Goal: Task Accomplishment & Management: Manage account settings

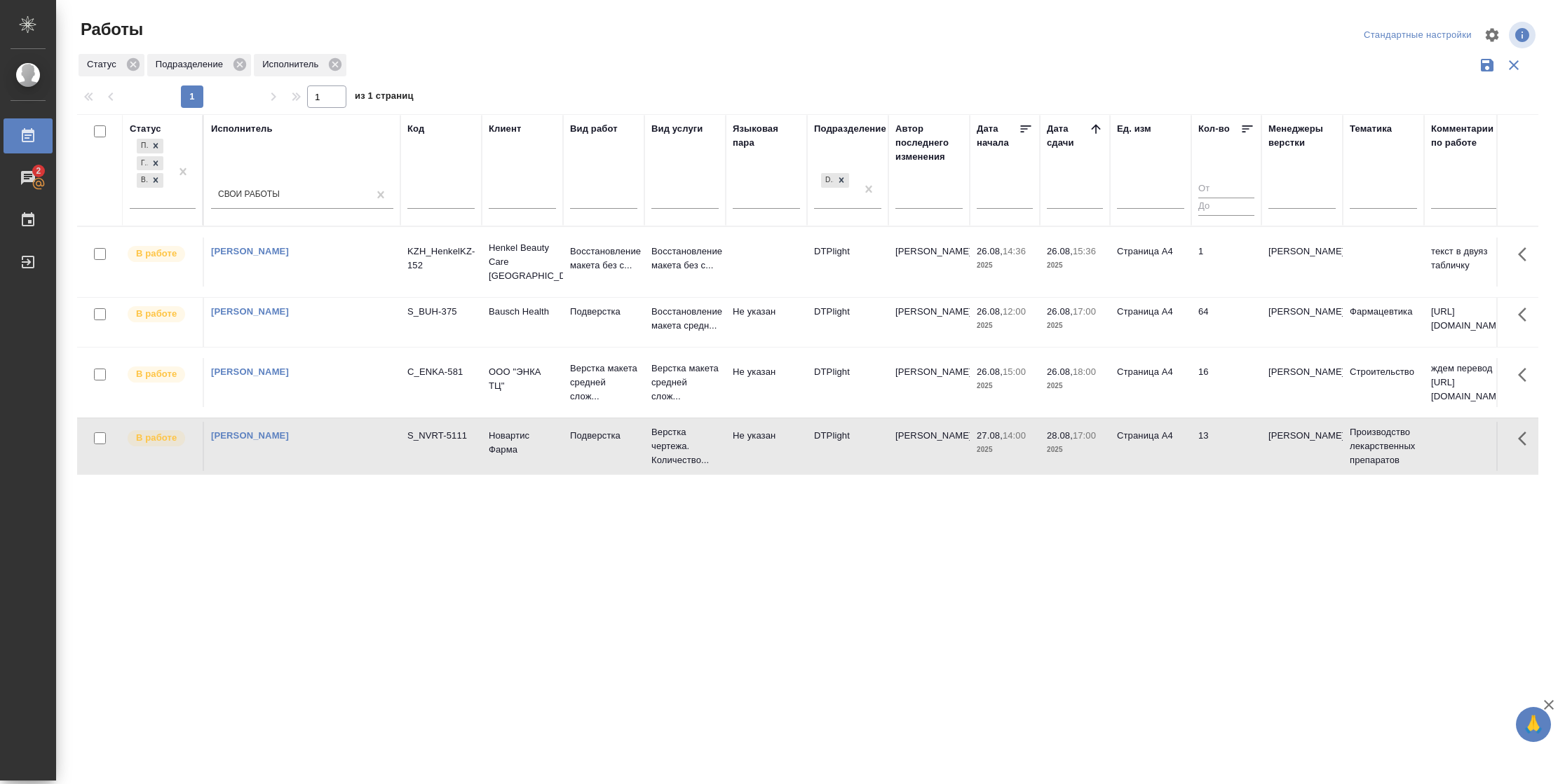
click at [1214, 258] on td "1" at bounding box center [1226, 262] width 70 height 49
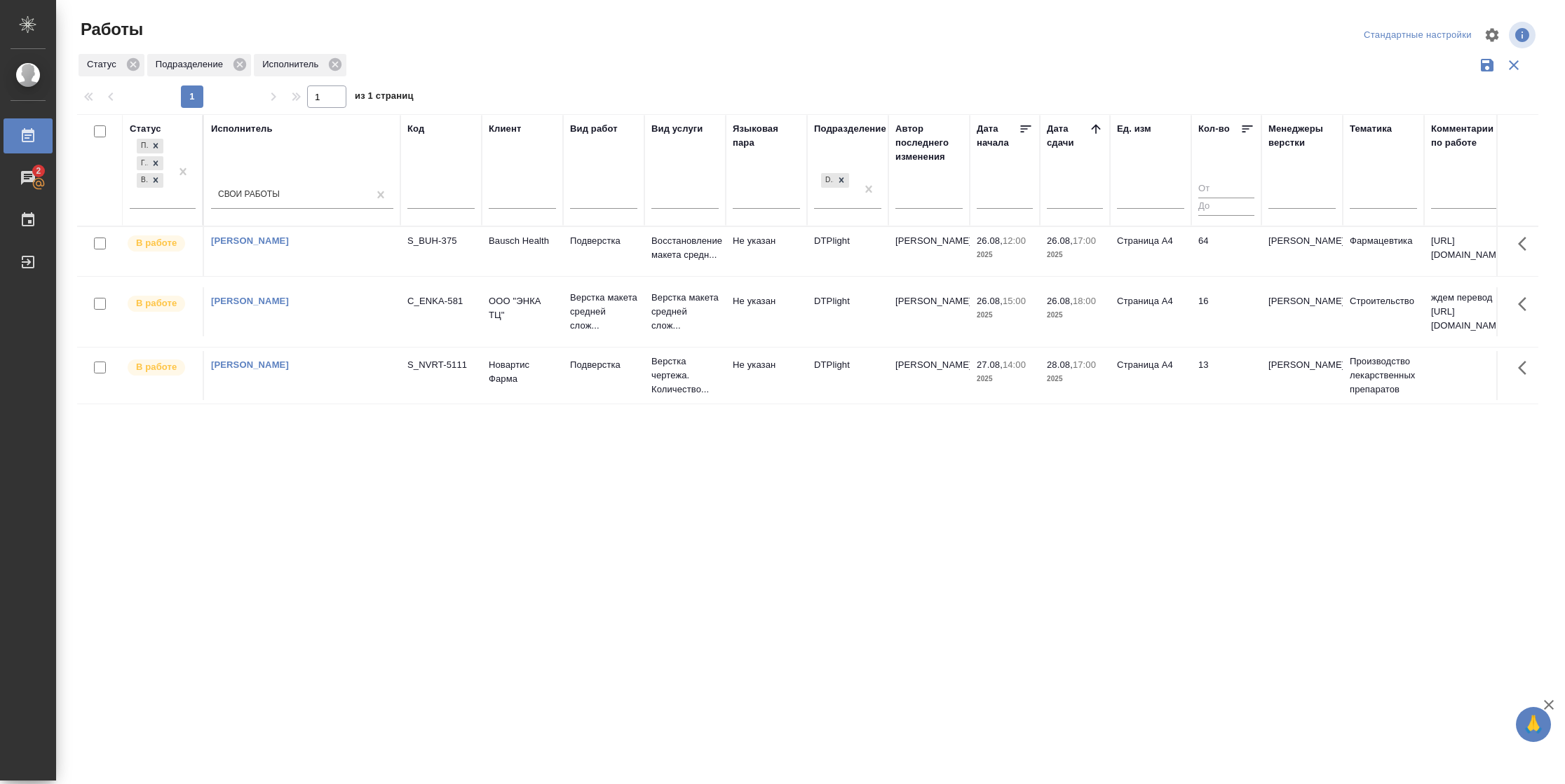
click at [1177, 391] on td "Страница А4" at bounding box center [1150, 376] width 81 height 49
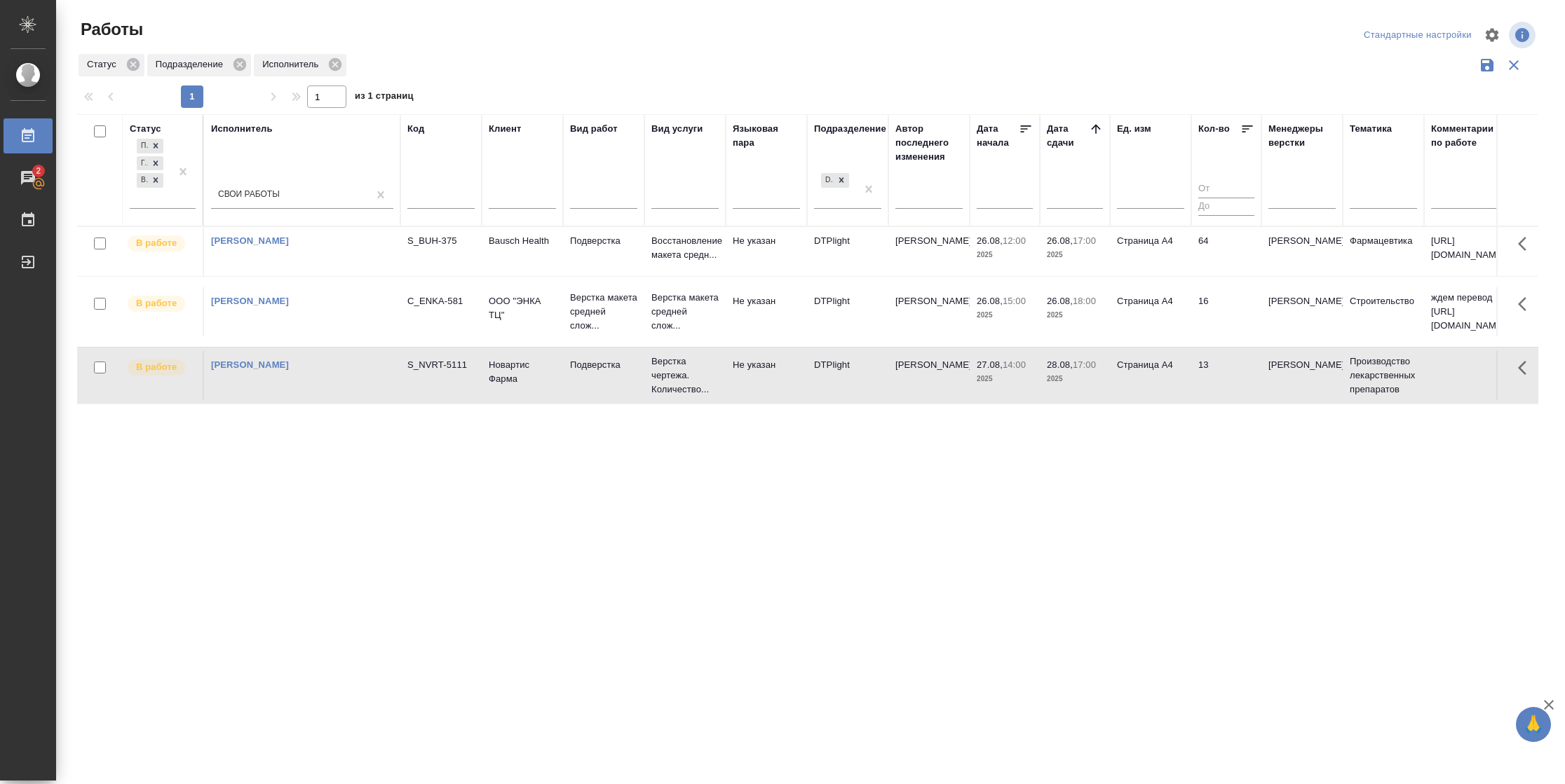
click at [1177, 391] on td "Страница А4" at bounding box center [1150, 376] width 81 height 49
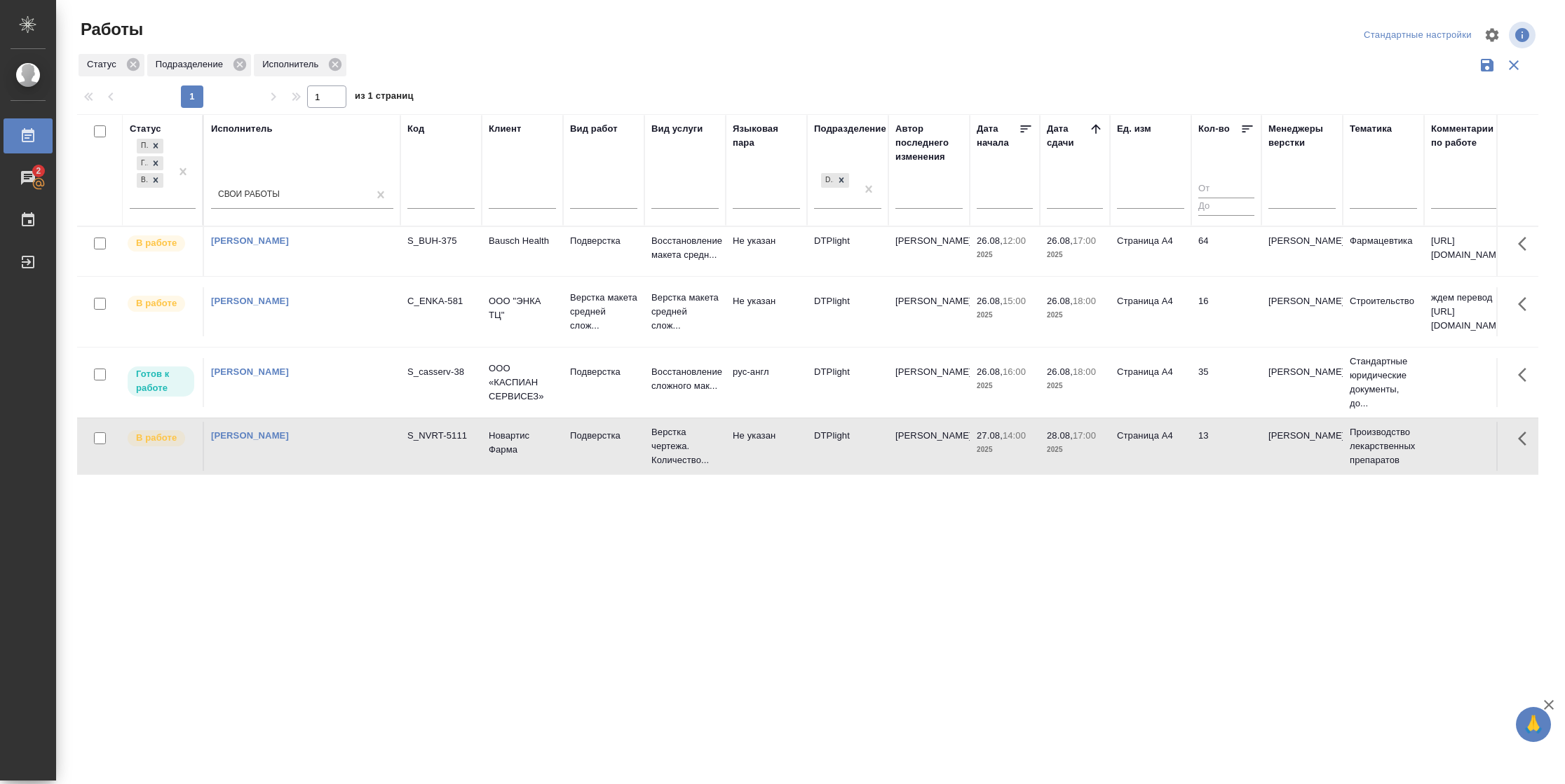
click at [1172, 385] on td "Страница А4" at bounding box center [1150, 382] width 81 height 49
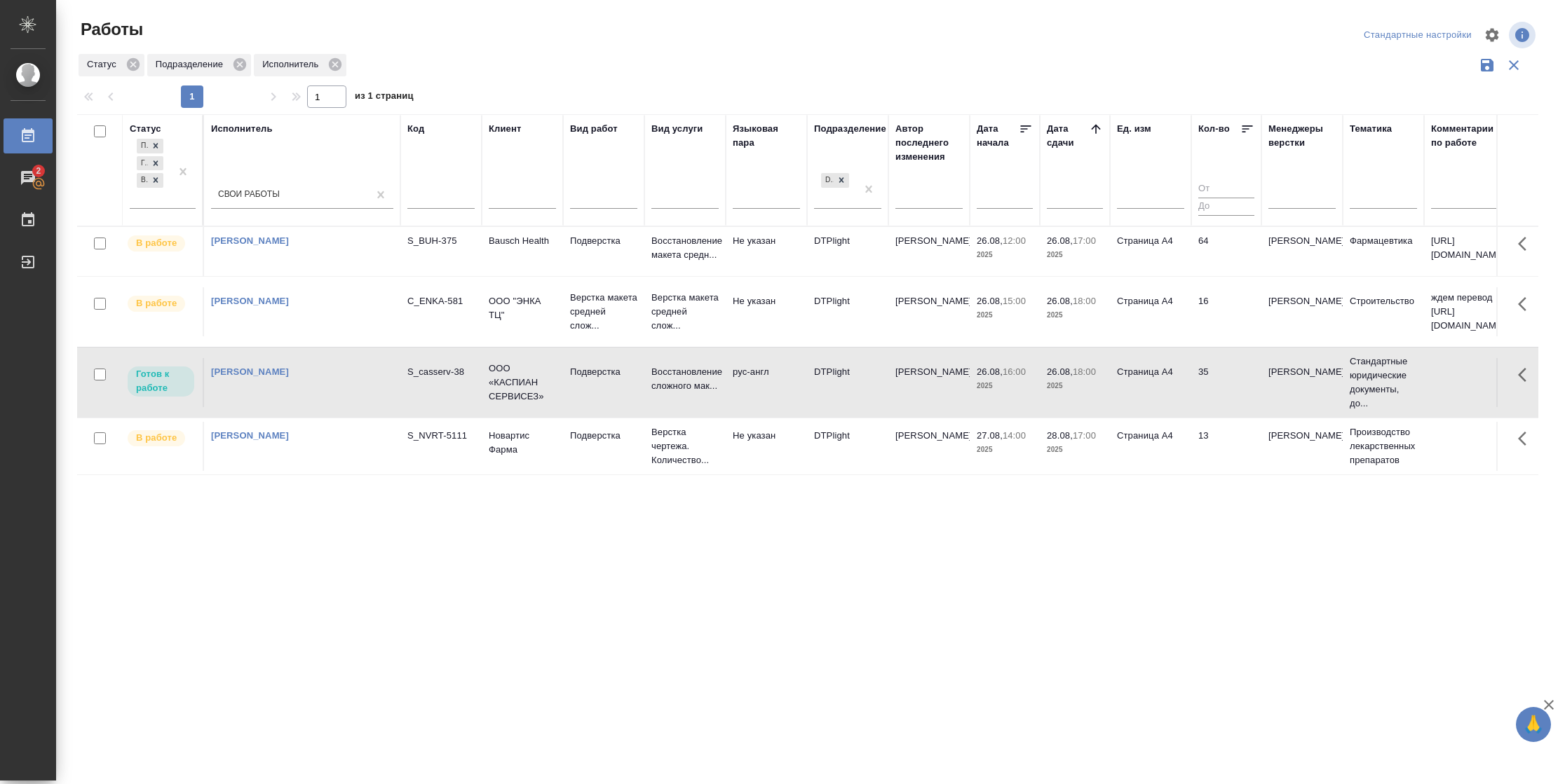
click at [1172, 385] on td "Страница А4" at bounding box center [1150, 382] width 81 height 49
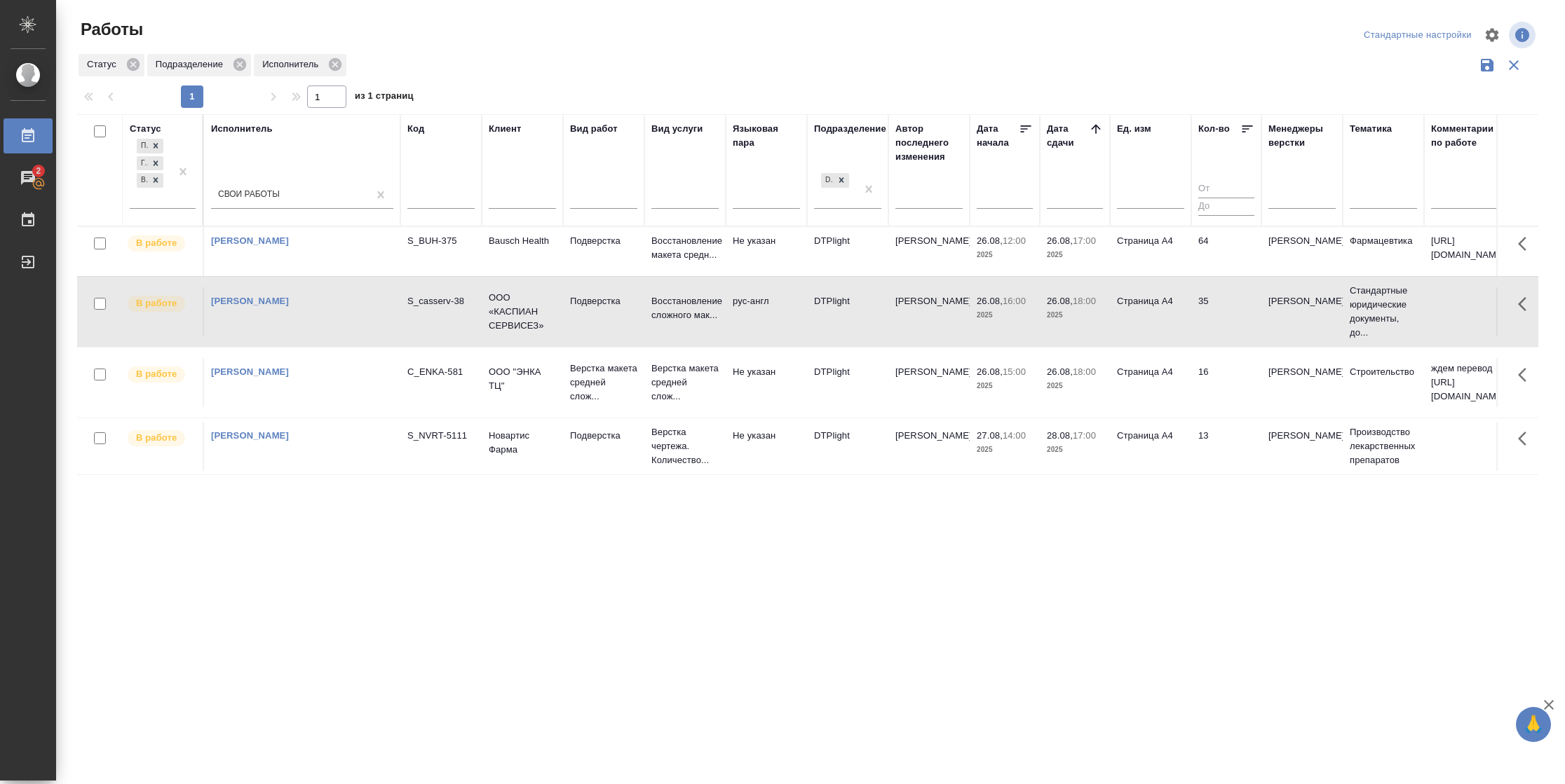
click at [1192, 245] on td "64" at bounding box center [1226, 252] width 70 height 49
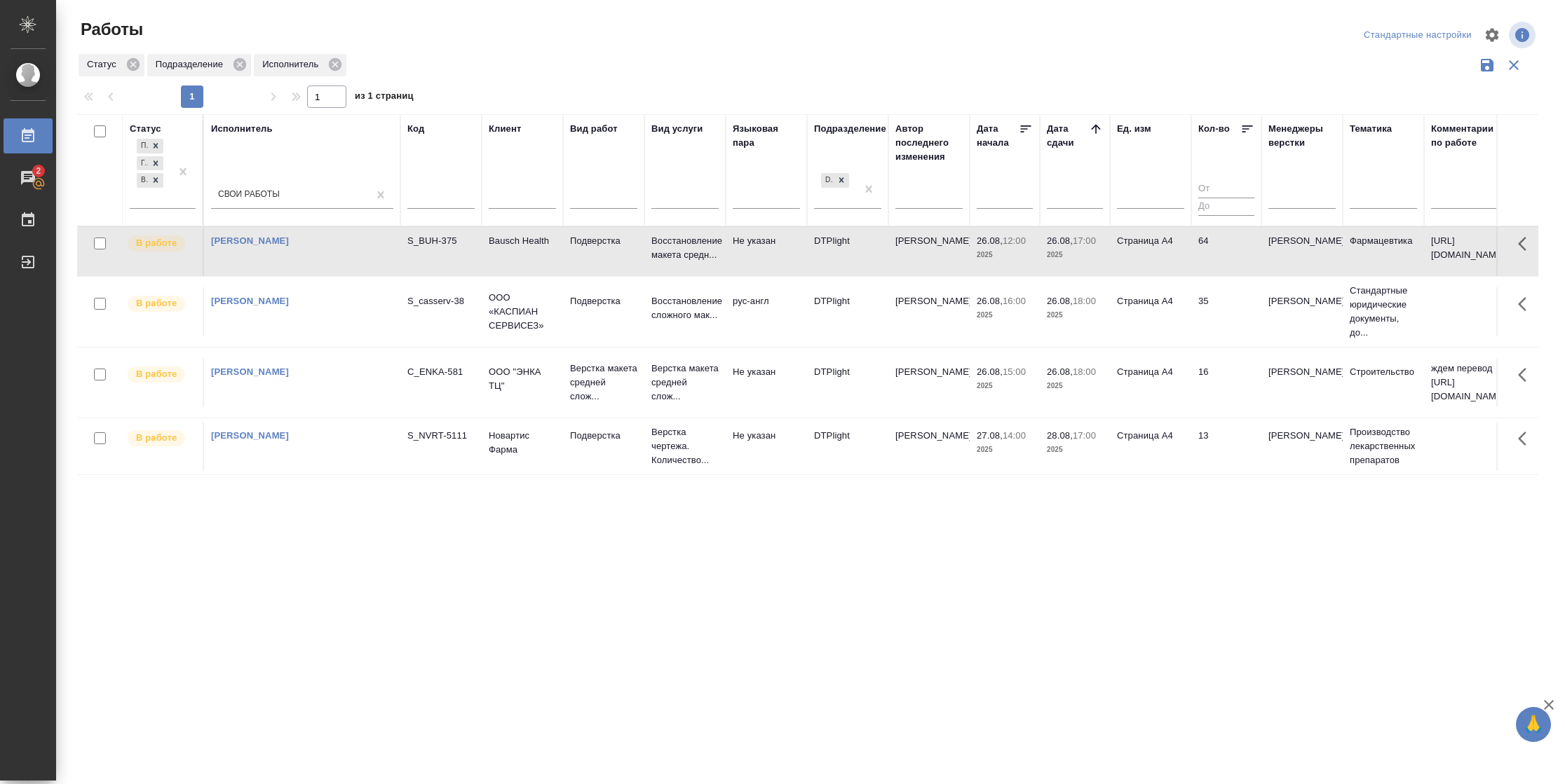
click at [1192, 245] on td "64" at bounding box center [1226, 252] width 70 height 49
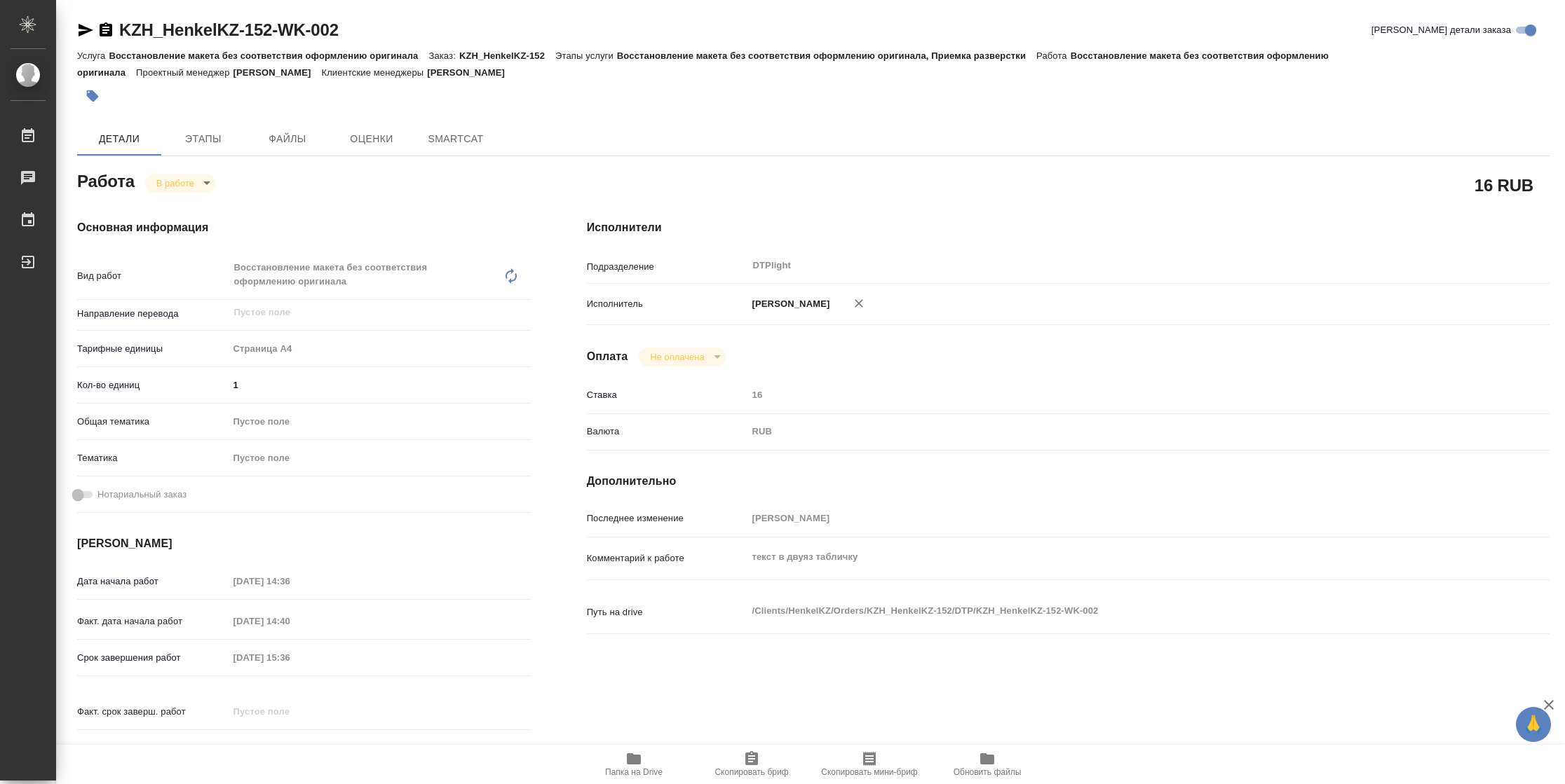
type textarea "x"
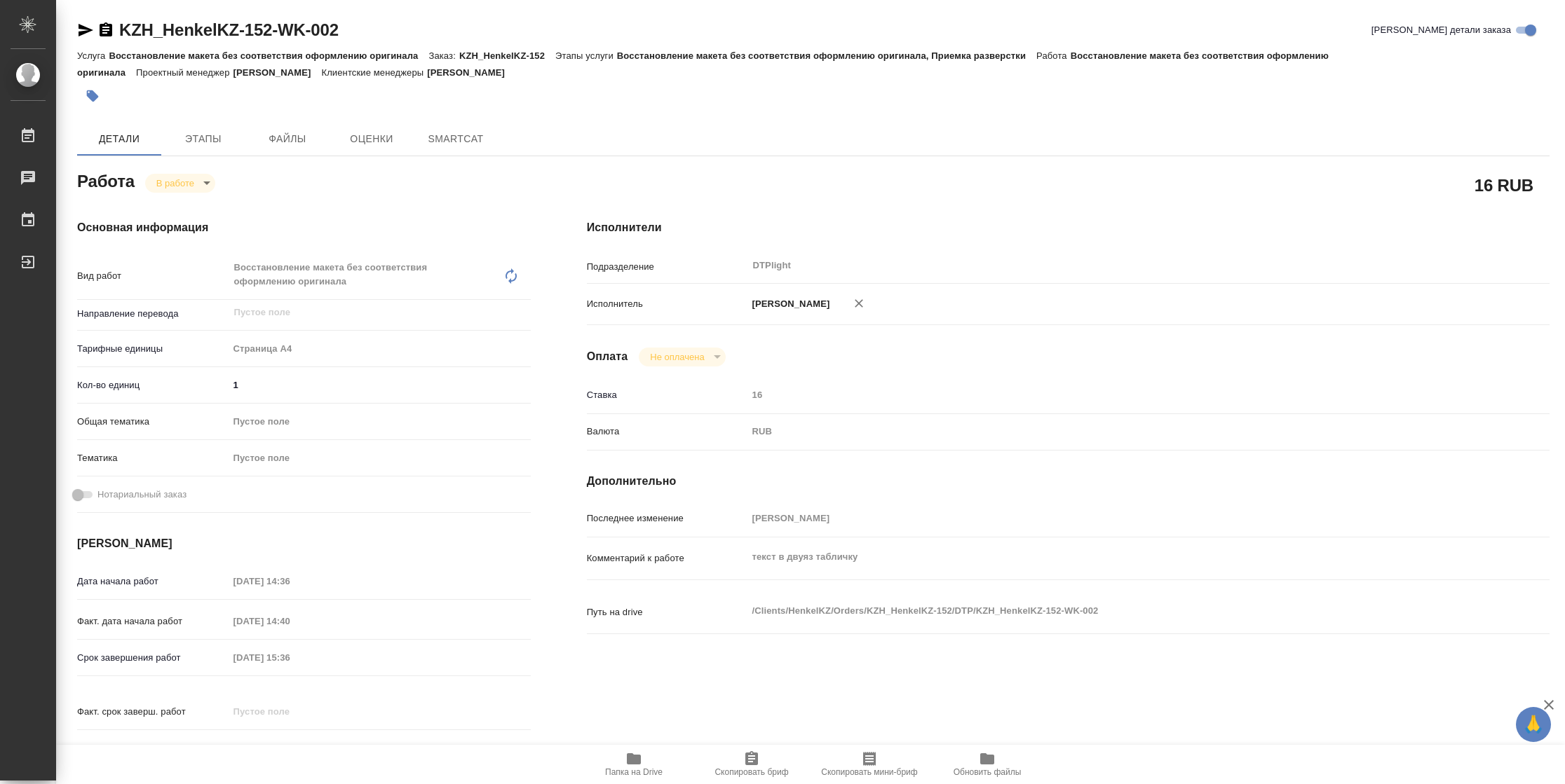
type textarea "x"
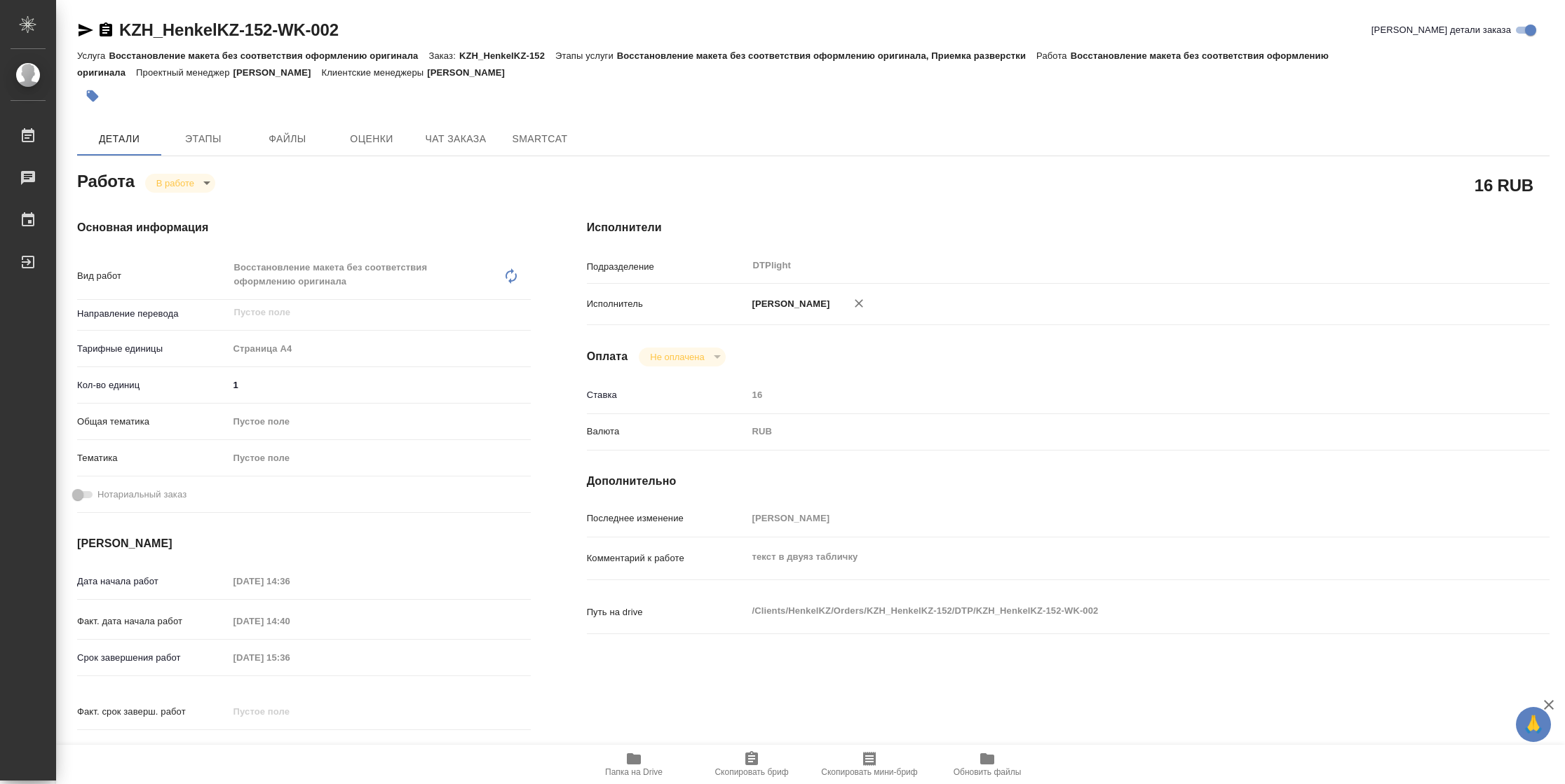
click at [642, 768] on span "Папка на Drive" at bounding box center [633, 772] width 57 height 10
type textarea "x"
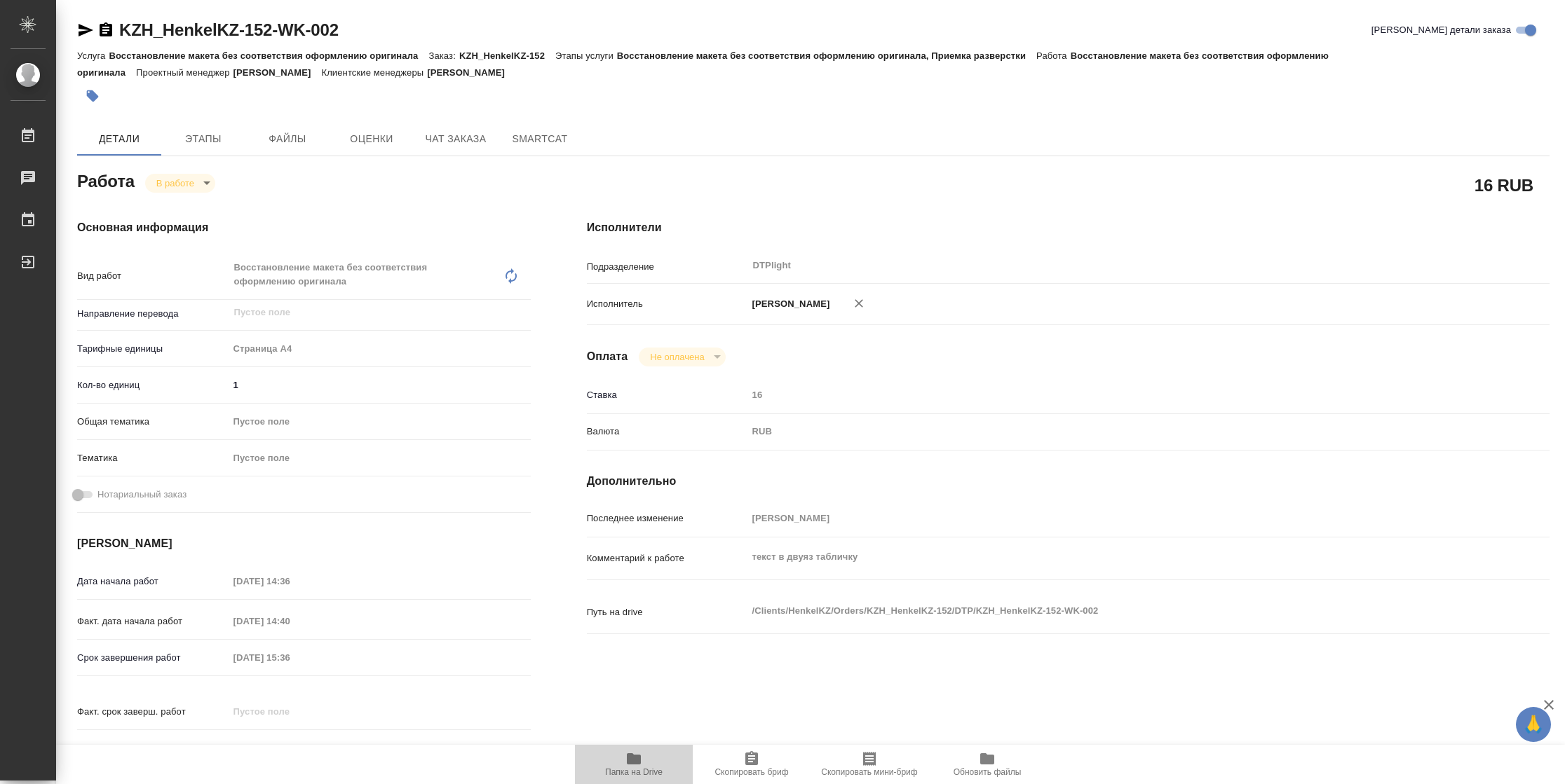
type textarea "x"
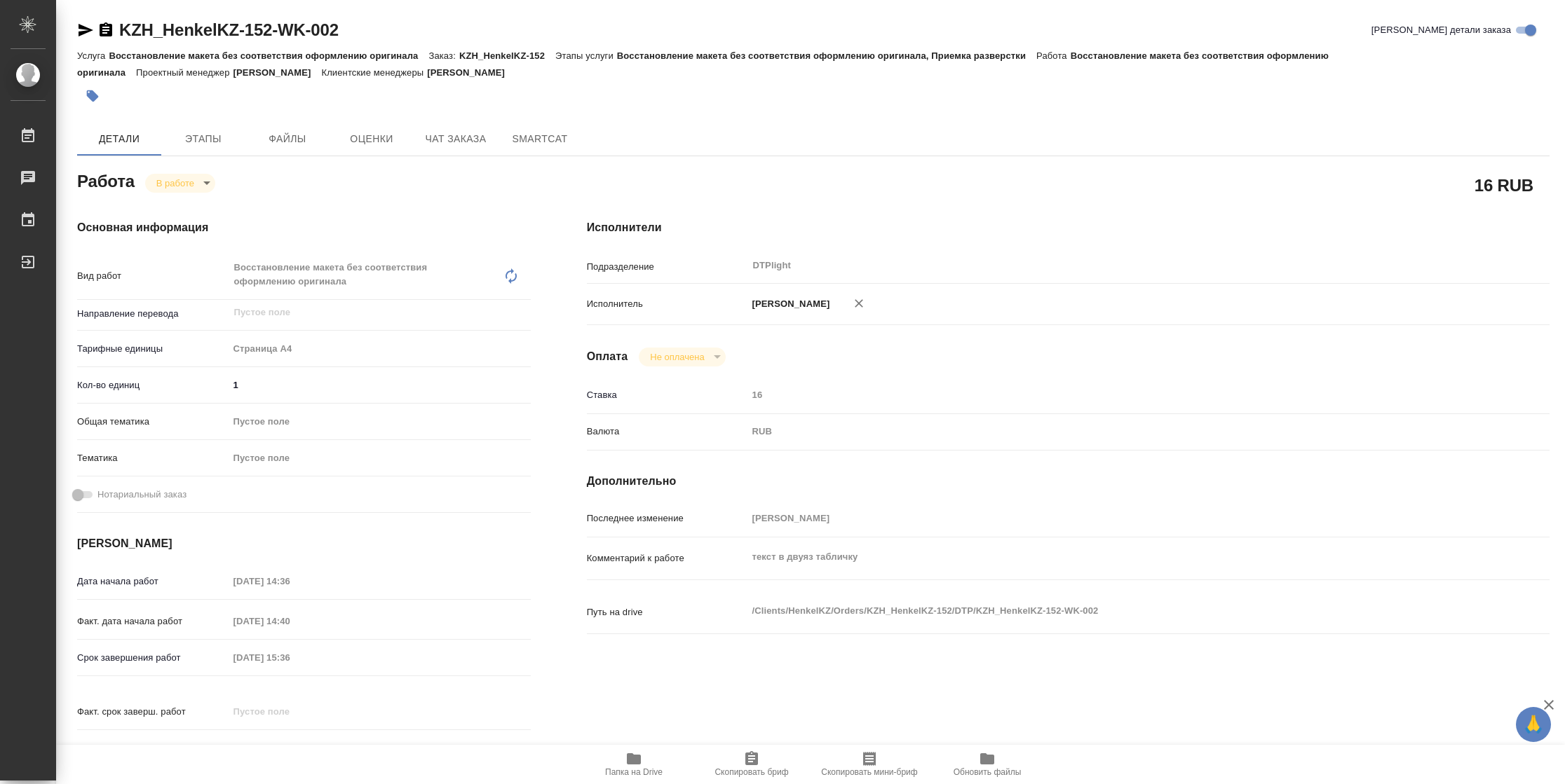
type textarea "x"
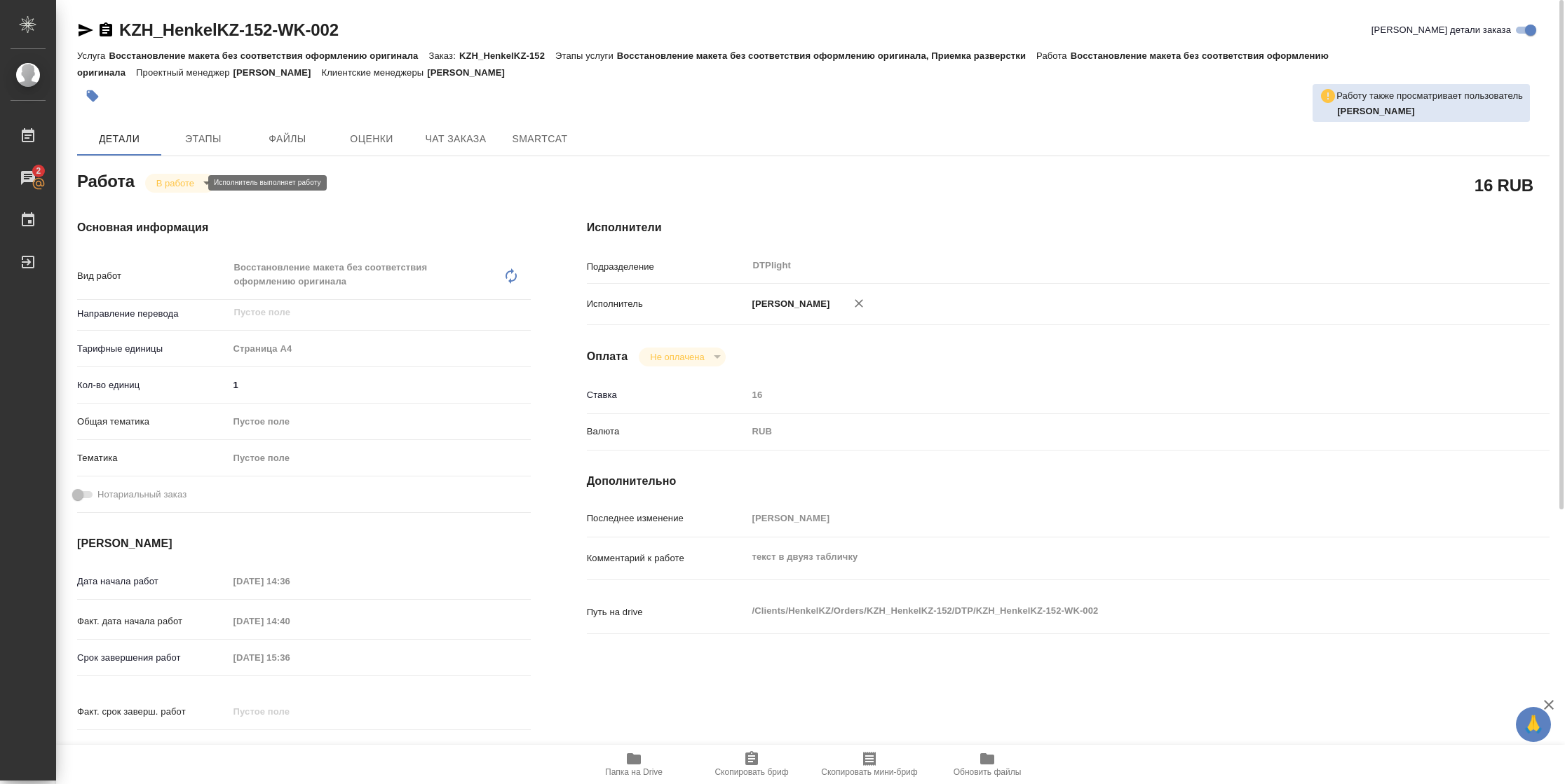
click at [179, 188] on body "🙏 .cls-1 fill:#fff; AWATERA Vasilyeva Natalia Работы 2 Чаты График Выйти KZH_He…" at bounding box center [782, 392] width 1565 height 784
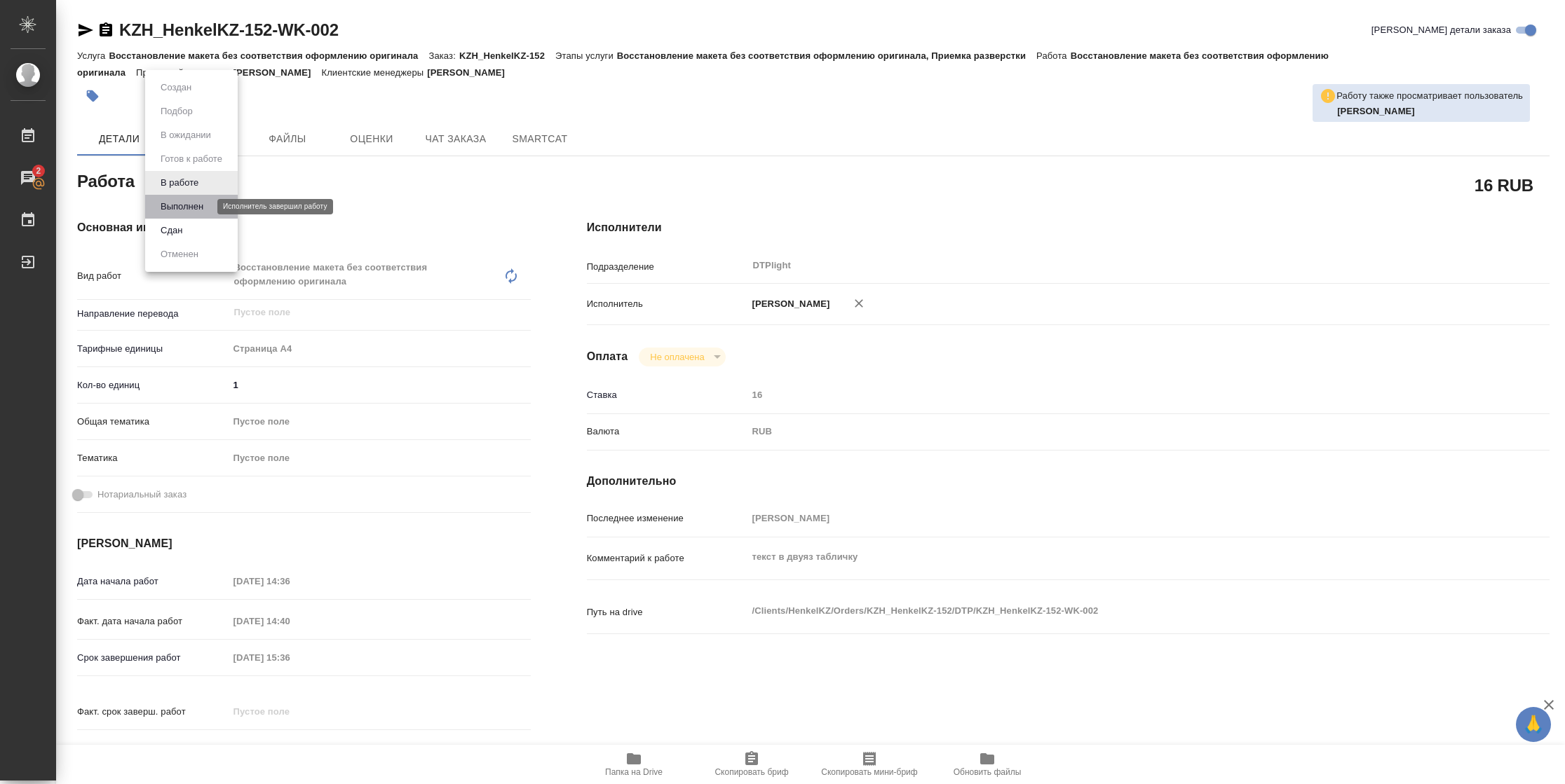
click at [179, 209] on button "Выполнен" at bounding box center [182, 206] width 51 height 16
type textarea "x"
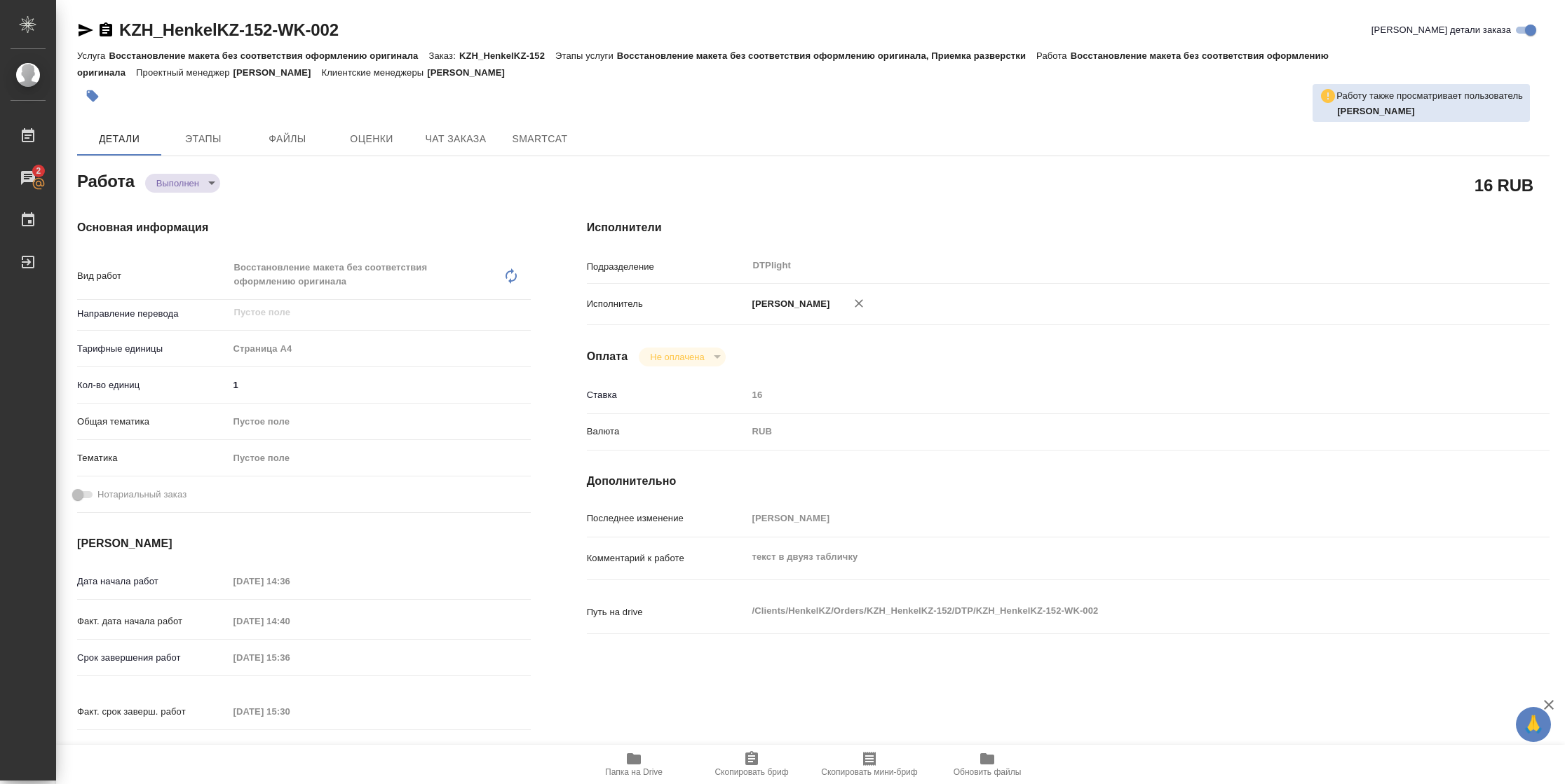
type textarea "x"
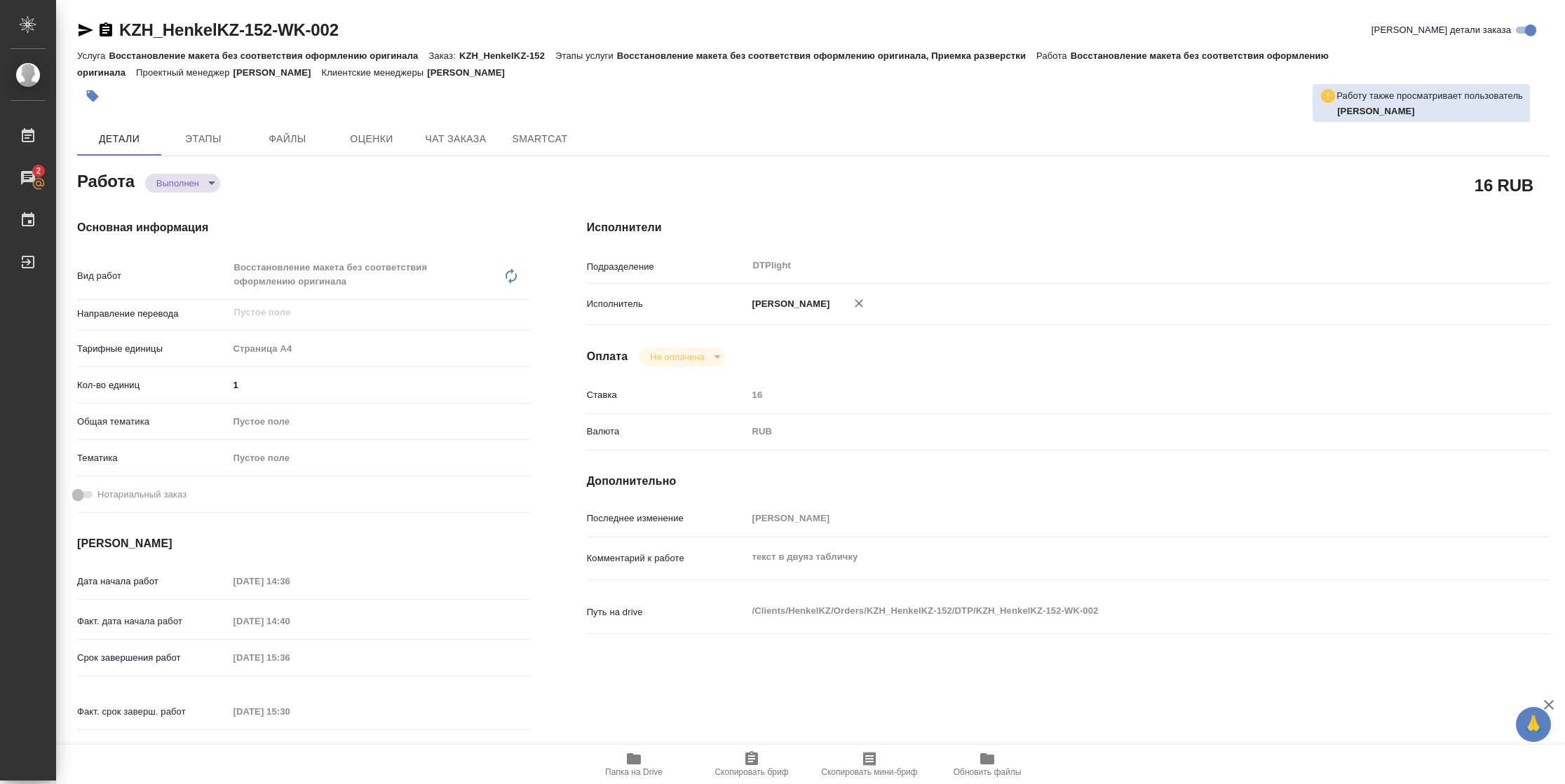
type textarea "x"
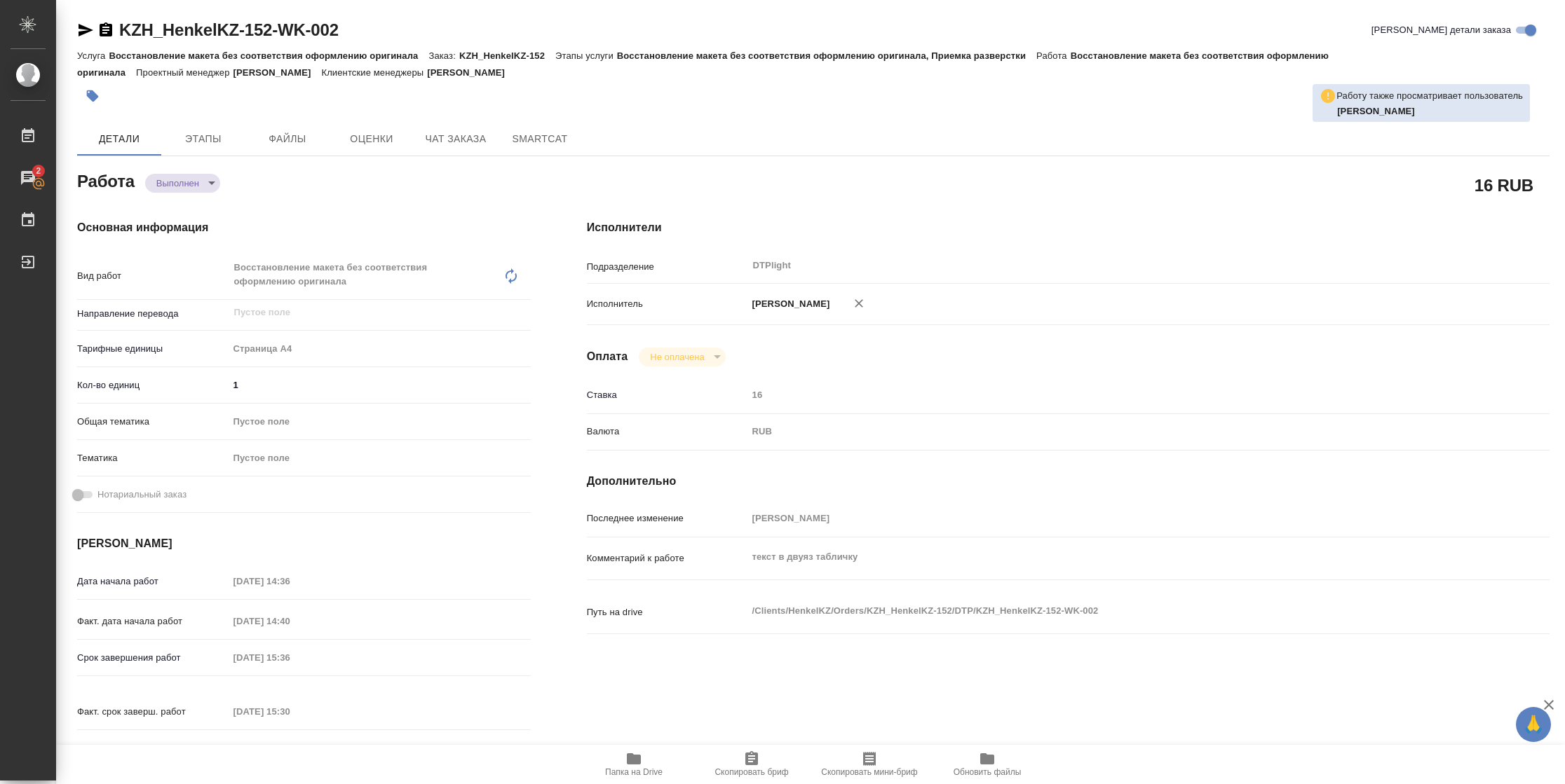
type textarea "x"
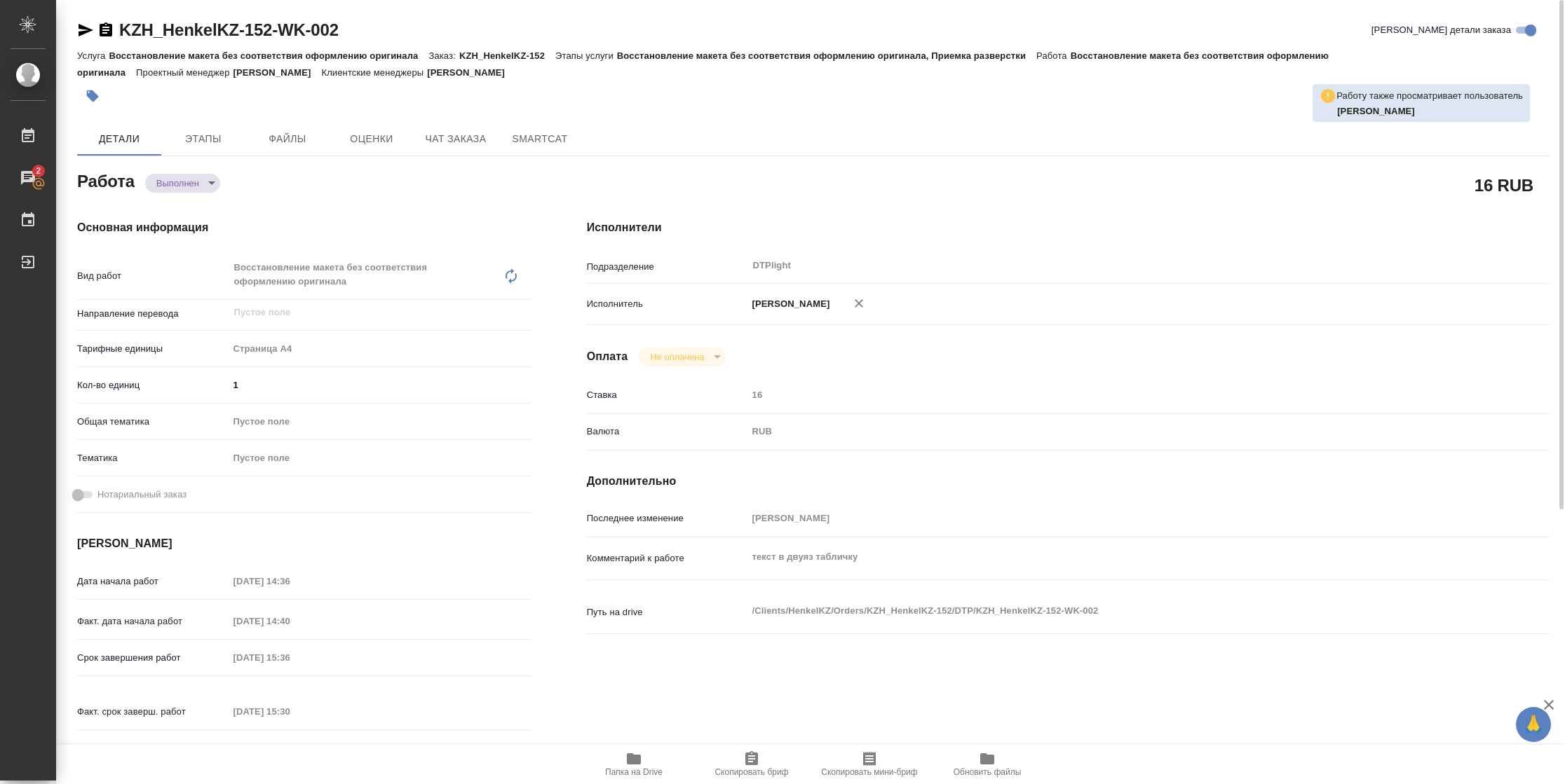
type textarea "x"
click at [93, 30] on icon "button" at bounding box center [85, 30] width 17 height 17
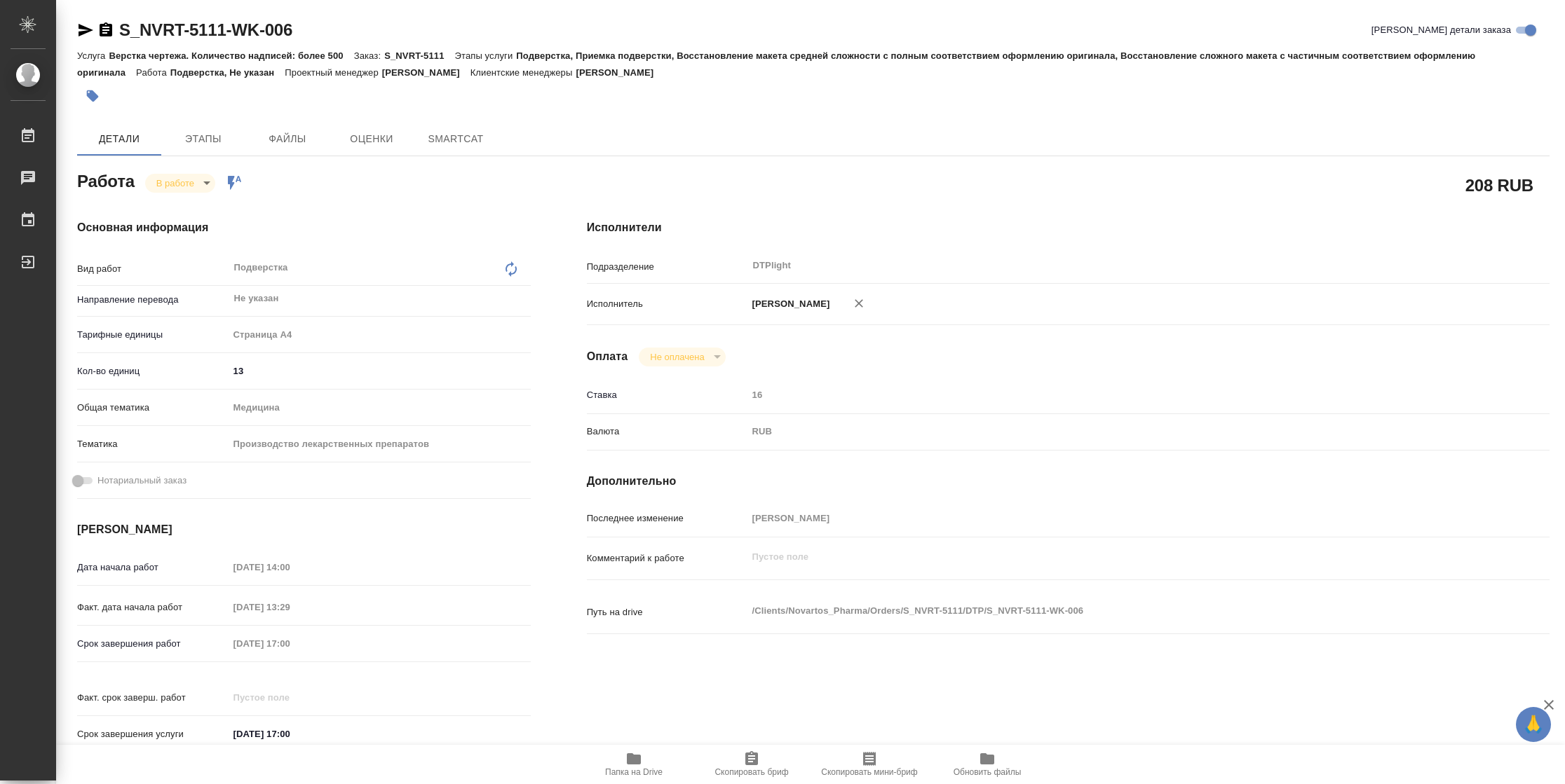
type textarea "x"
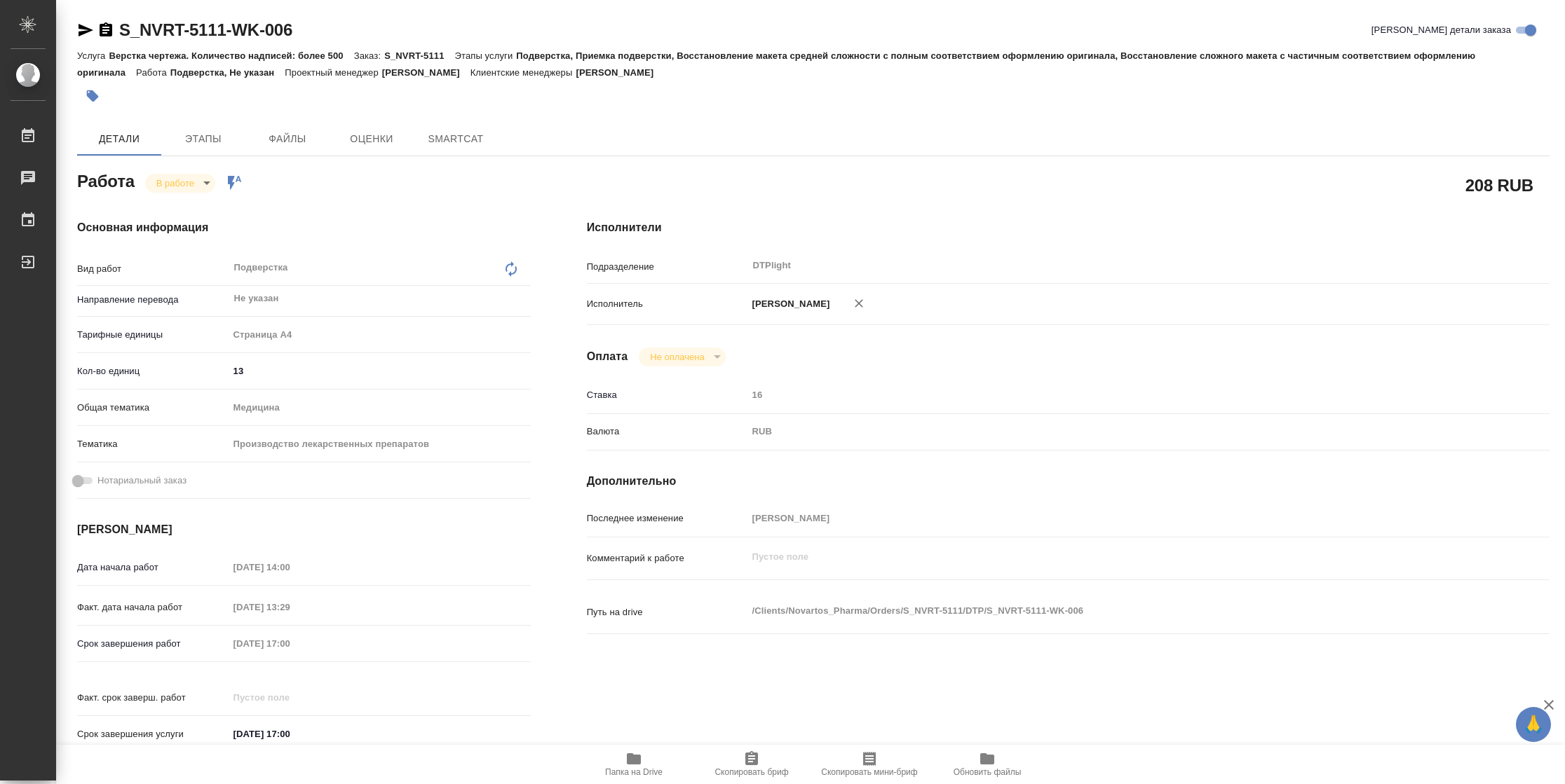
type textarea "x"
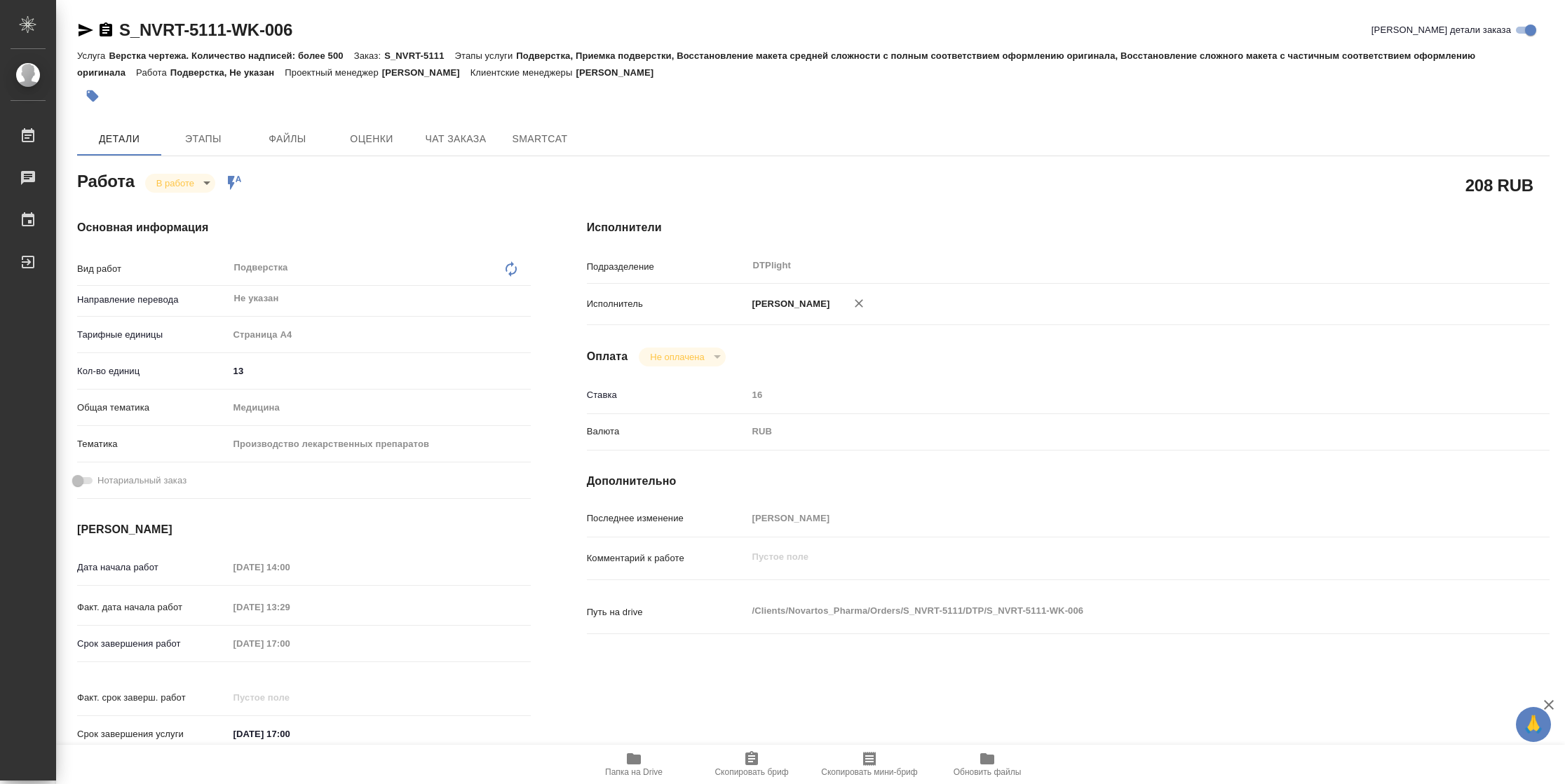
click at [634, 765] on icon "button" at bounding box center [634, 759] width 17 height 17
type textarea "x"
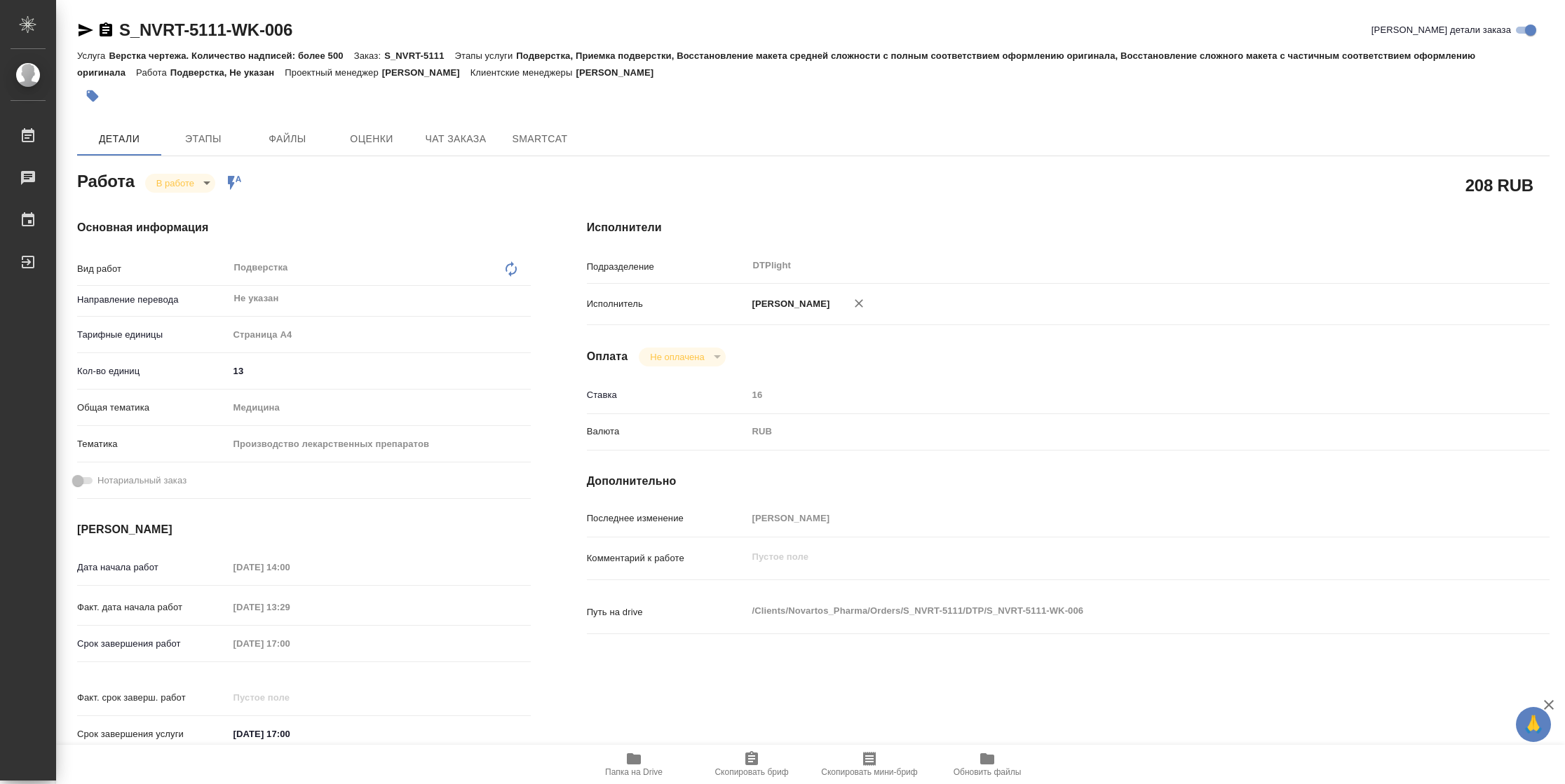
type textarea "x"
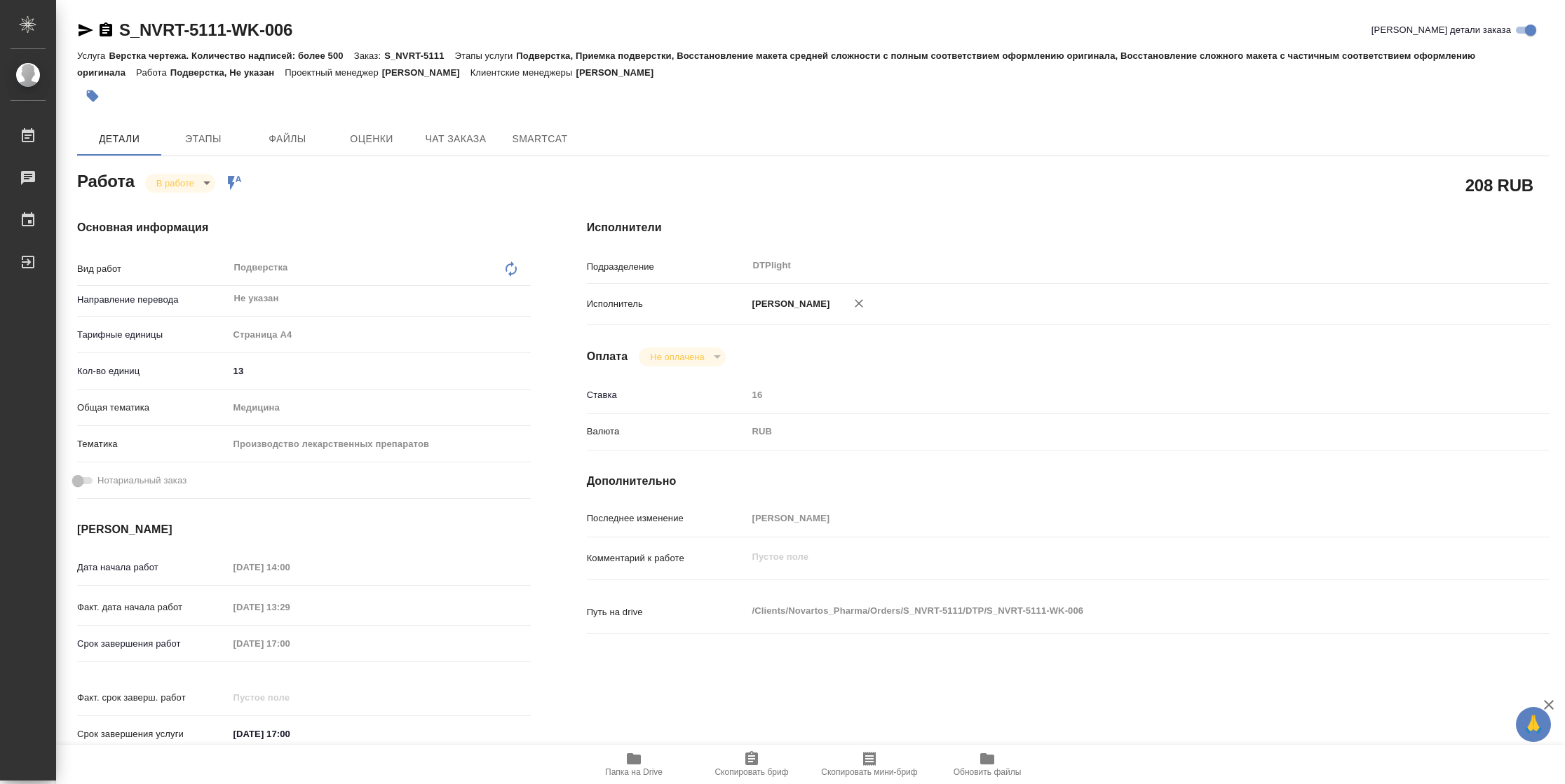
type textarea "x"
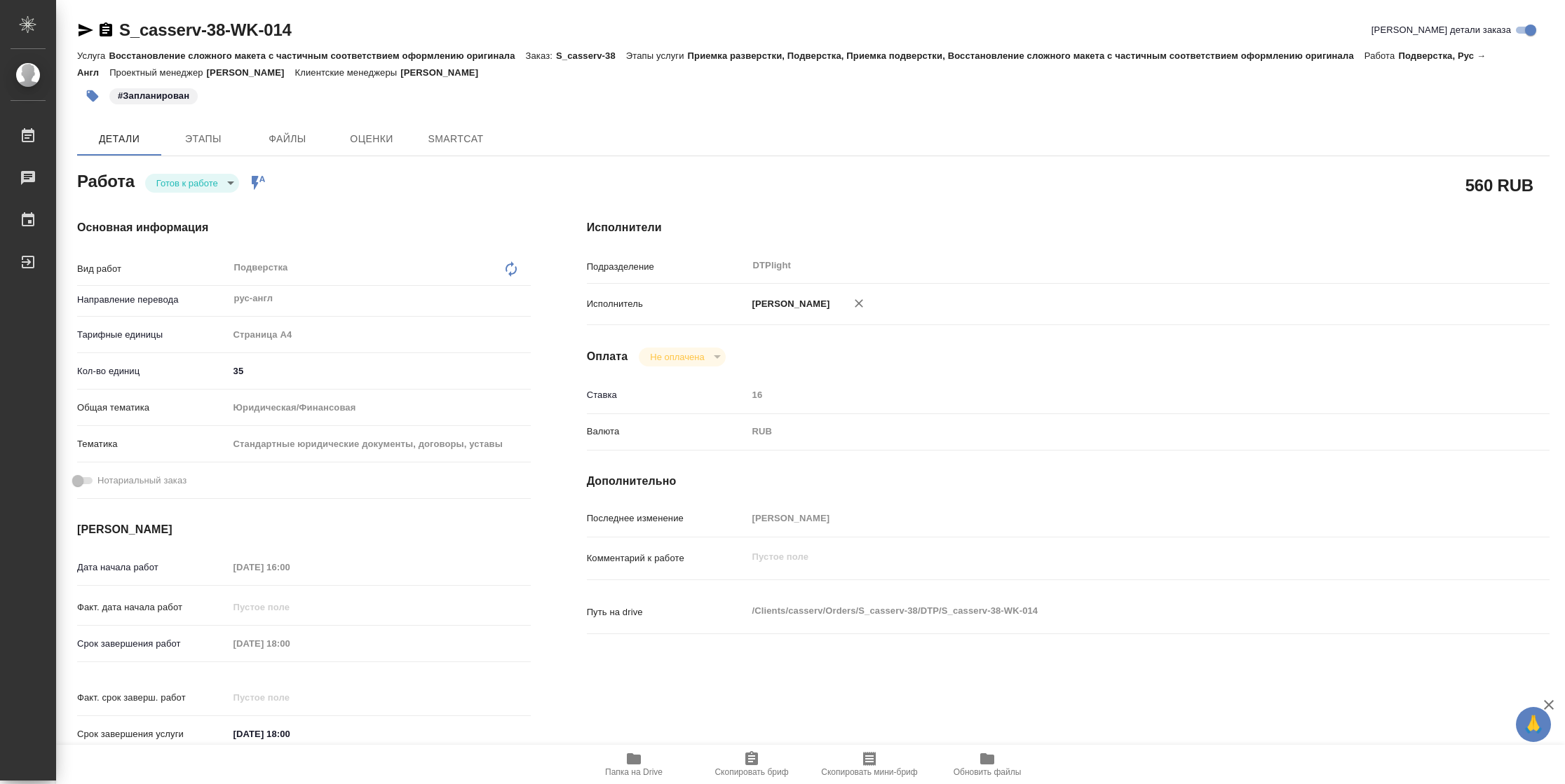
type textarea "x"
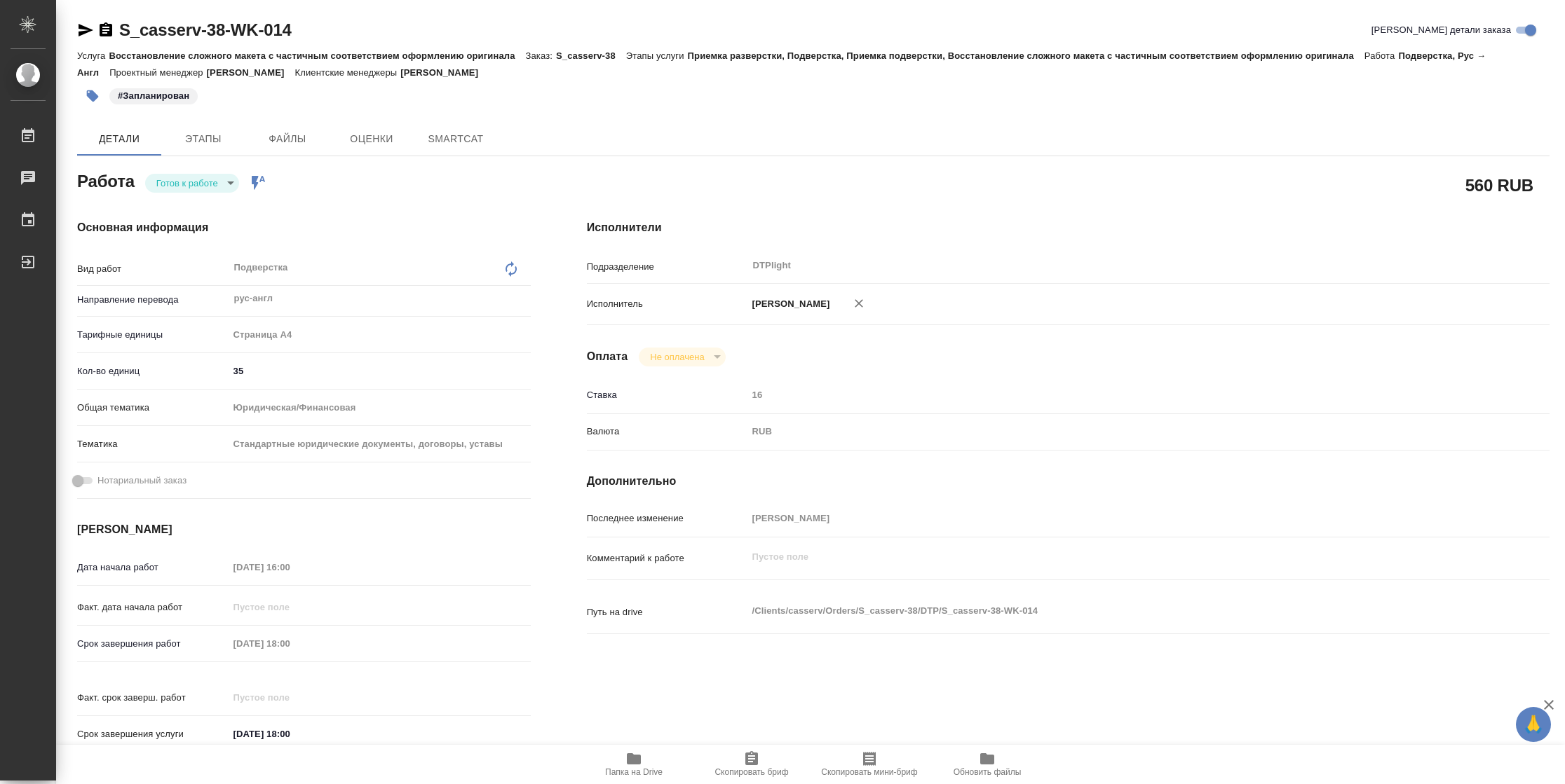
type textarea "x"
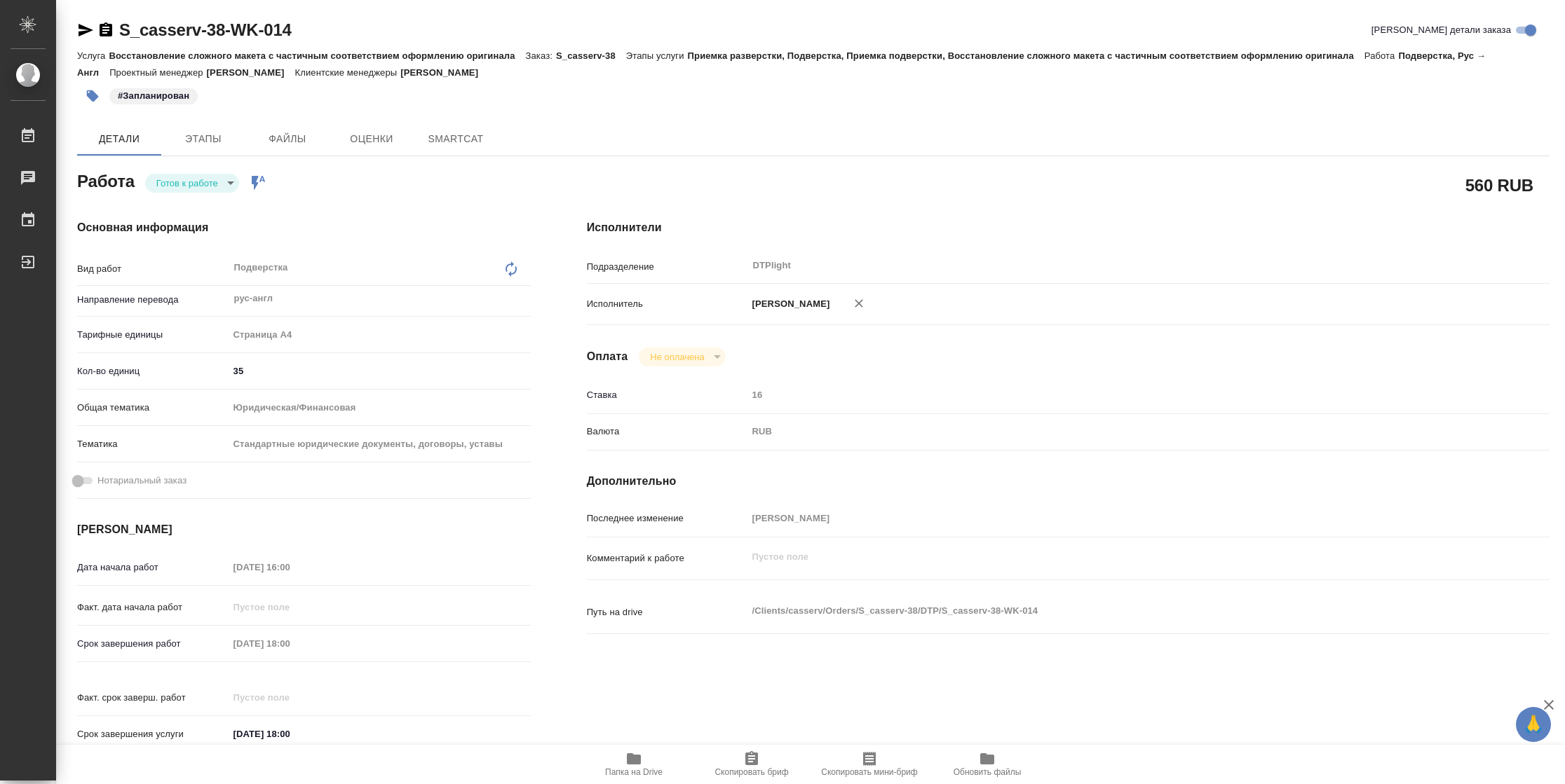
type textarea "x"
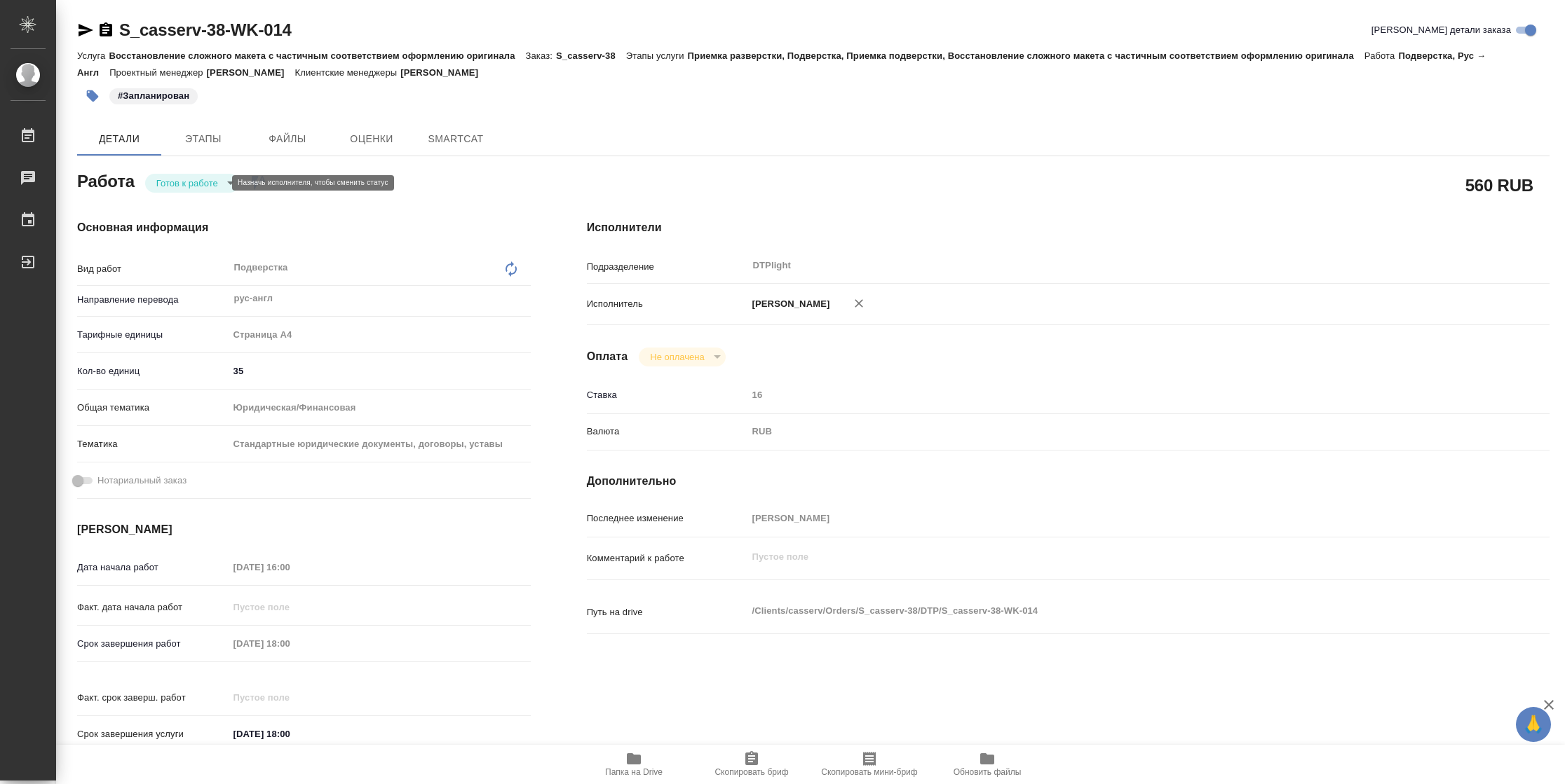
click at [211, 186] on body "🙏 .cls-1 fill:#fff; AWATERA Vasilyeva Natalia Работы Чаты График Выйти S_casser…" at bounding box center [782, 392] width 1565 height 784
type textarea "x"
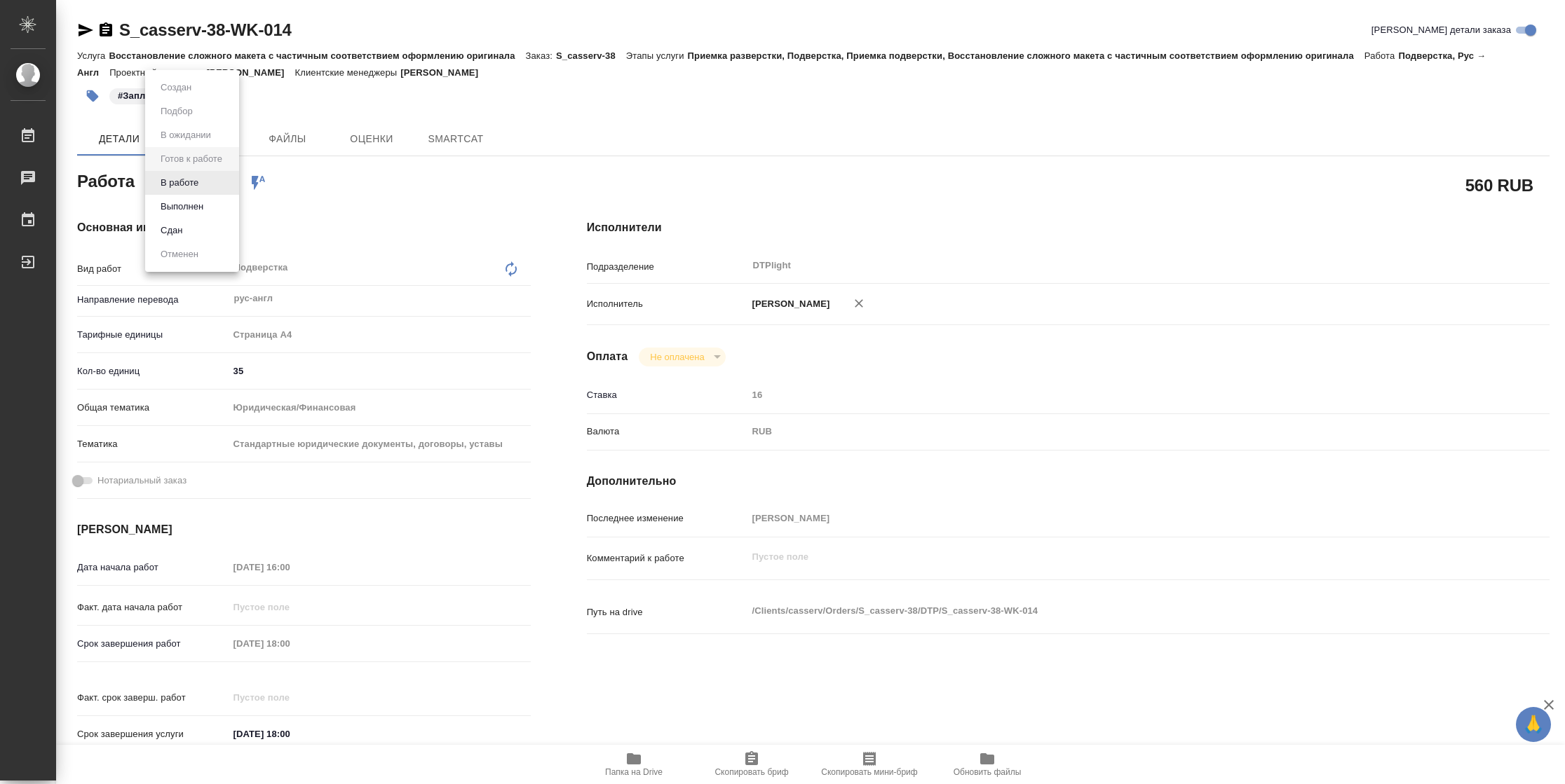
type textarea "x"
click at [211, 186] on li "В работе" at bounding box center [192, 183] width 94 height 24
type textarea "x"
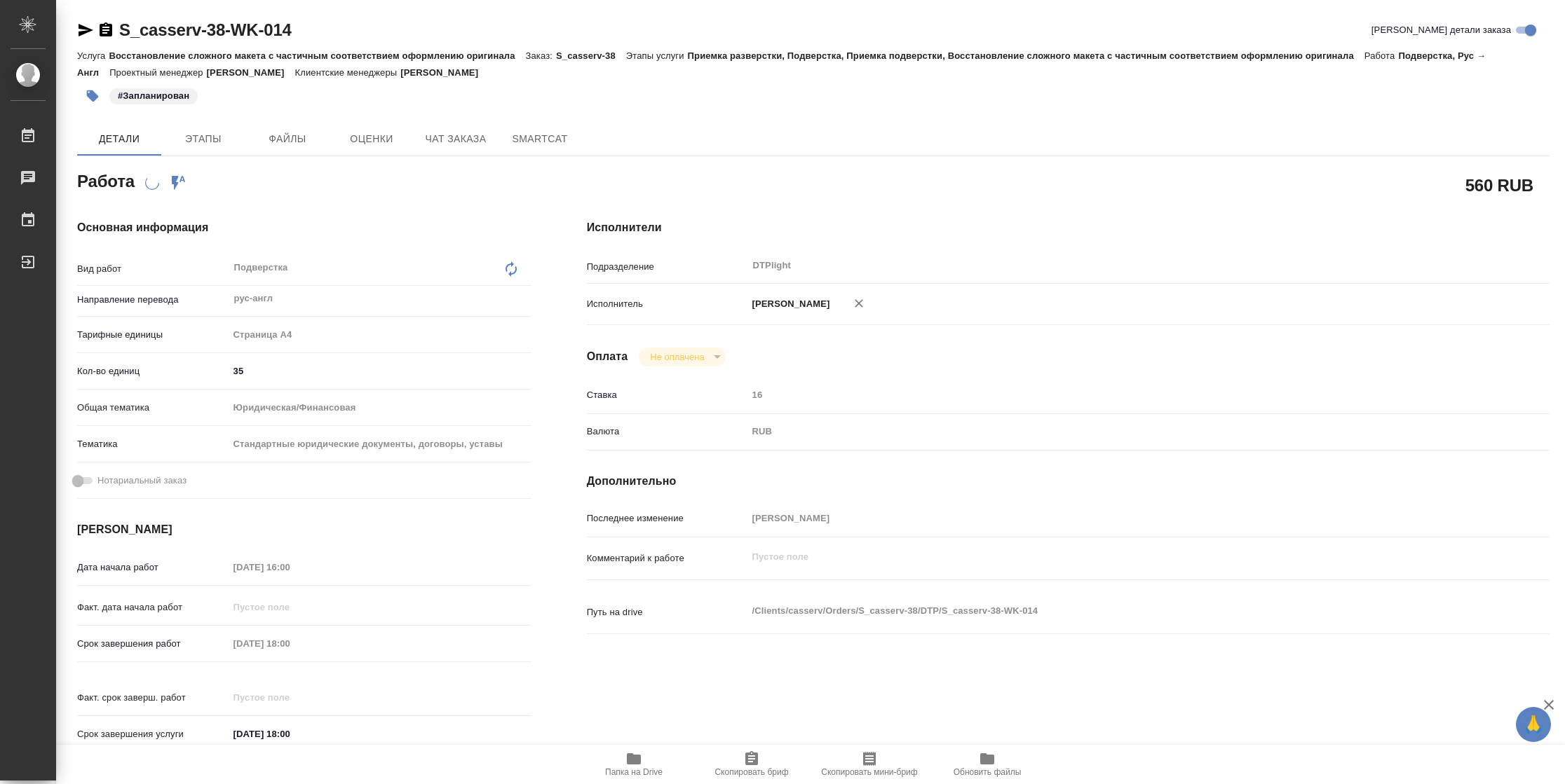
type textarea "x"
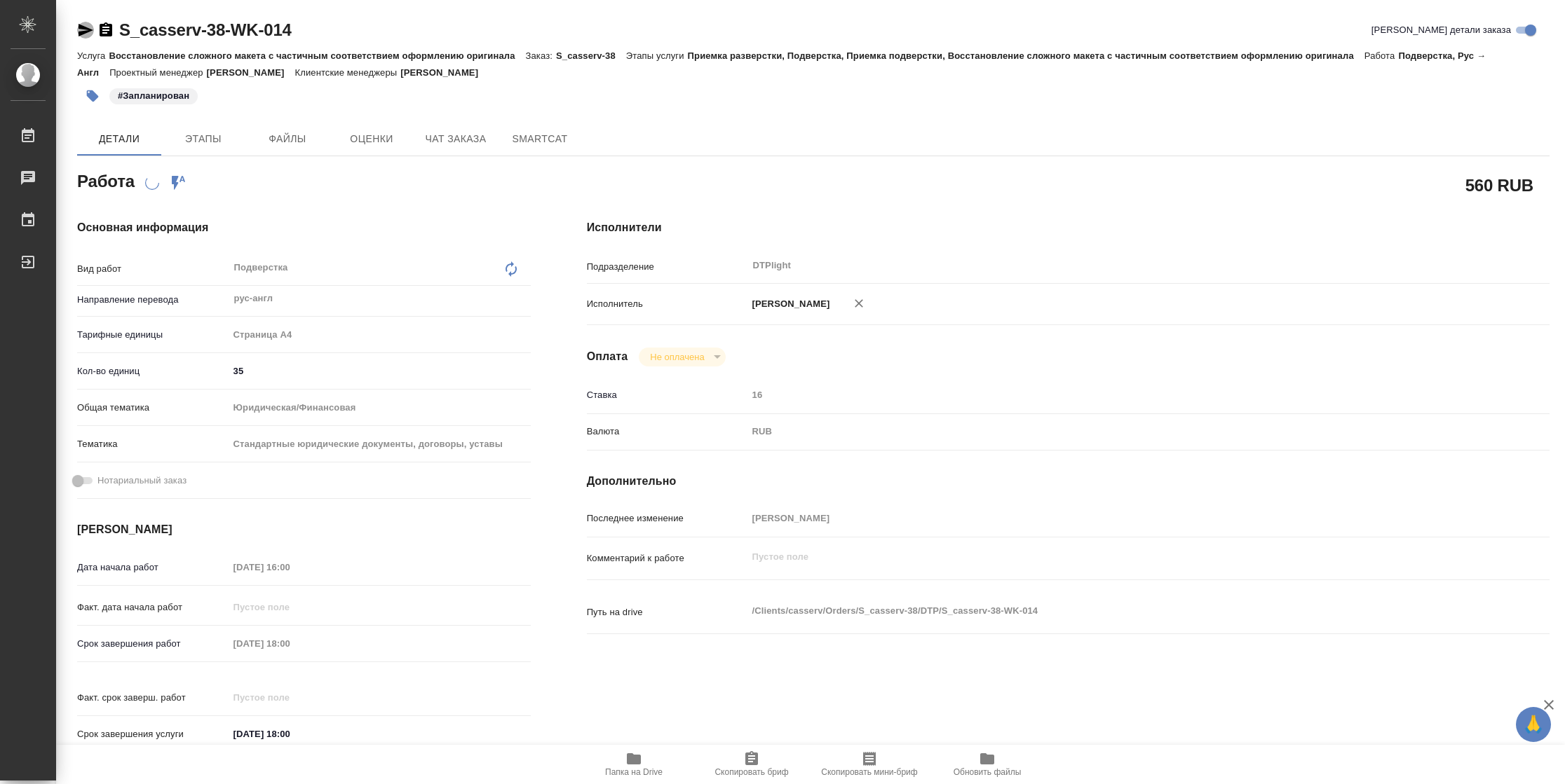
type textarea "x"
drag, startPoint x: 87, startPoint y: 32, endPoint x: 113, endPoint y: 34, distance: 26.1
click at [87, 31] on icon "button" at bounding box center [86, 30] width 15 height 13
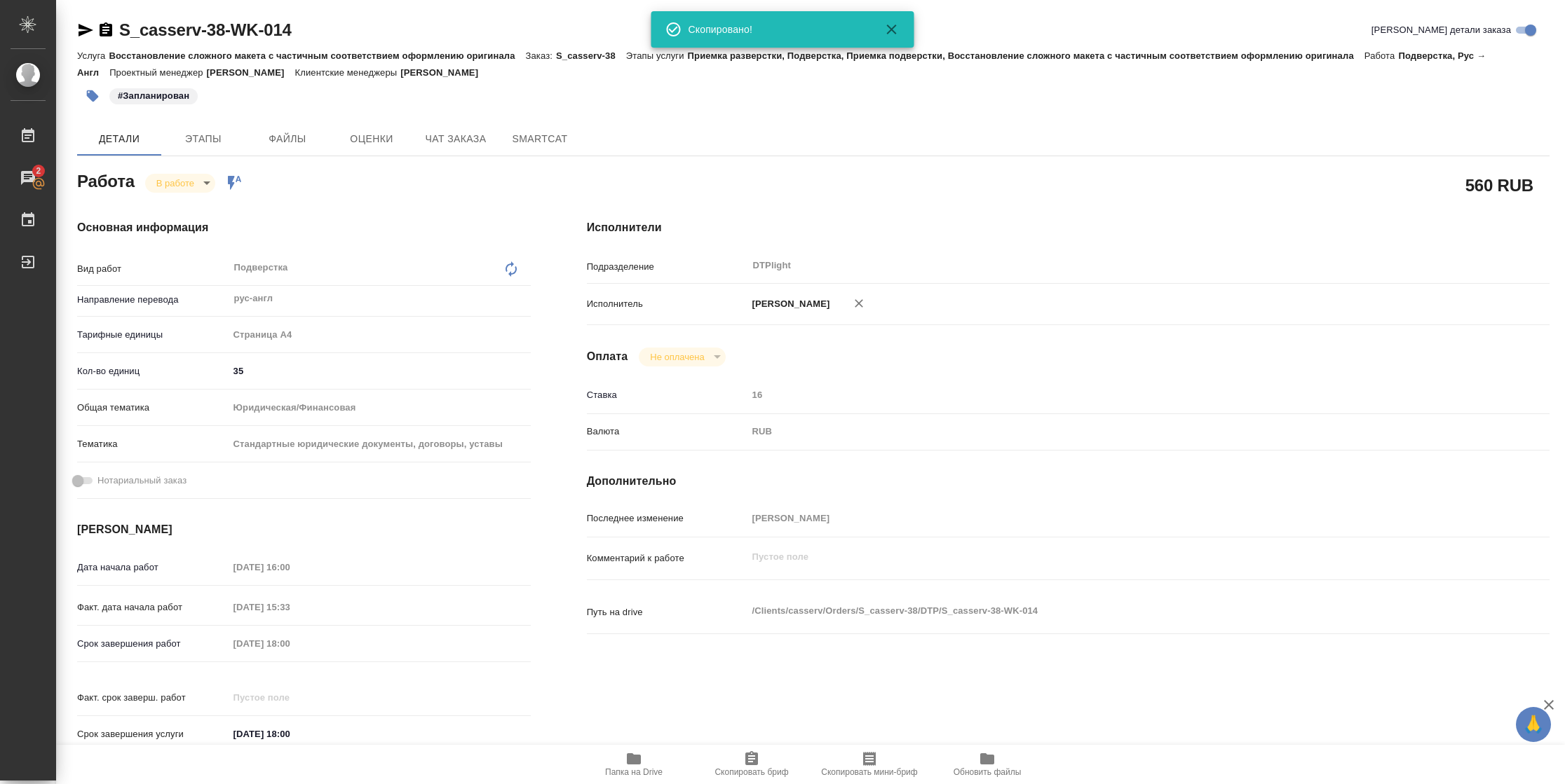
type textarea "x"
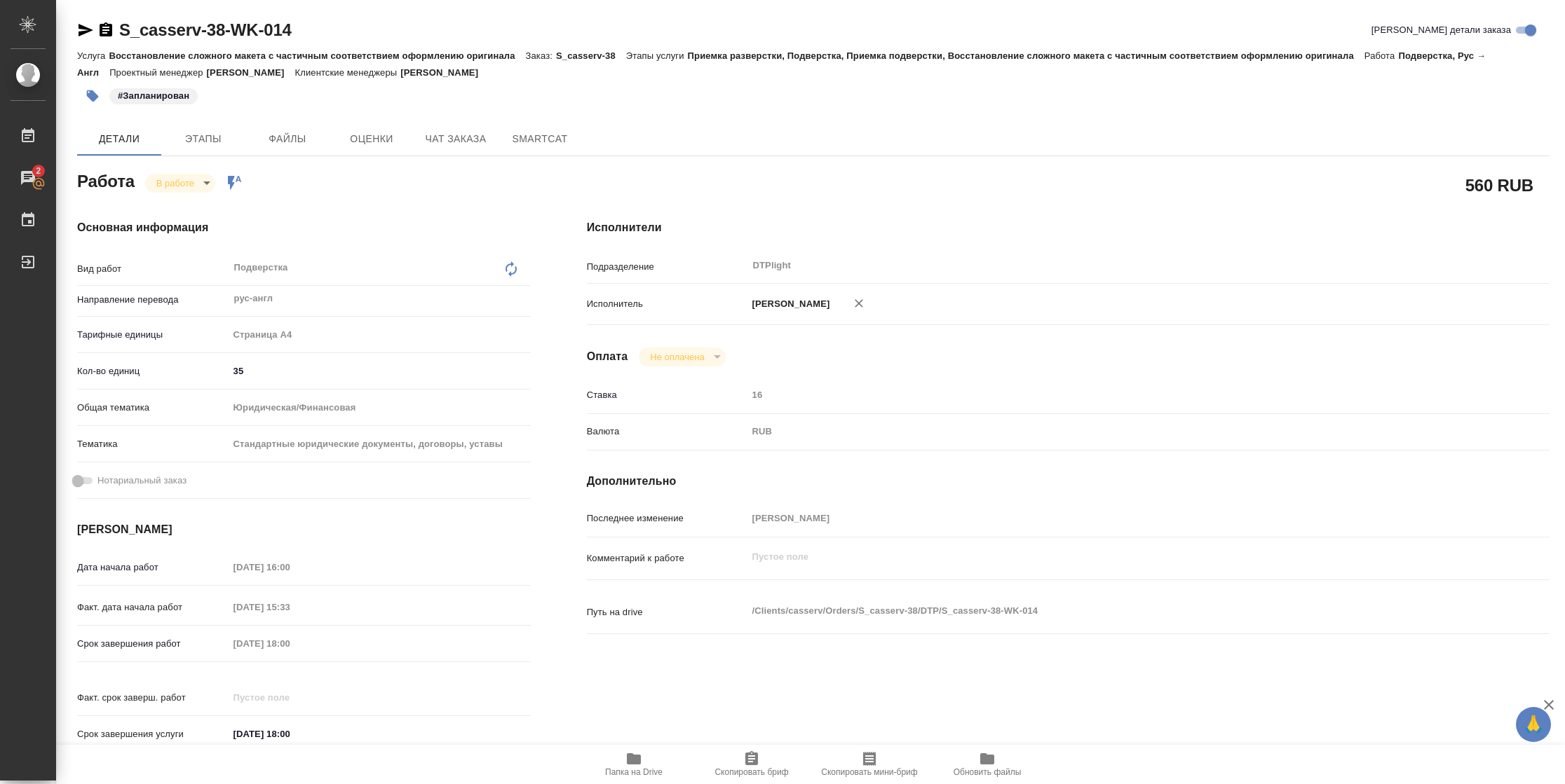
click at [621, 768] on span "Папка на Drive" at bounding box center [633, 772] width 57 height 10
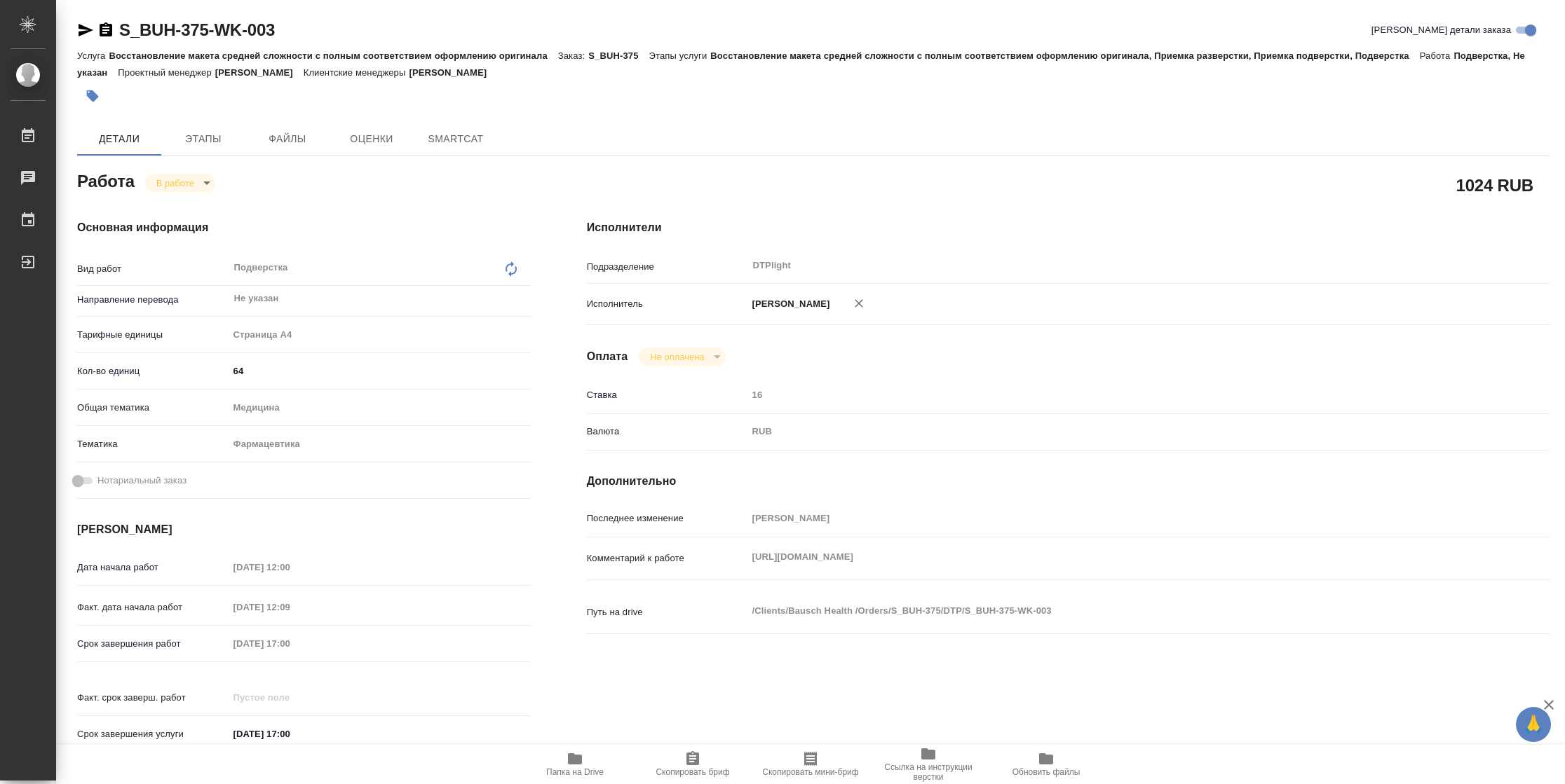
type textarea "x"
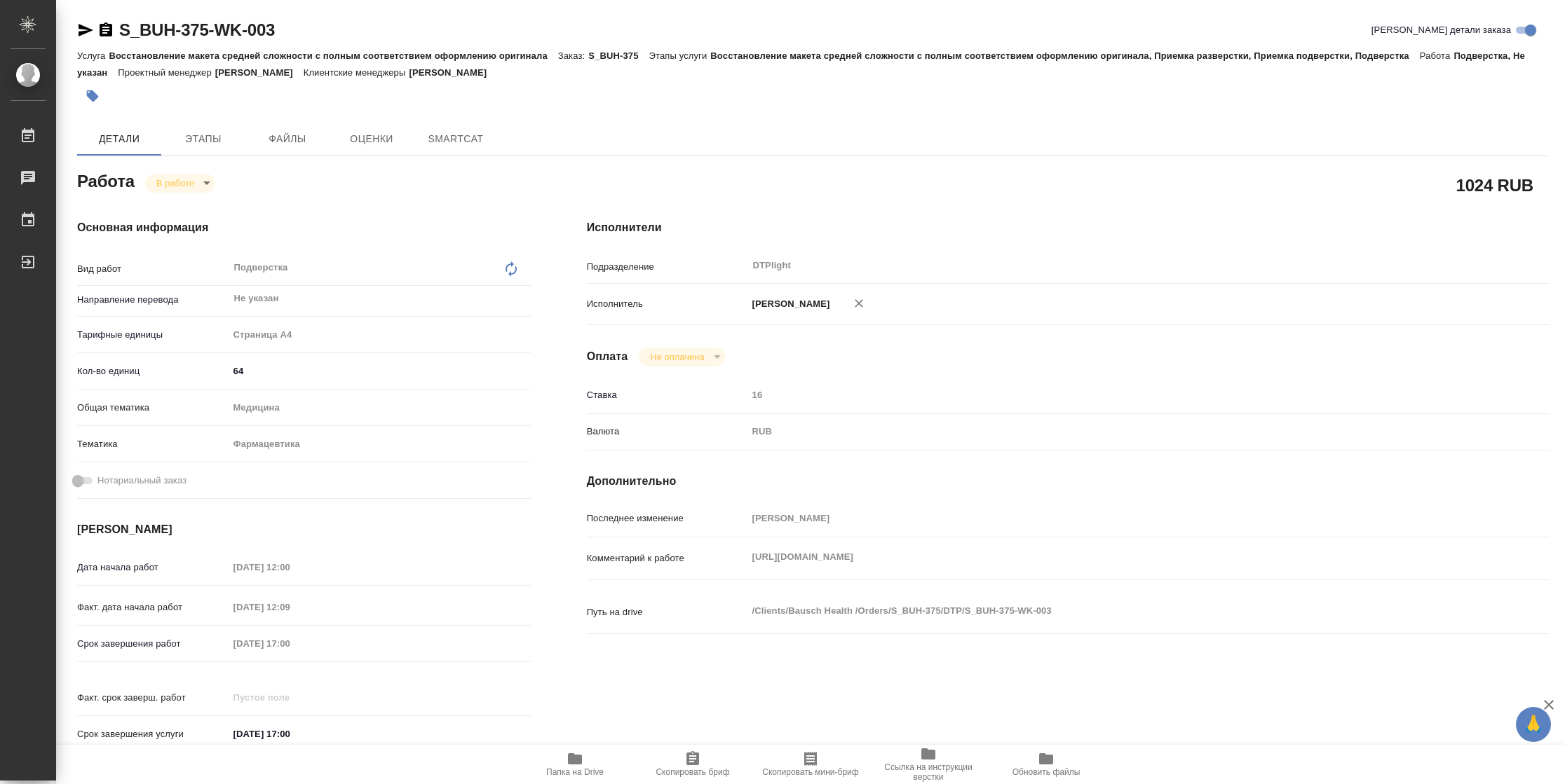
type textarea "x"
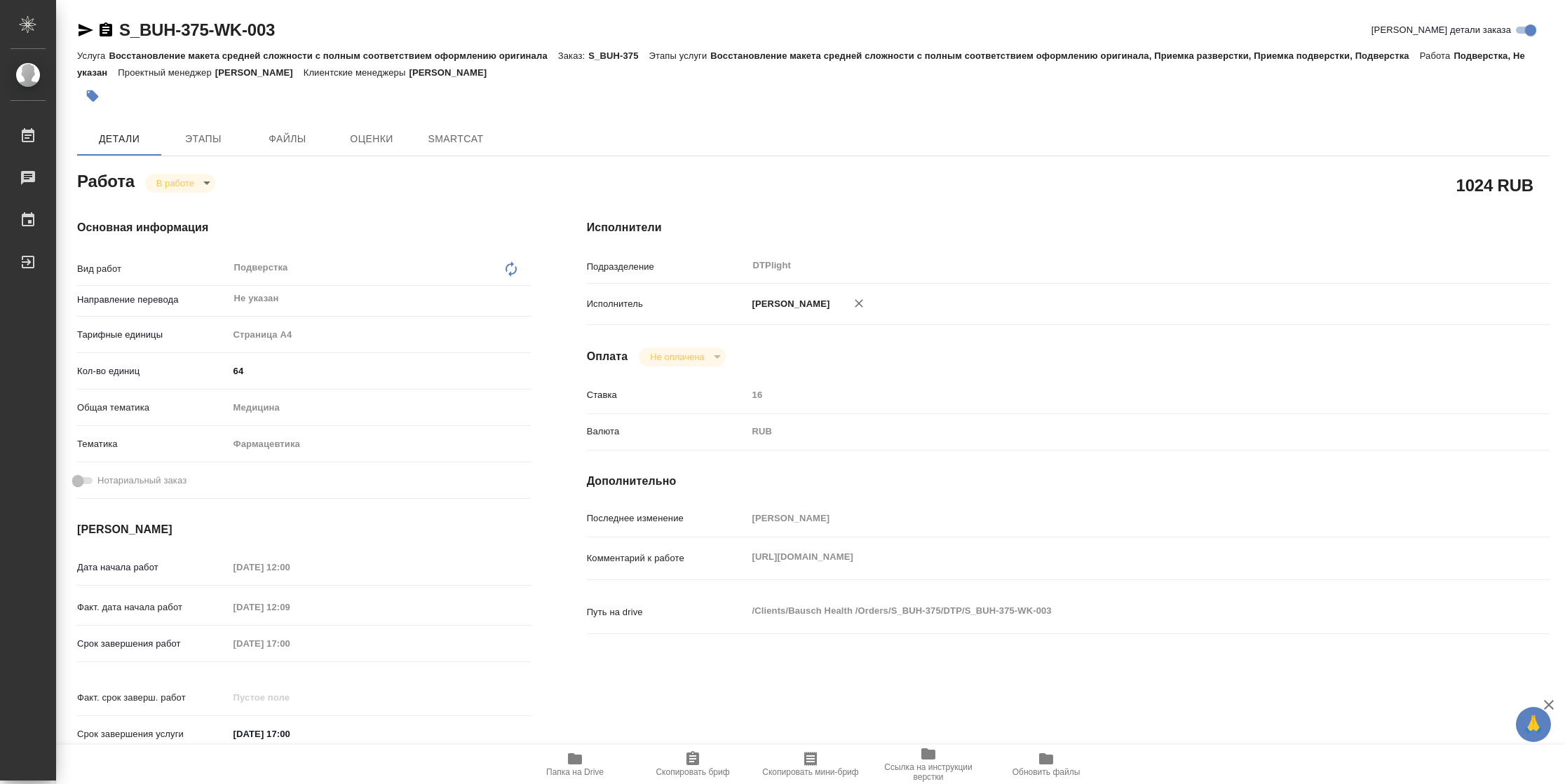
type textarea "x"
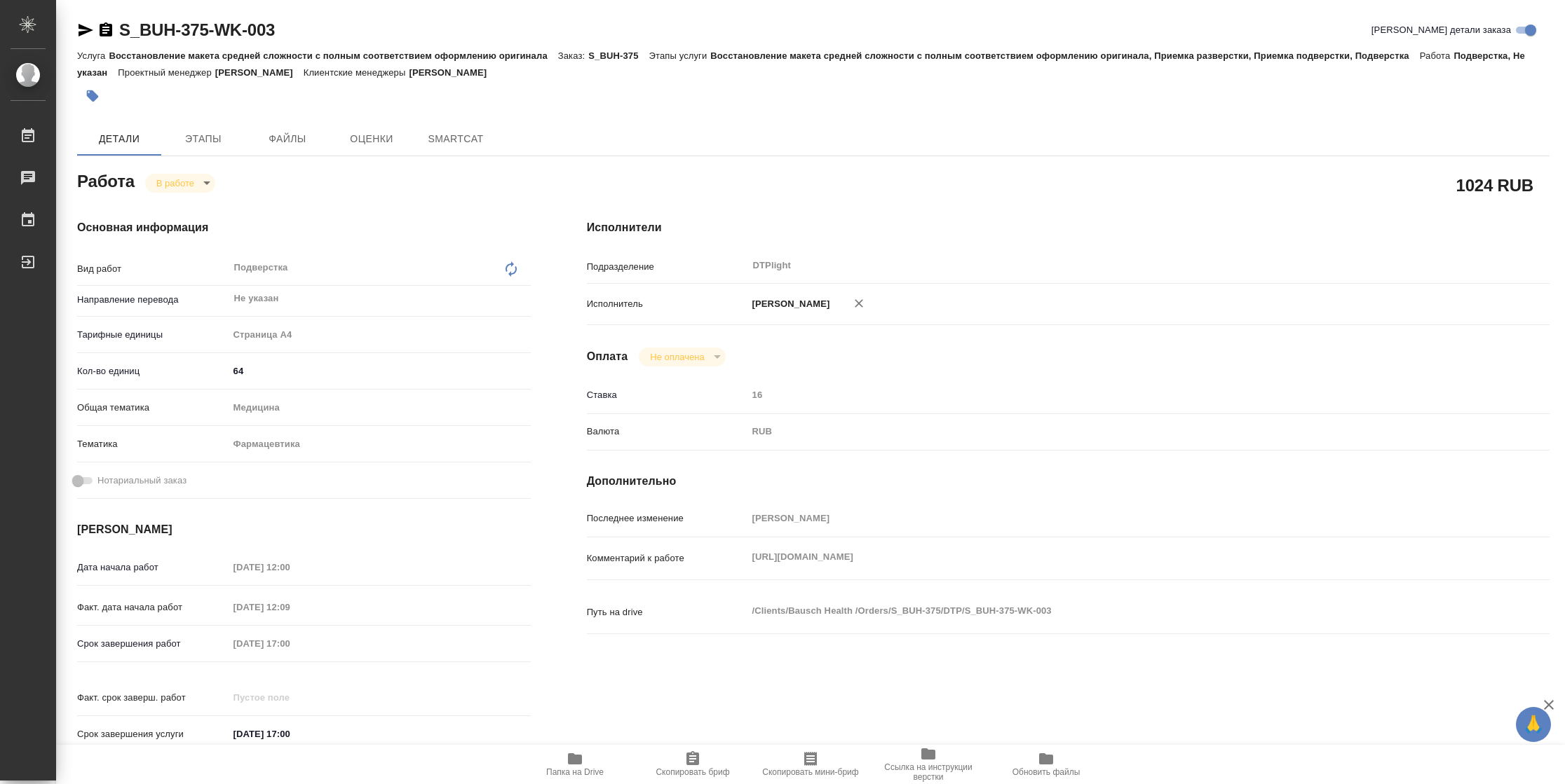
type textarea "x"
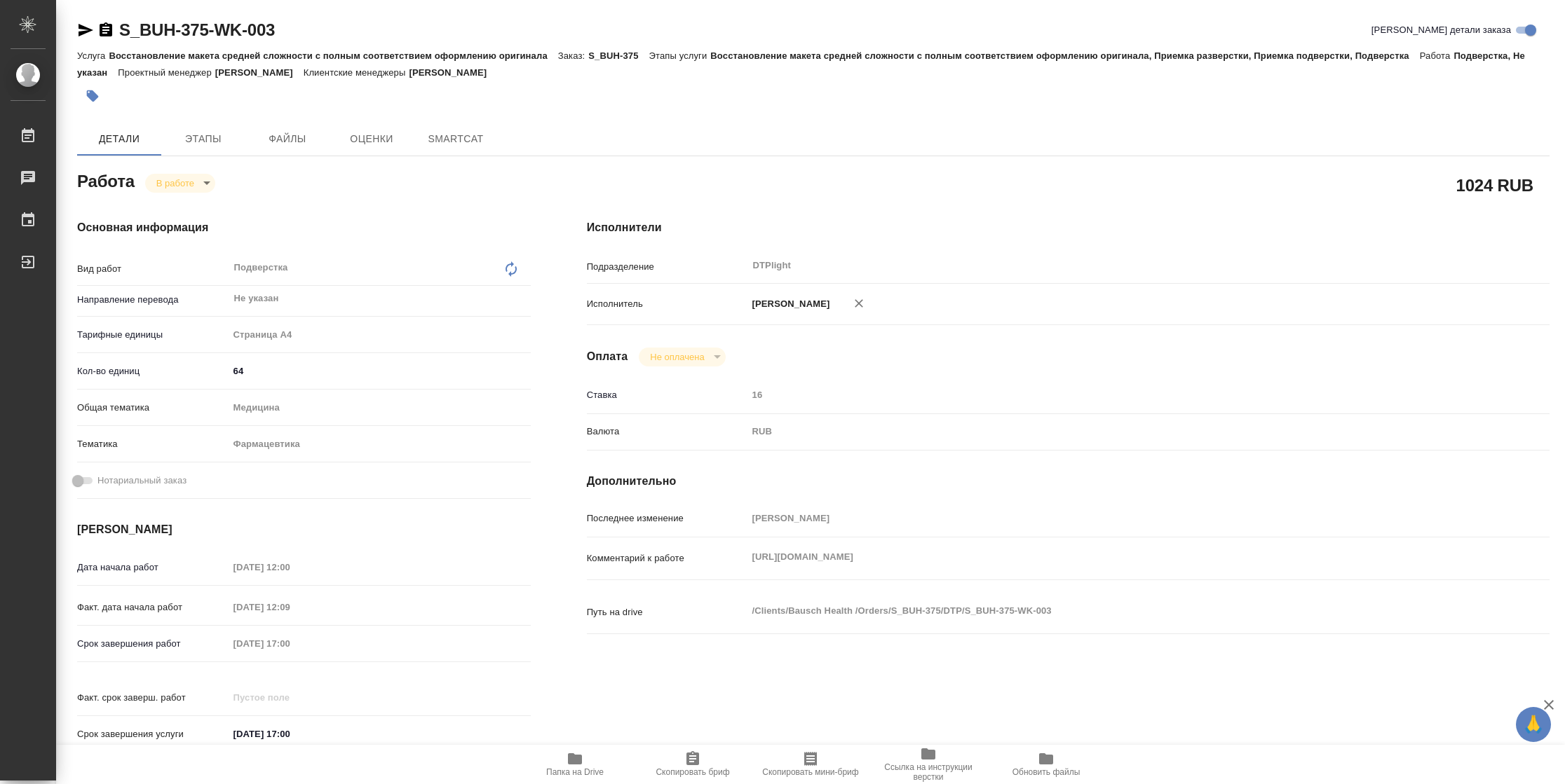
click at [578, 769] on span "Папка на Drive" at bounding box center [574, 772] width 57 height 10
type textarea "x"
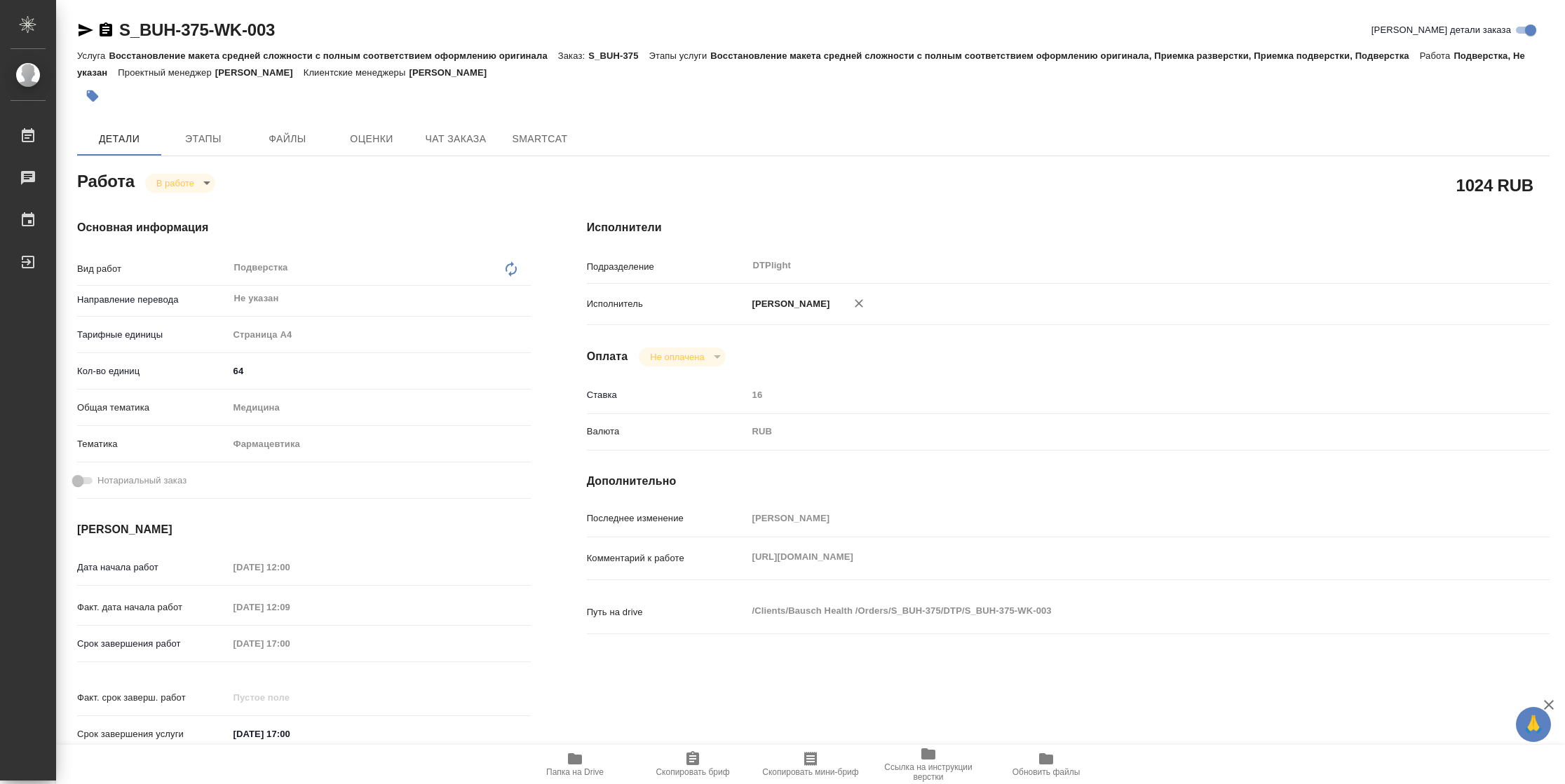
type textarea "x"
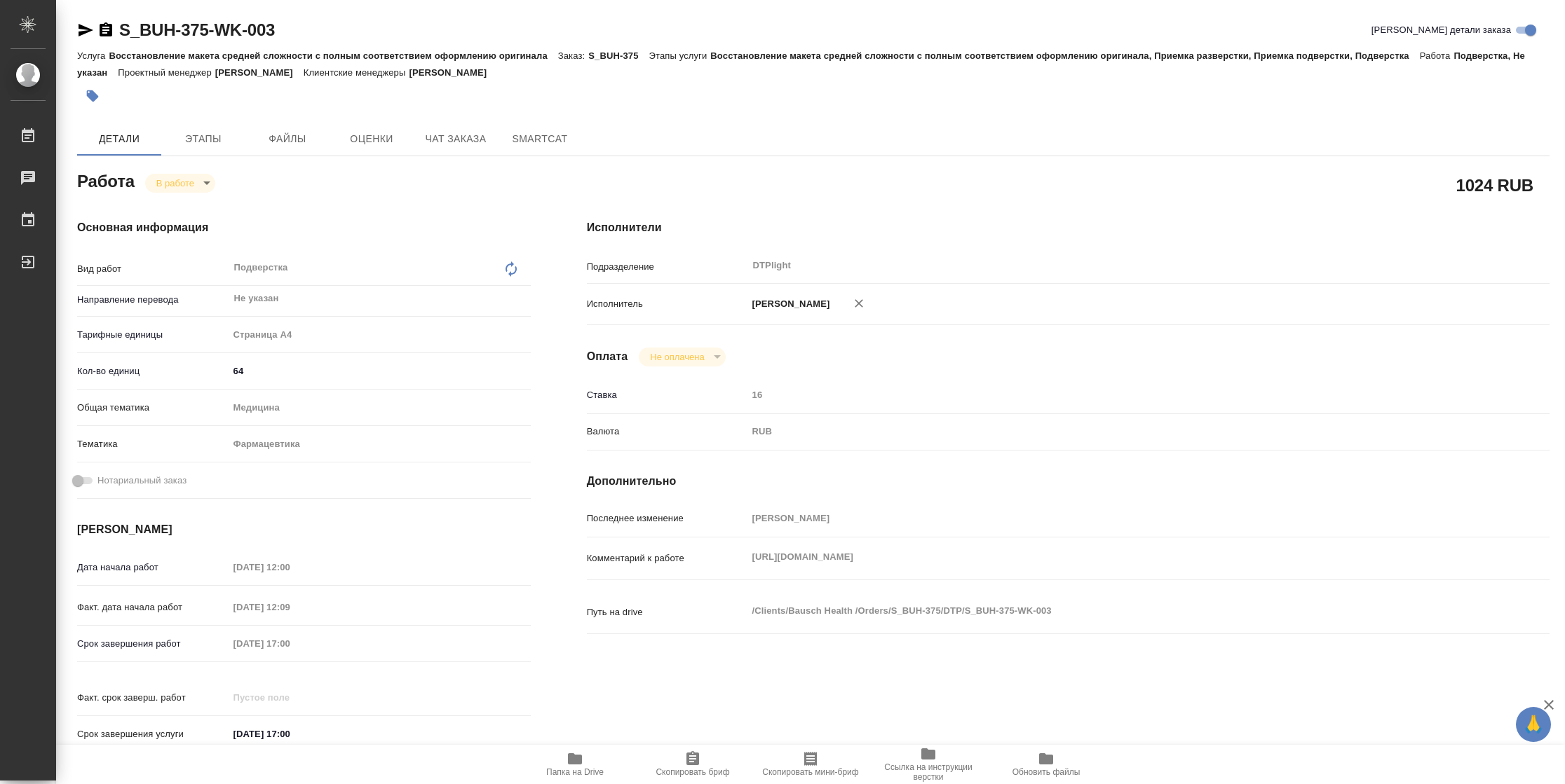
type textarea "x"
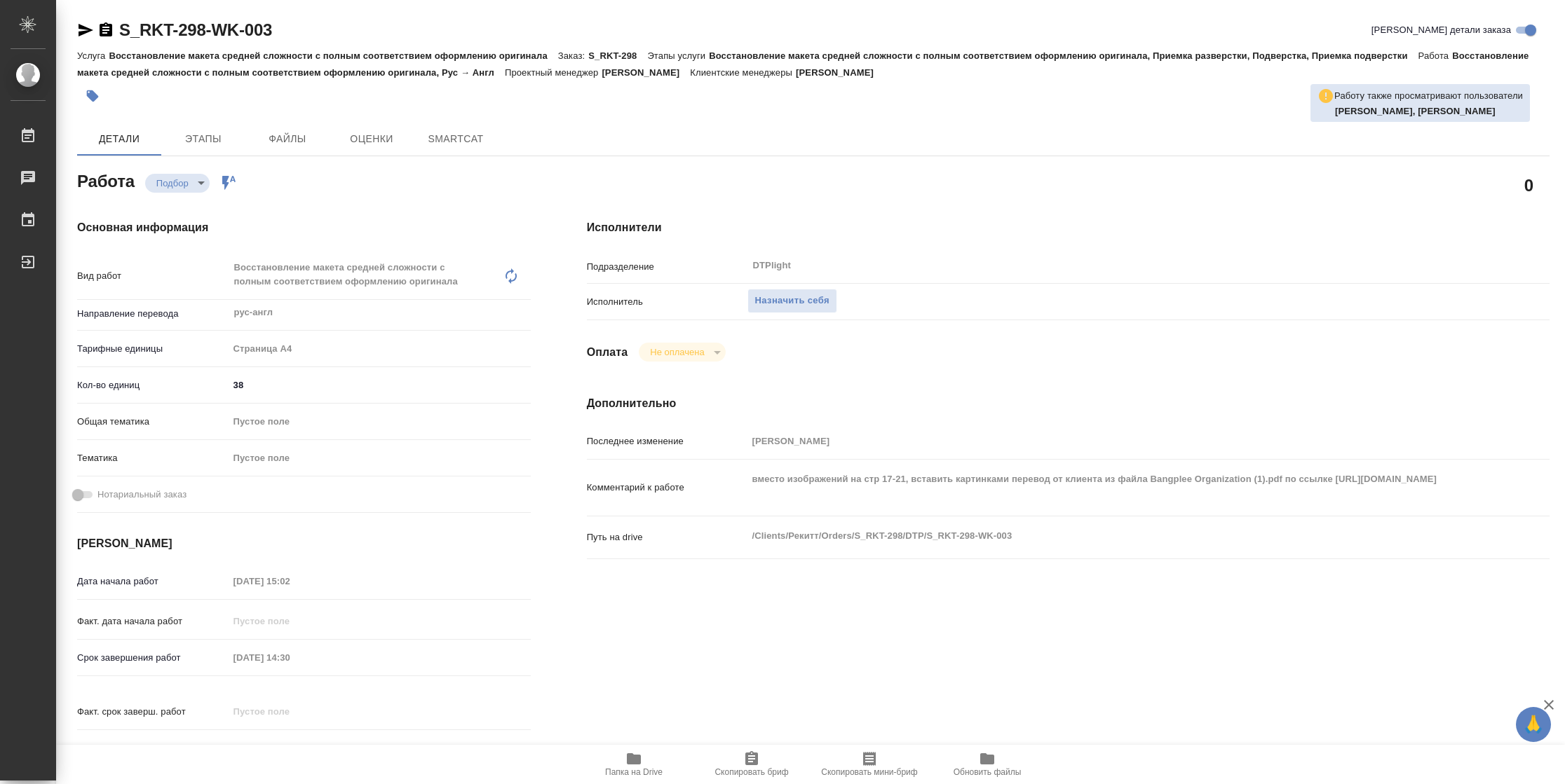
type textarea "x"
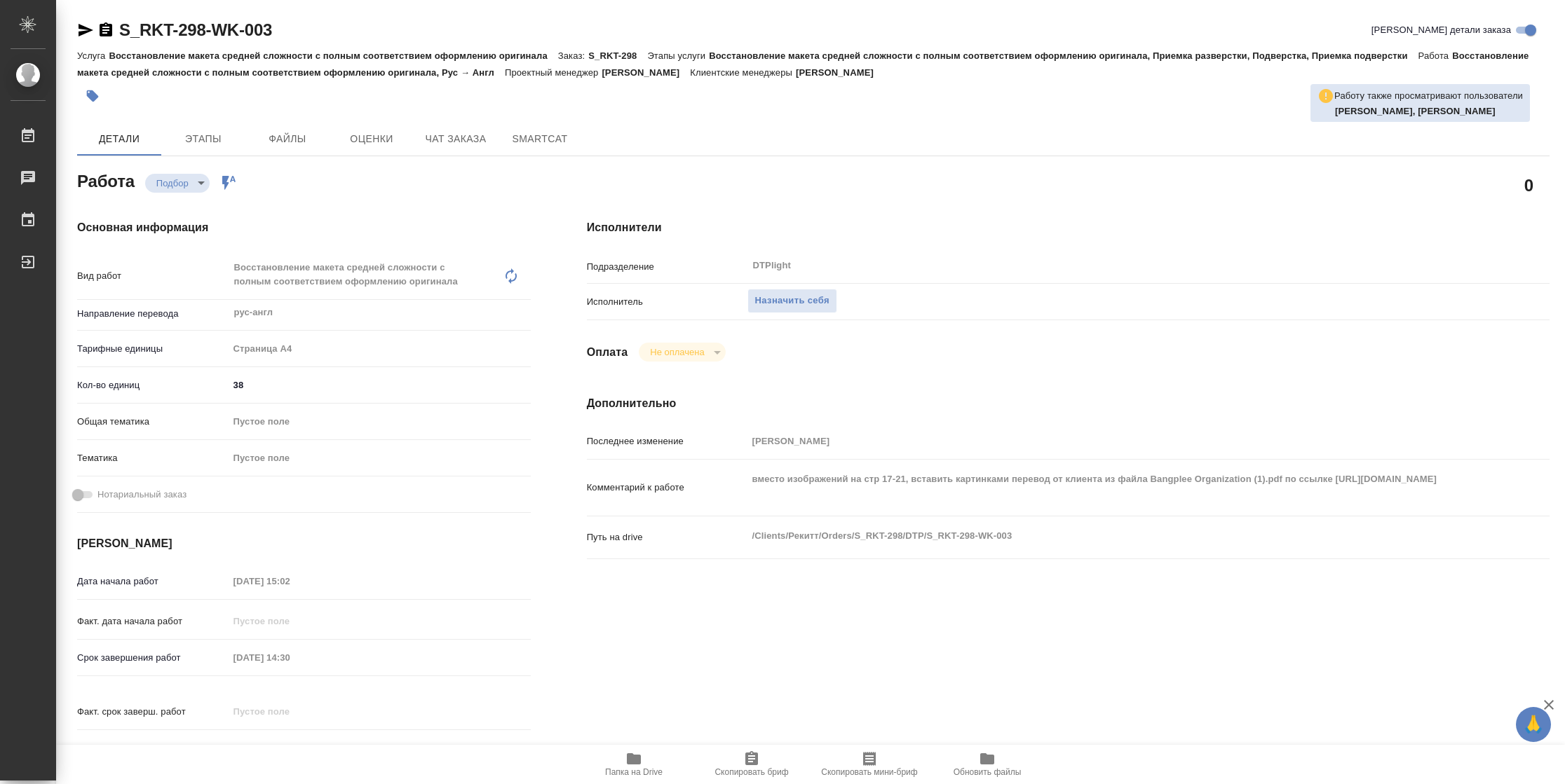
type textarea "x"
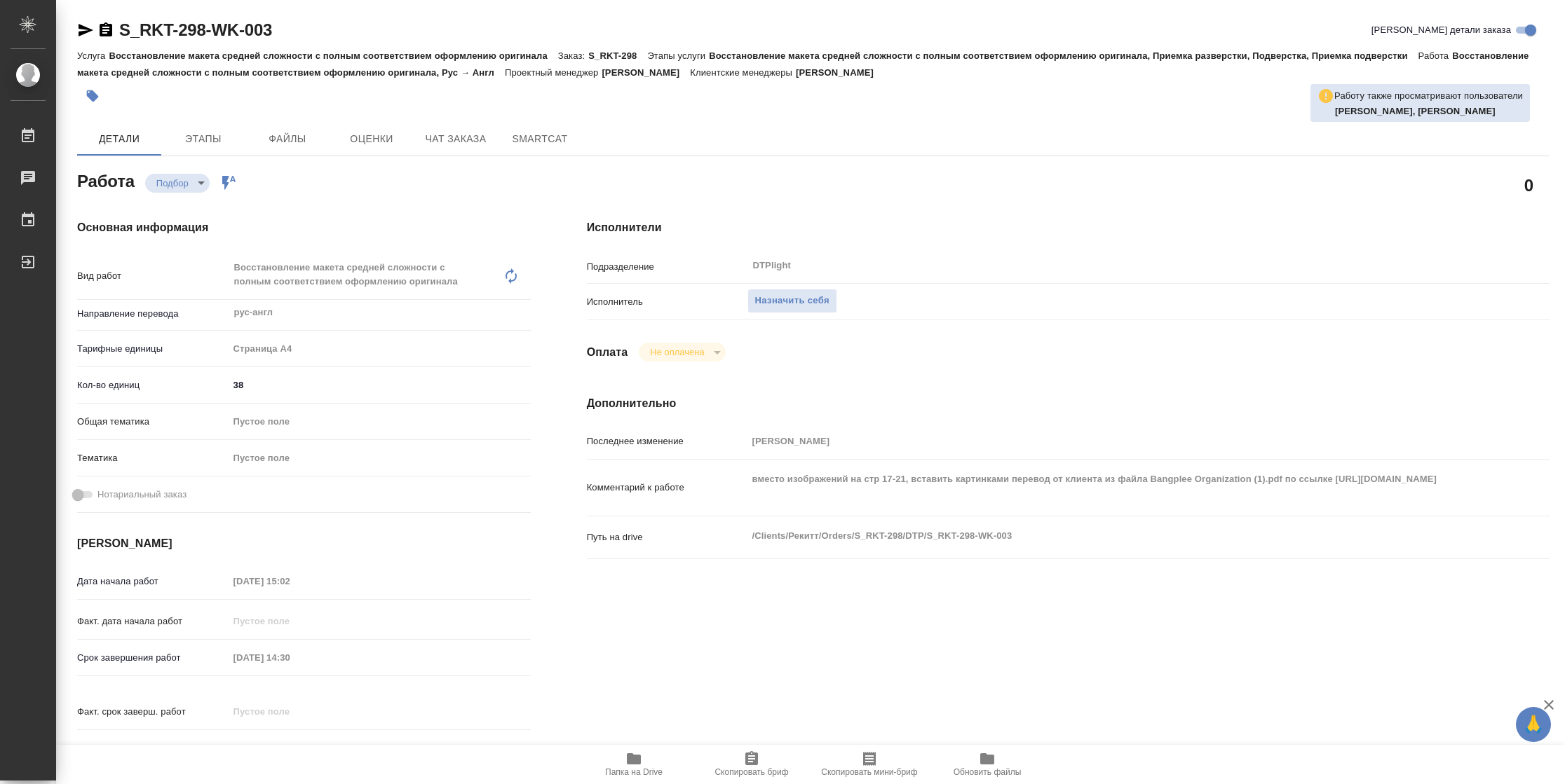
type textarea "x"
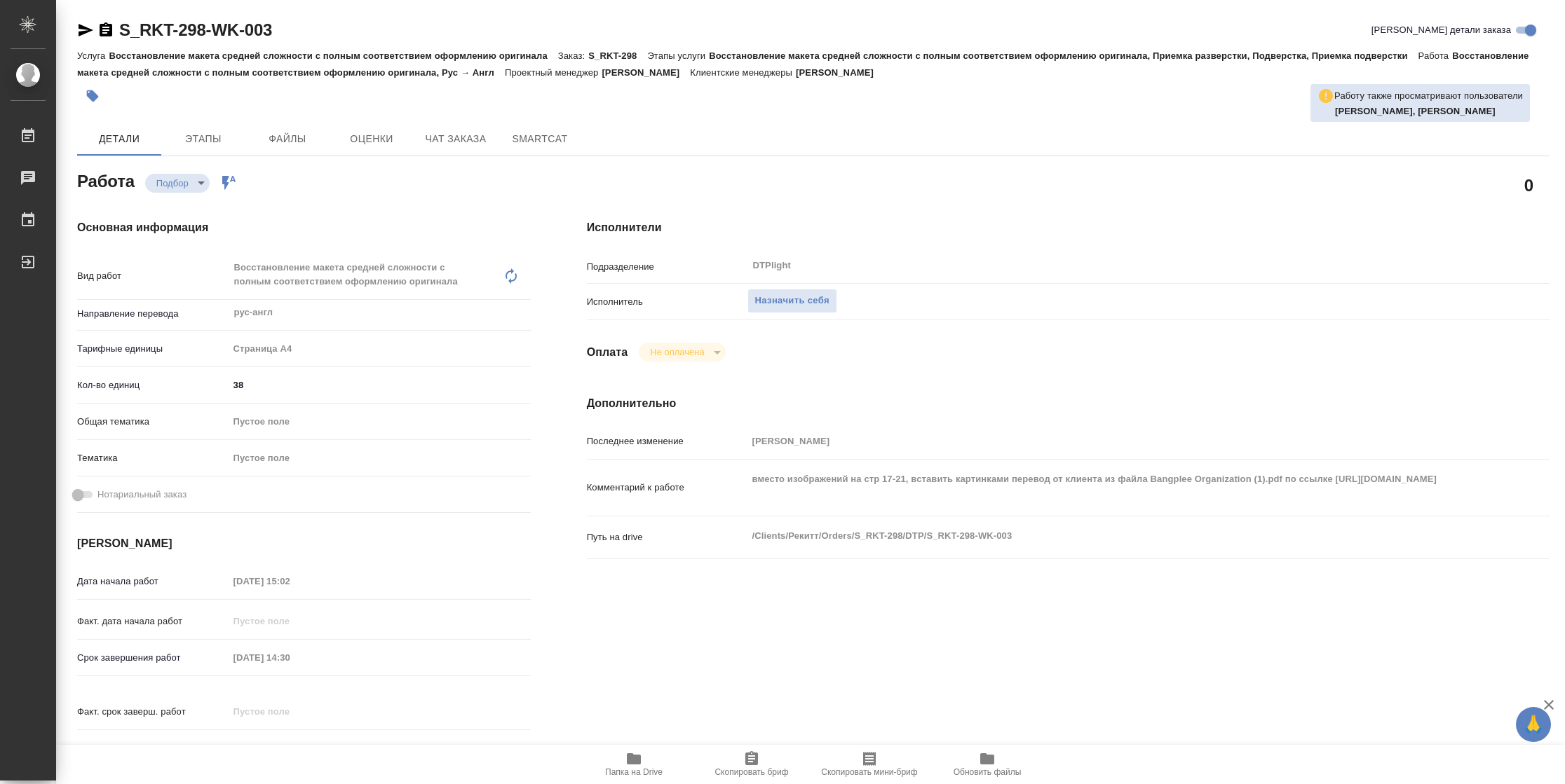
type textarea "x"
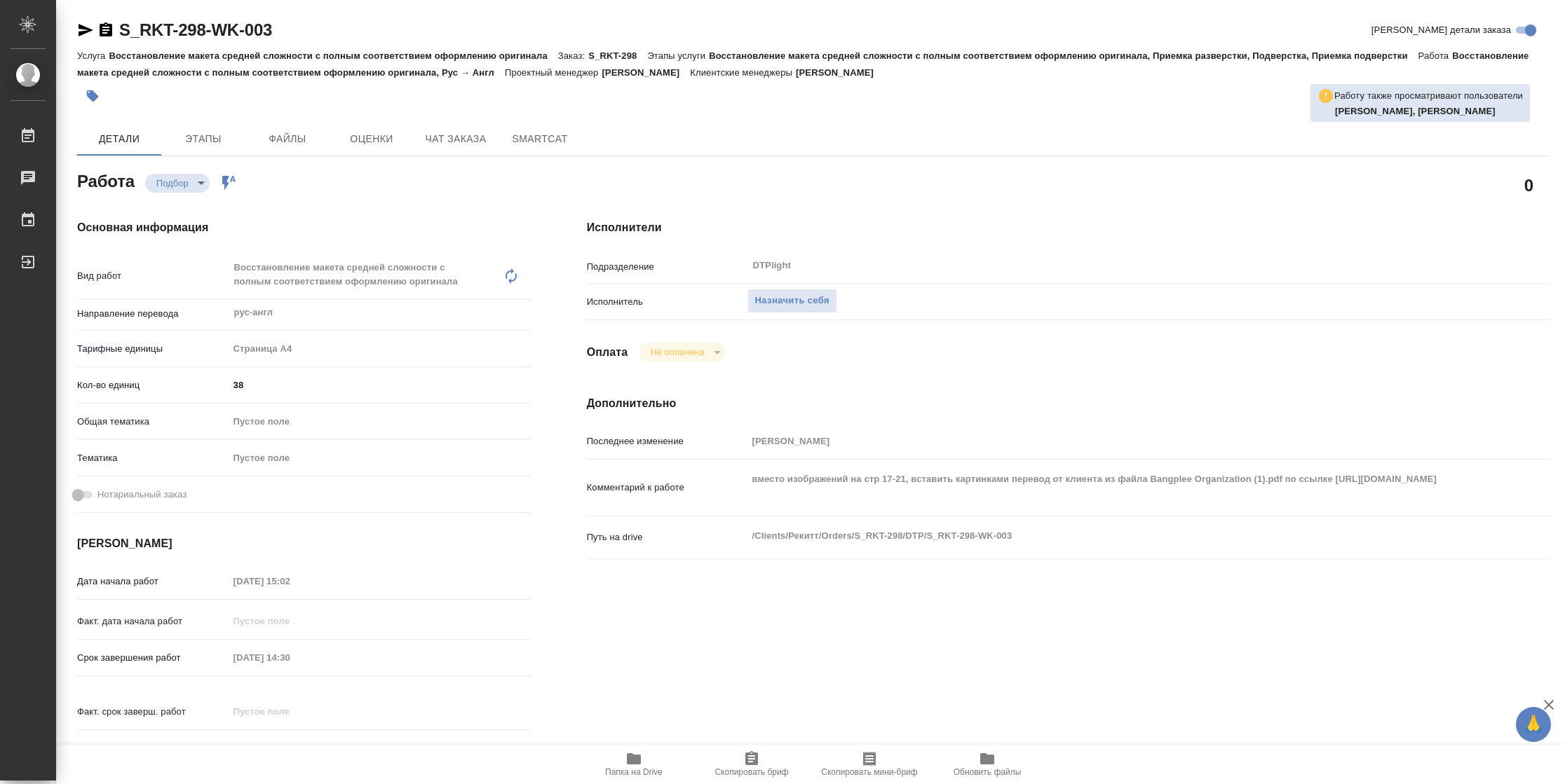
type textarea "x"
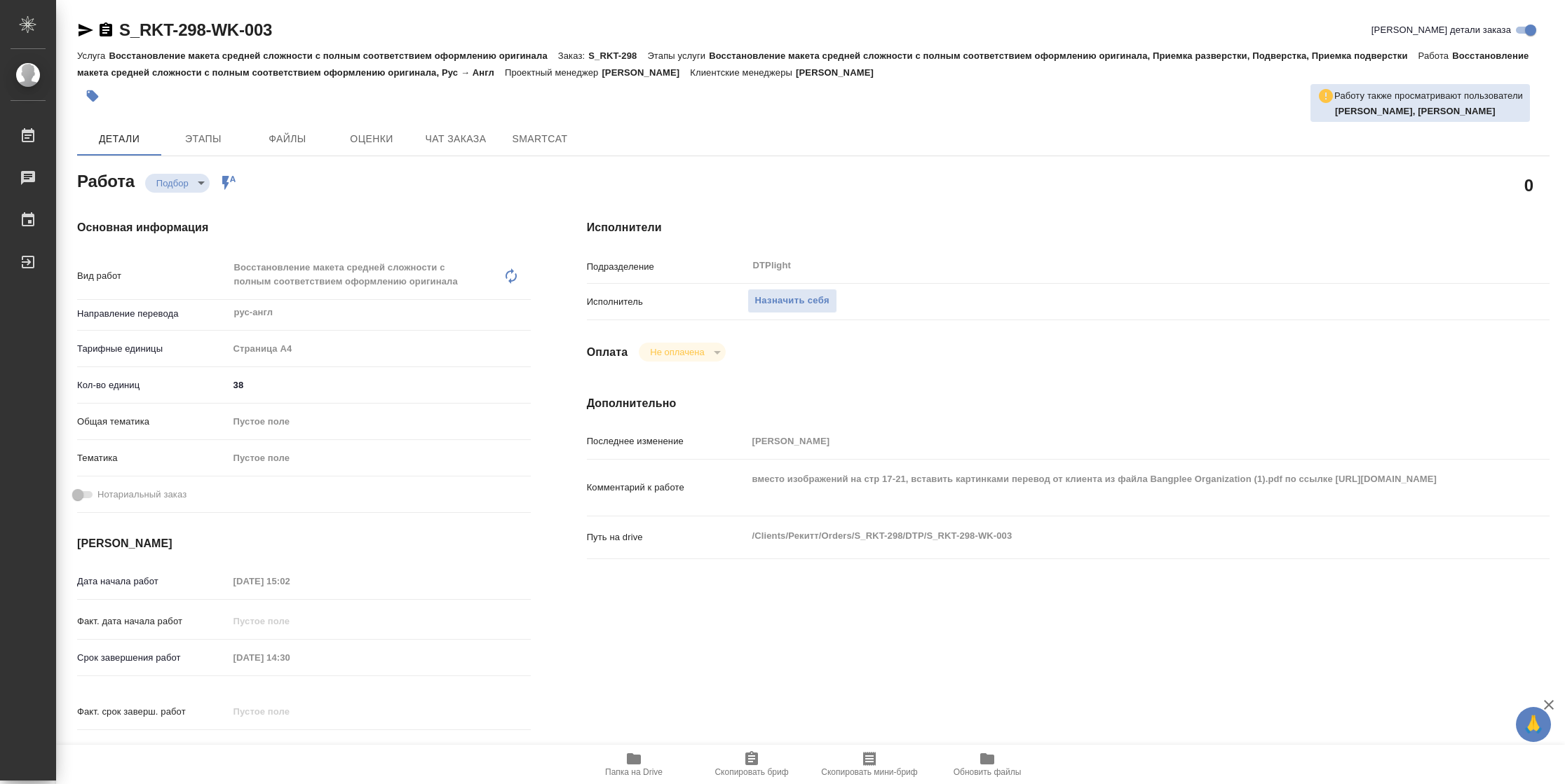
type textarea "x"
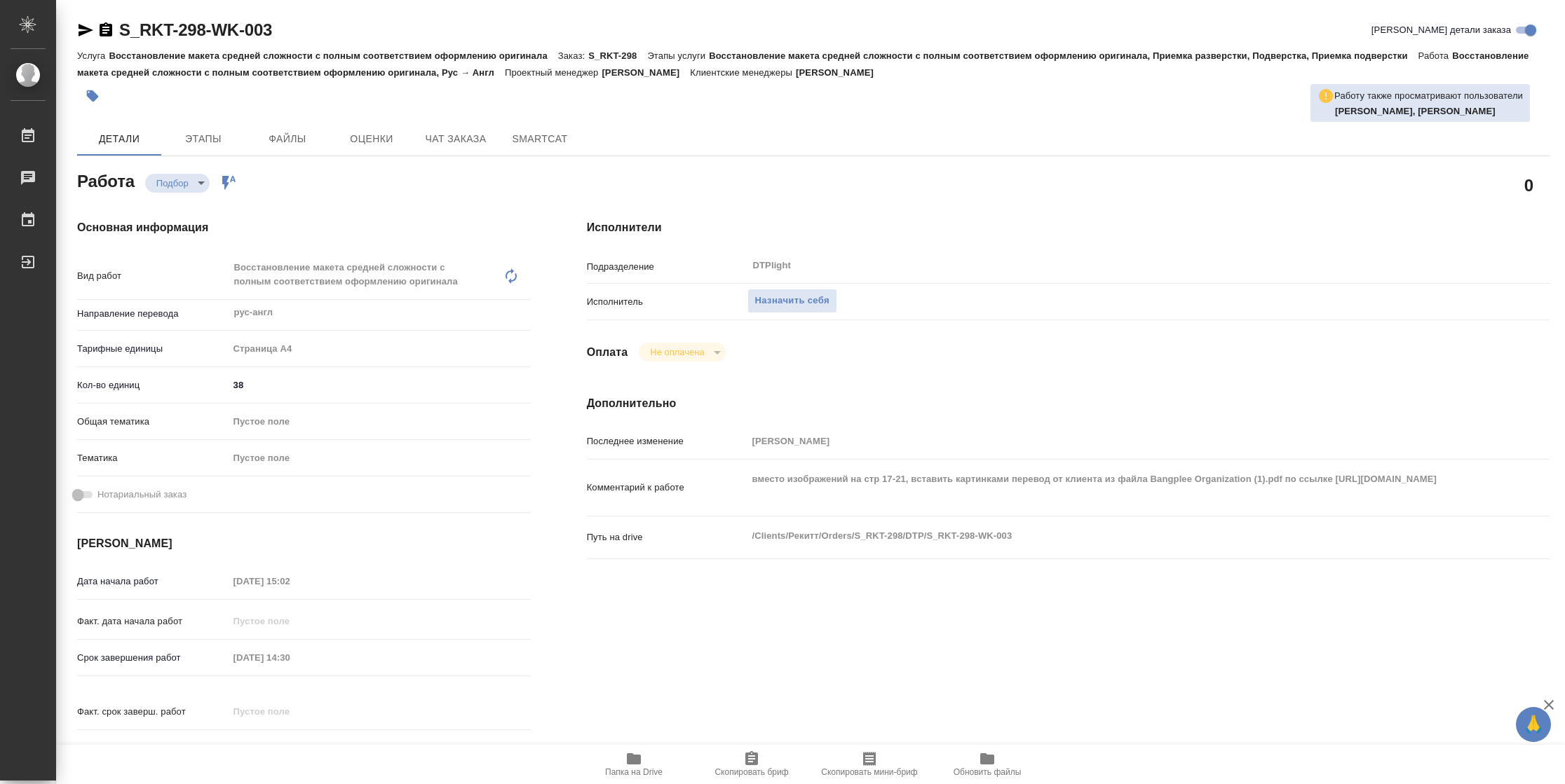
type textarea "x"
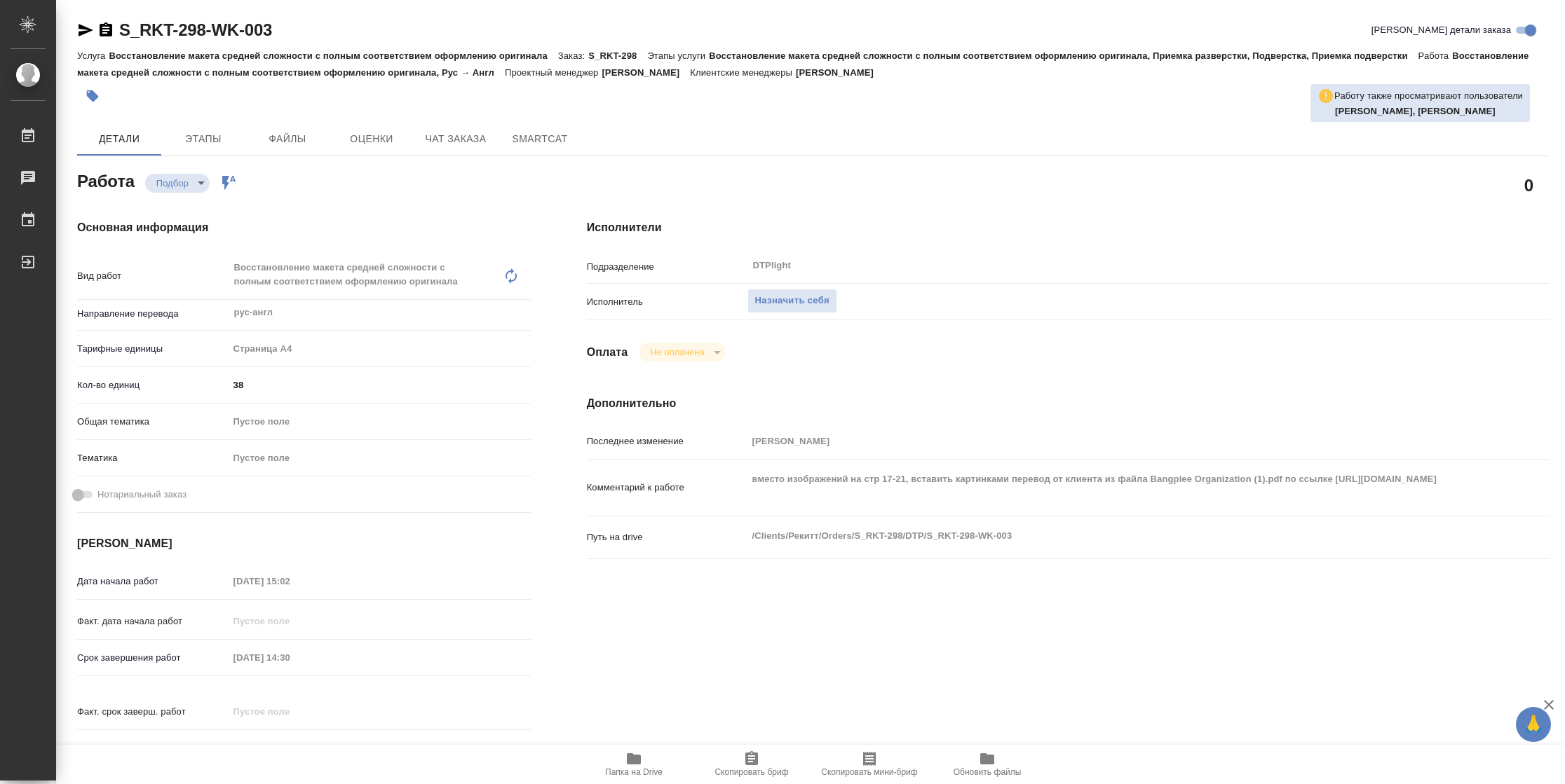
type textarea "x"
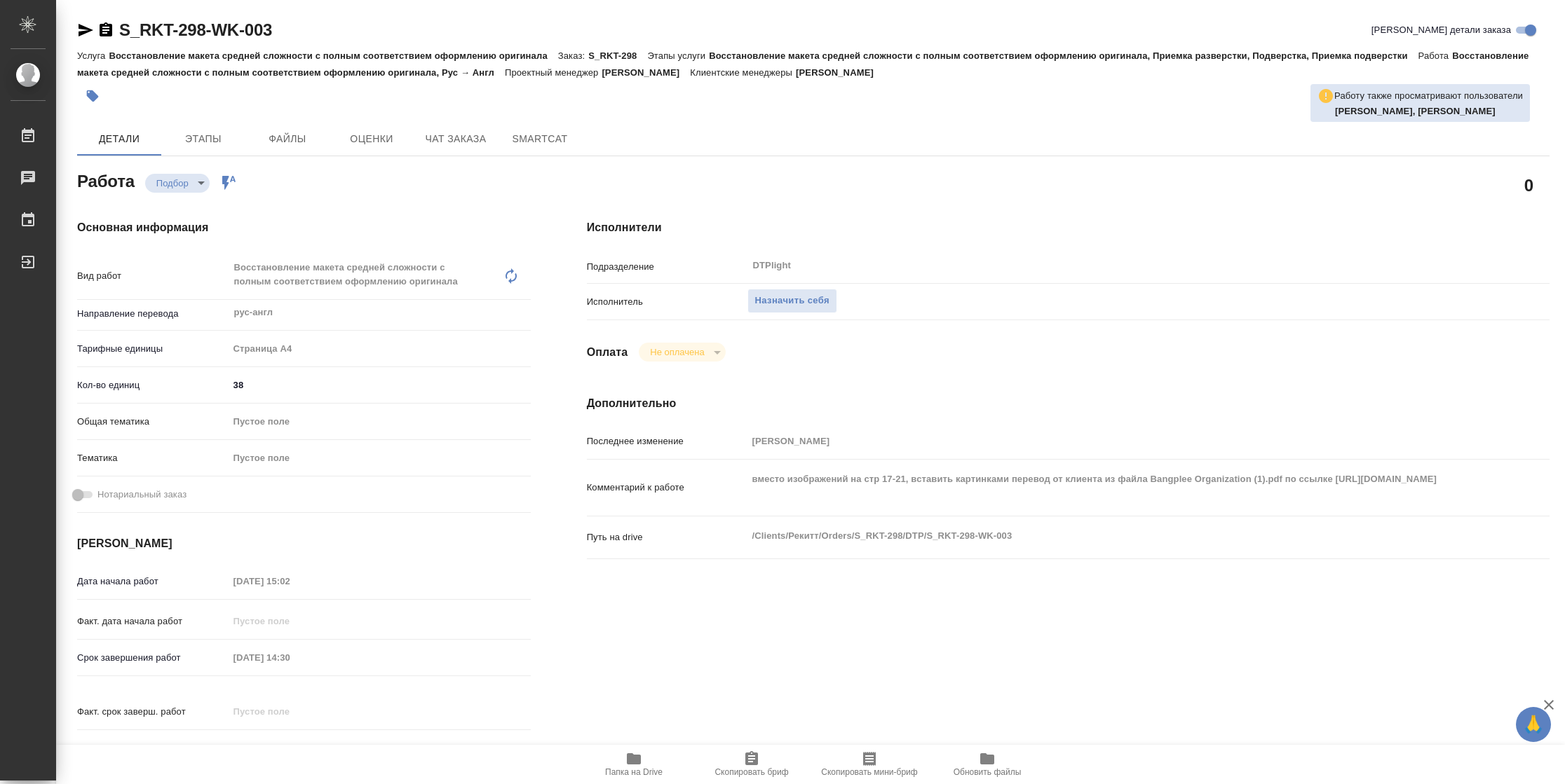
type textarea "x"
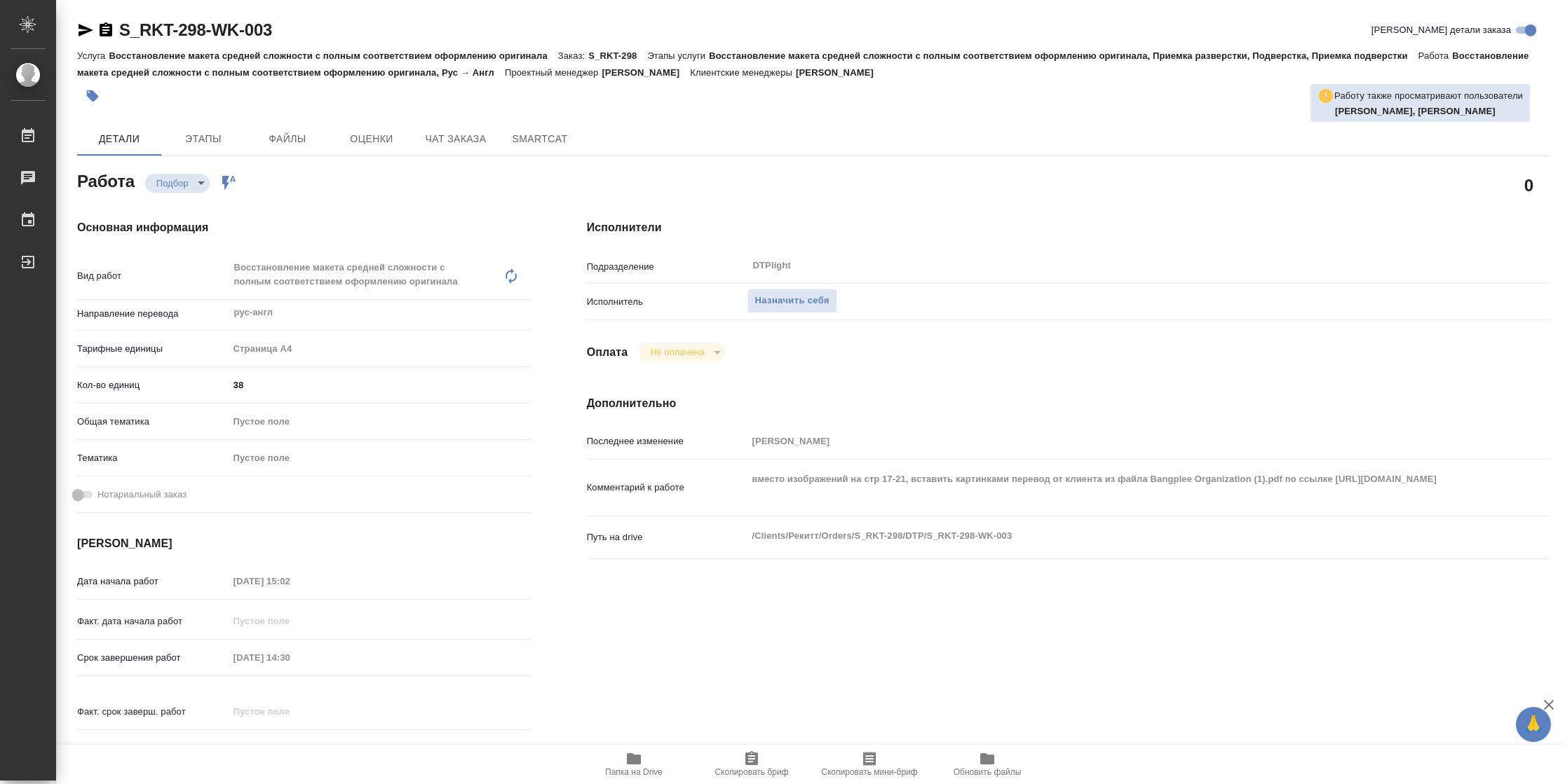
type textarea "x"
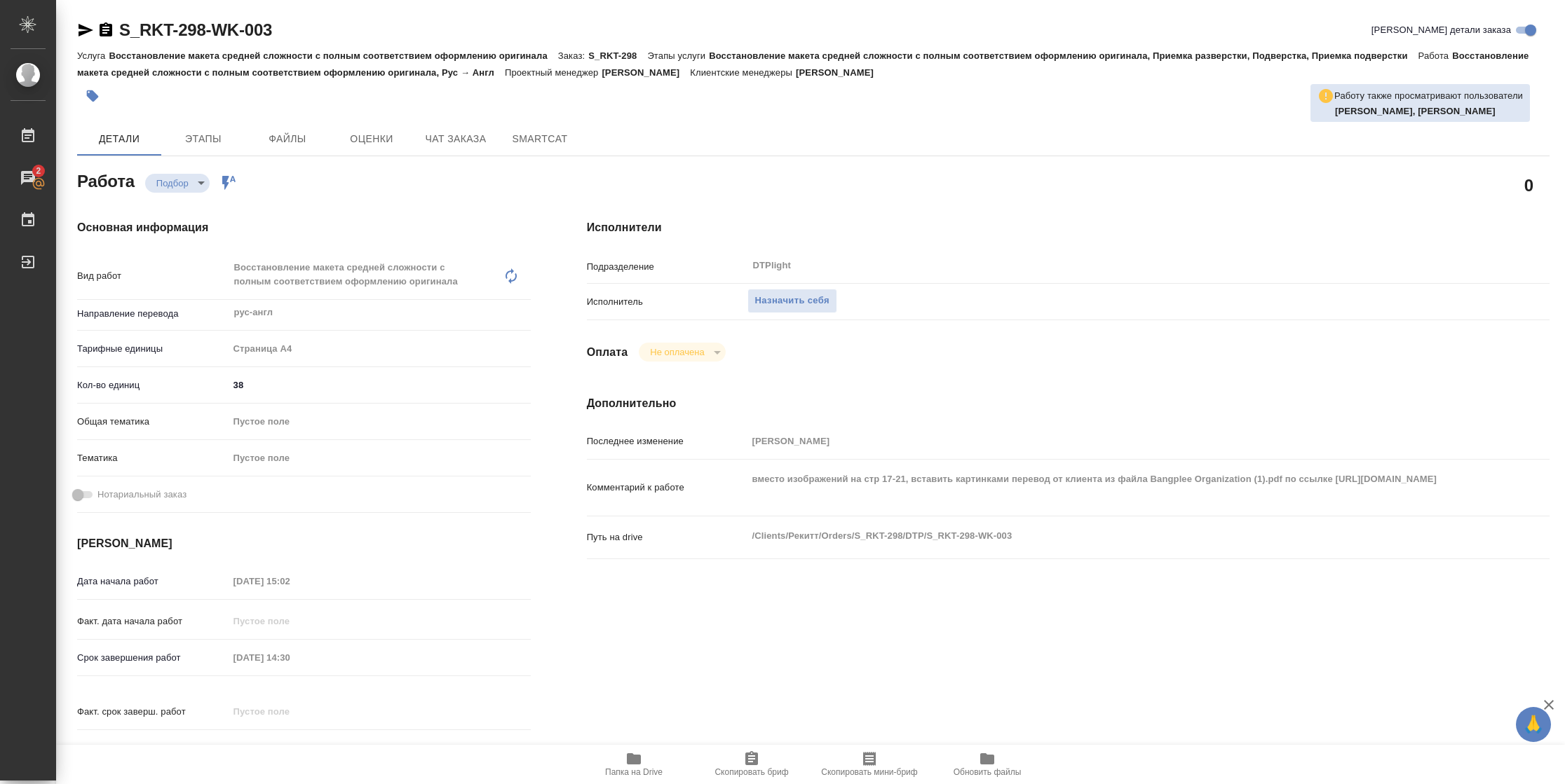
click at [619, 748] on button "Папка на Drive" at bounding box center [634, 764] width 118 height 39
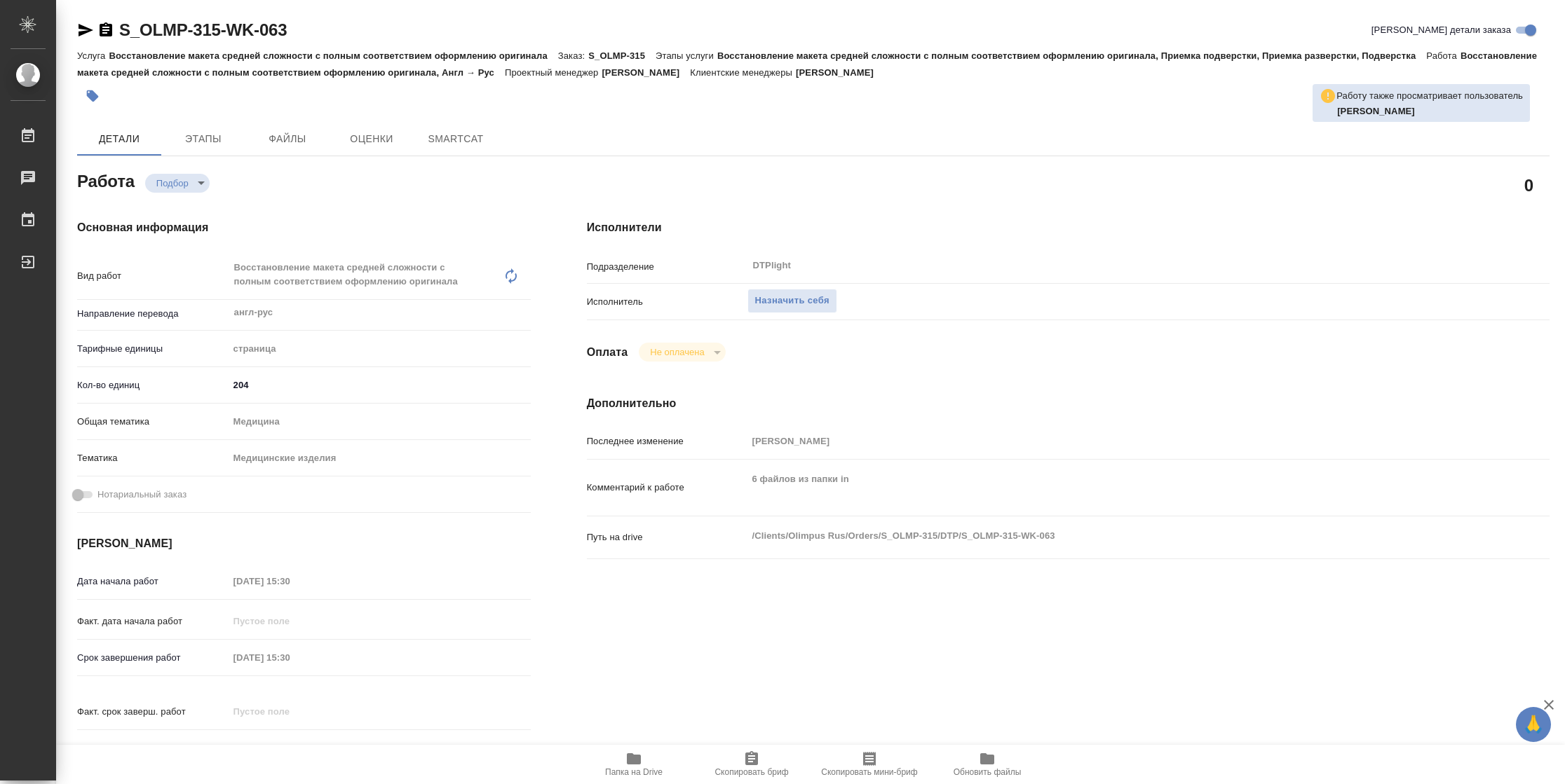
type textarea "x"
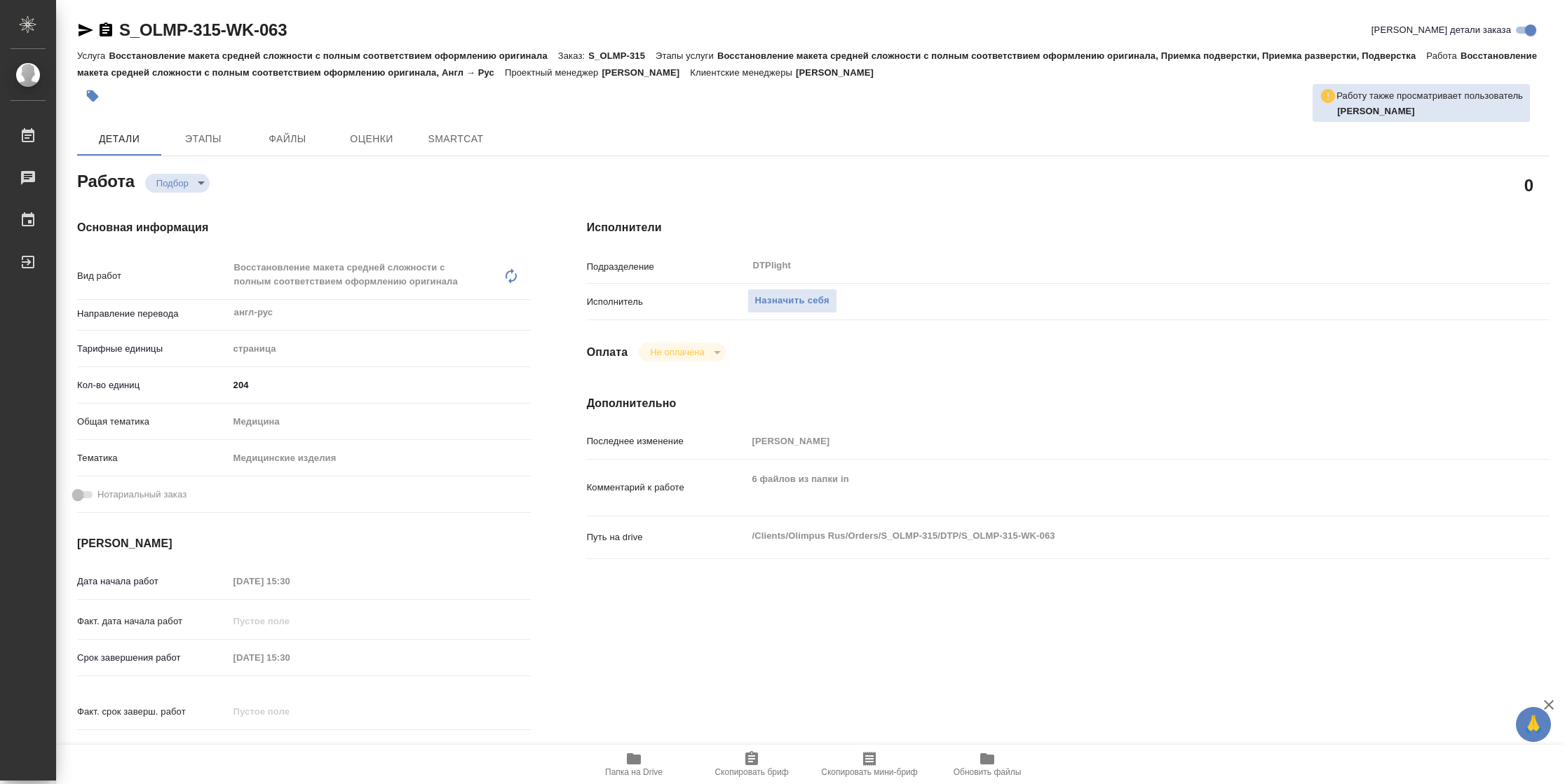
type textarea "x"
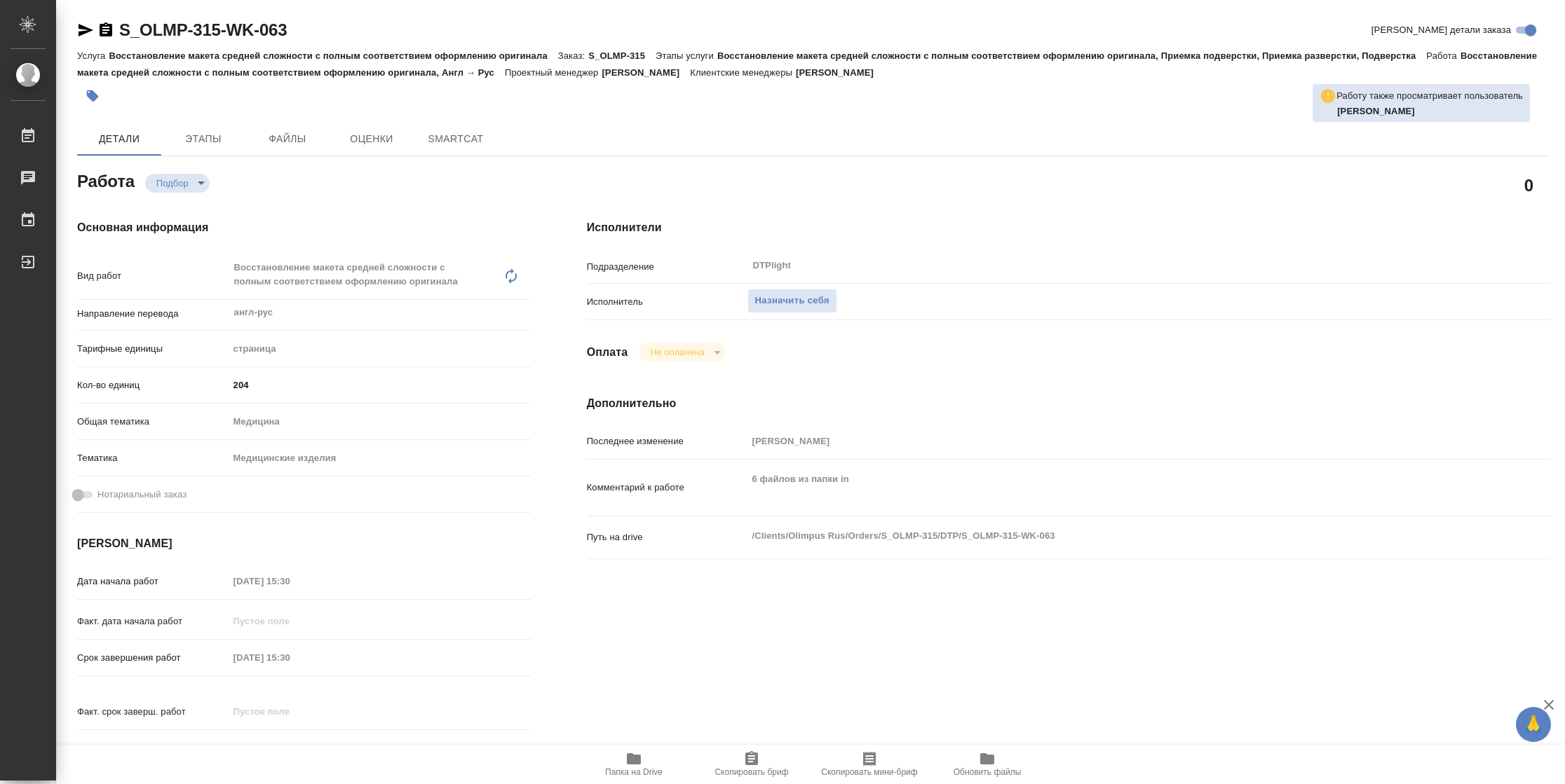
type textarea "x"
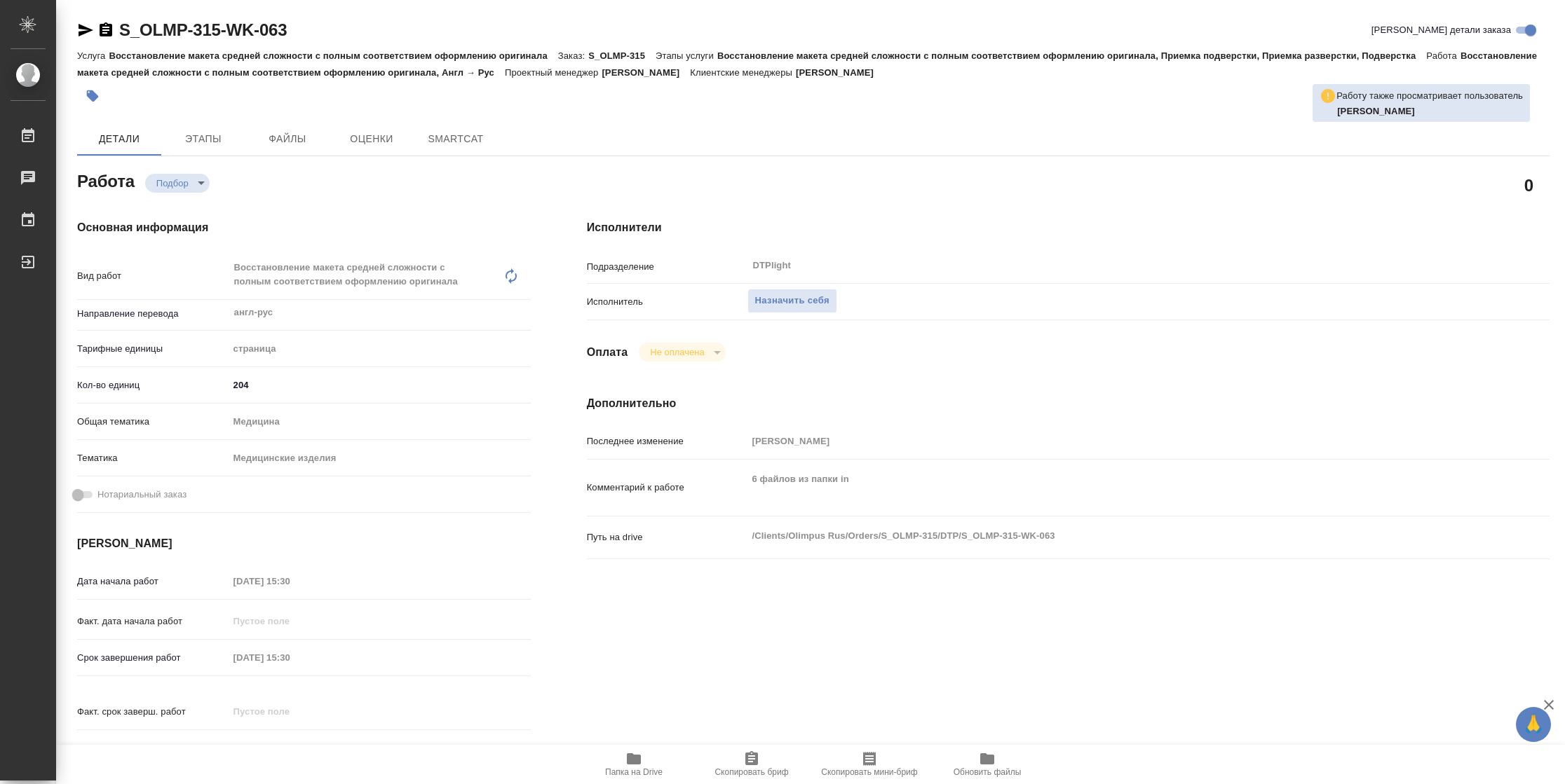
click at [629, 761] on icon "button" at bounding box center [634, 759] width 14 height 11
type textarea "x"
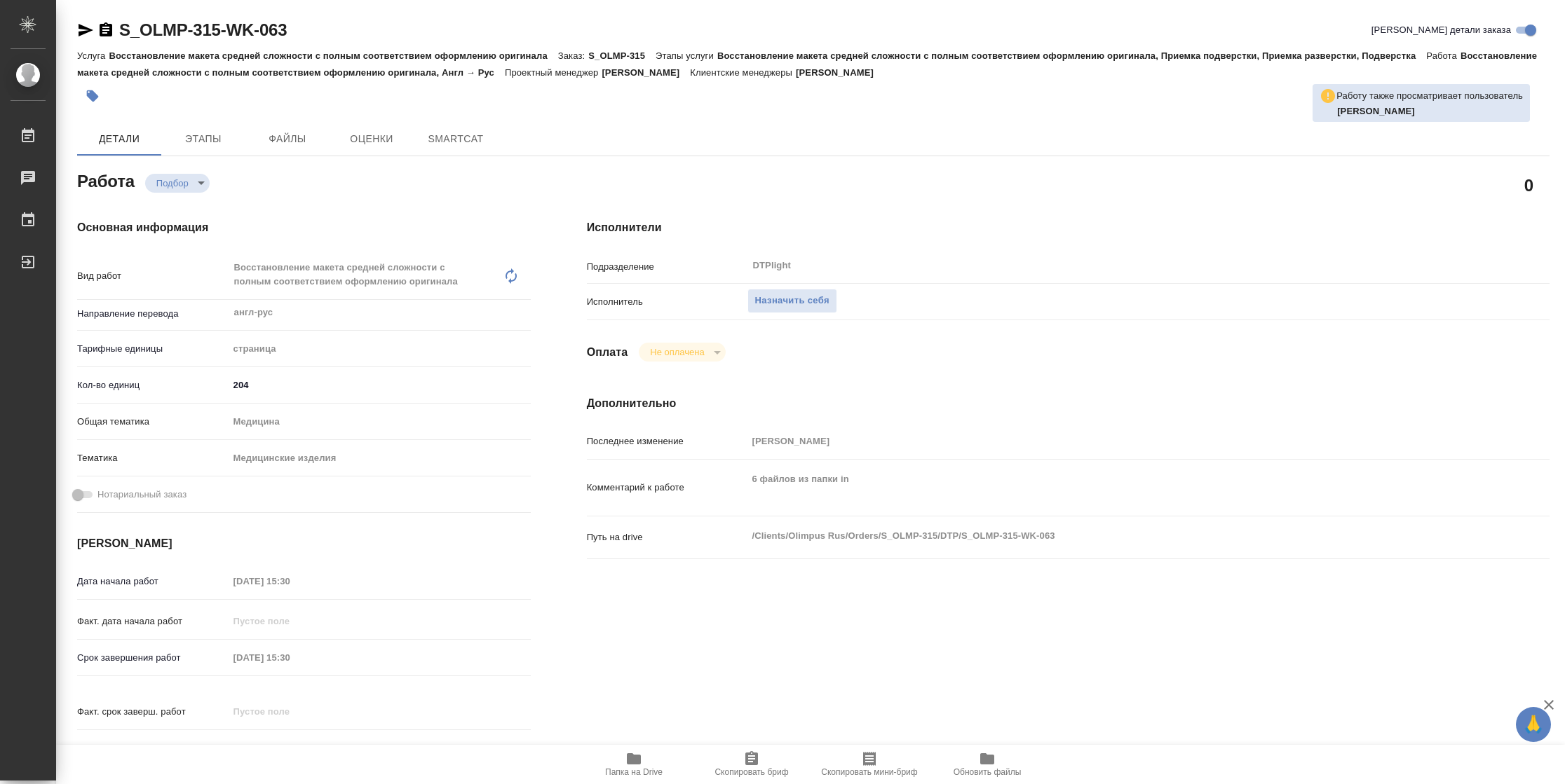
type textarea "x"
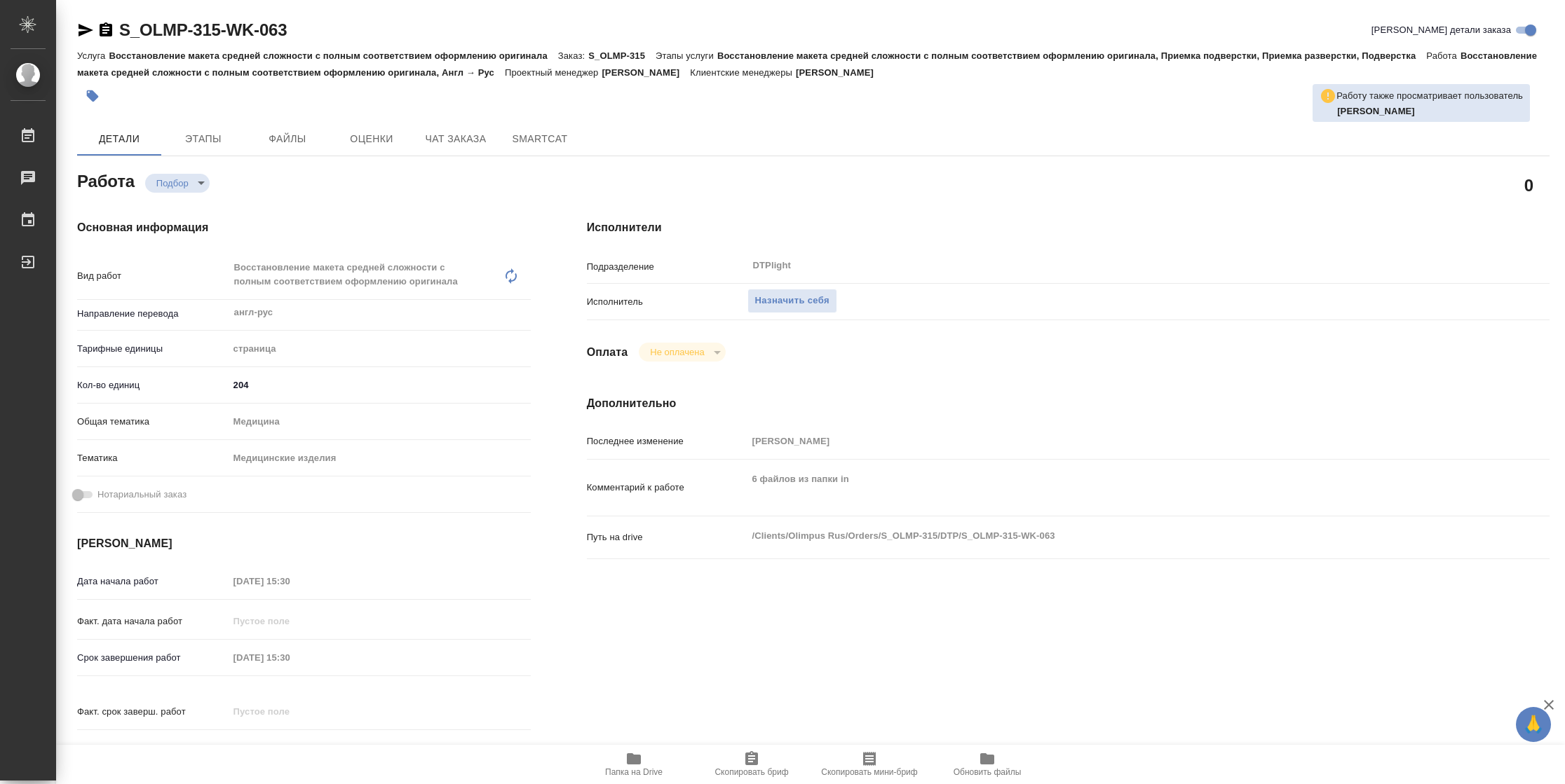
type textarea "x"
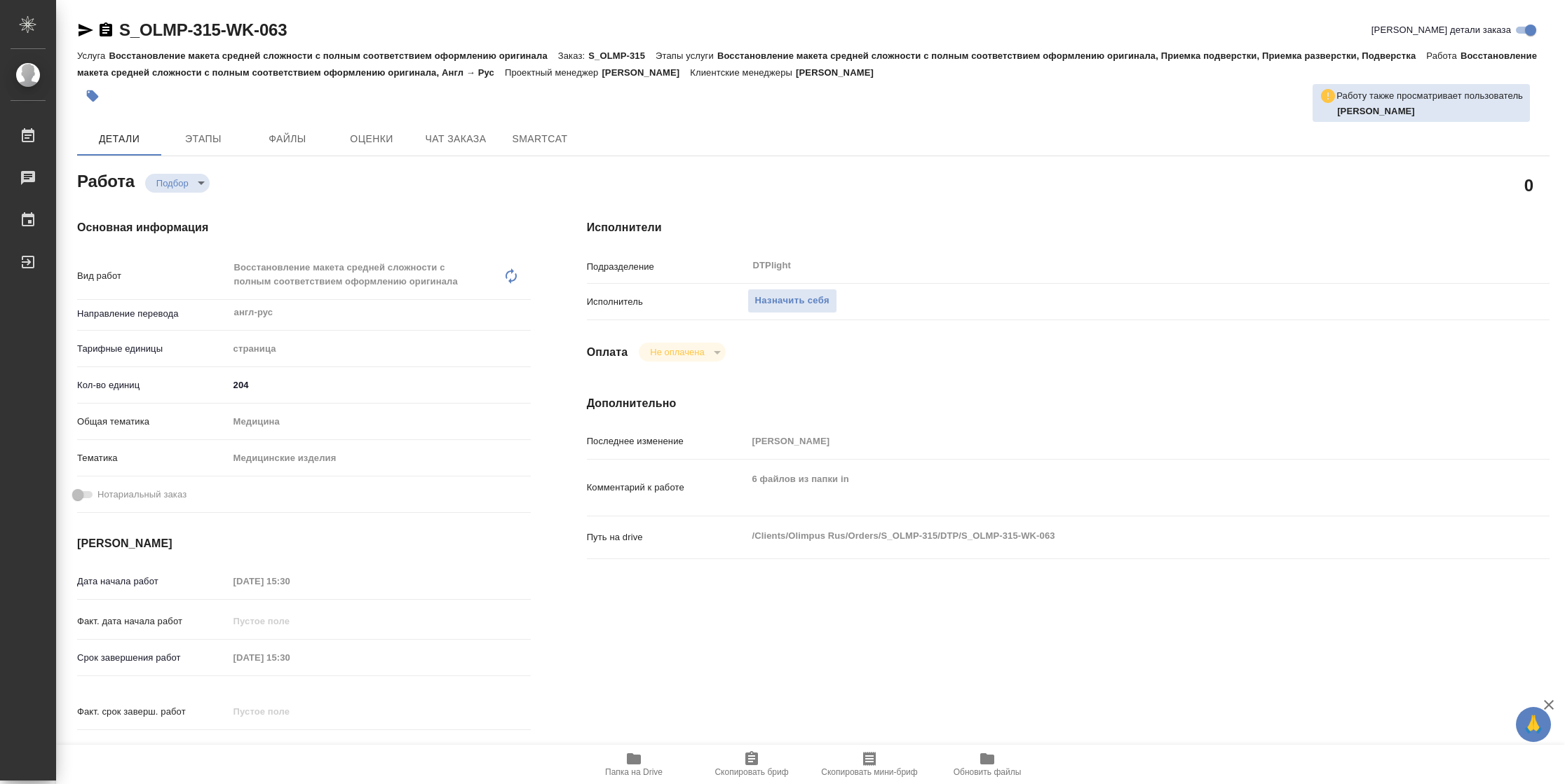
type textarea "x"
click at [797, 294] on span "Назначить себя" at bounding box center [793, 301] width 75 height 16
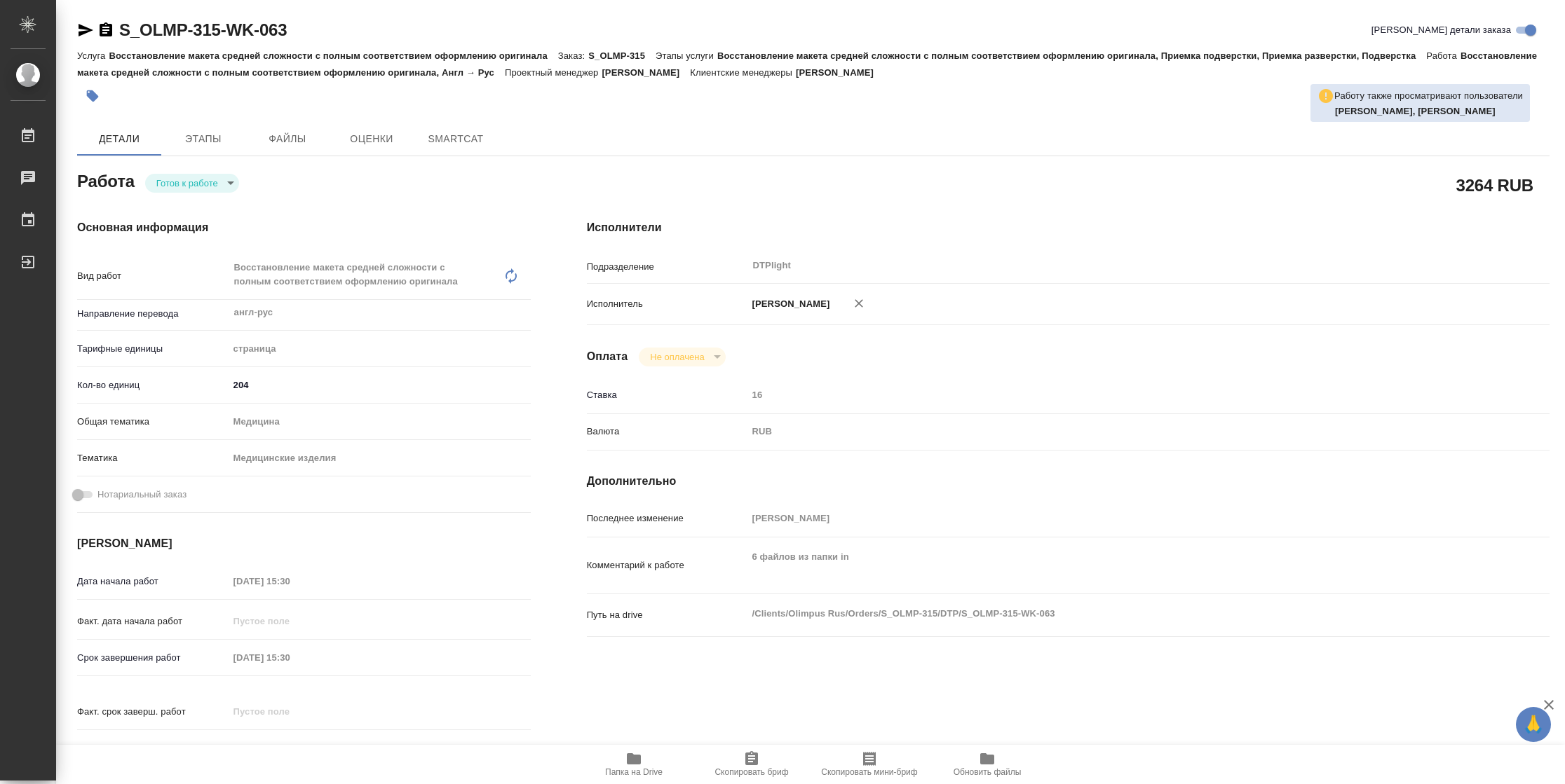
type textarea "x"
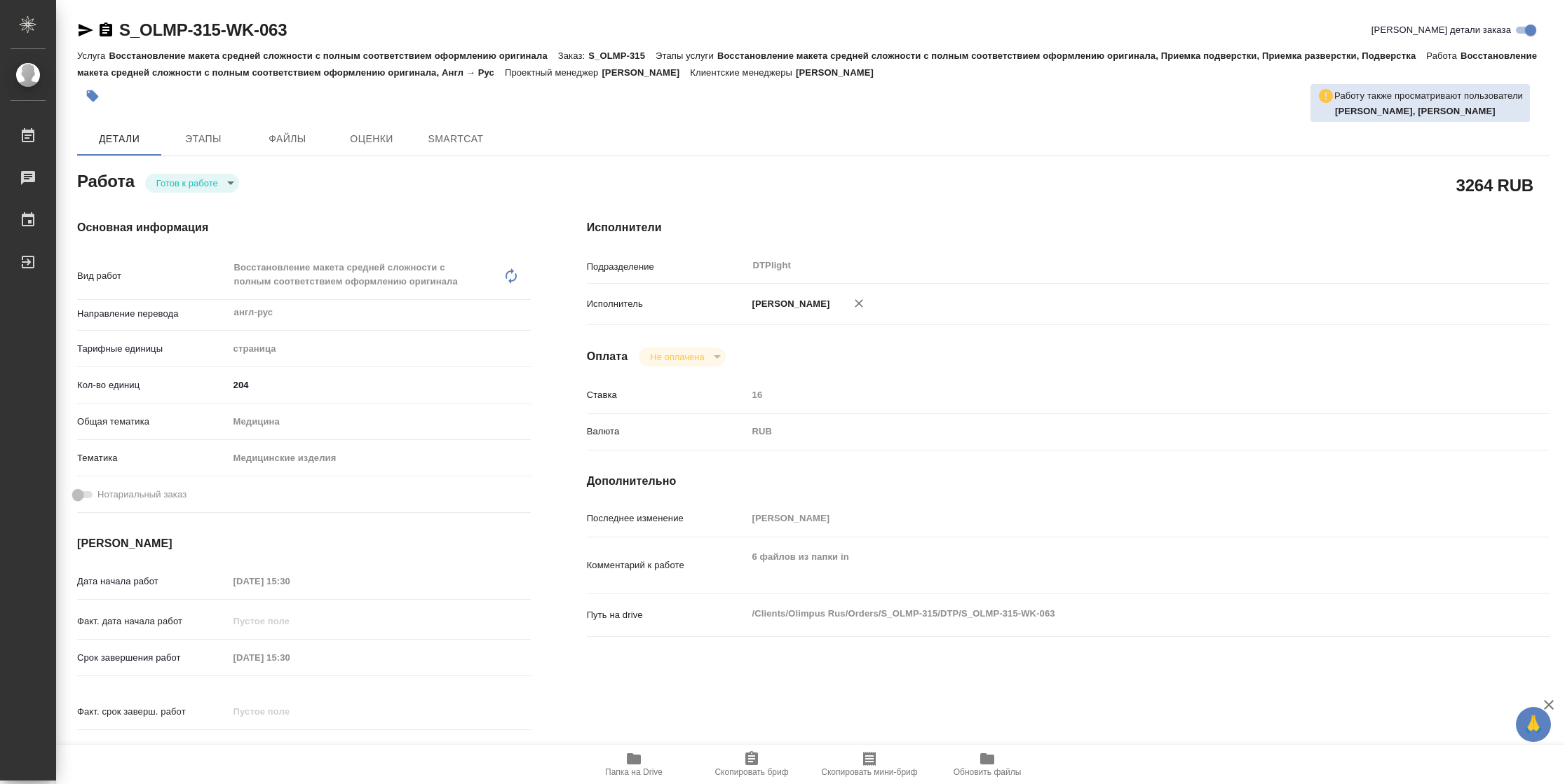
type textarea "x"
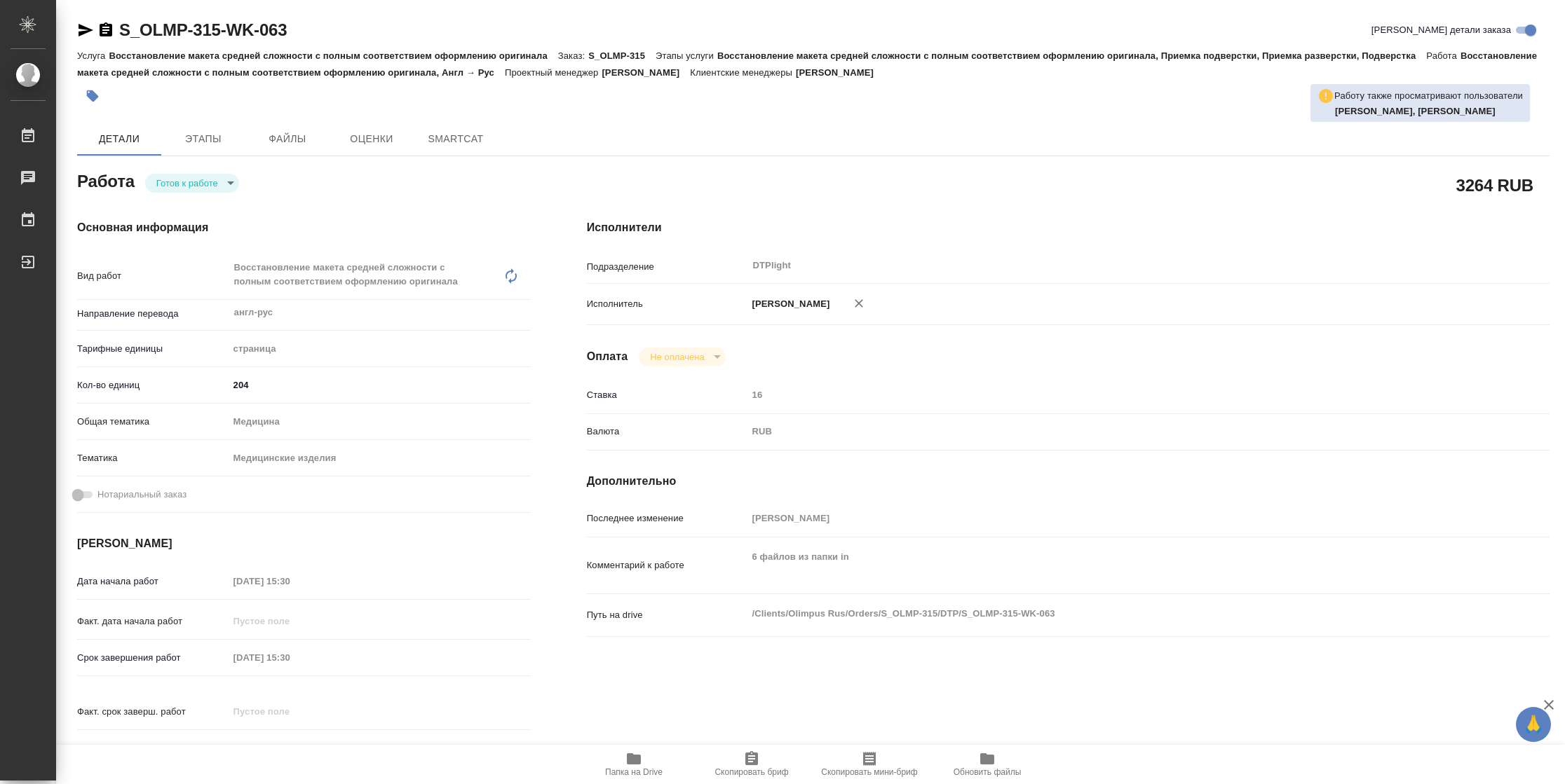
type textarea "x"
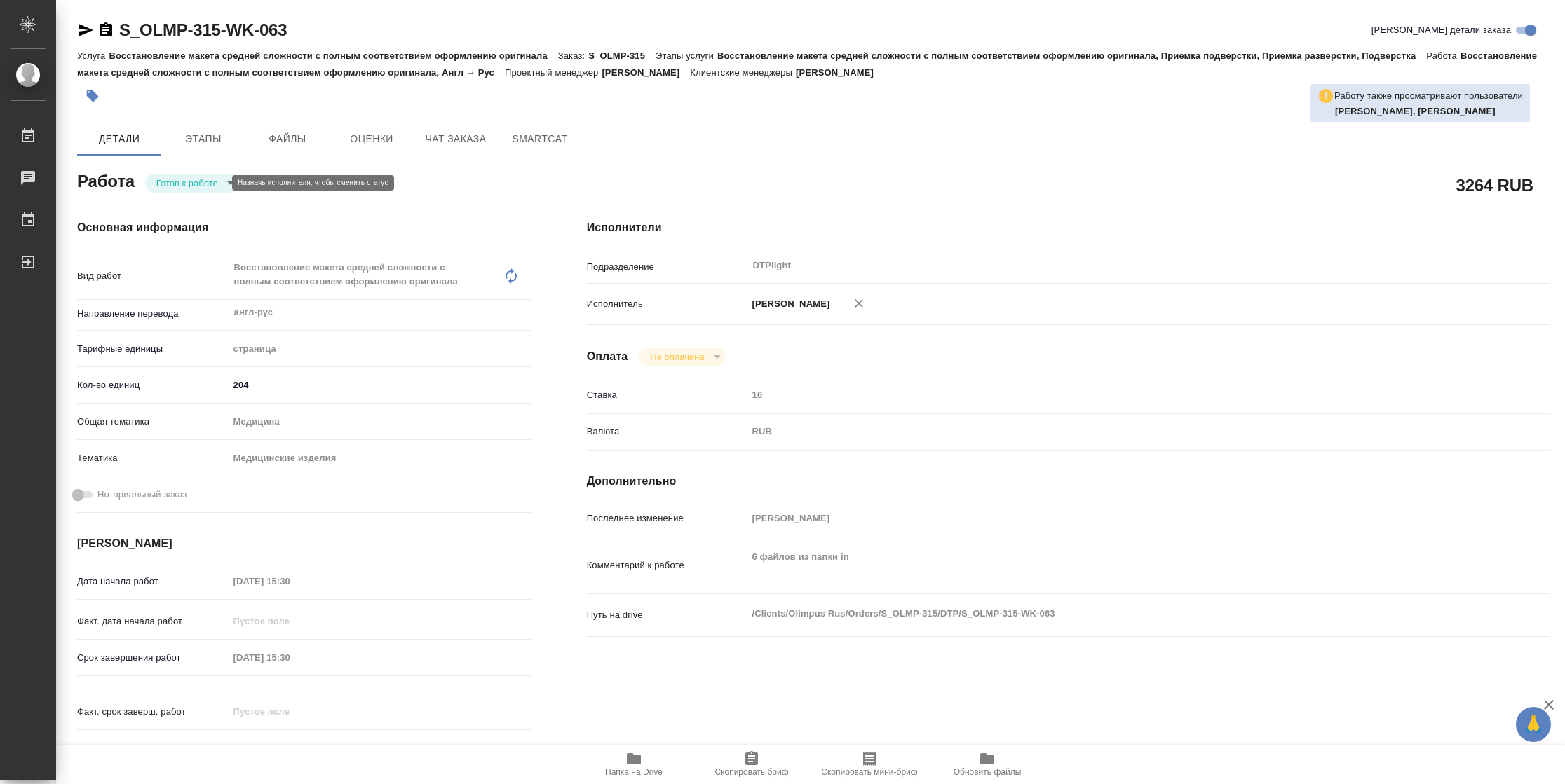
click at [166, 184] on body "🙏 .cls-1 fill:#fff; AWATERA [PERSON_NAME] Чаты График Выйти S_OLMP-315-WK-063 К…" at bounding box center [782, 392] width 1565 height 784
type textarea "x"
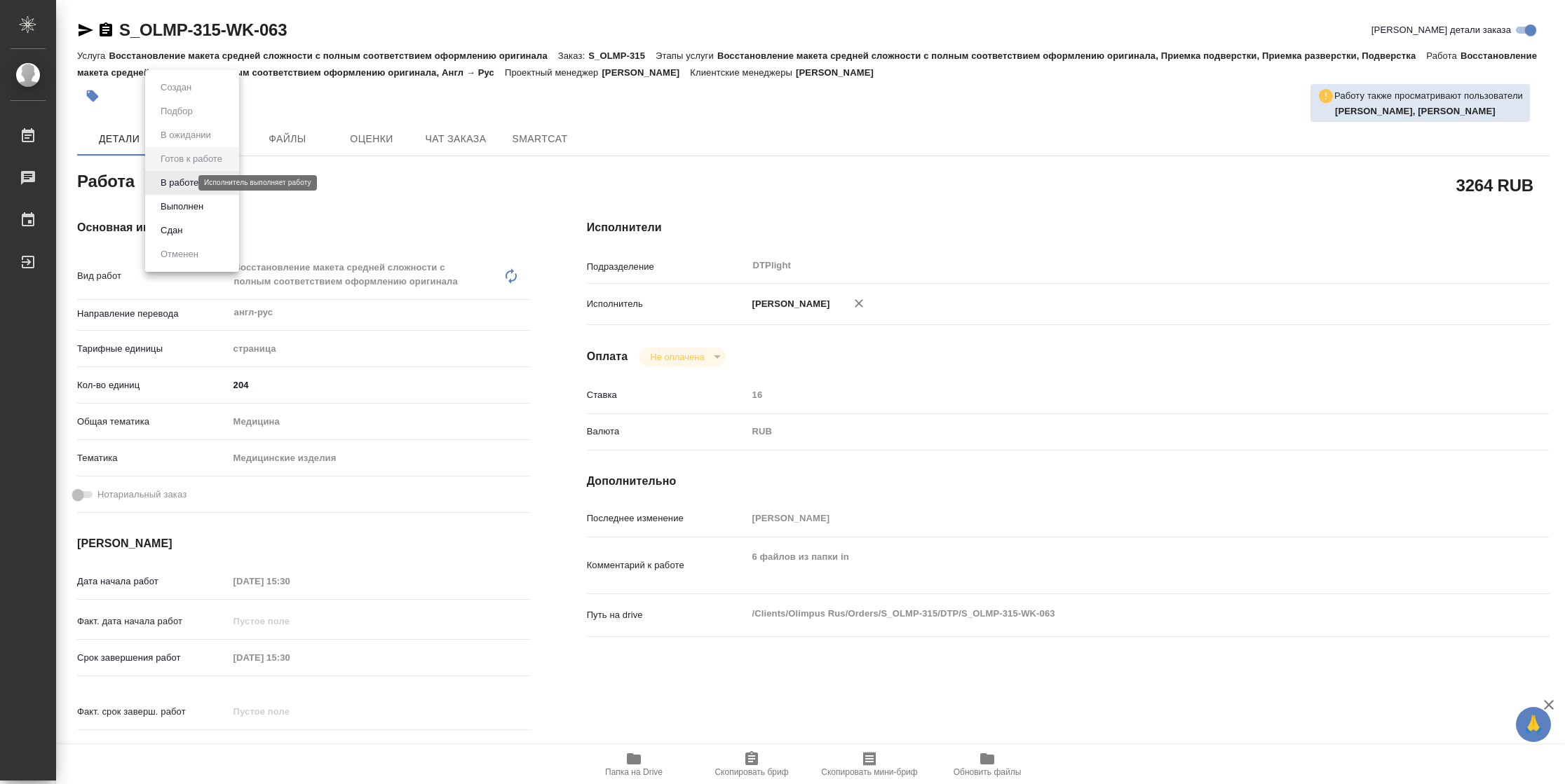
type textarea "x"
click at [166, 184] on button "В работе" at bounding box center [180, 183] width 46 height 16
type textarea "x"
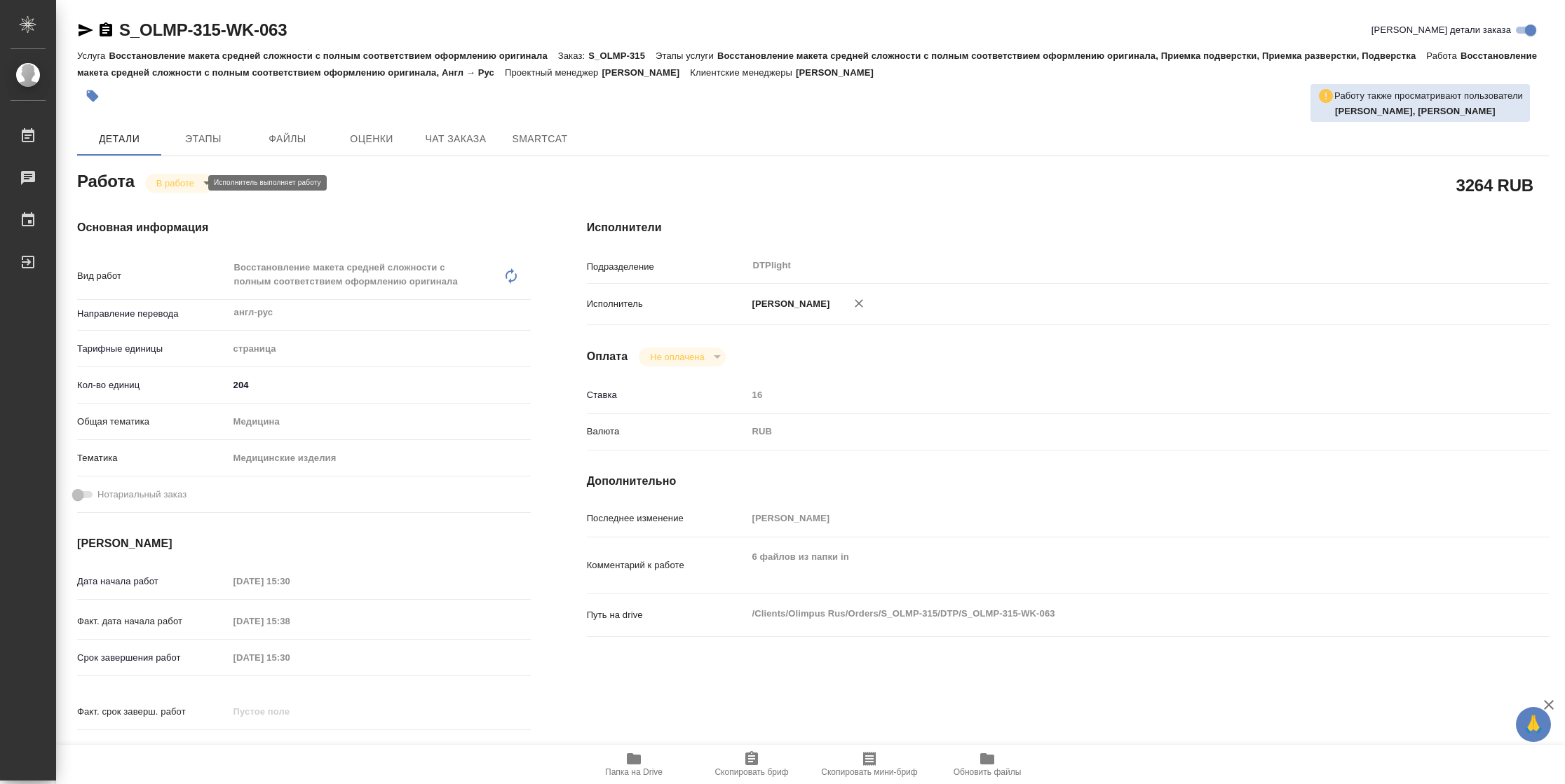
type textarea "x"
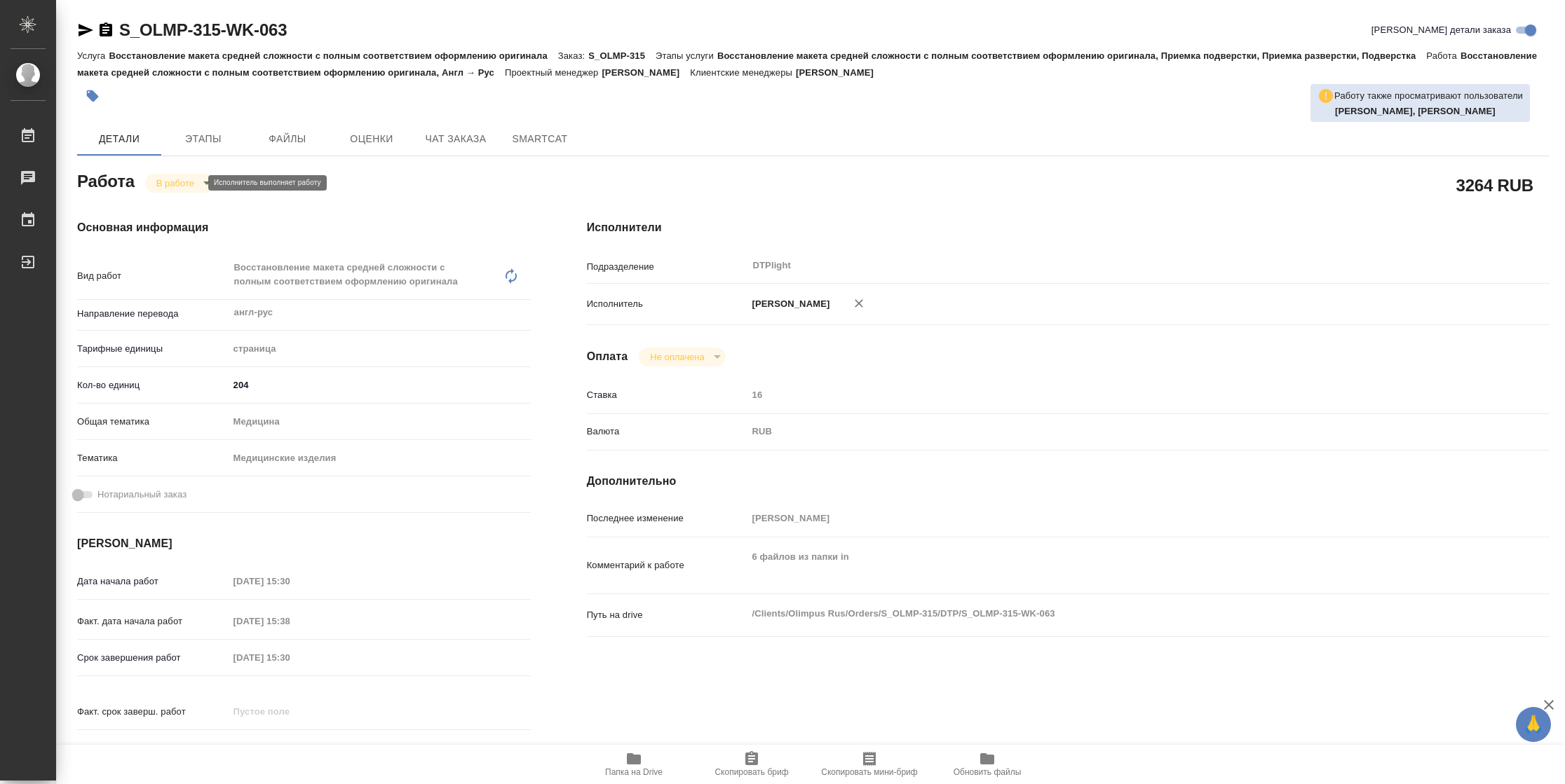
type textarea "x"
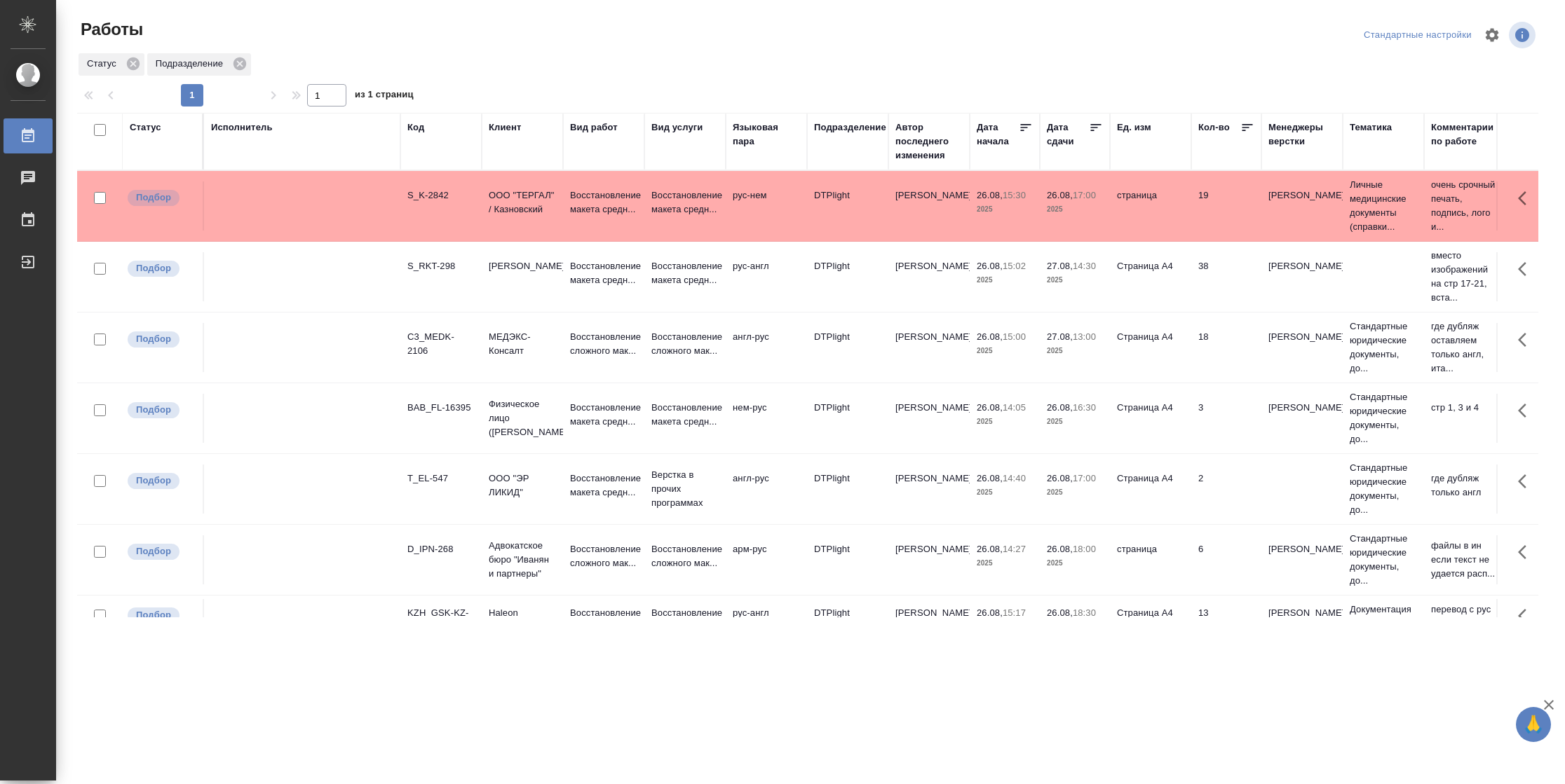
click at [857, 130] on div "Подразделение" at bounding box center [850, 127] width 72 height 14
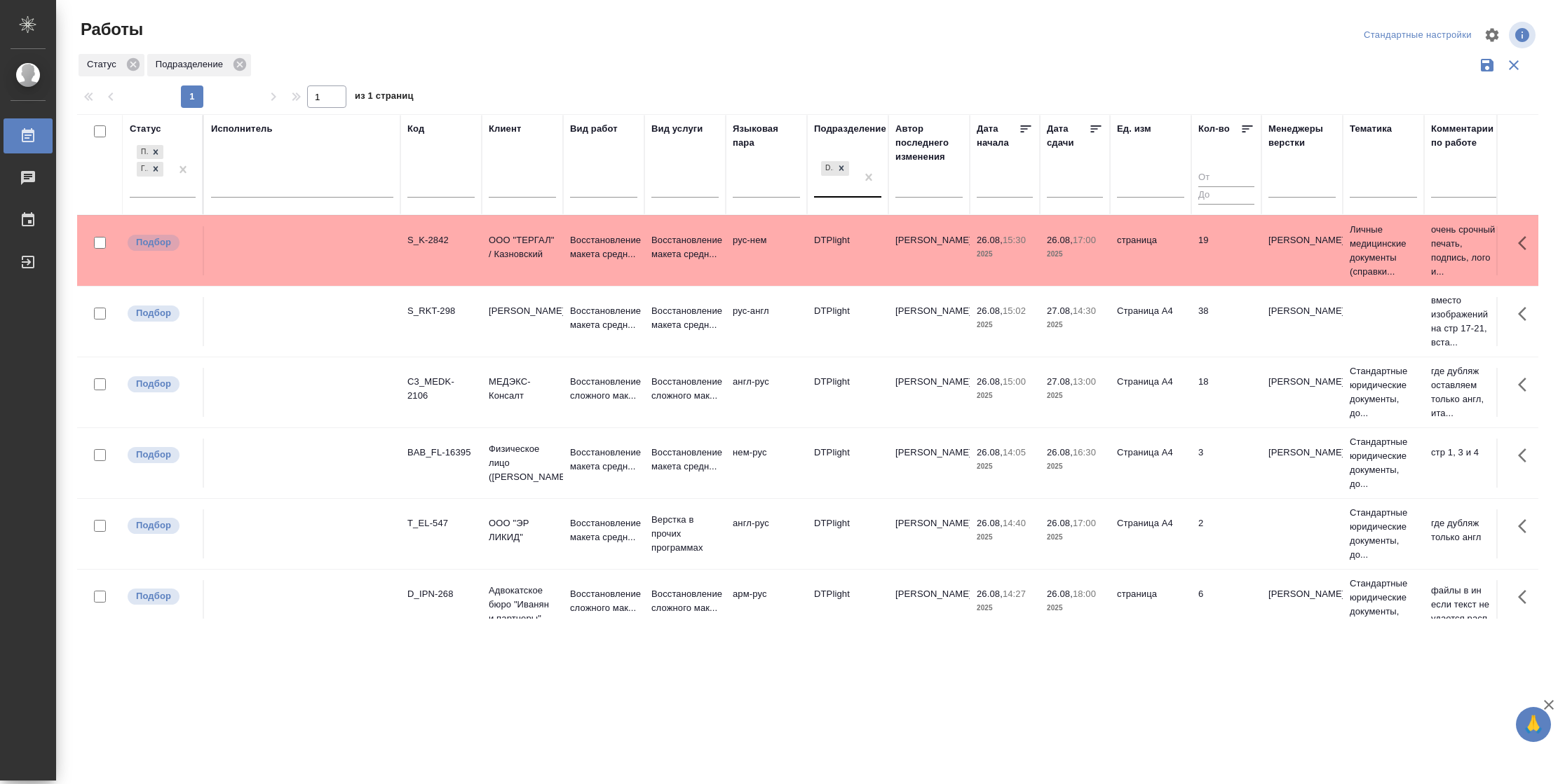
click at [850, 196] on div "DTPlight" at bounding box center [835, 177] width 42 height 38
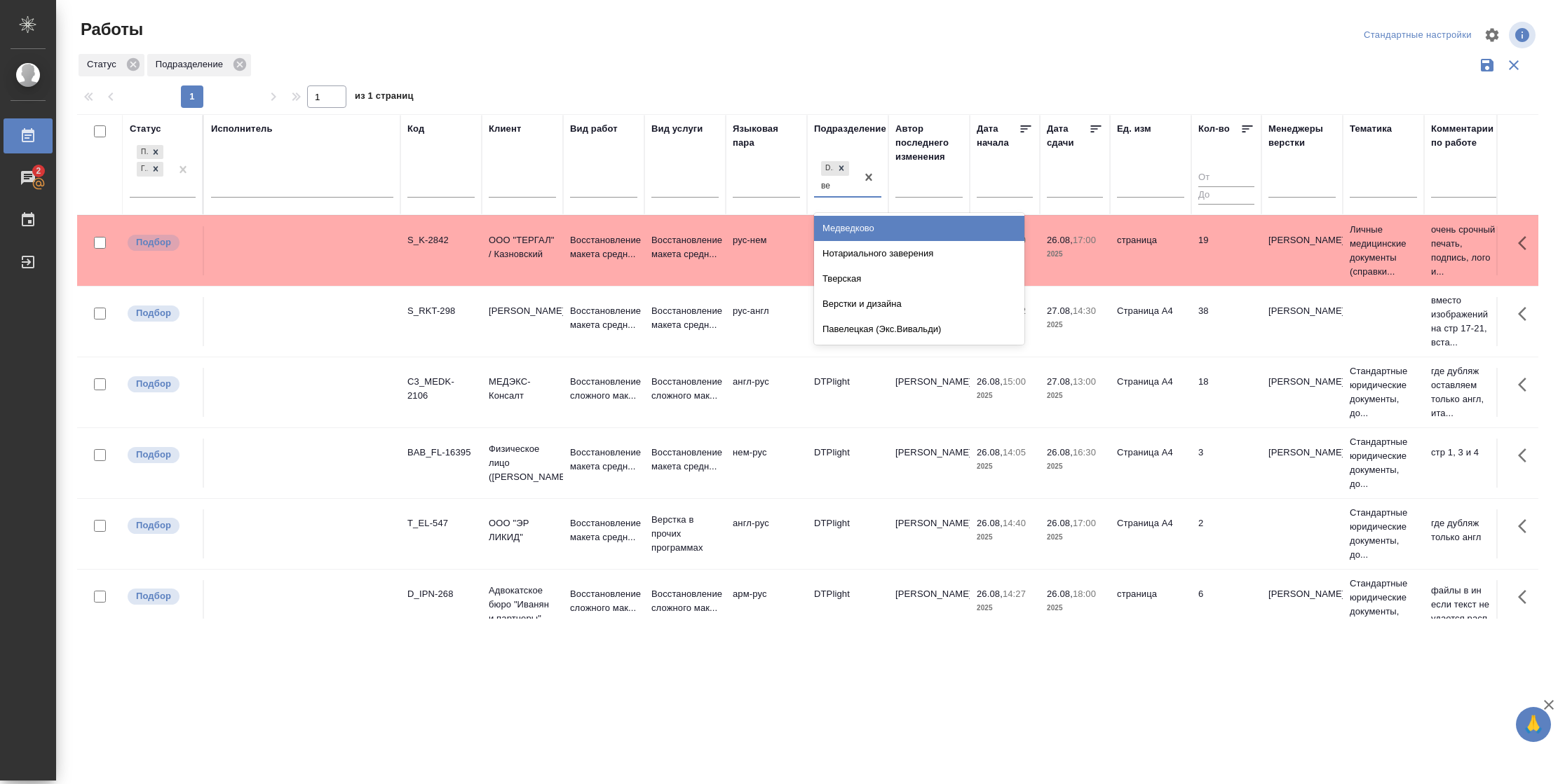
type input "вер"
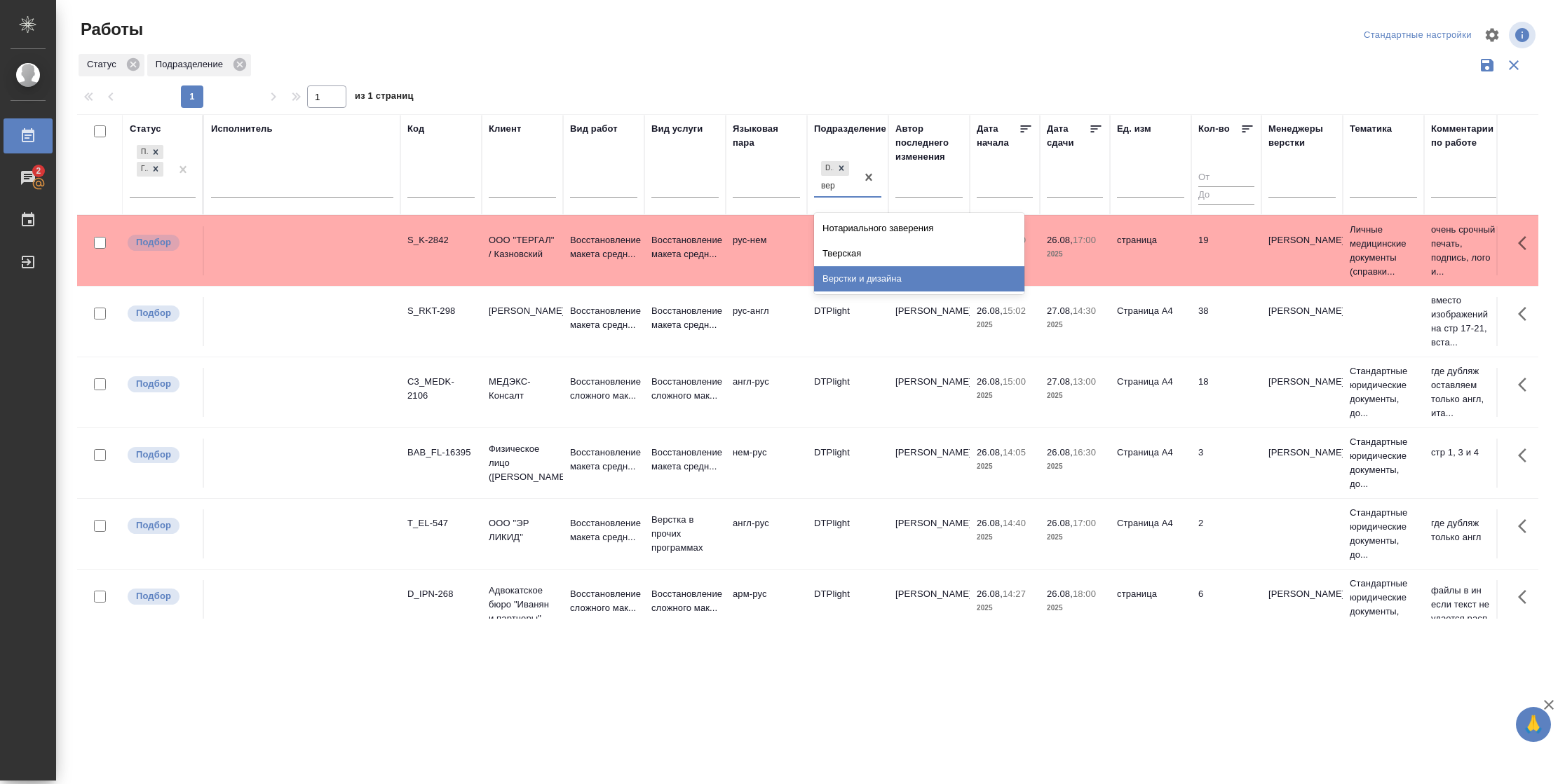
click at [873, 275] on div "Верстки и дизайна" at bounding box center [919, 279] width 210 height 25
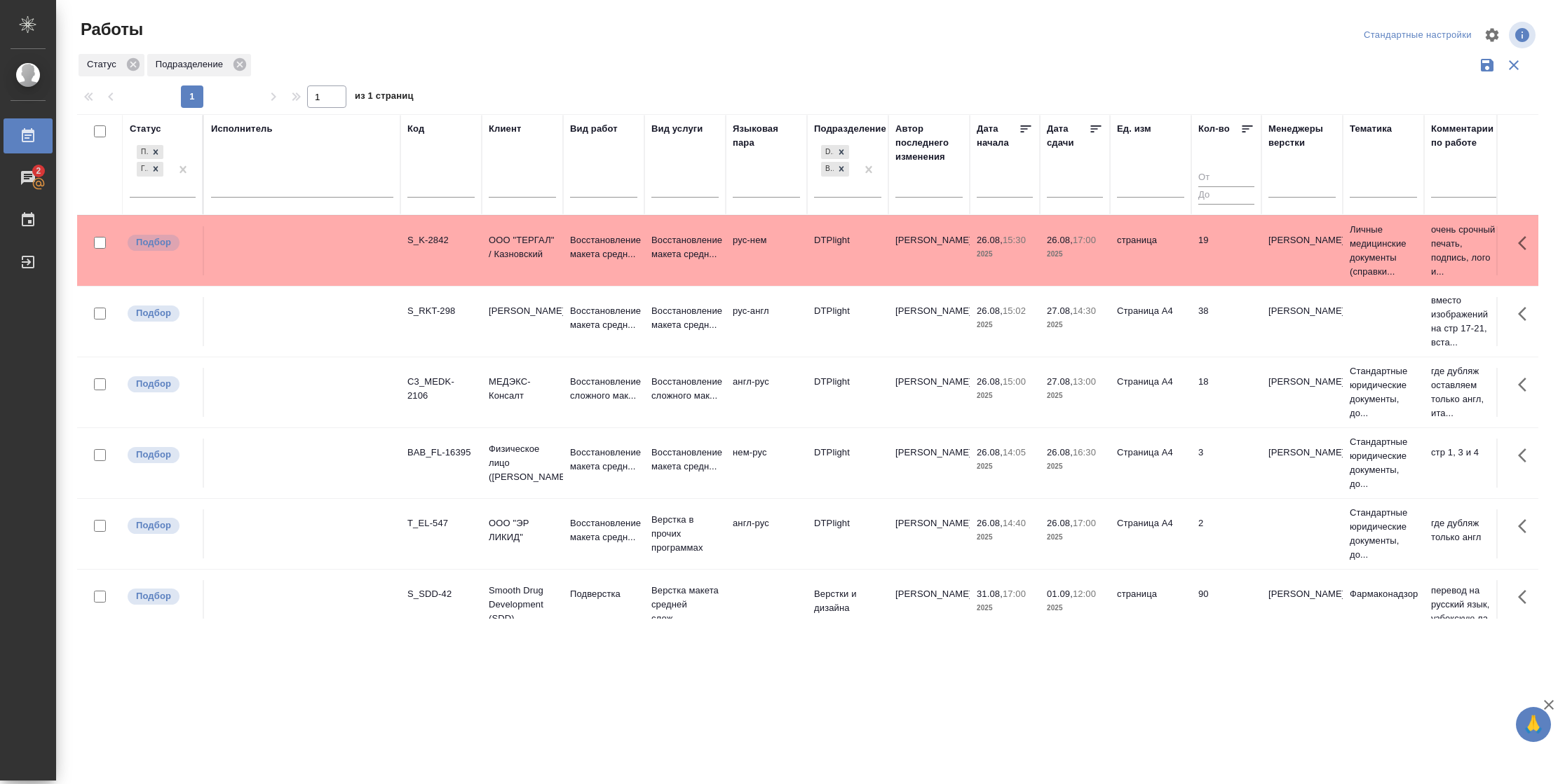
click at [1093, 127] on icon at bounding box center [1095, 129] width 14 height 14
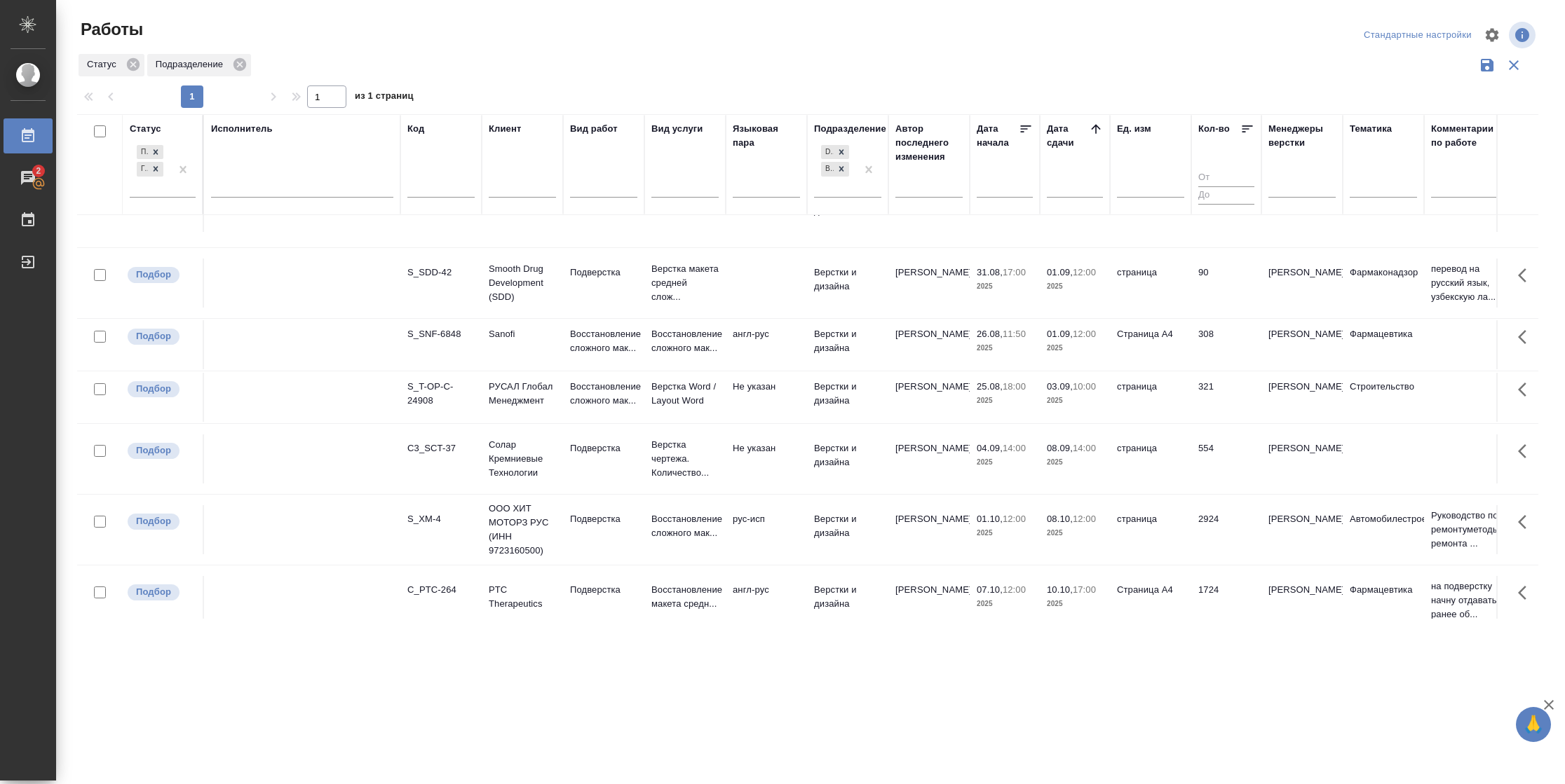
scroll to position [1171, 0]
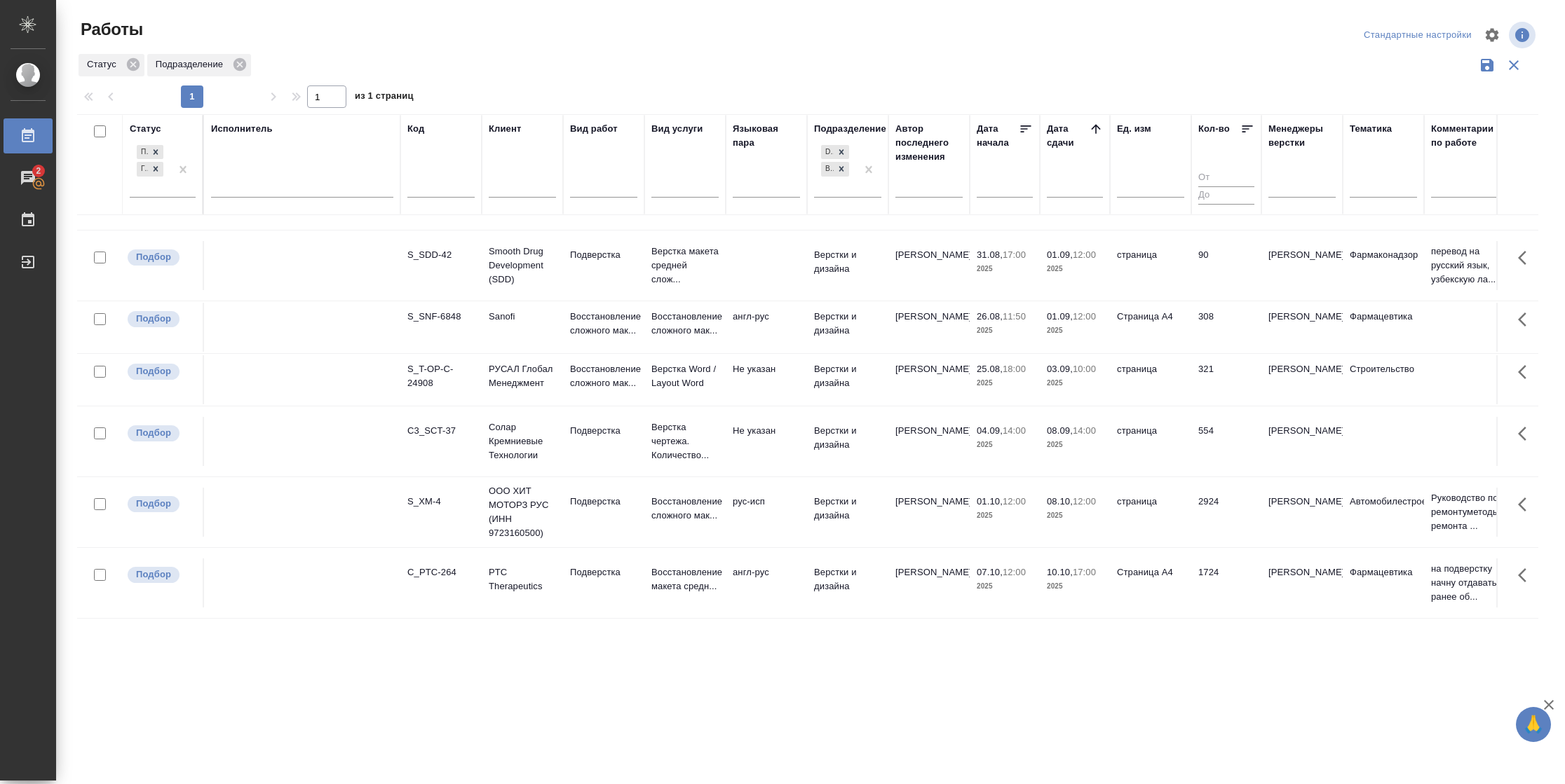
click at [1200, 373] on td "321" at bounding box center [1226, 380] width 70 height 49
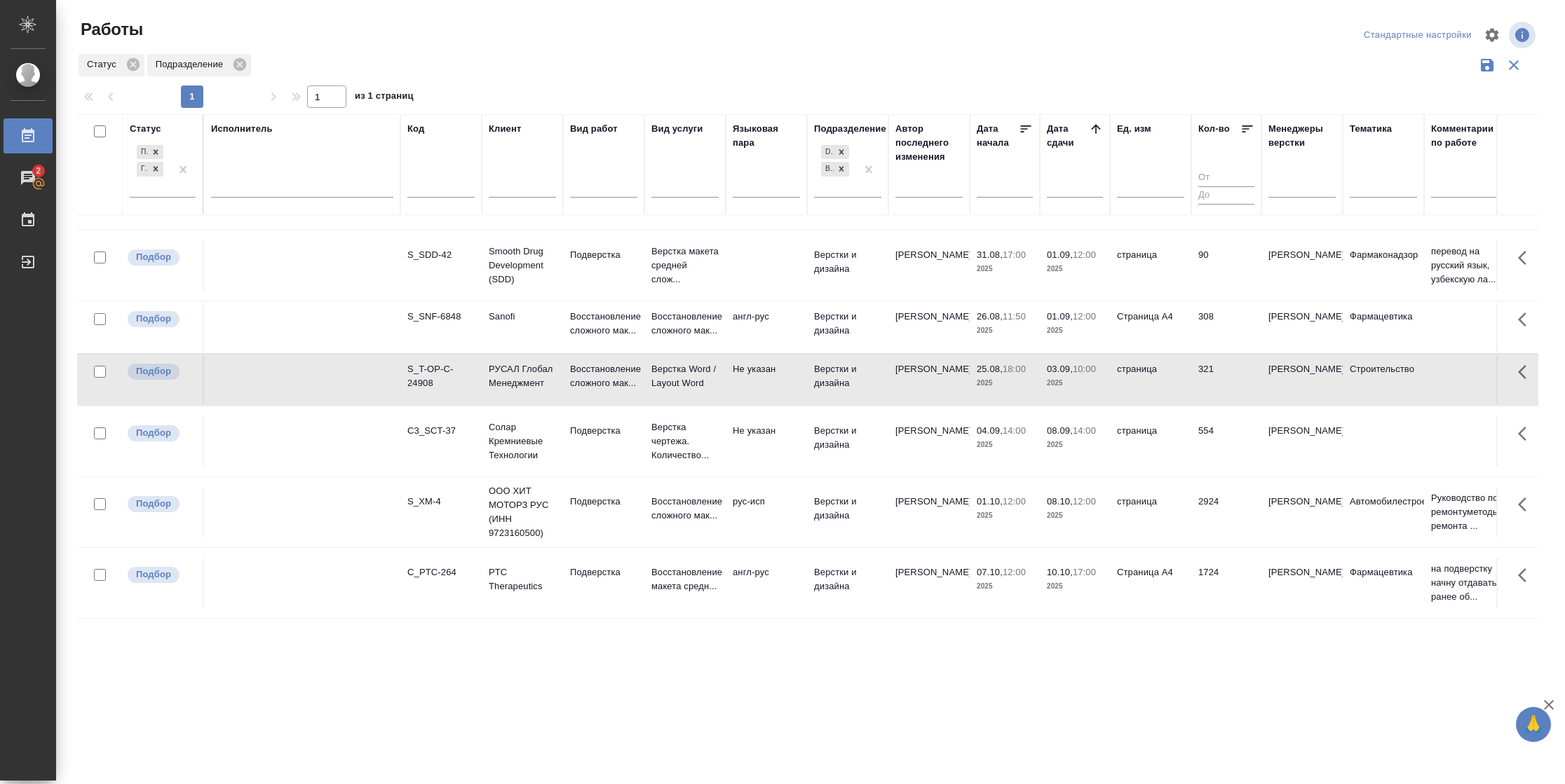
scroll to position [1066, 0]
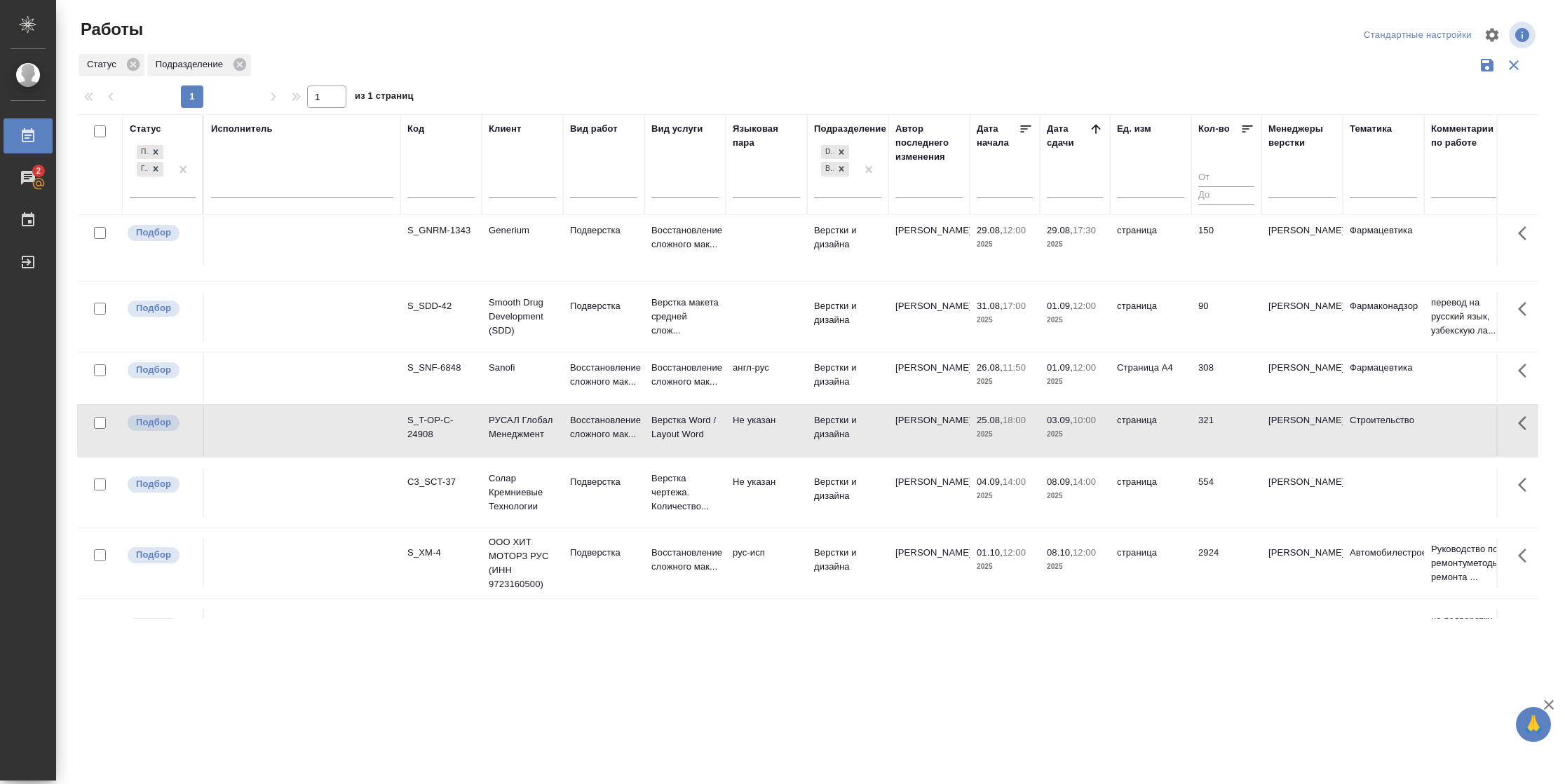
click at [1213, 403] on td "308" at bounding box center [1226, 379] width 70 height 49
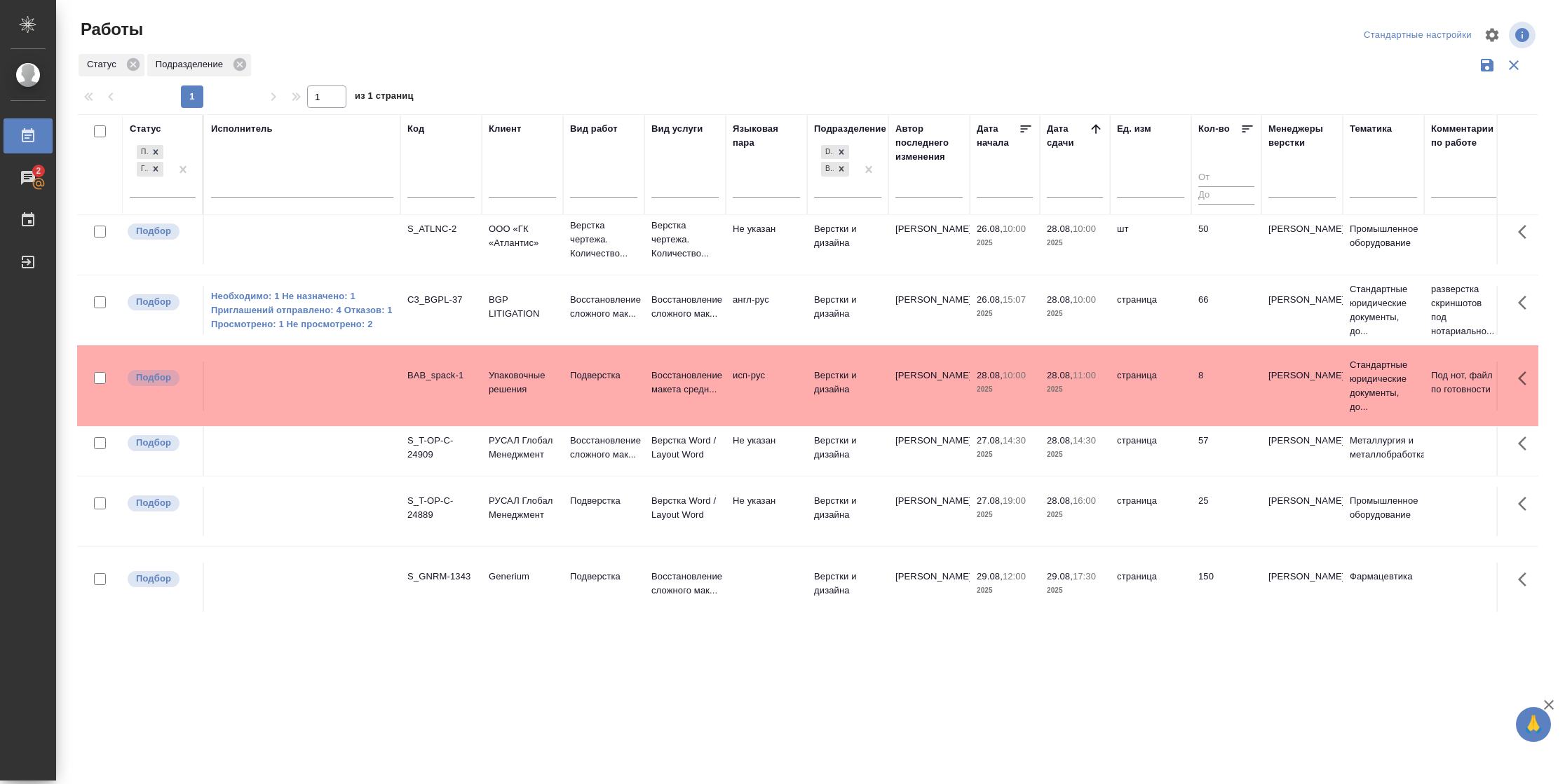
scroll to position [856, 0]
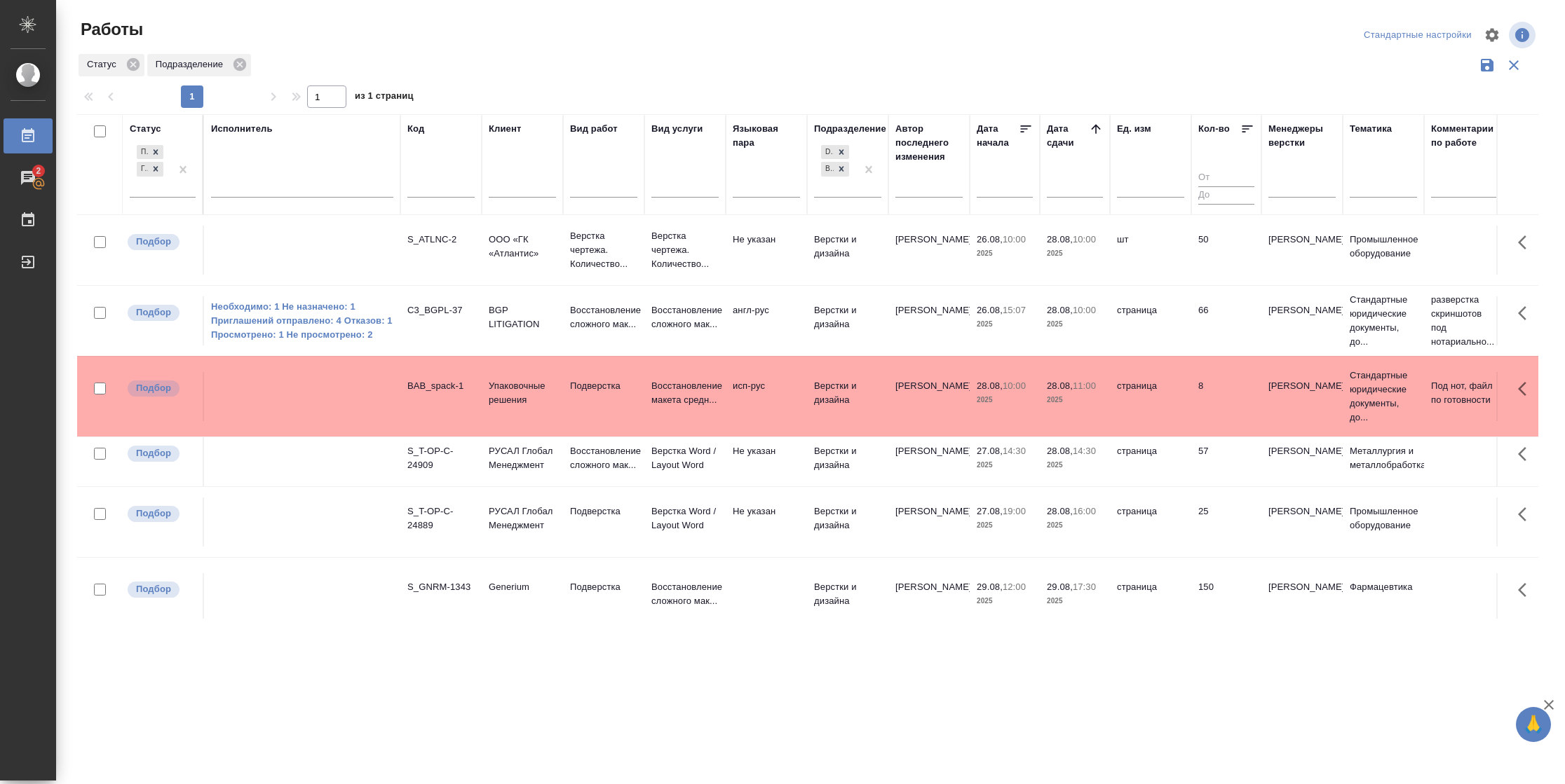
click at [1216, 482] on td "57" at bounding box center [1226, 462] width 70 height 49
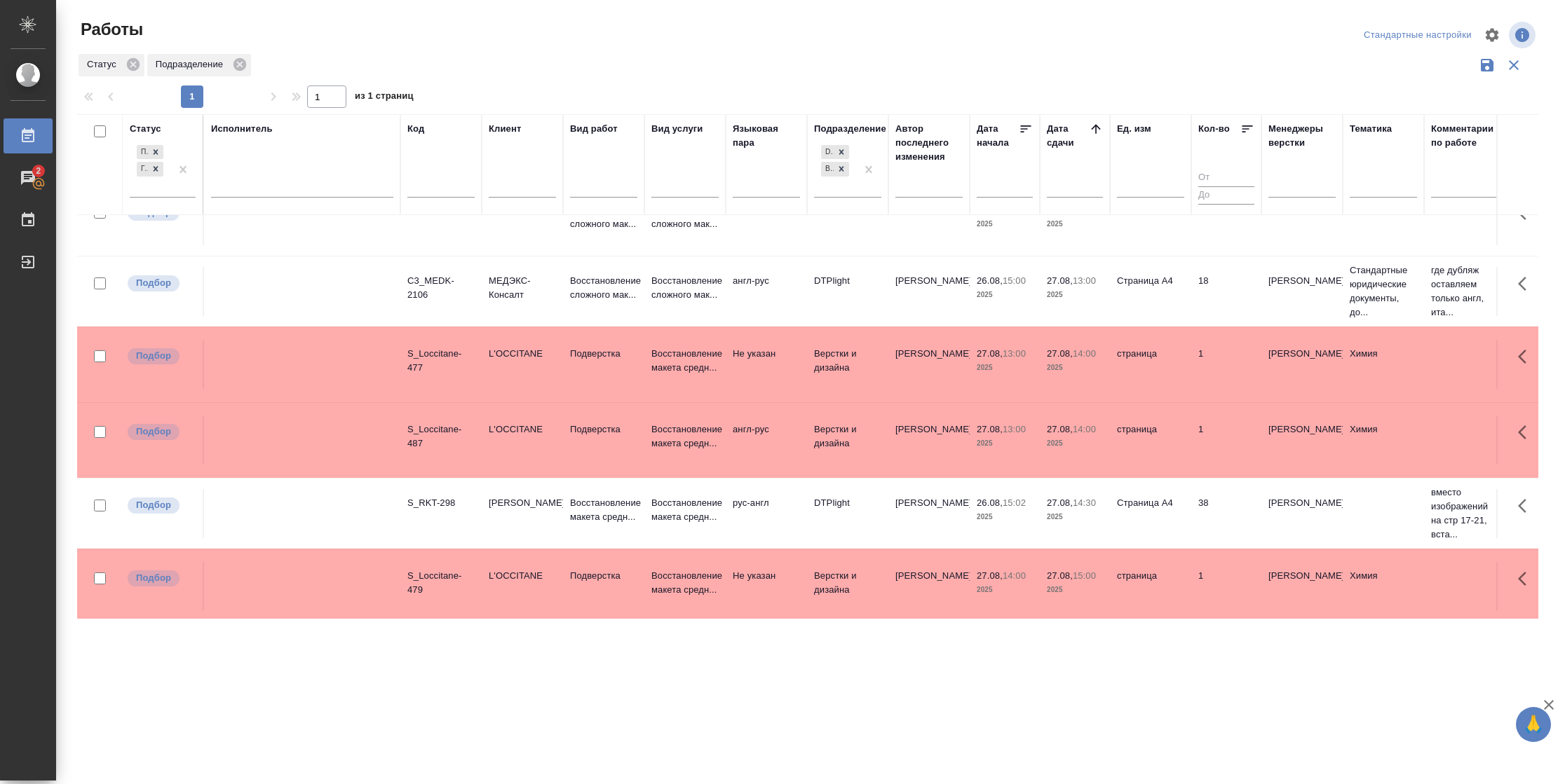
scroll to position [335, 0]
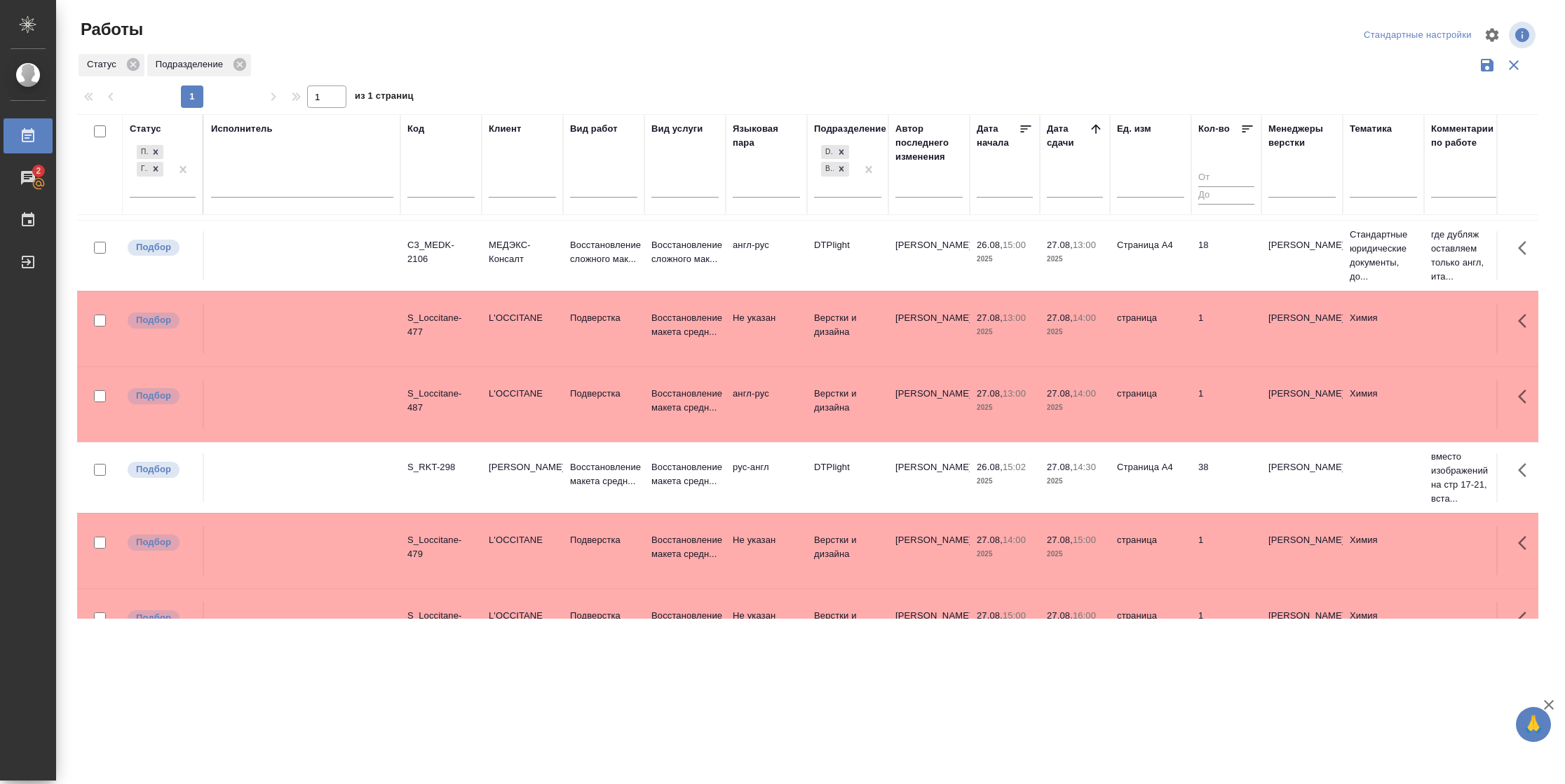
click at [1233, 495] on td "38" at bounding box center [1226, 478] width 70 height 49
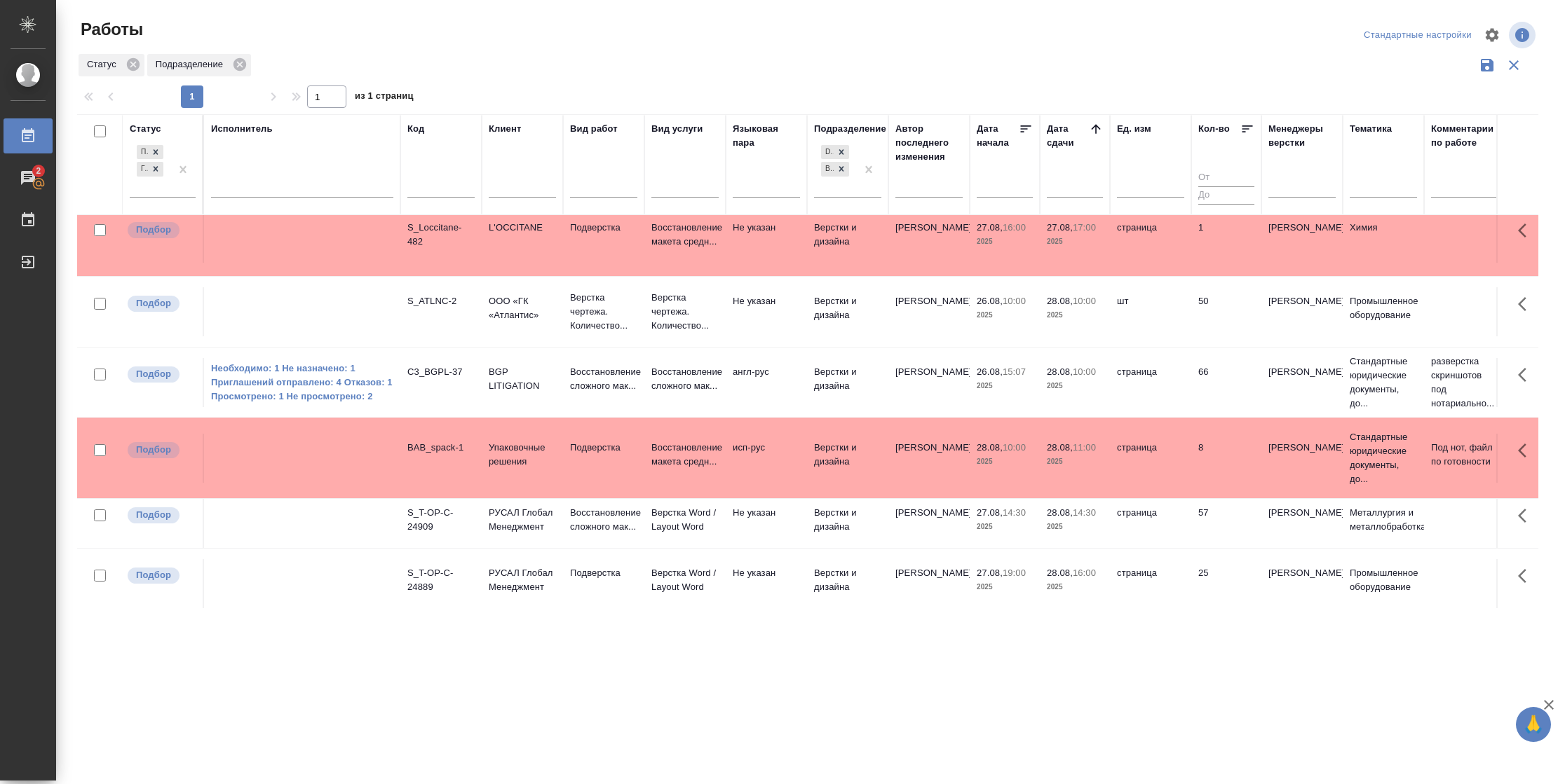
scroll to position [841, 0]
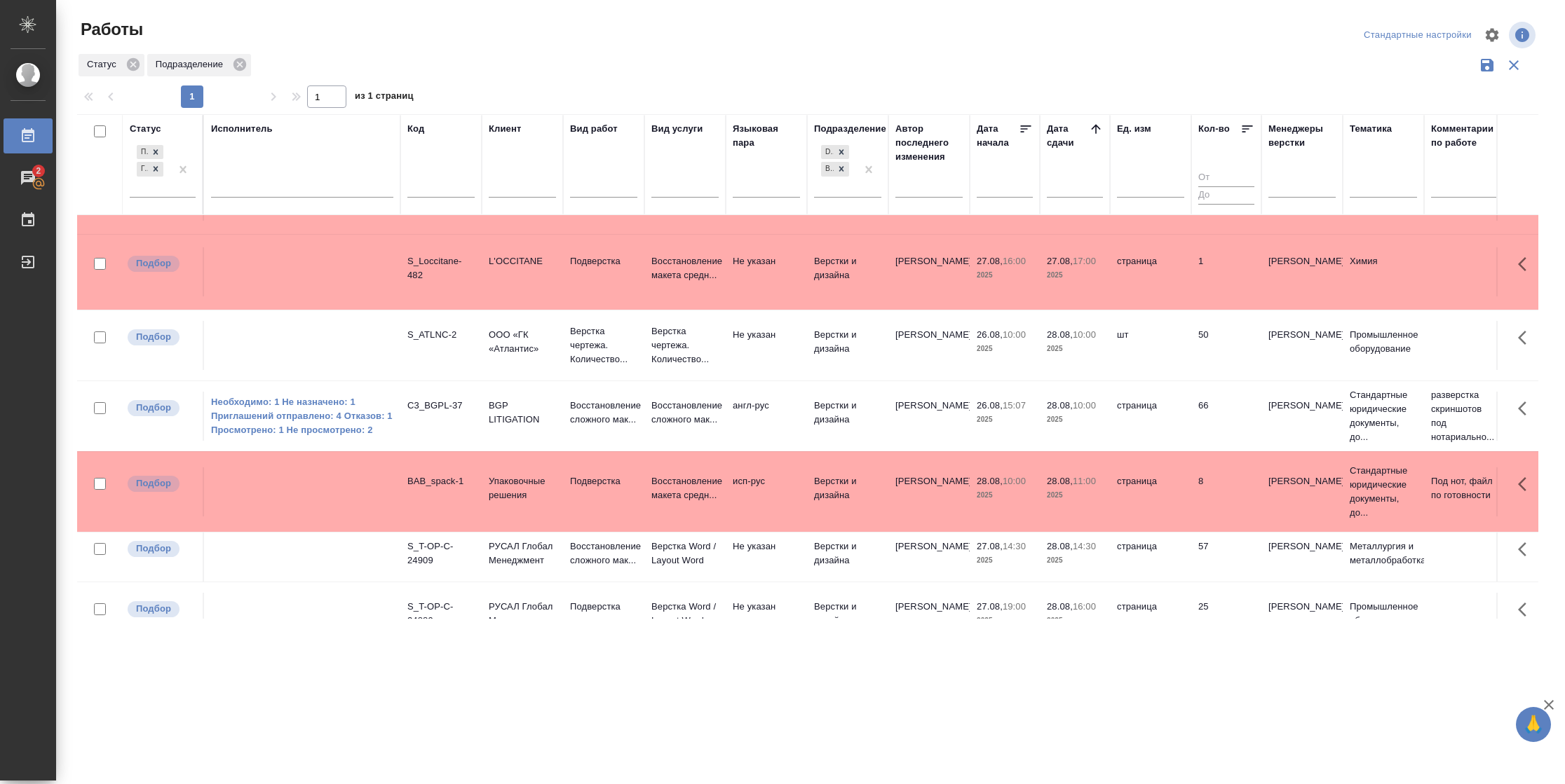
click at [1177, 350] on td "шт" at bounding box center [1150, 346] width 81 height 49
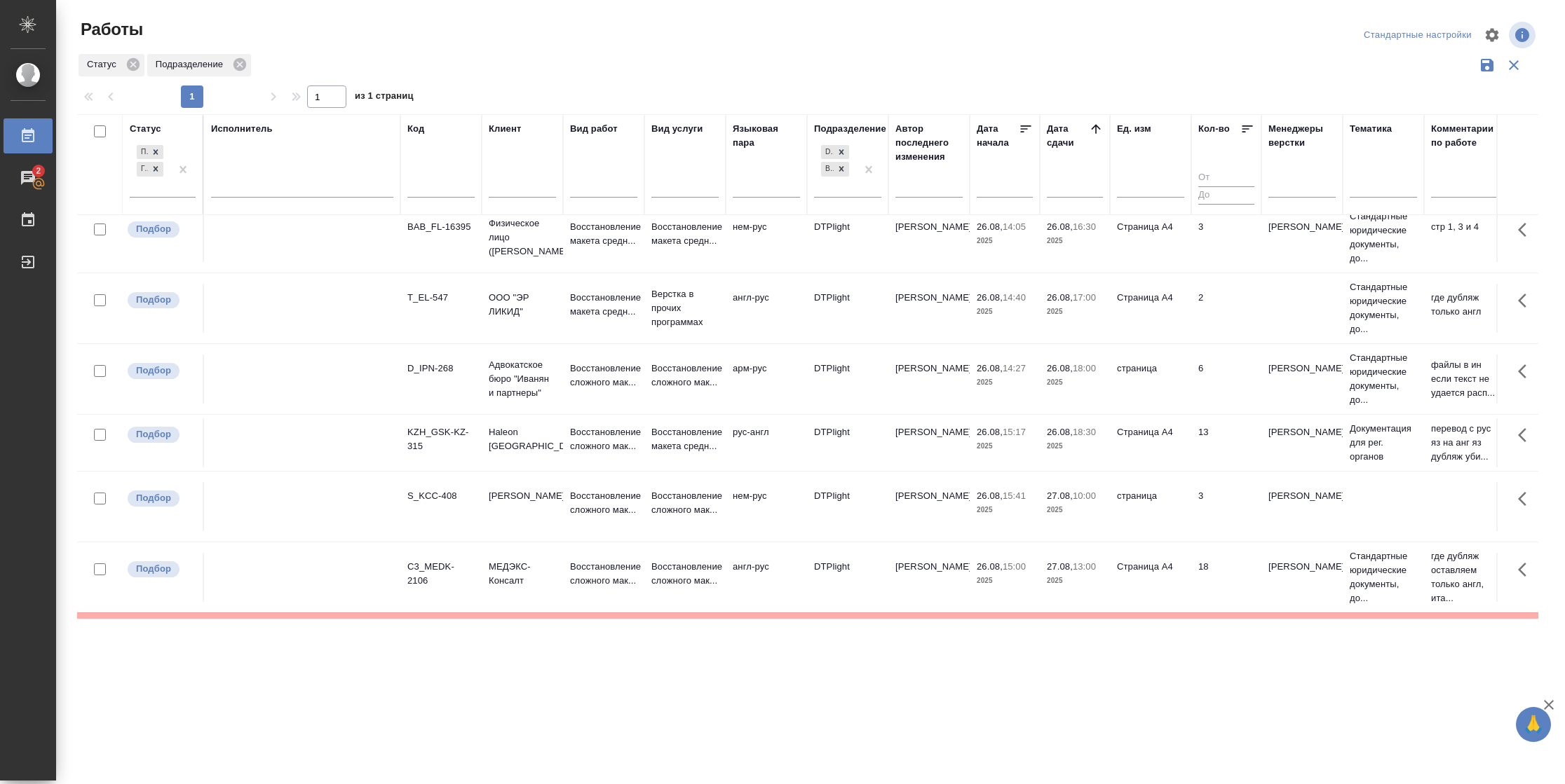
scroll to position [0, 0]
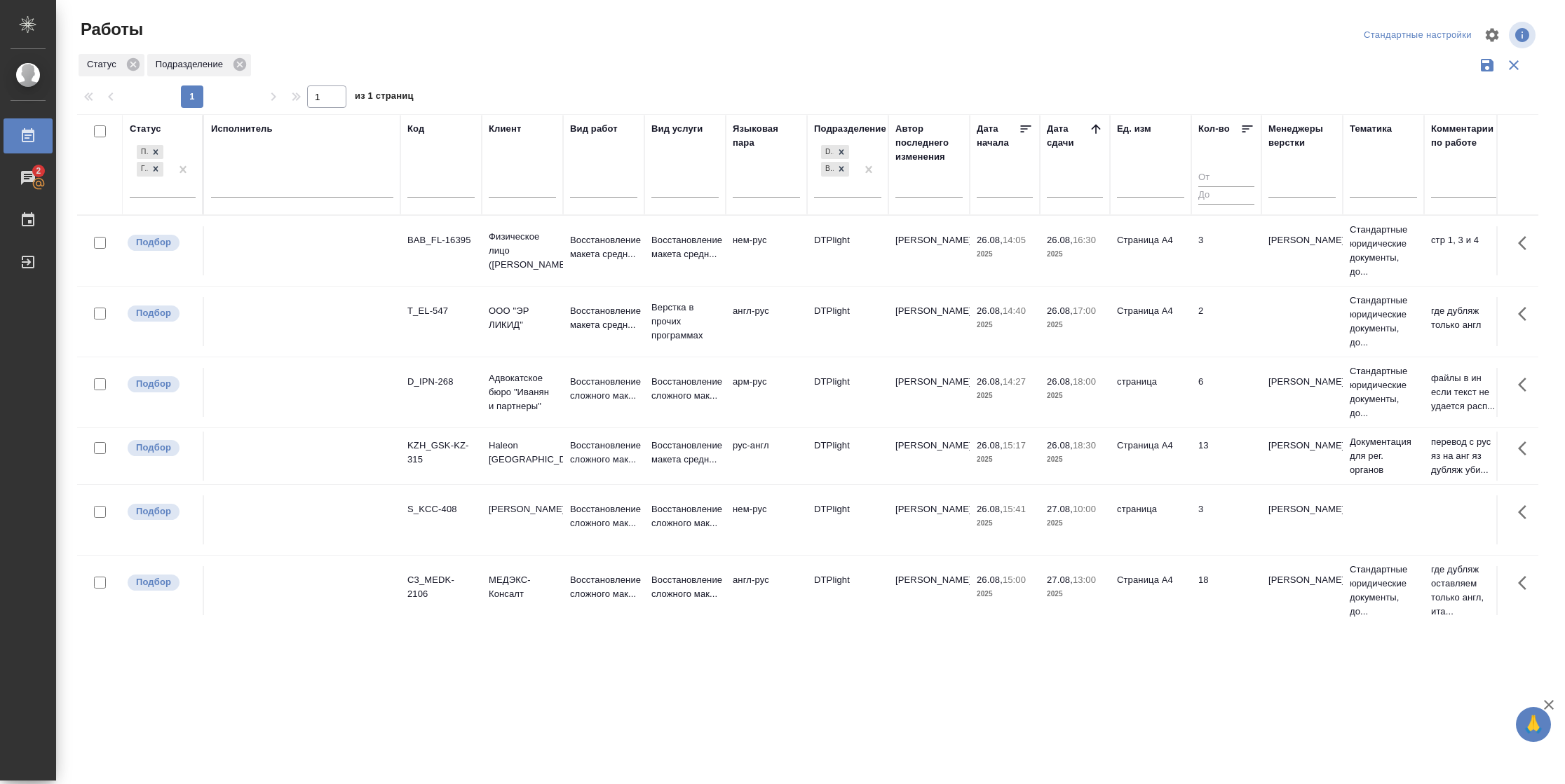
click at [1191, 451] on td "13" at bounding box center [1226, 456] width 70 height 49
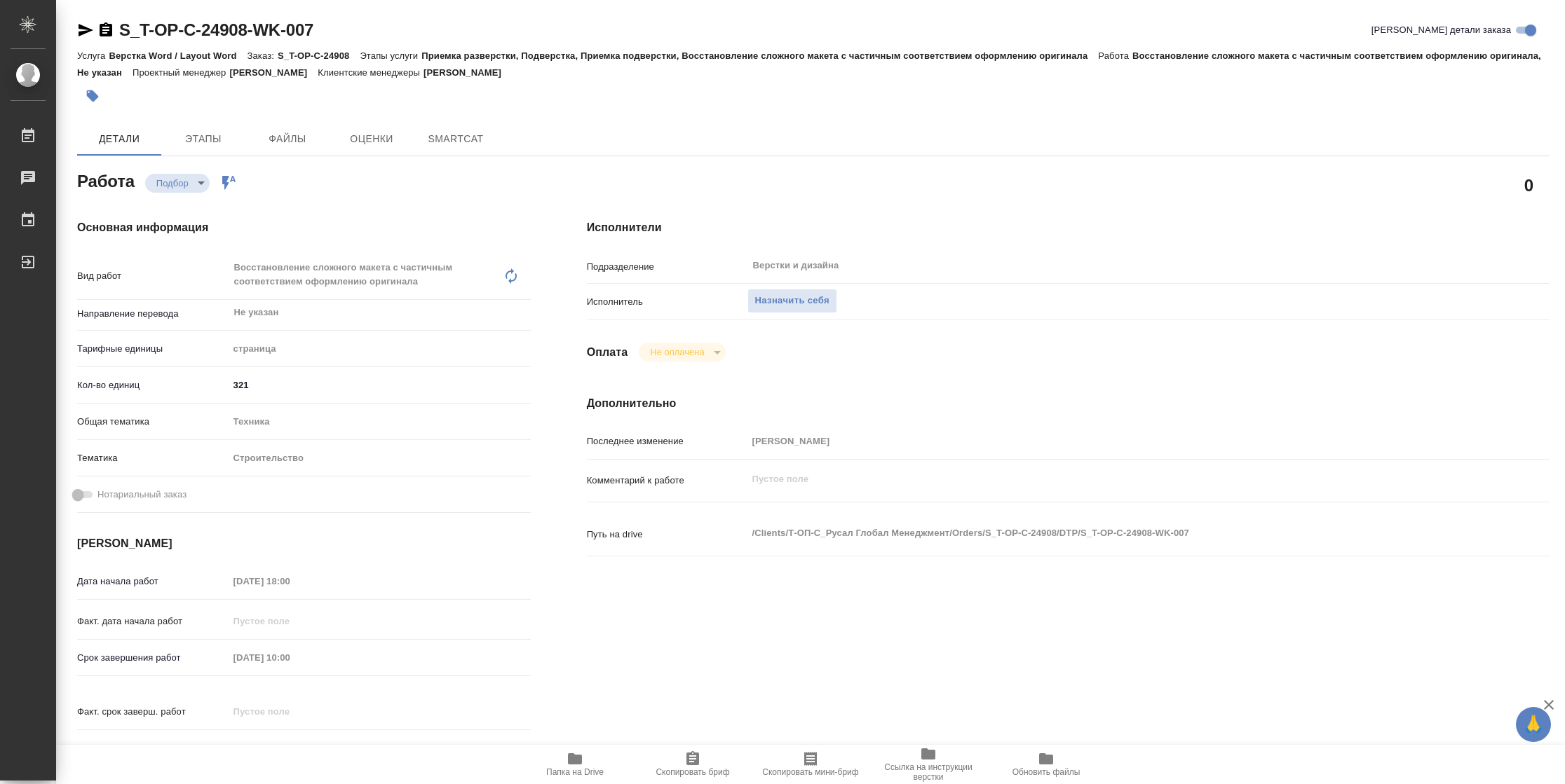
type textarea "x"
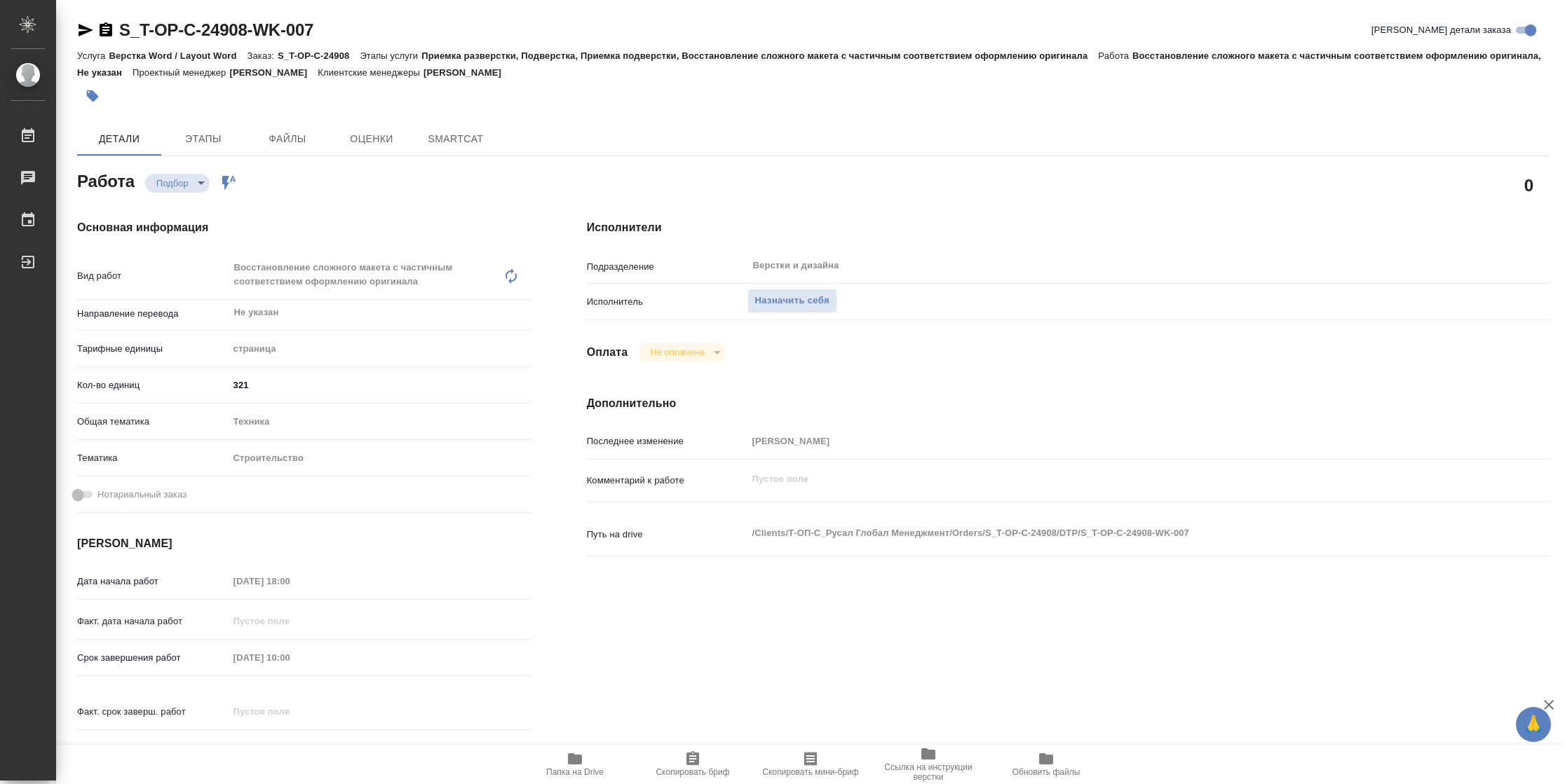
type textarea "x"
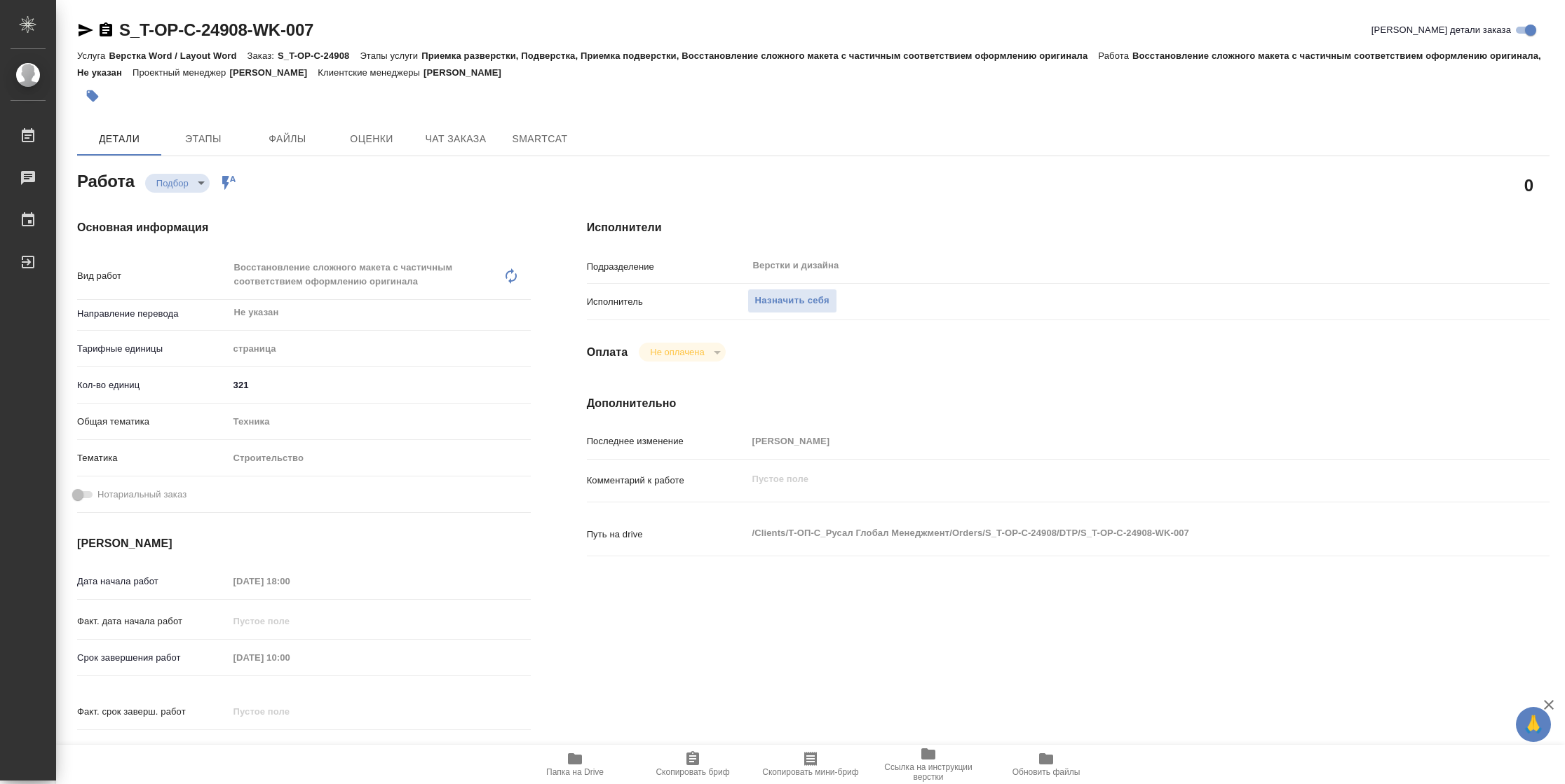
click at [579, 768] on span "Папка на Drive" at bounding box center [574, 772] width 57 height 10
type textarea "x"
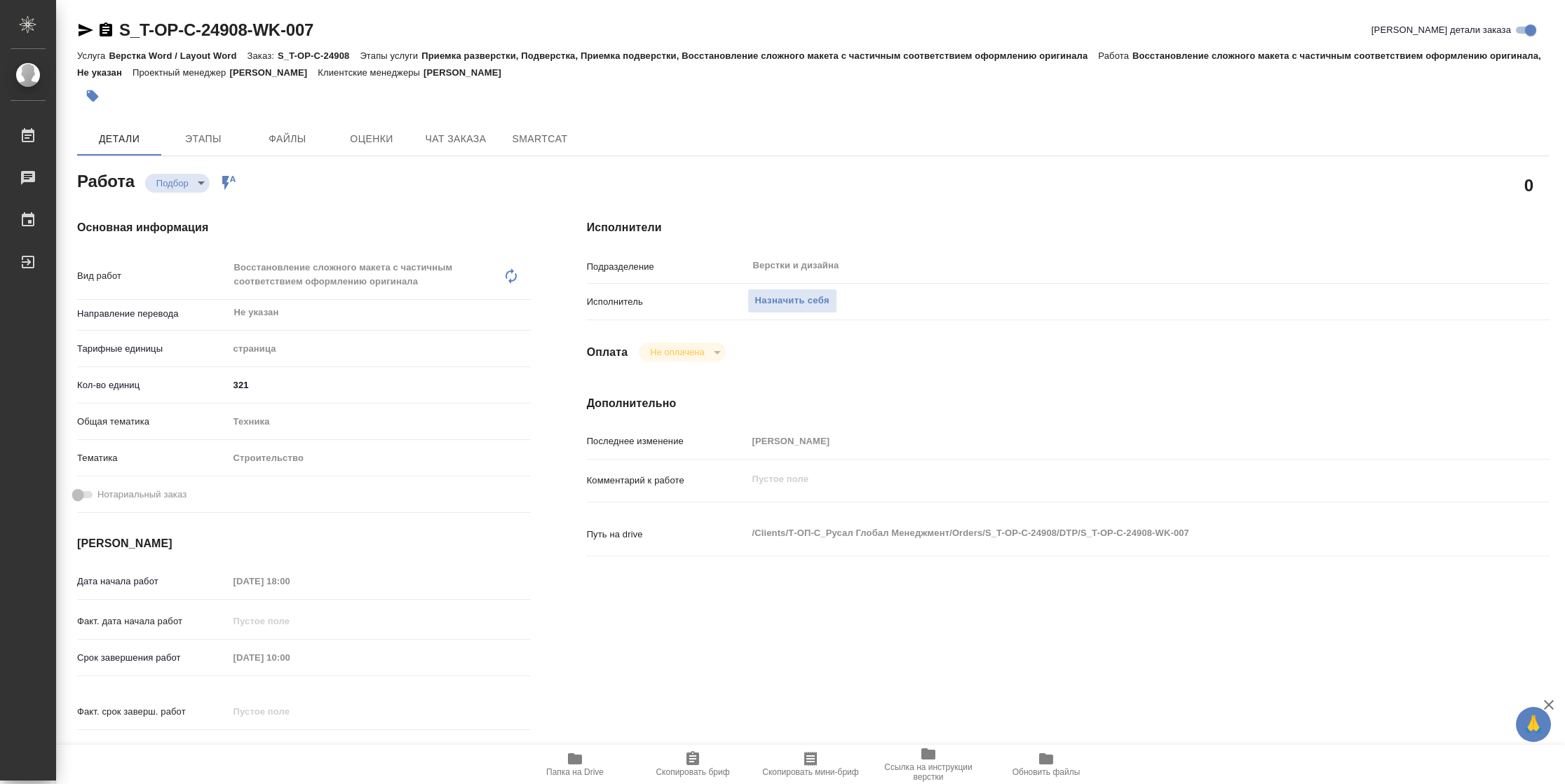
type textarea "x"
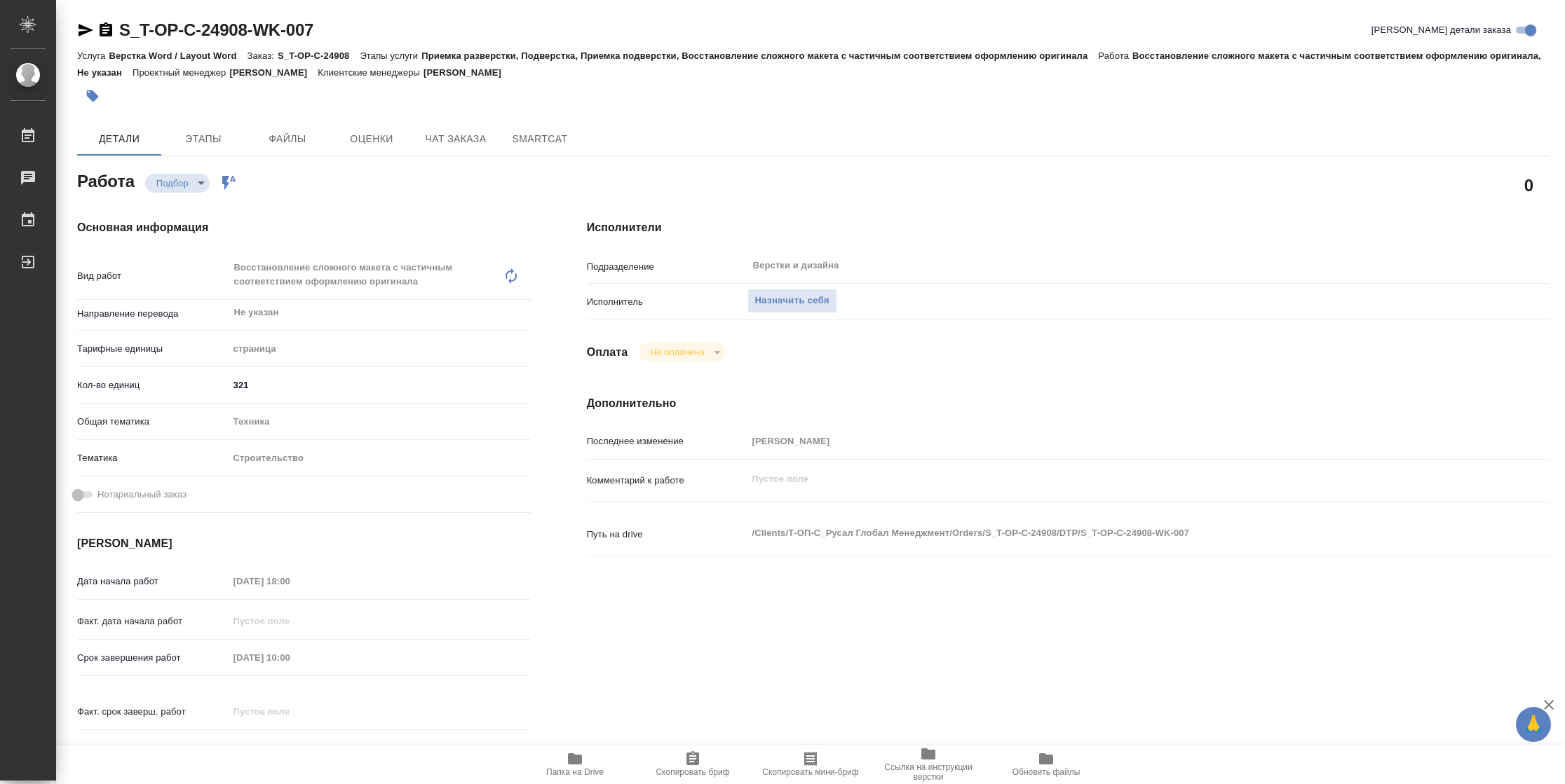
type textarea "x"
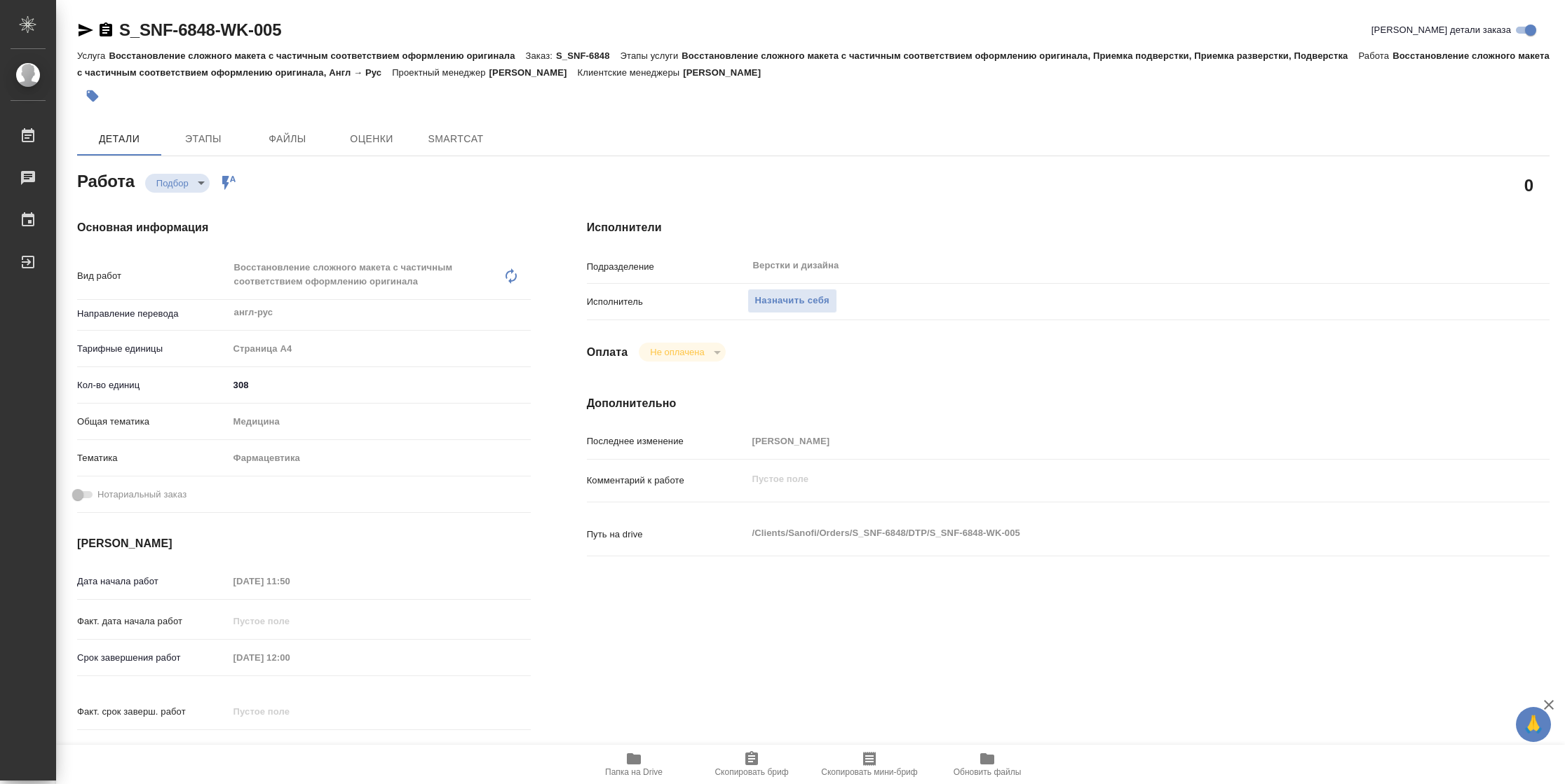
type textarea "x"
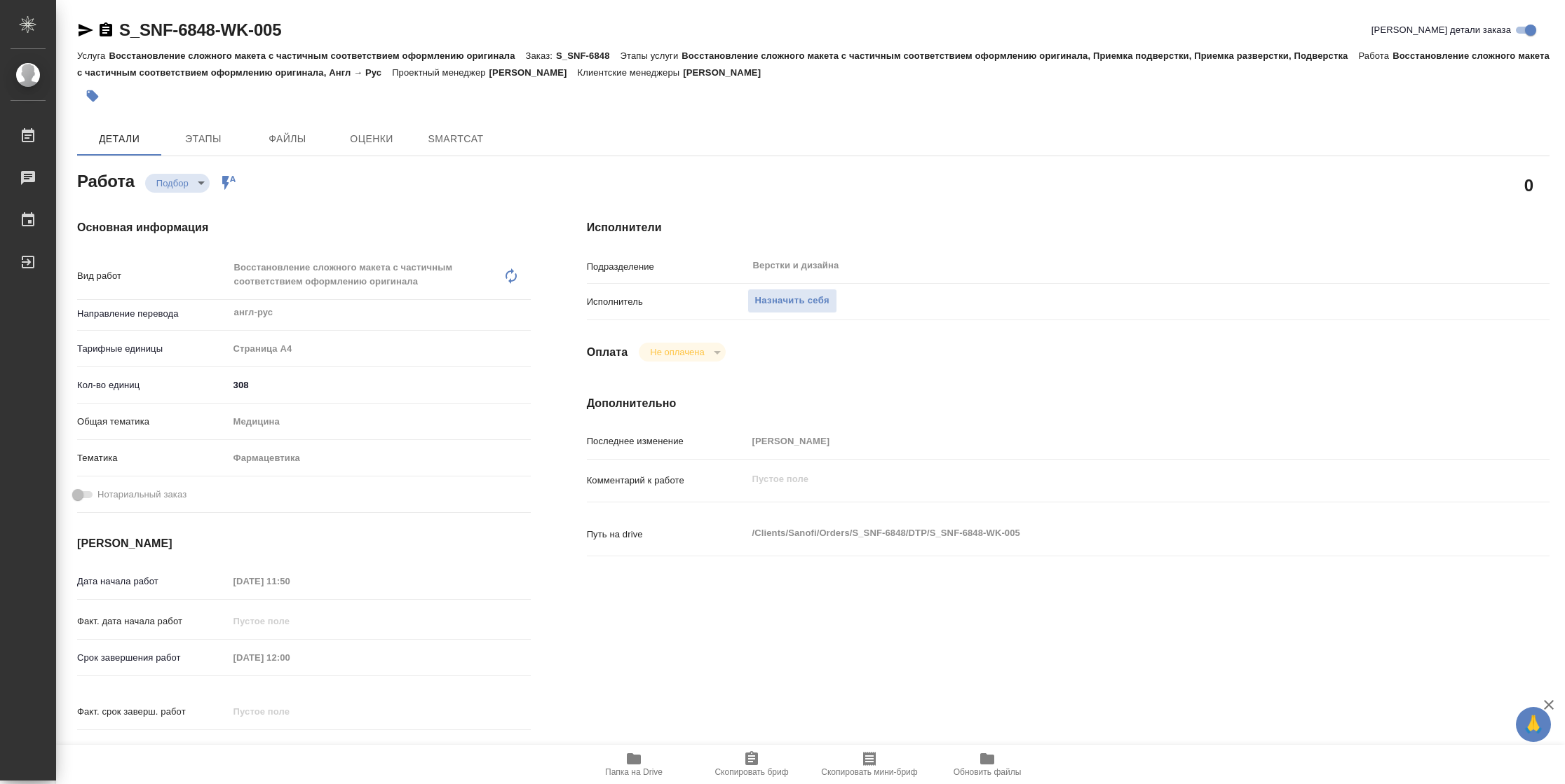
type textarea "x"
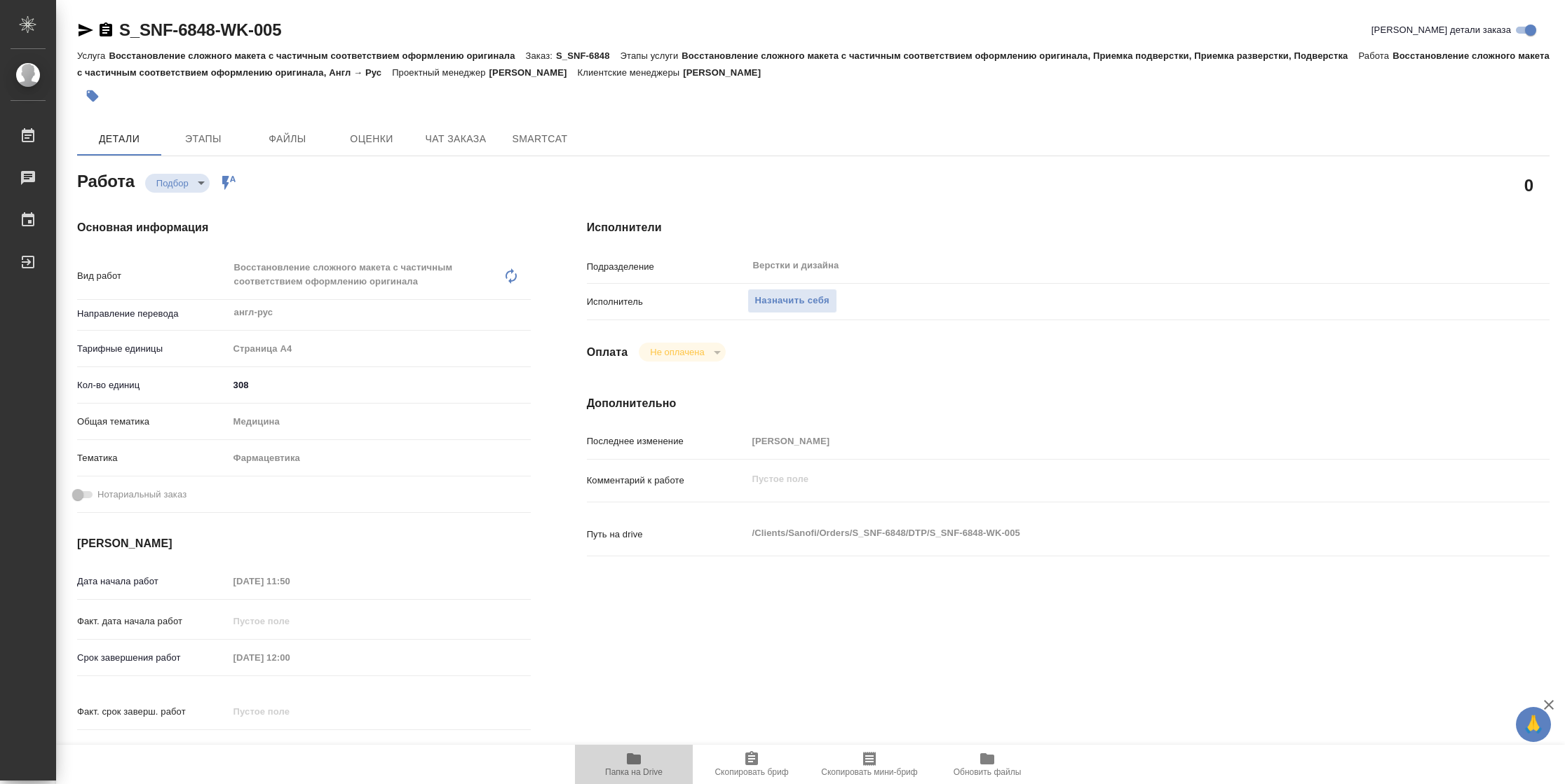
click at [612, 765] on span "Папка на Drive" at bounding box center [633, 764] width 101 height 27
type textarea "x"
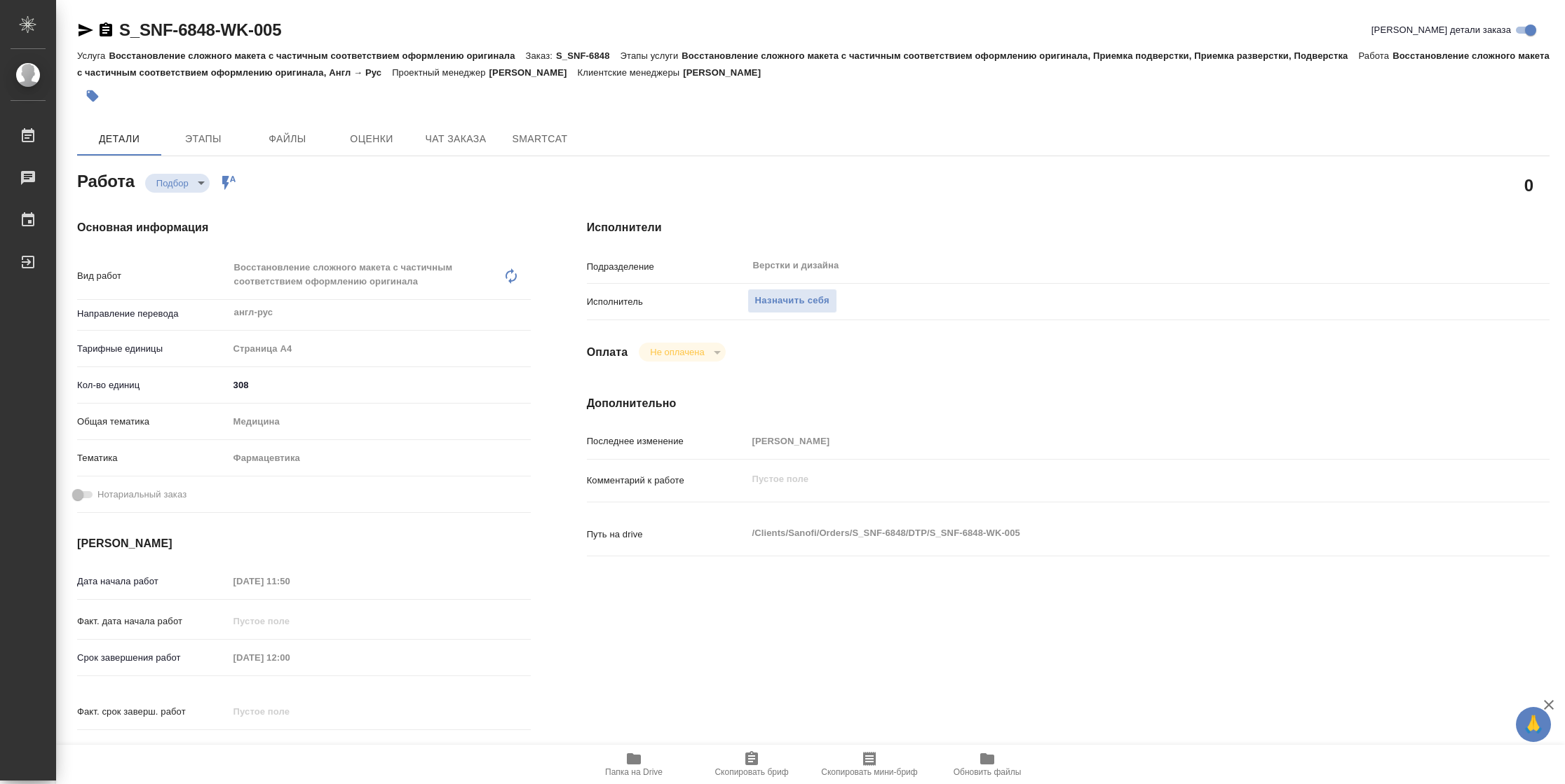
type textarea "x"
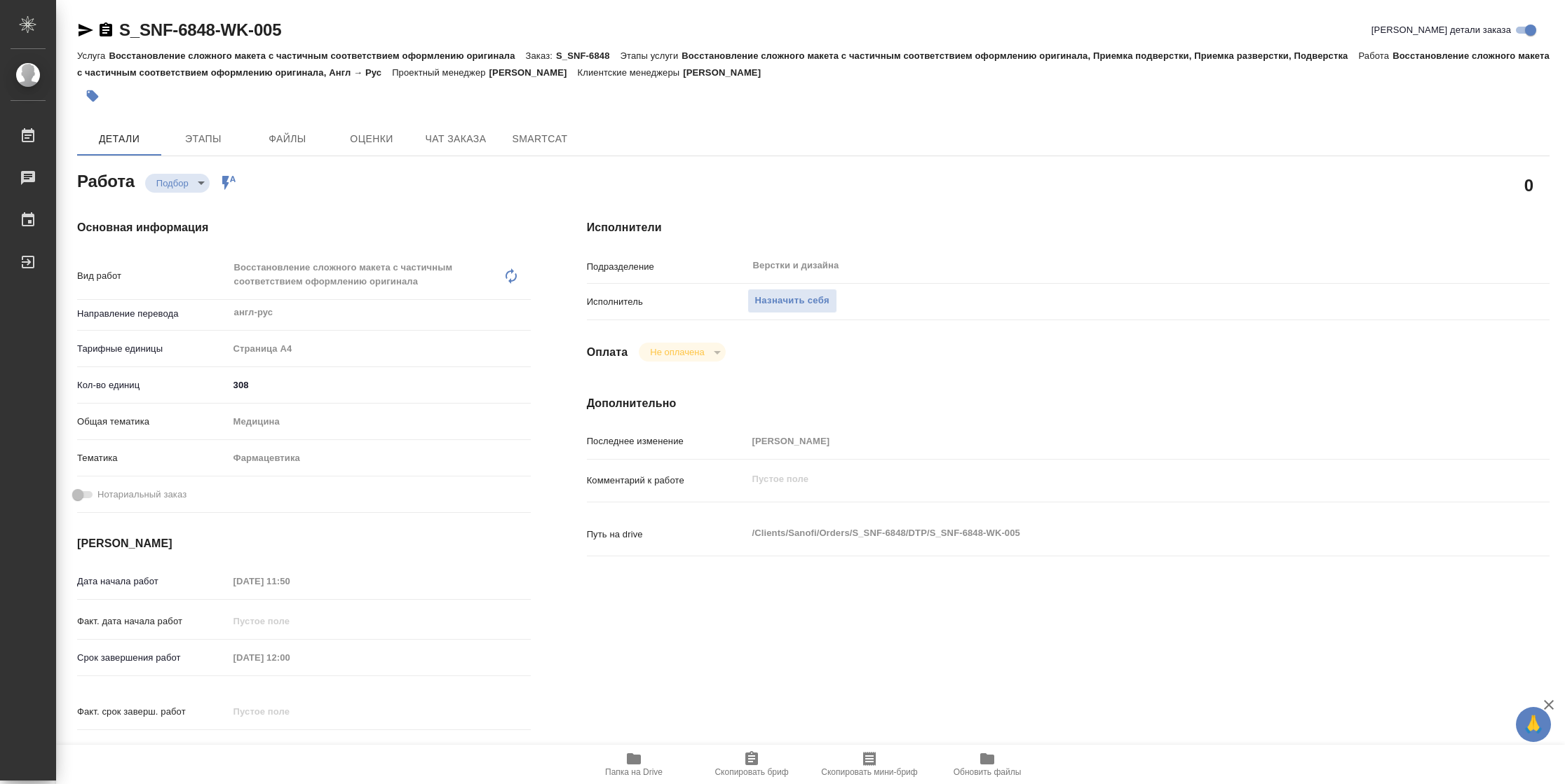
type textarea "x"
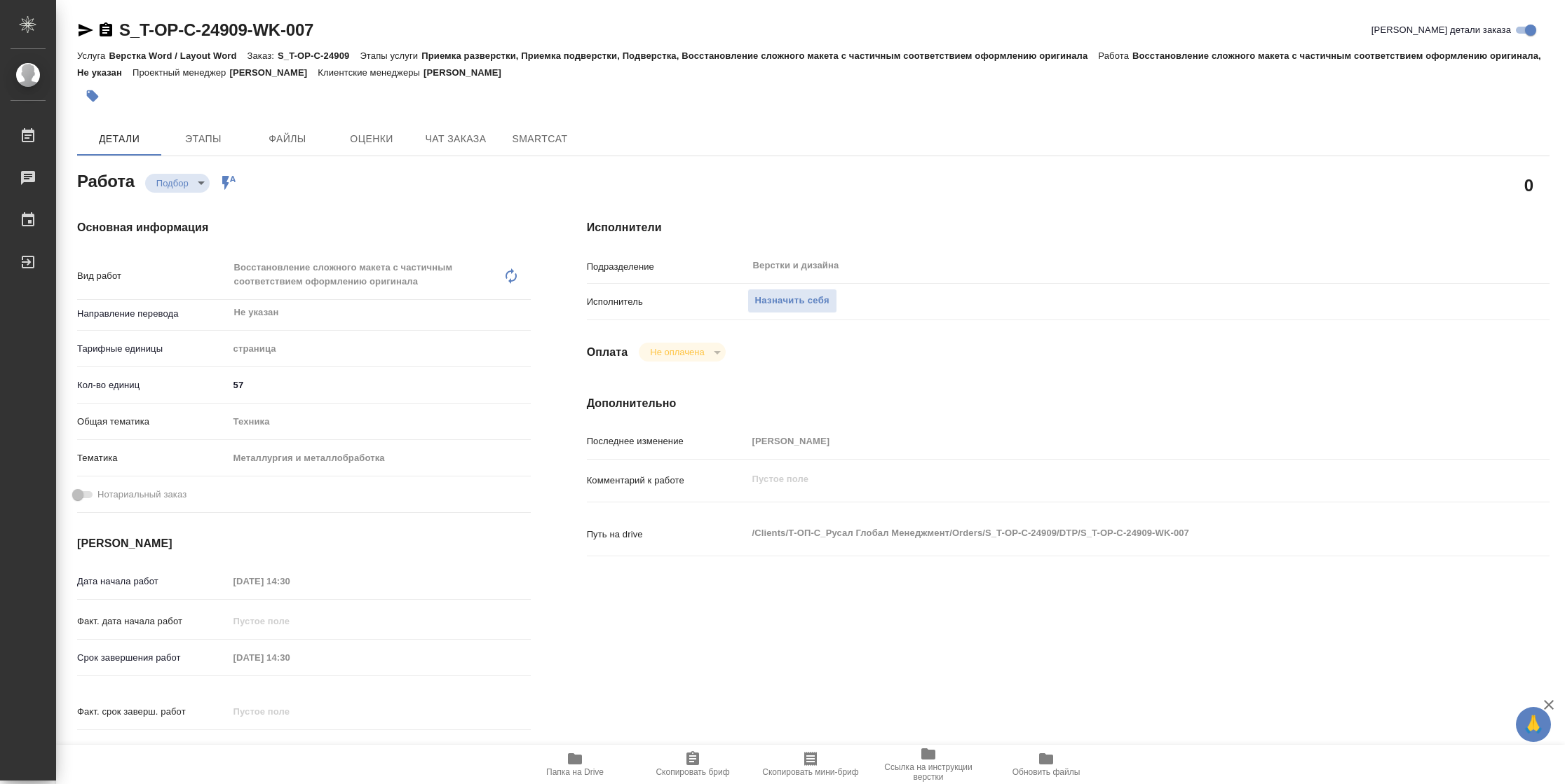
type textarea "x"
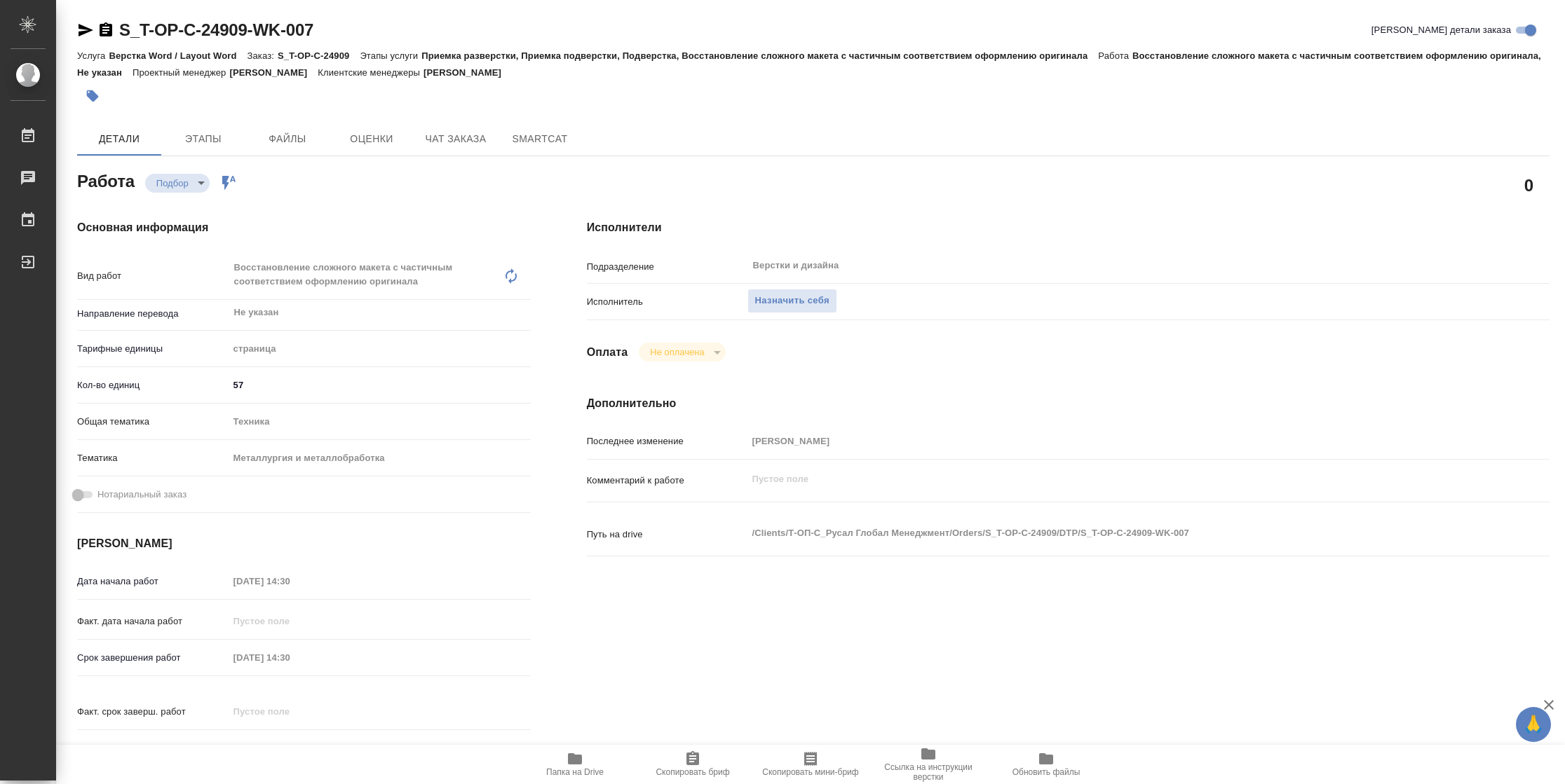
type textarea "x"
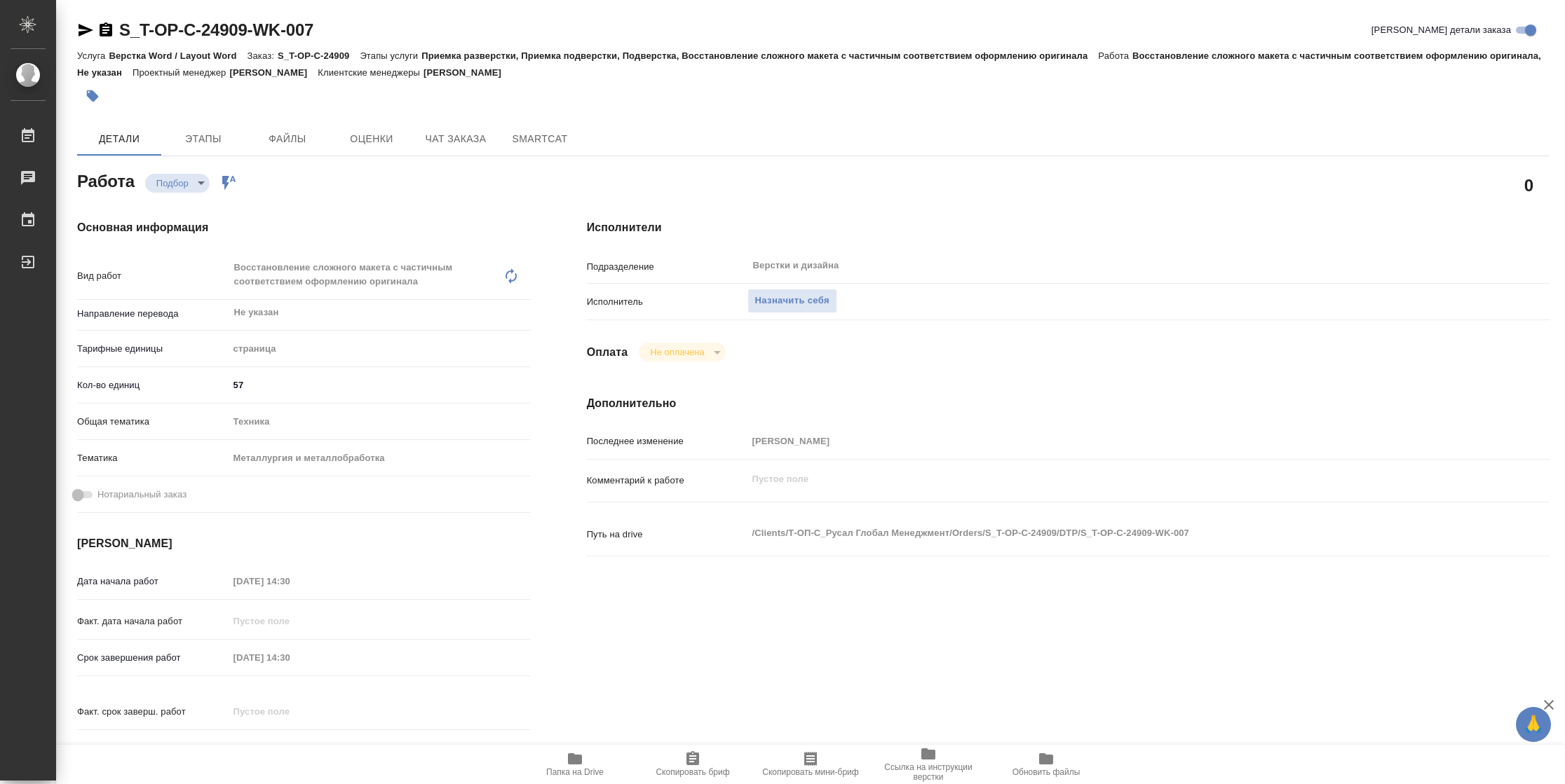
click at [550, 753] on span "Папка на Drive" at bounding box center [574, 764] width 101 height 27
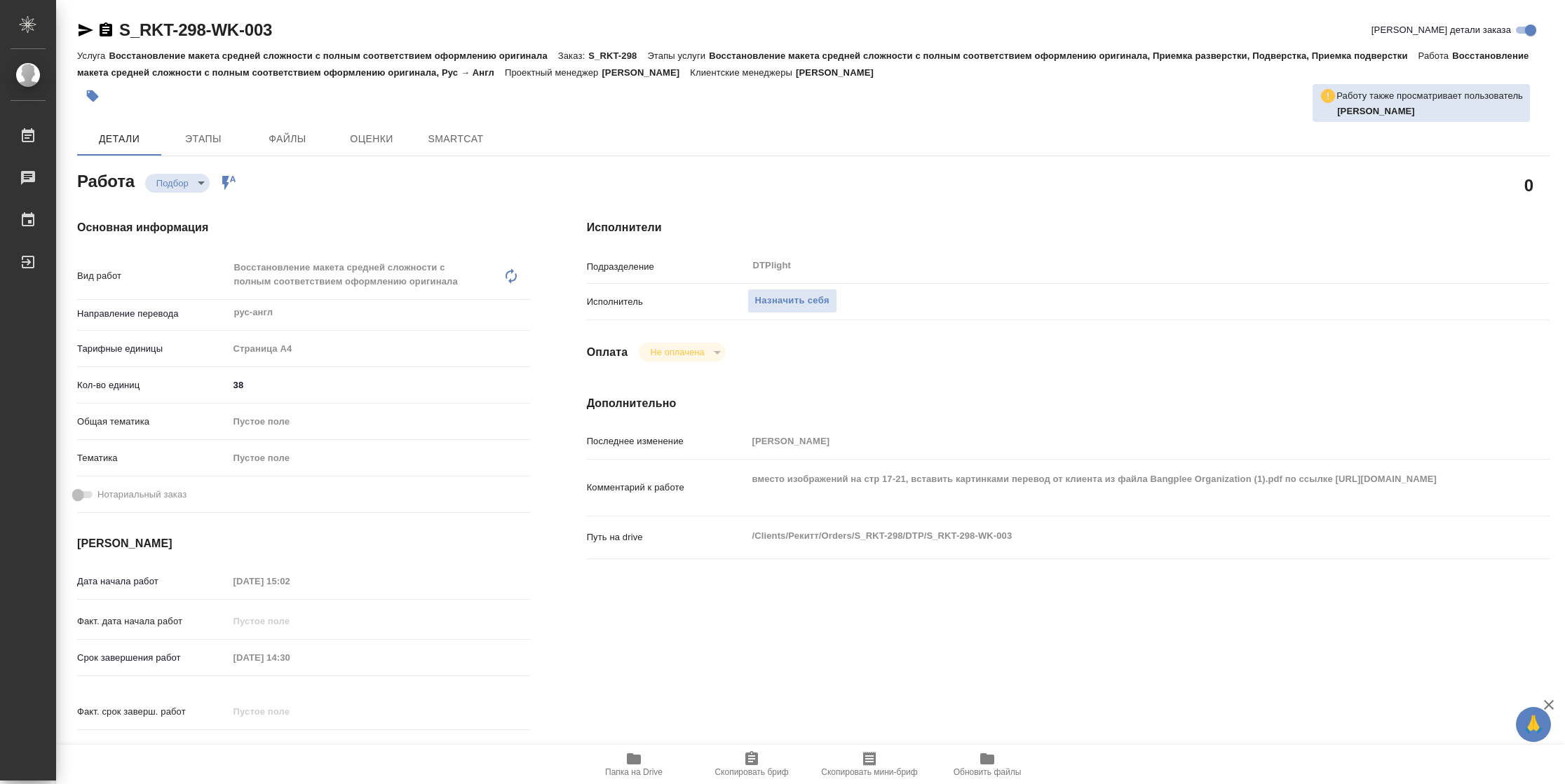
type textarea "x"
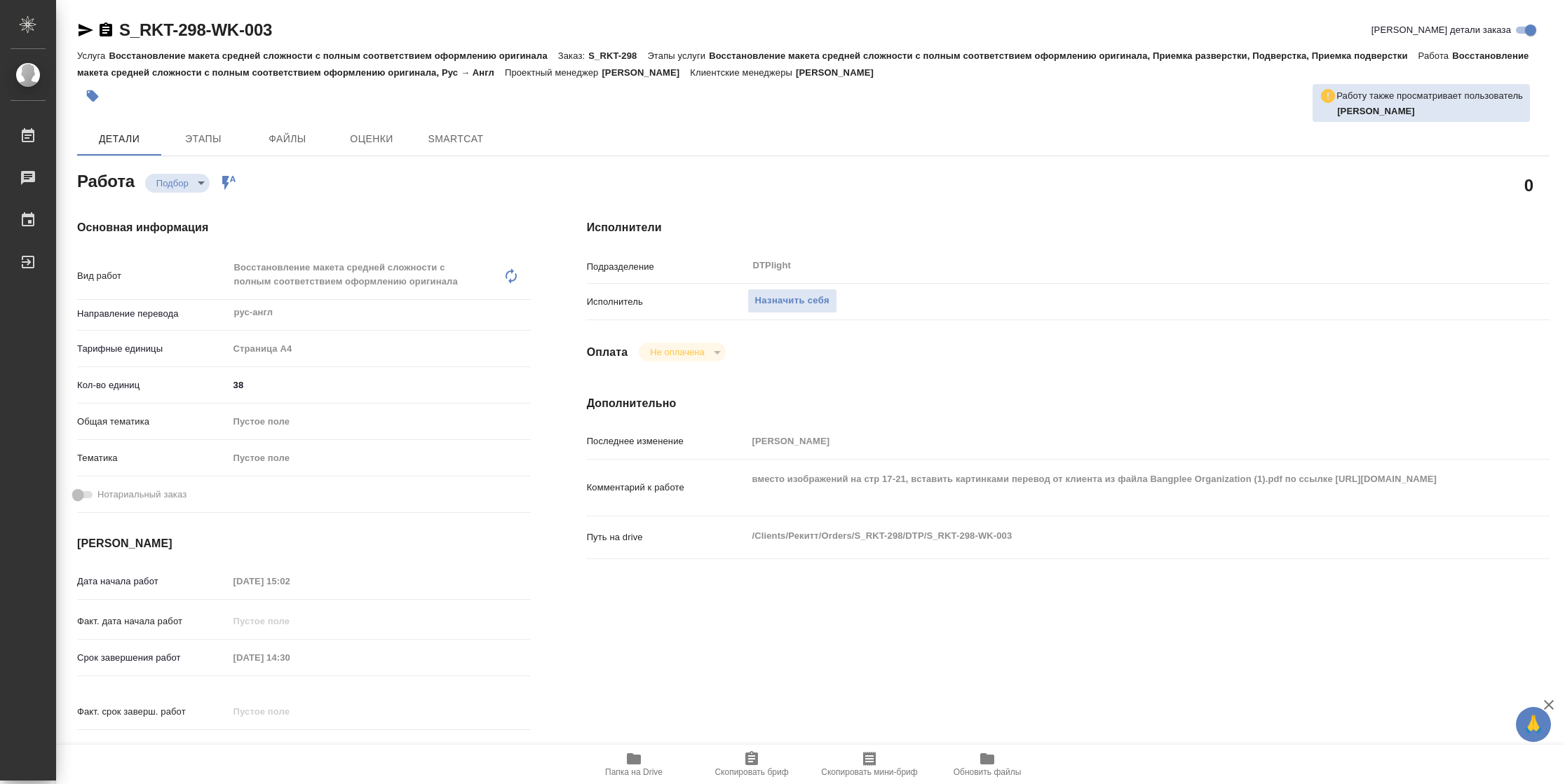
type textarea "x"
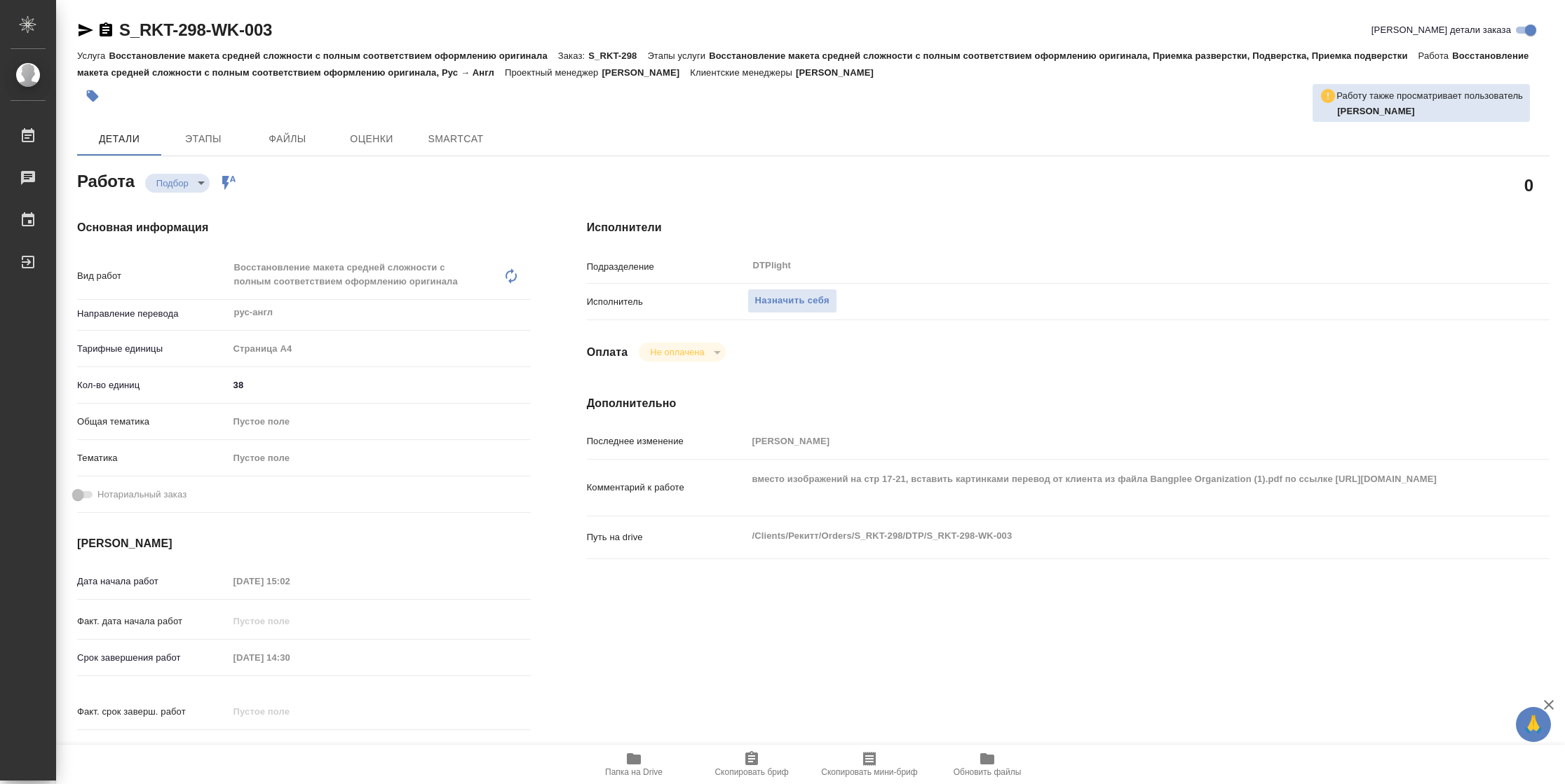
type textarea "x"
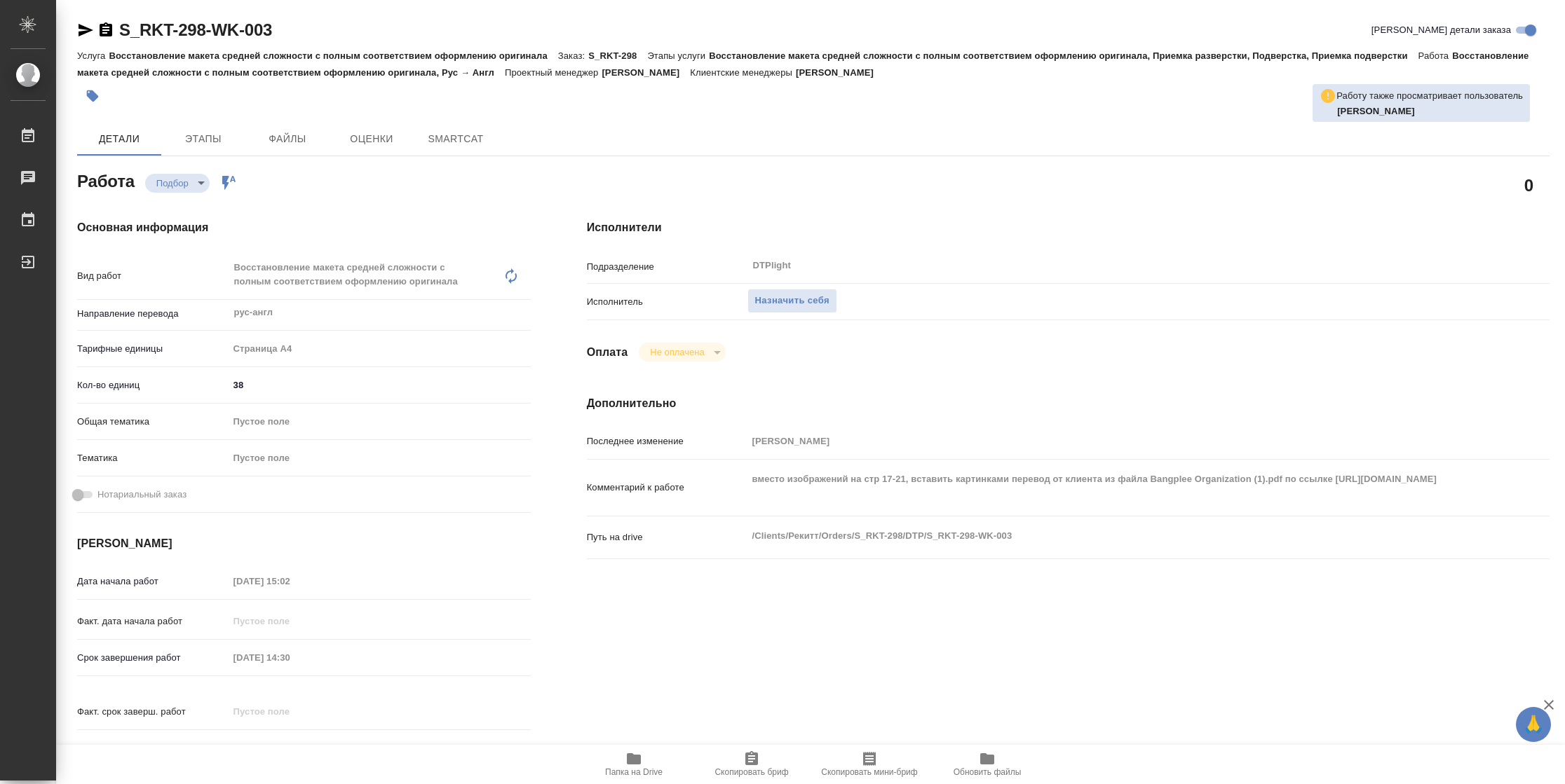
type textarea "x"
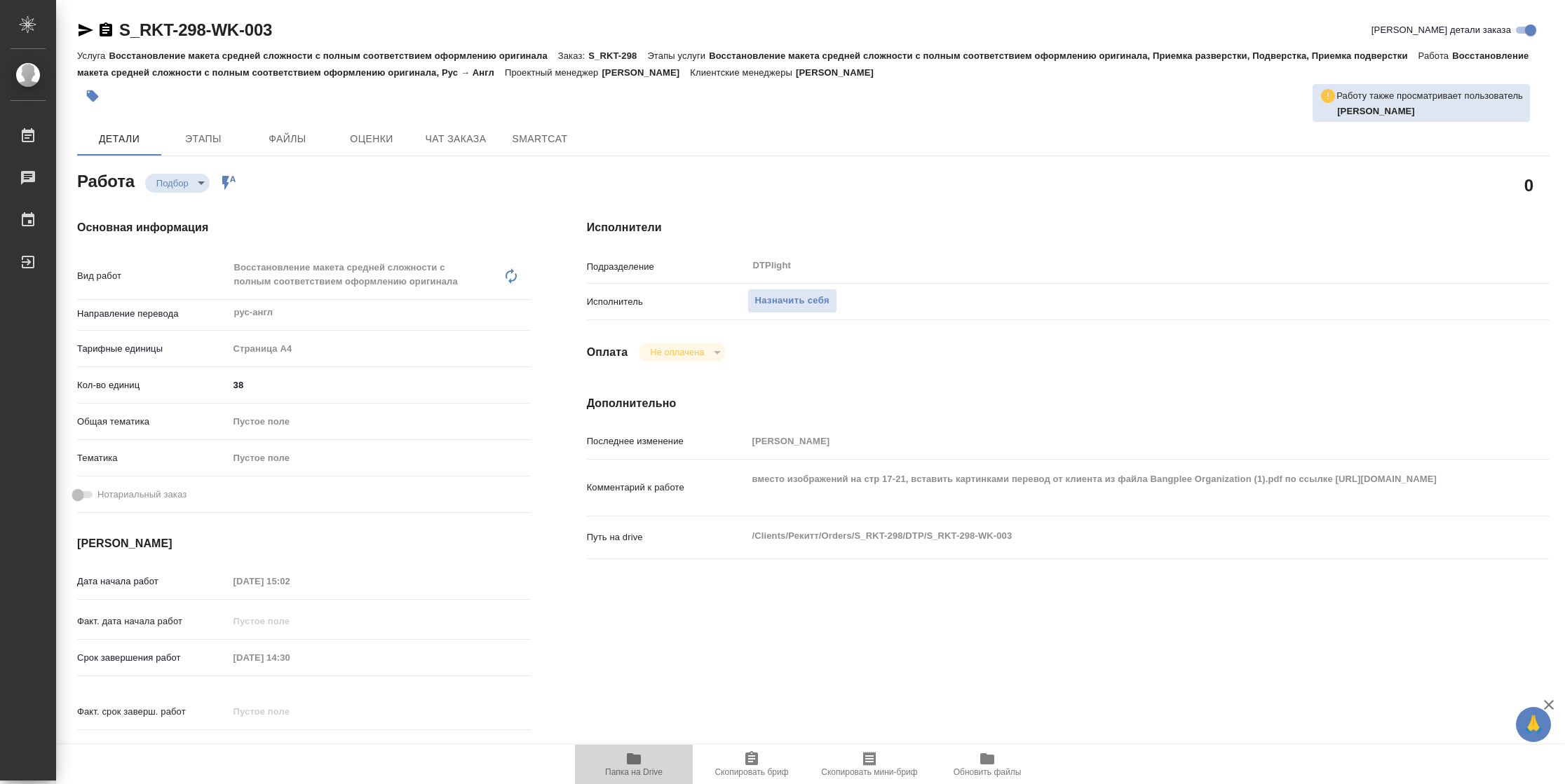
click at [616, 765] on span "Папка на Drive" at bounding box center [633, 764] width 101 height 27
type textarea "x"
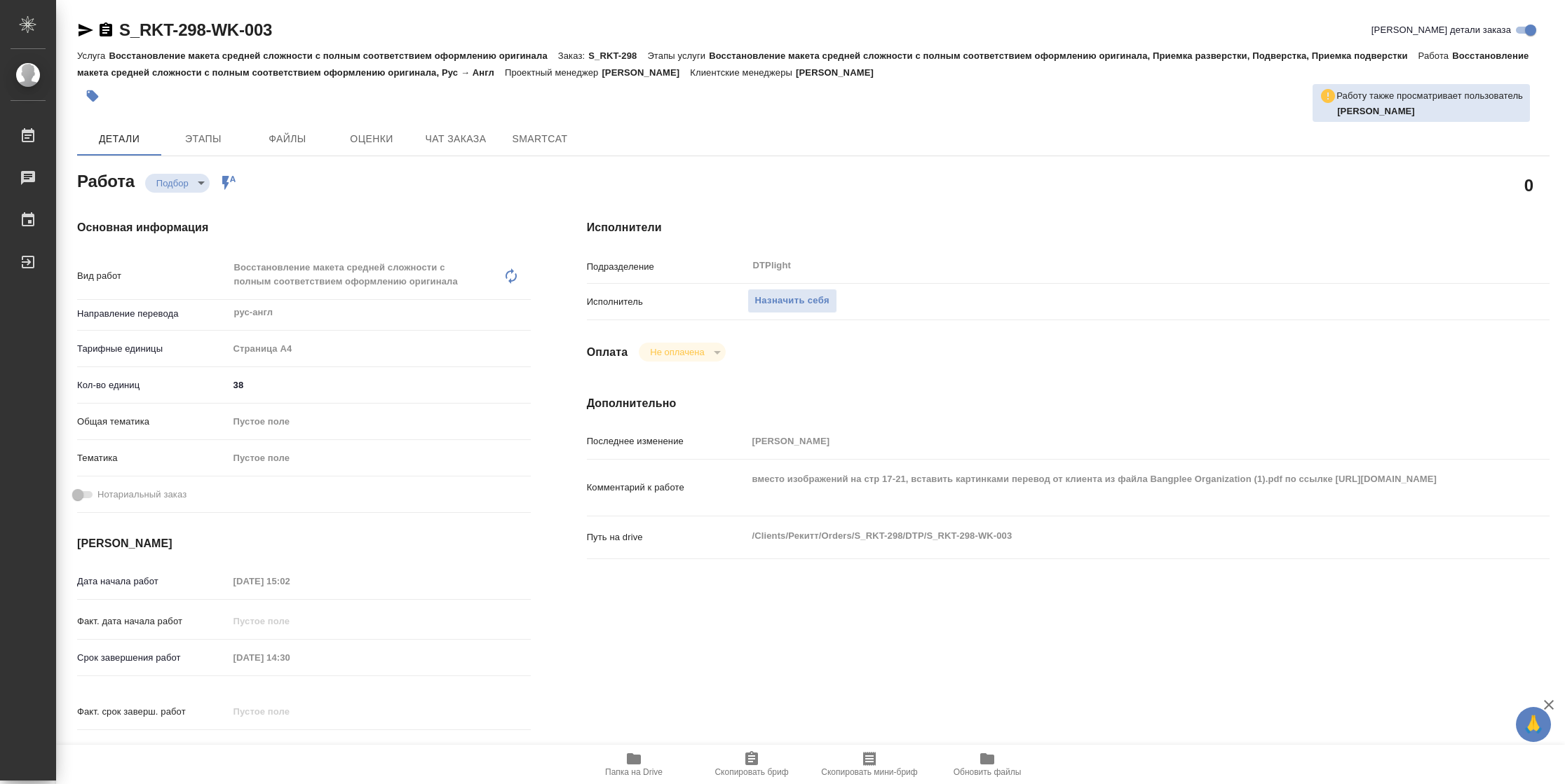
type textarea "x"
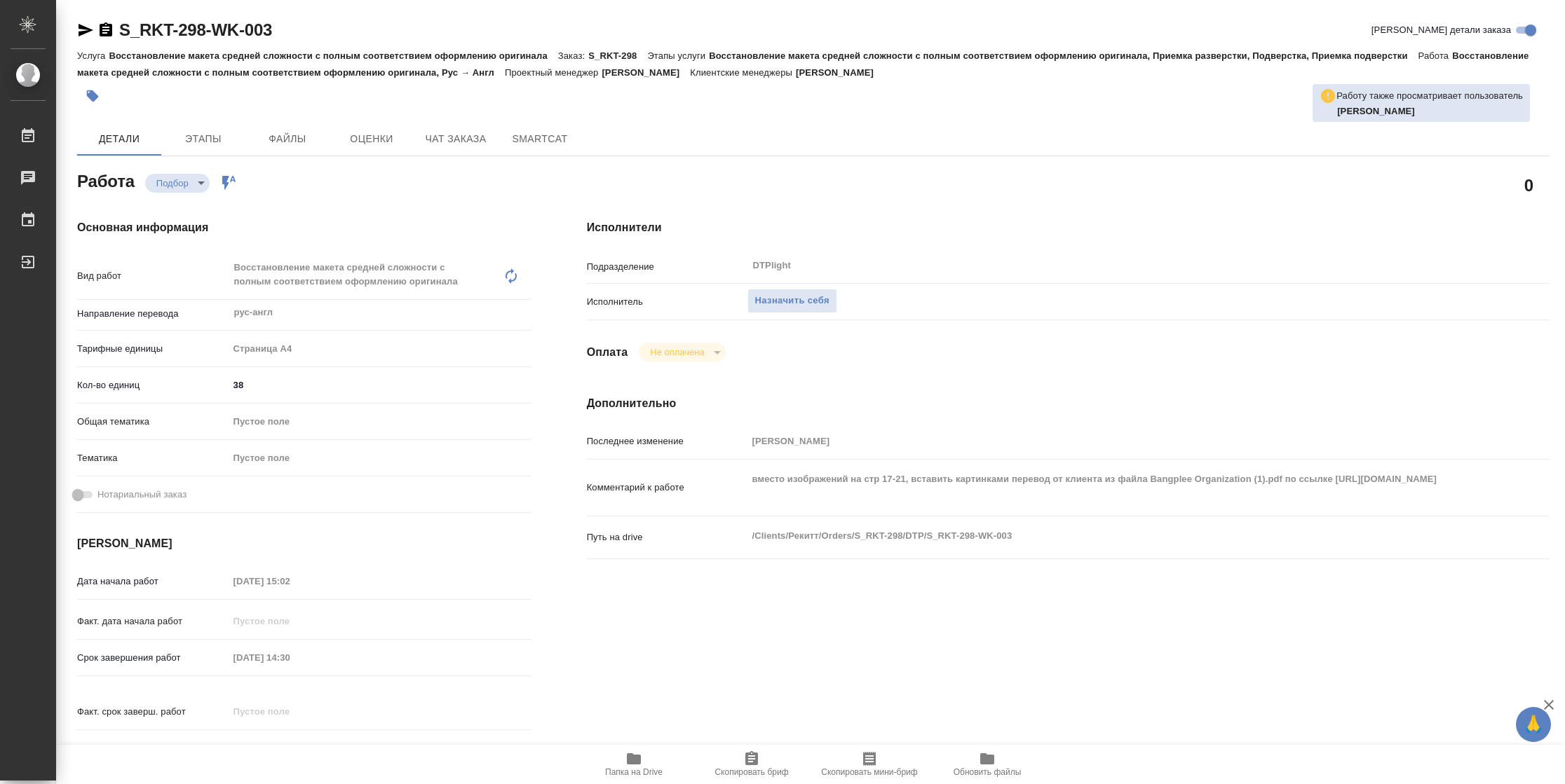
type textarea "x"
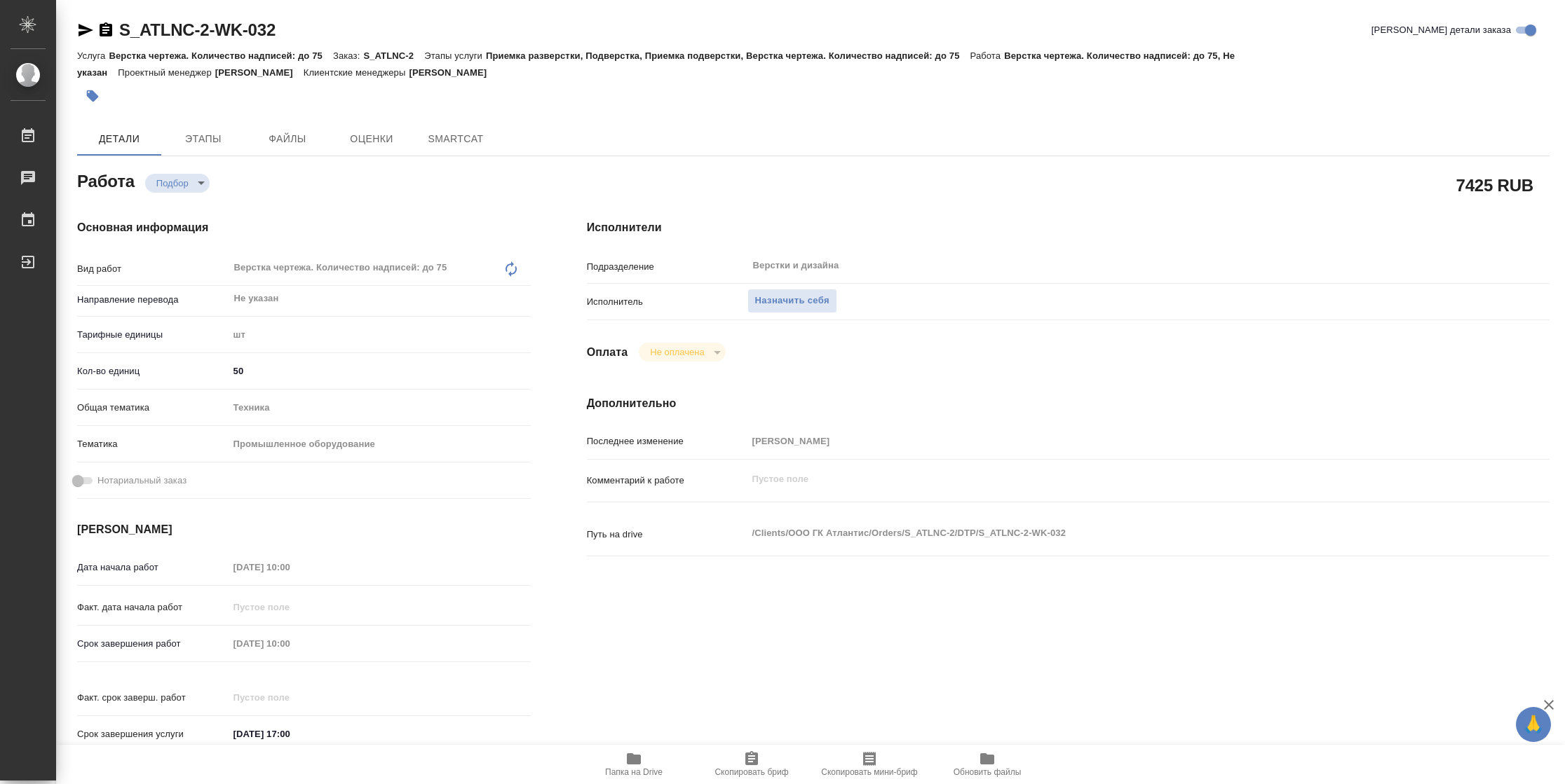
type textarea "x"
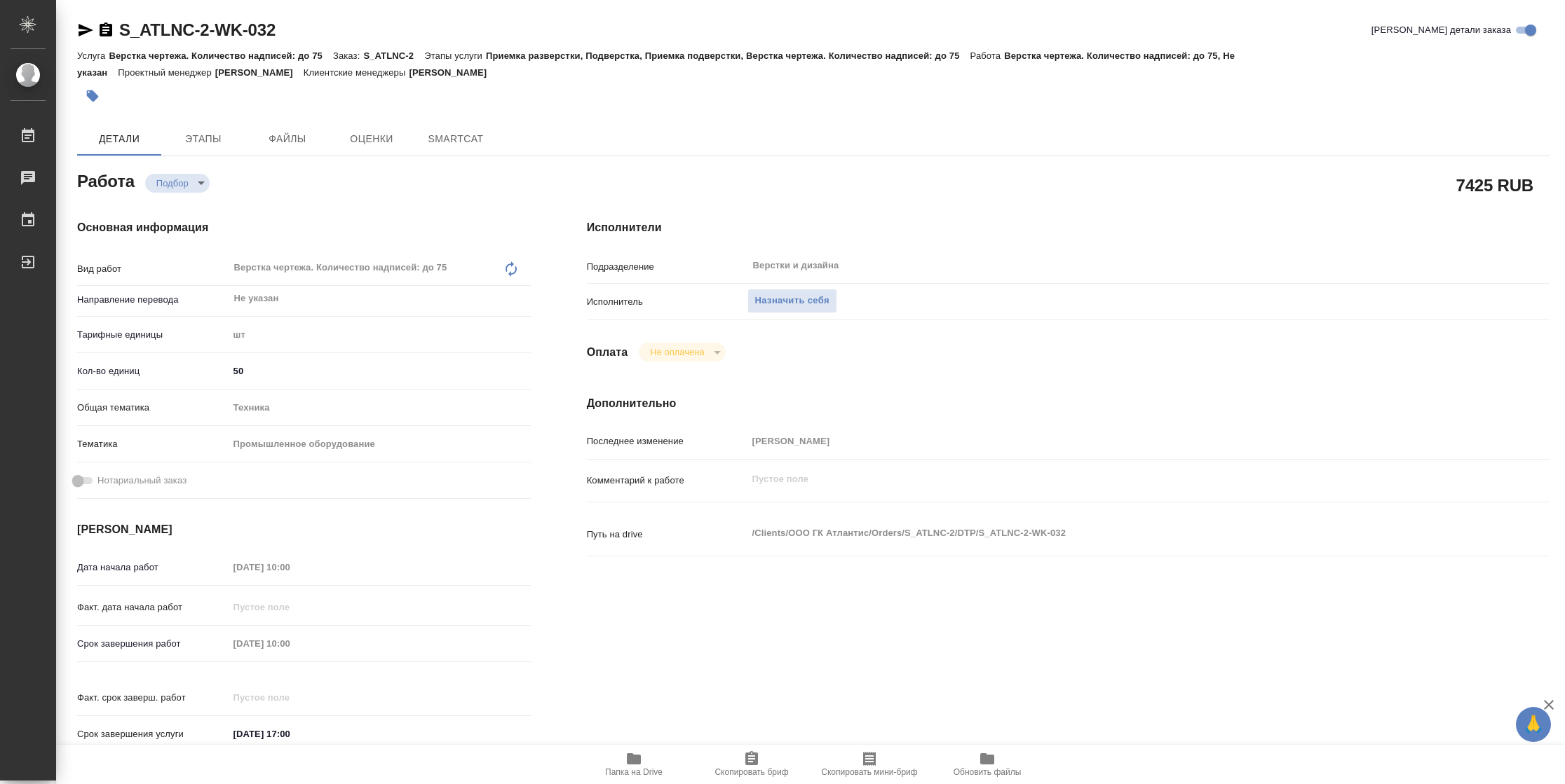
type textarea "x"
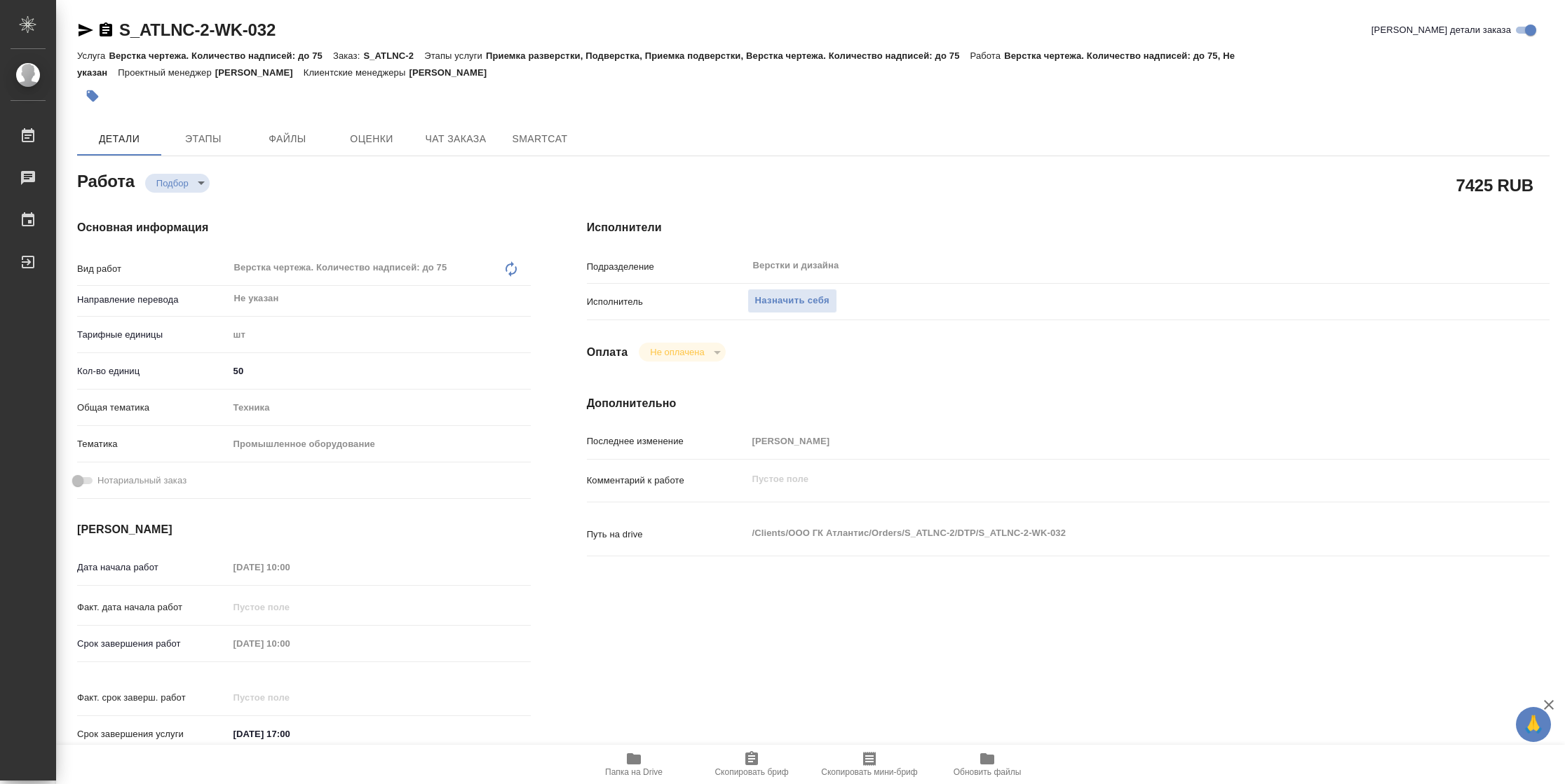
click at [628, 770] on span "Папка на Drive" at bounding box center [633, 772] width 57 height 10
type textarea "x"
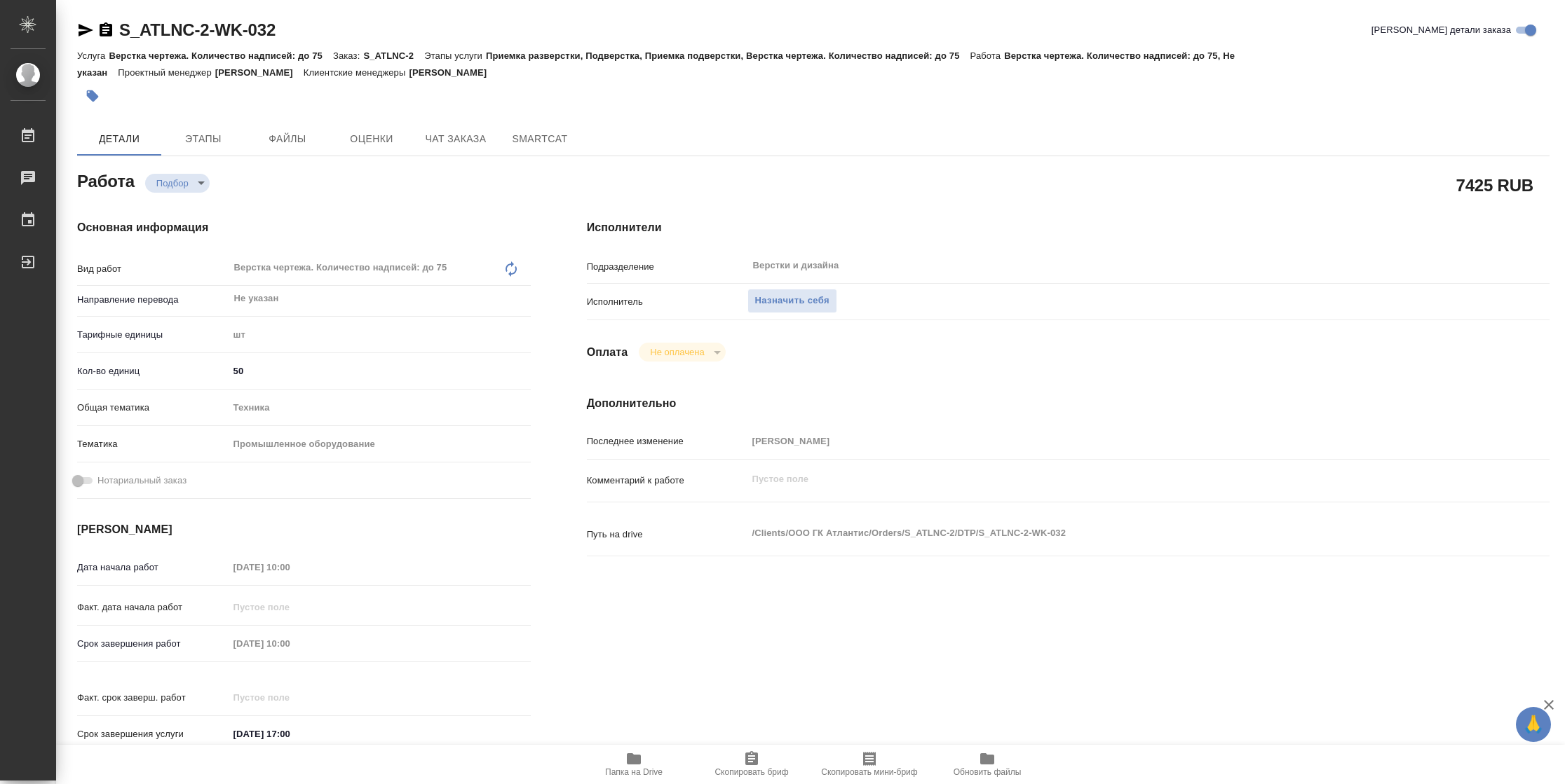
type textarea "x"
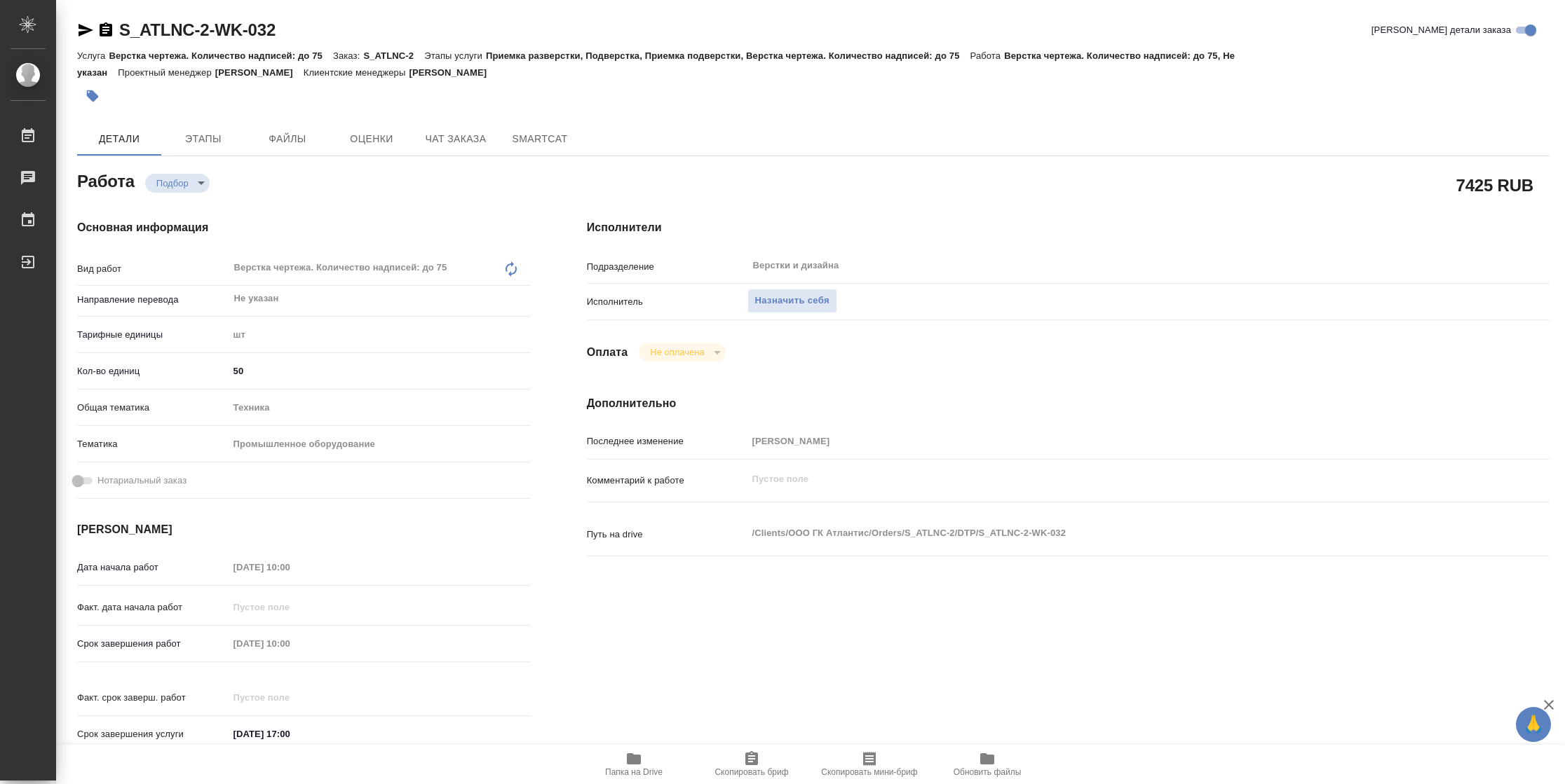
type textarea "x"
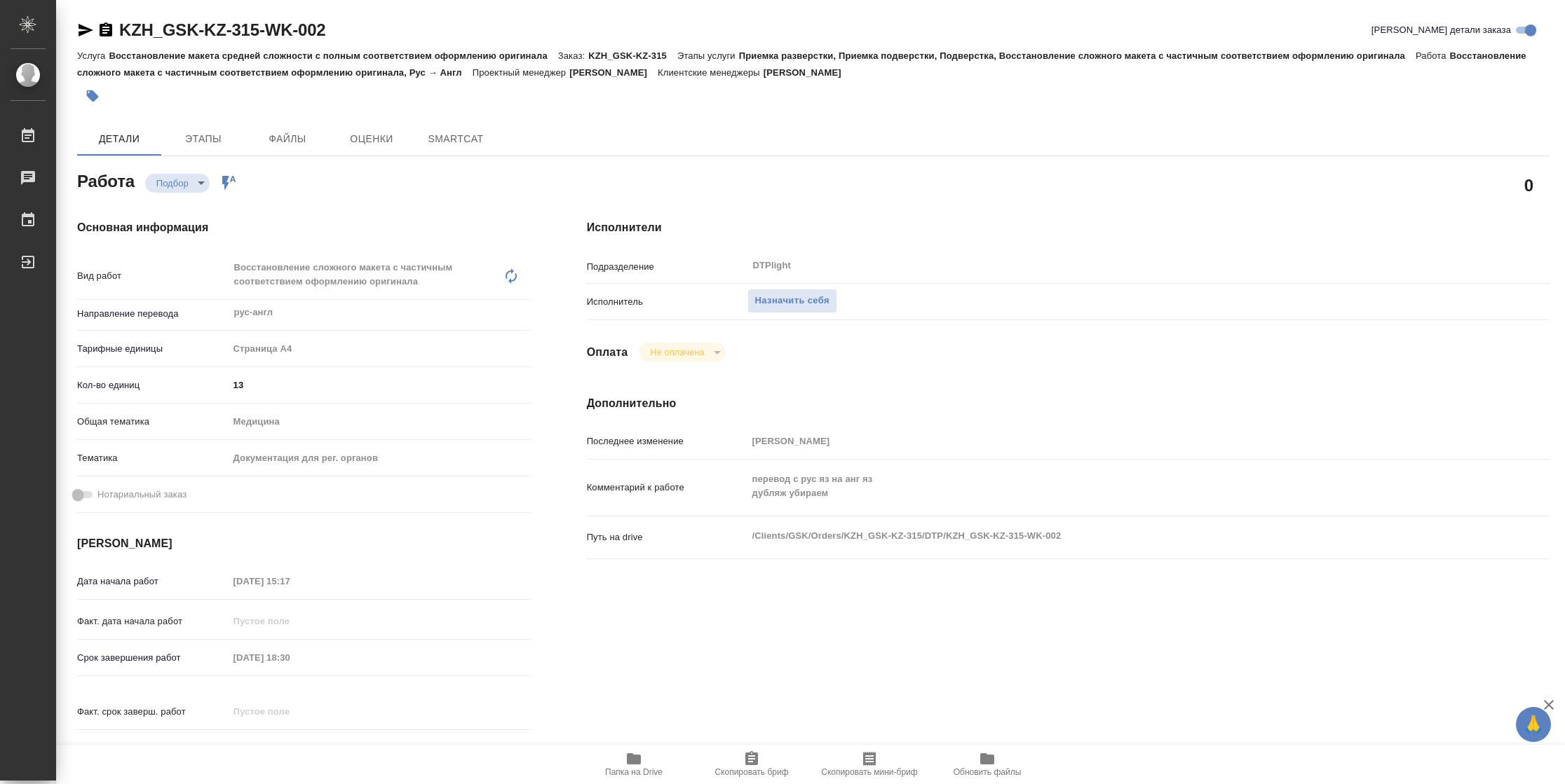
type textarea "x"
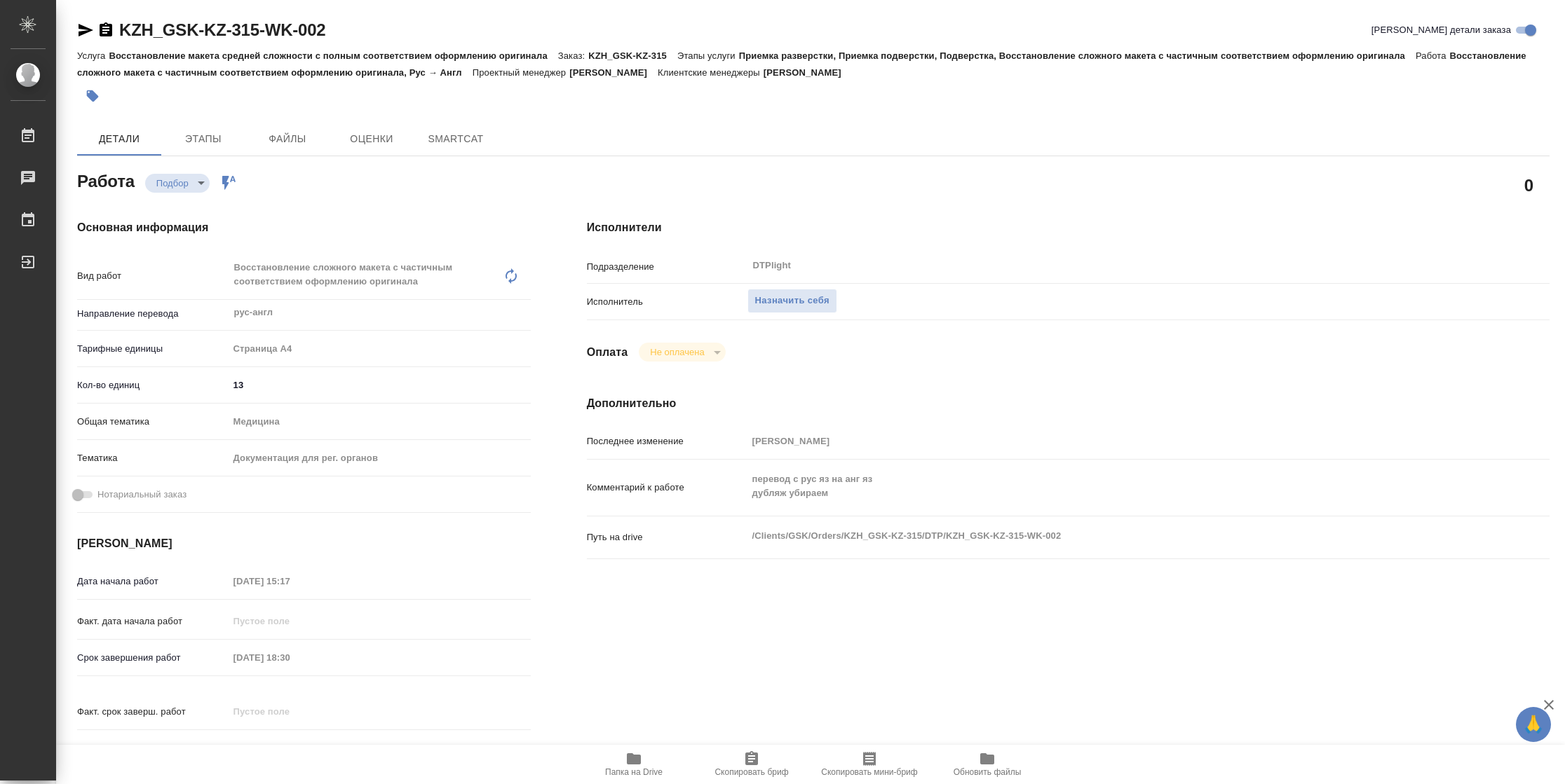
type textarea "x"
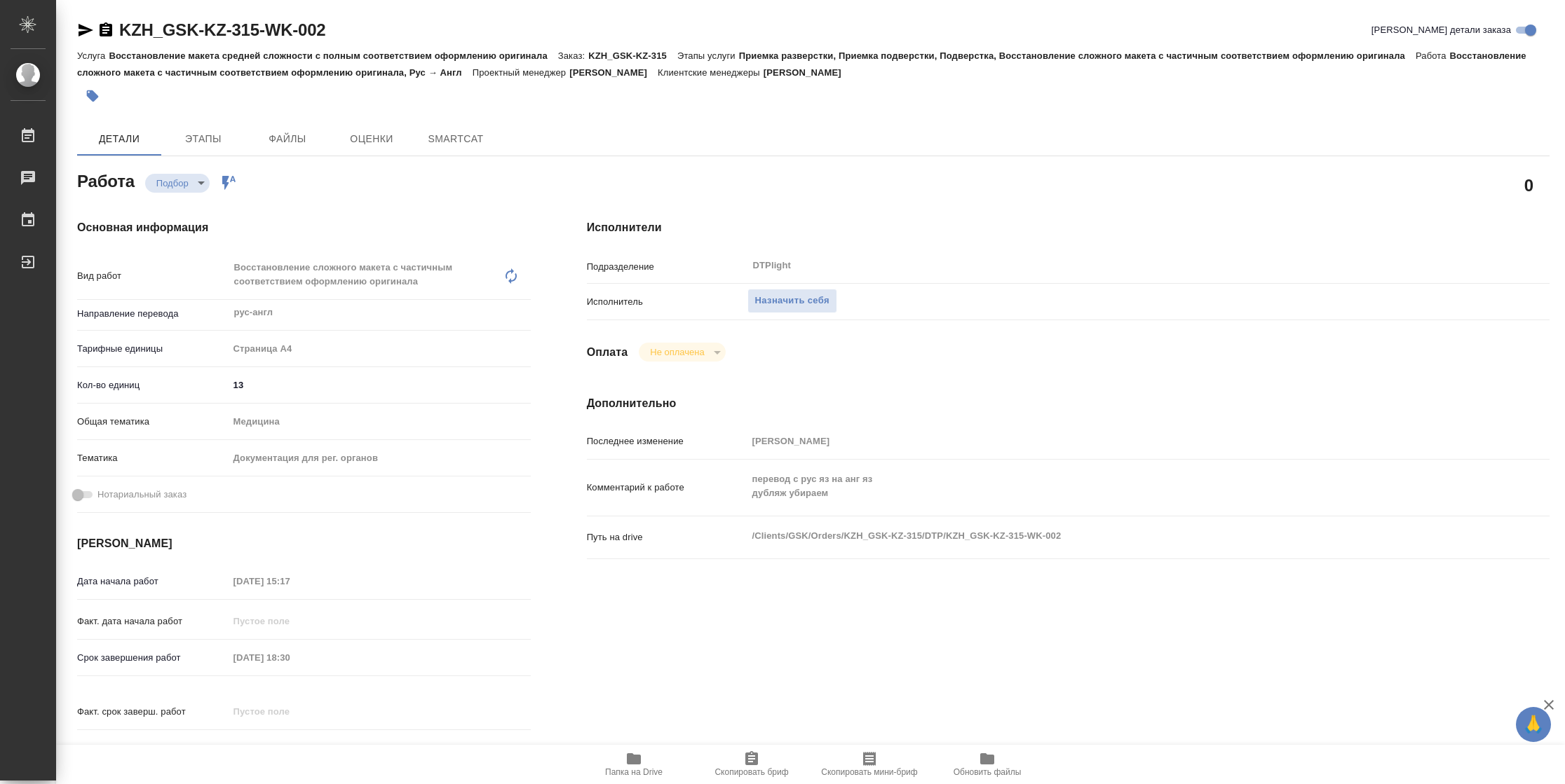
type textarea "x"
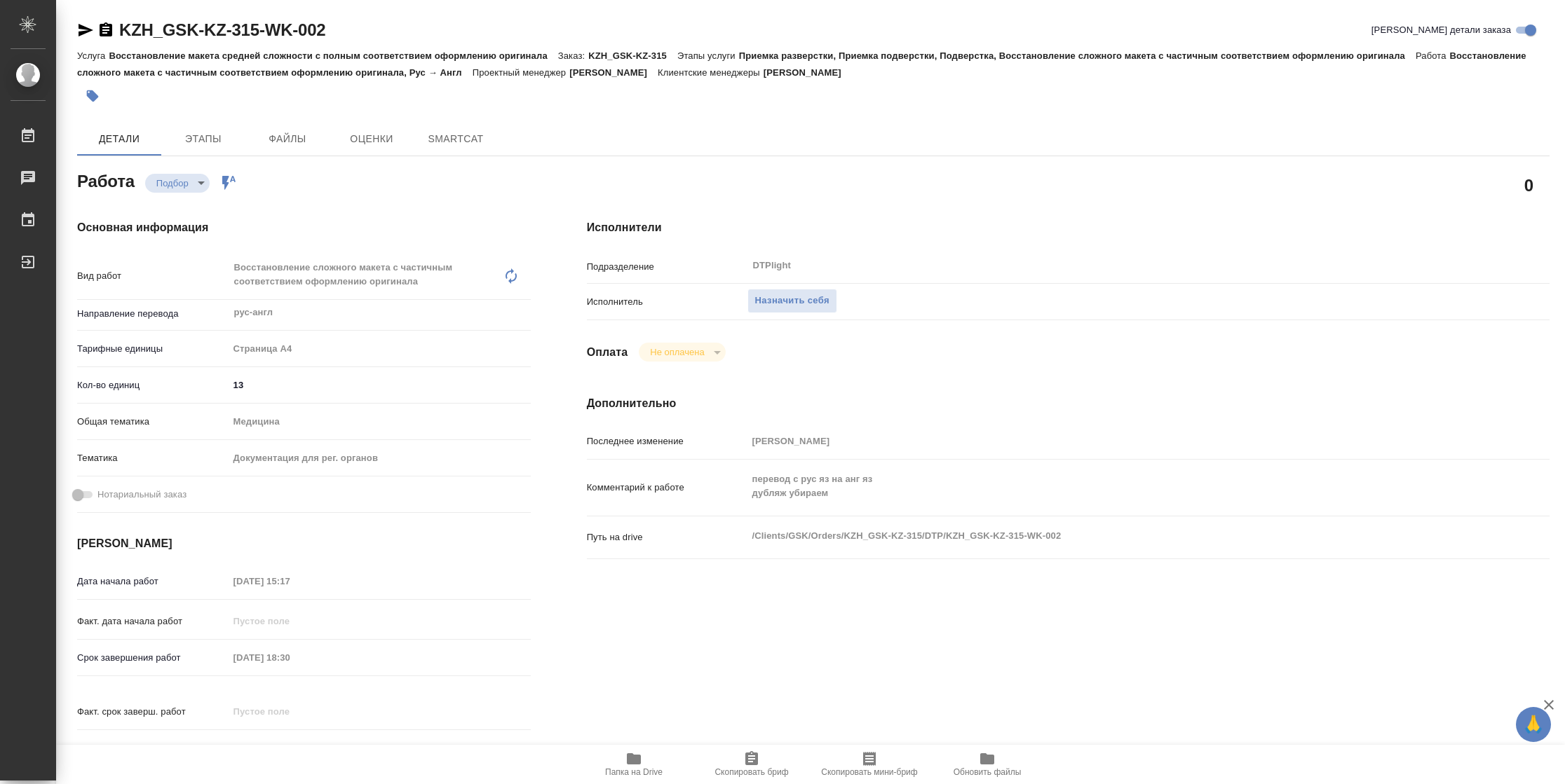
type textarea "x"
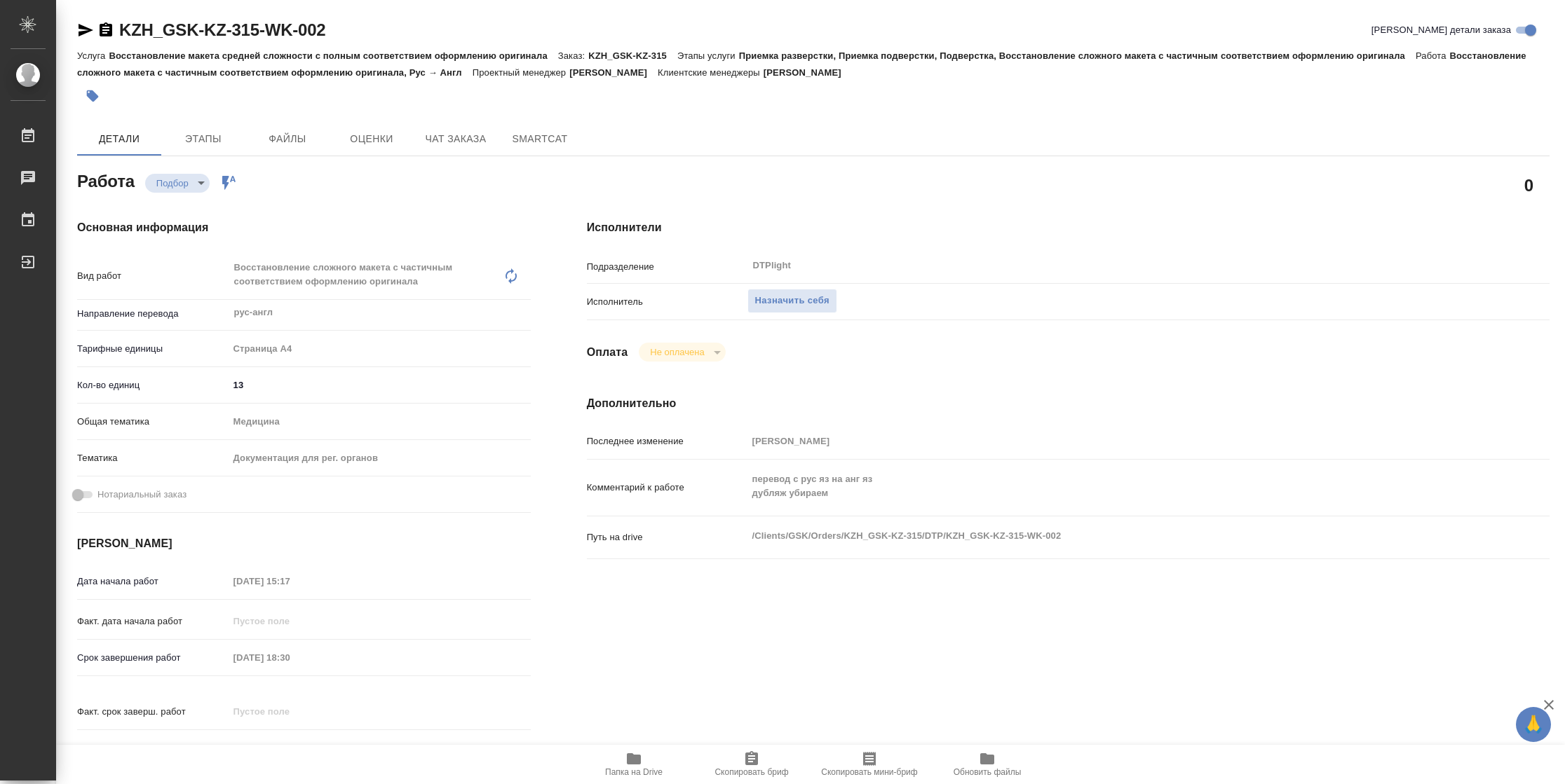
type textarea "x"
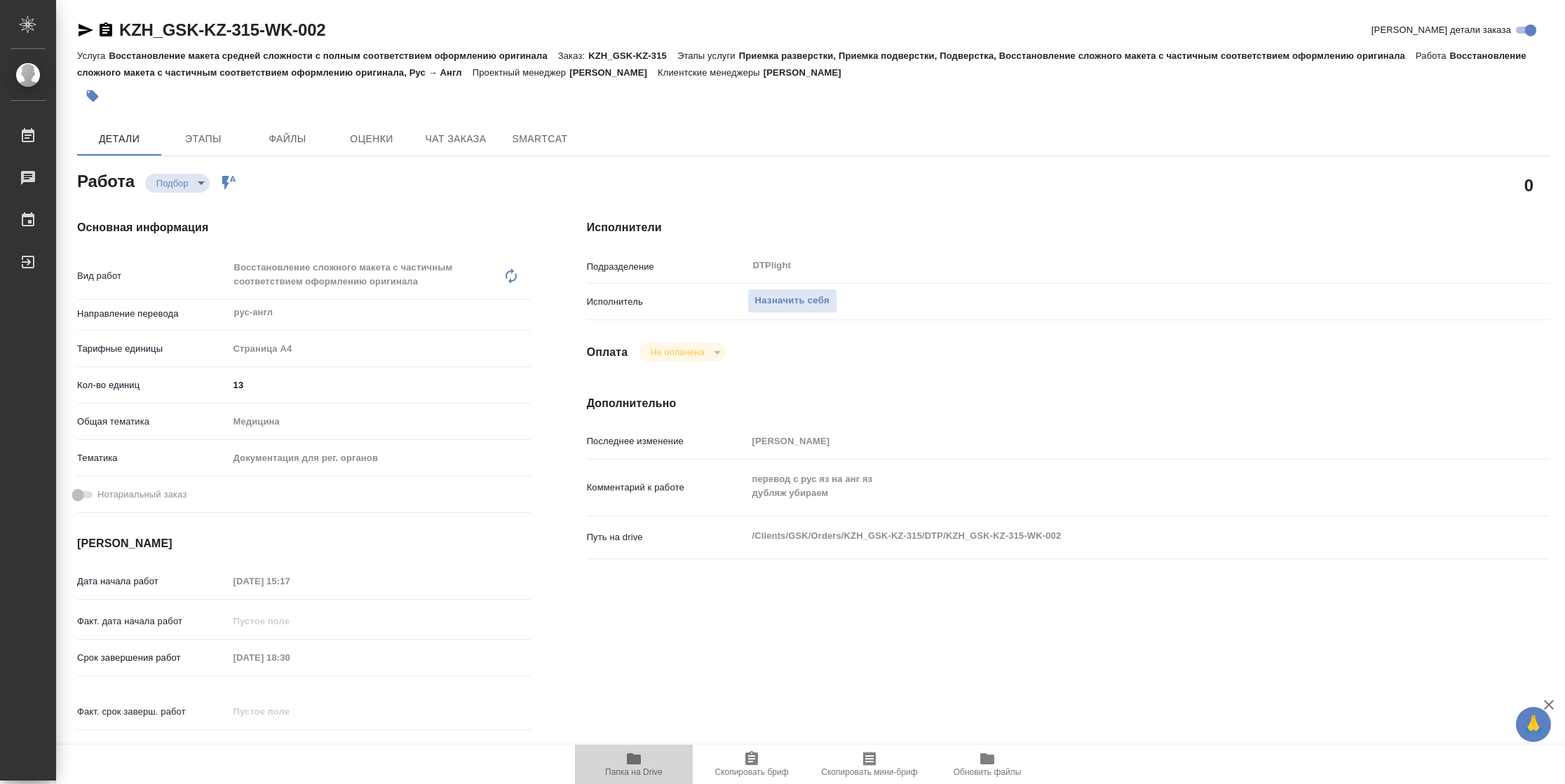
click at [640, 760] on icon "button" at bounding box center [634, 759] width 17 height 17
type textarea "x"
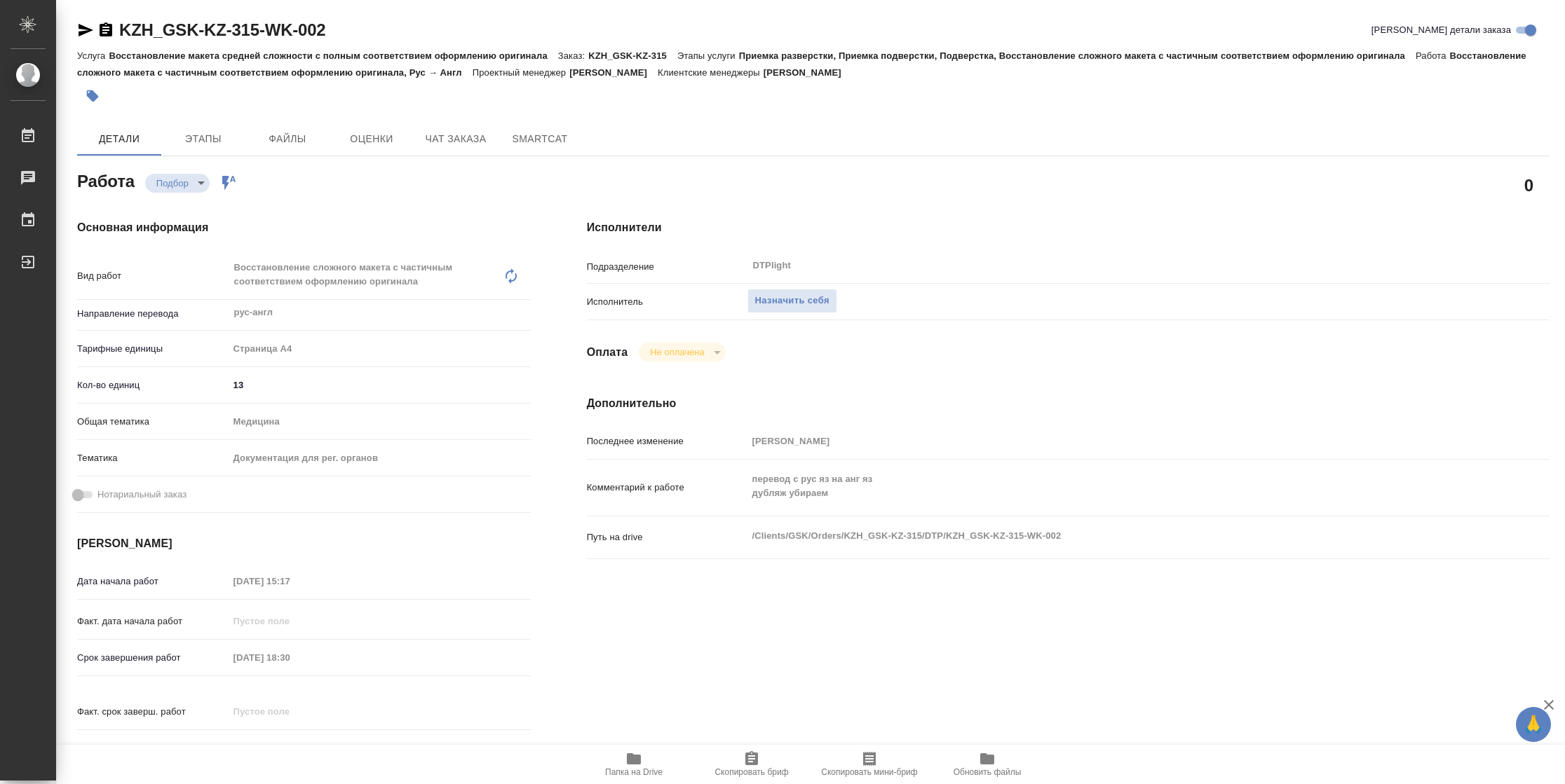
type textarea "x"
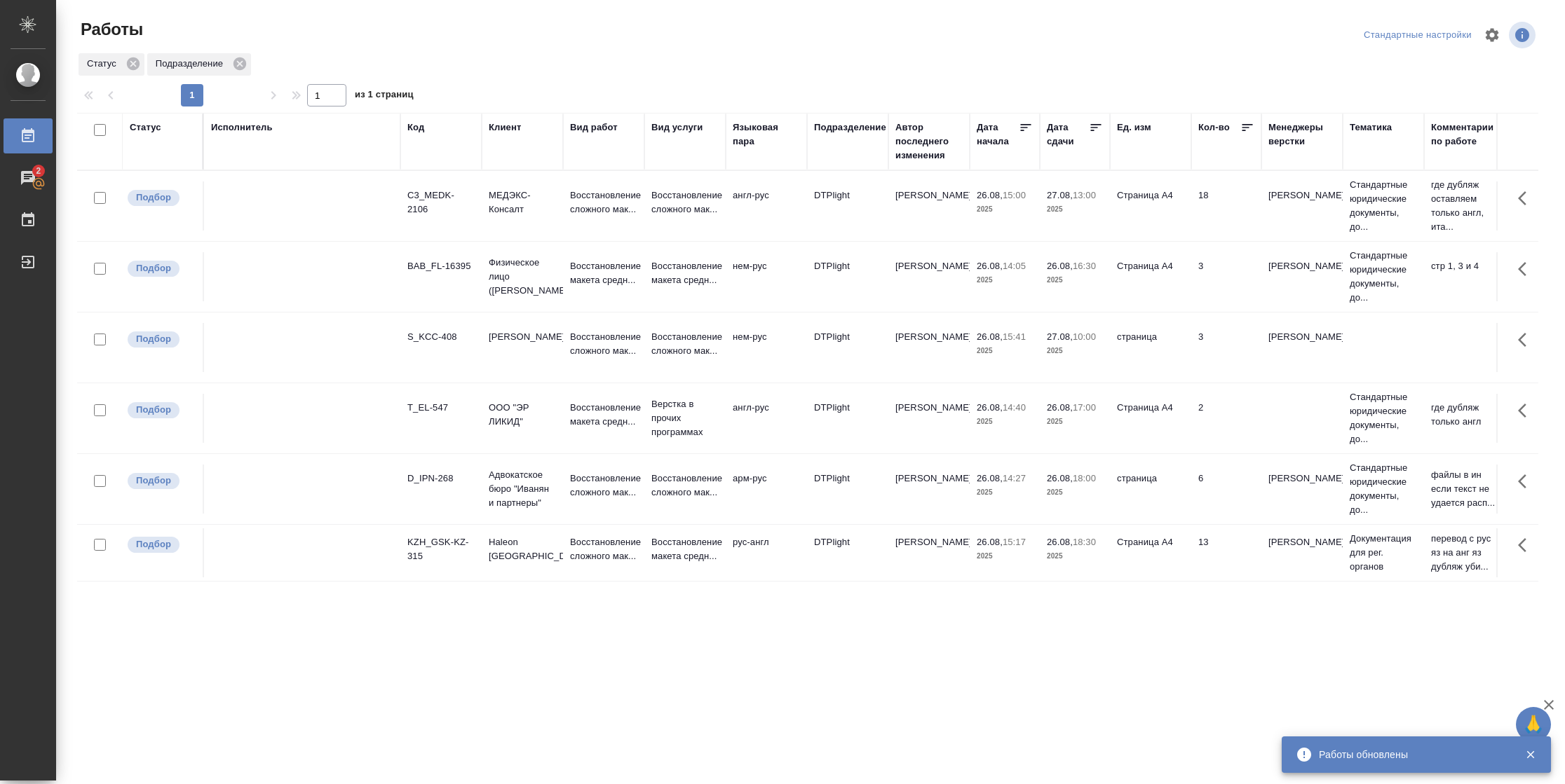
click at [144, 127] on div "Статус" at bounding box center [145, 127] width 31 height 14
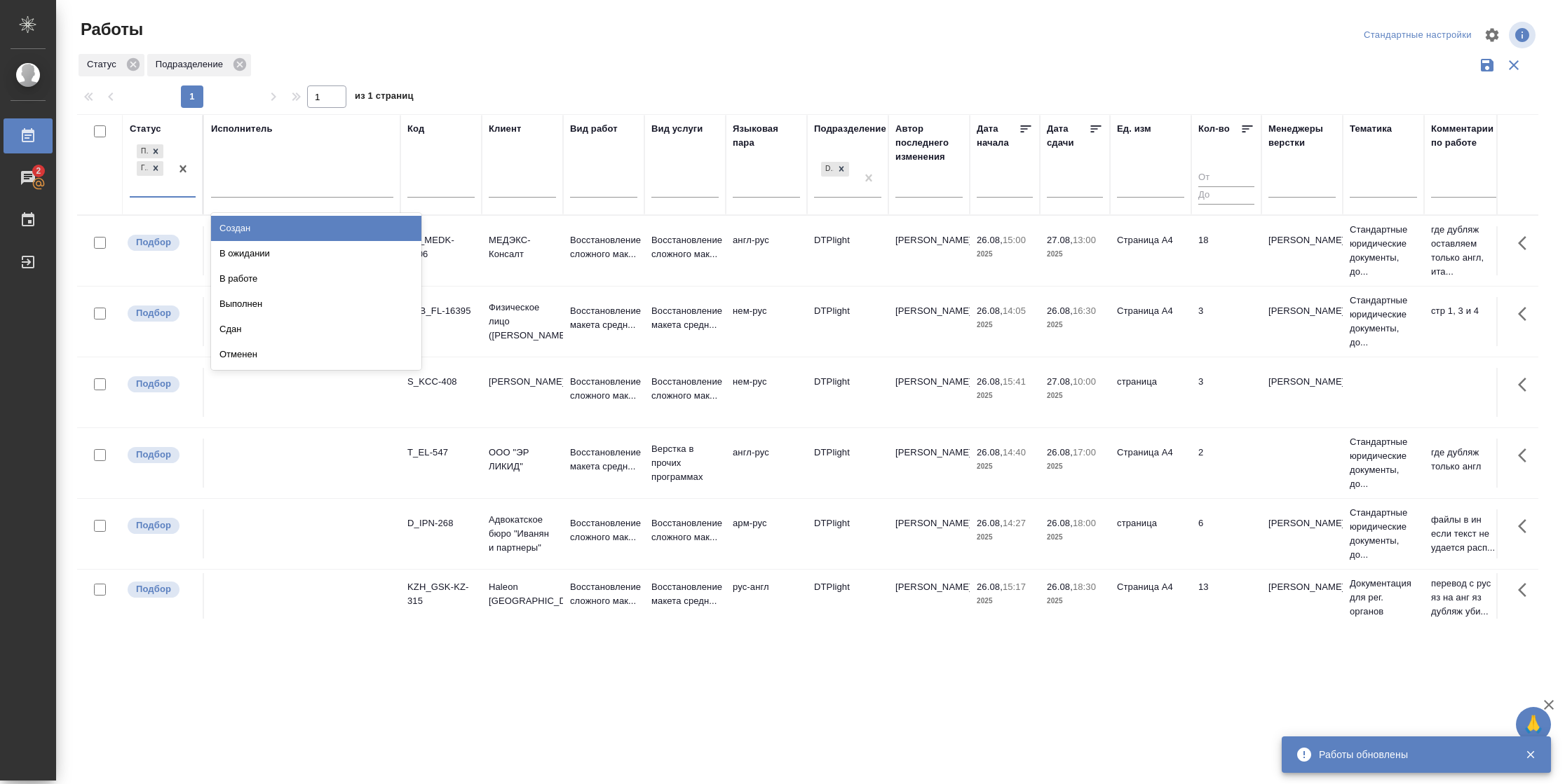
click at [159, 193] on div "Подбор Готов к работе" at bounding box center [150, 168] width 41 height 54
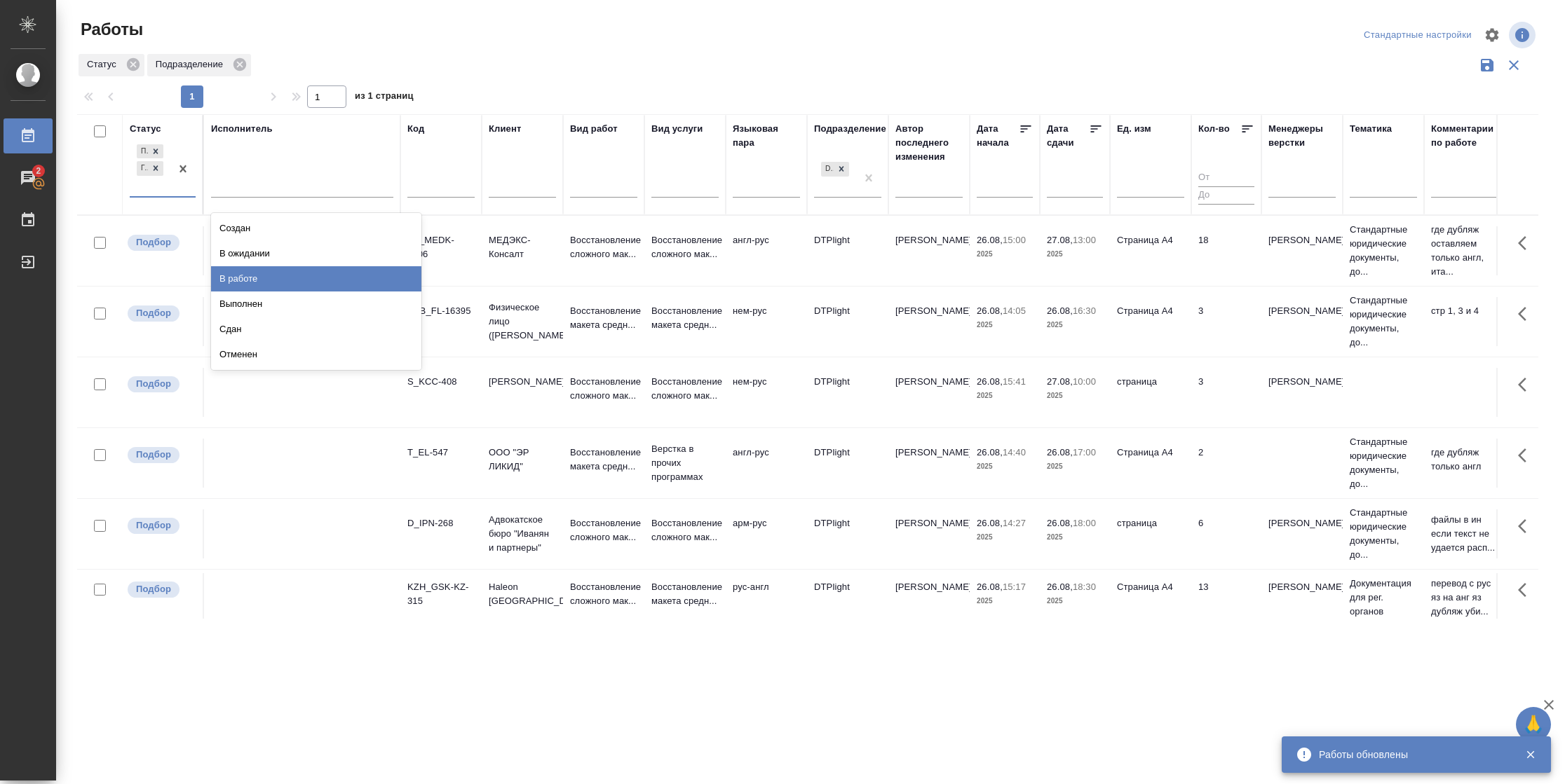
click at [271, 278] on div "В работе" at bounding box center [316, 279] width 210 height 25
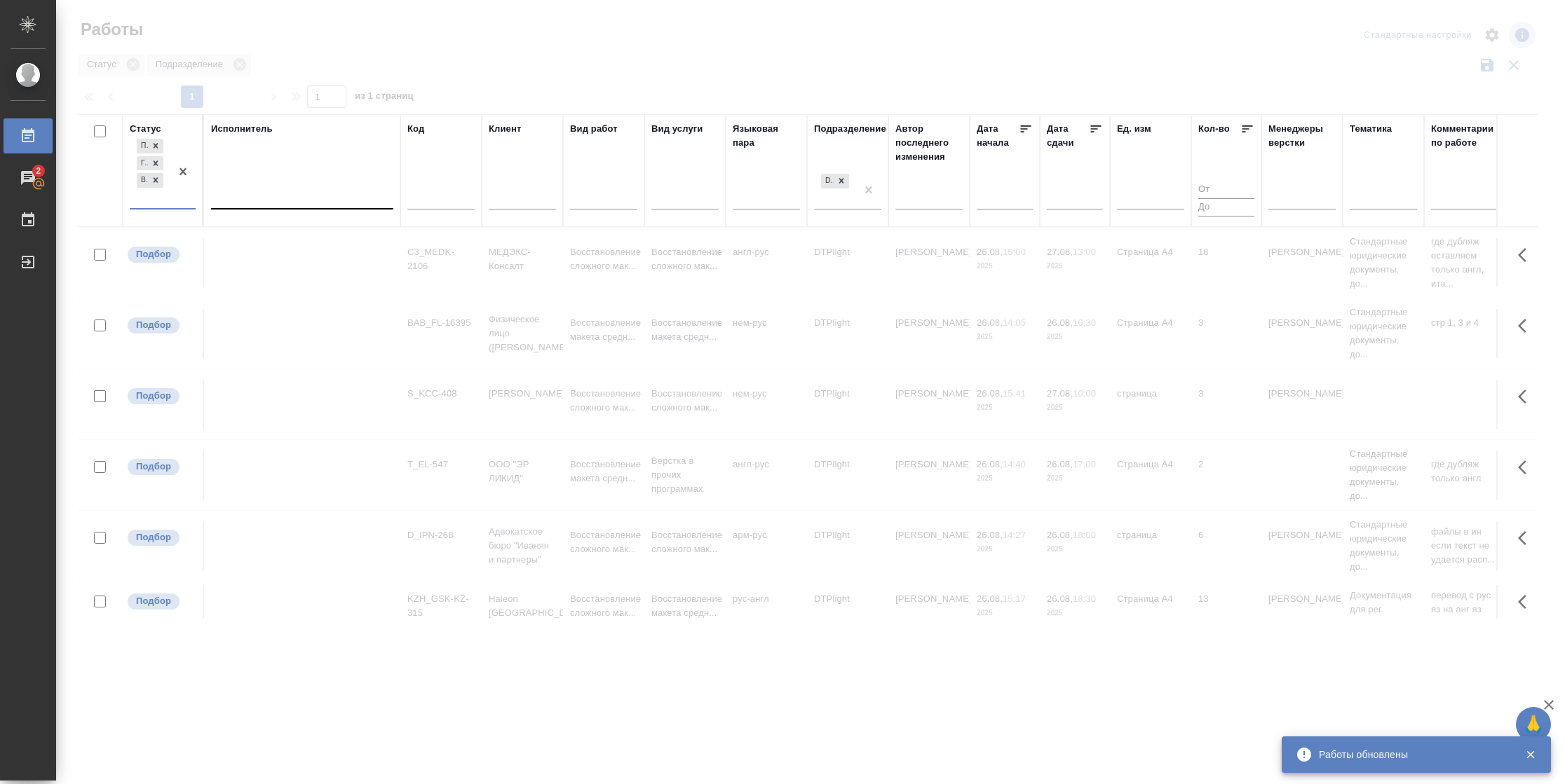
click at [272, 203] on div at bounding box center [302, 195] width 182 height 20
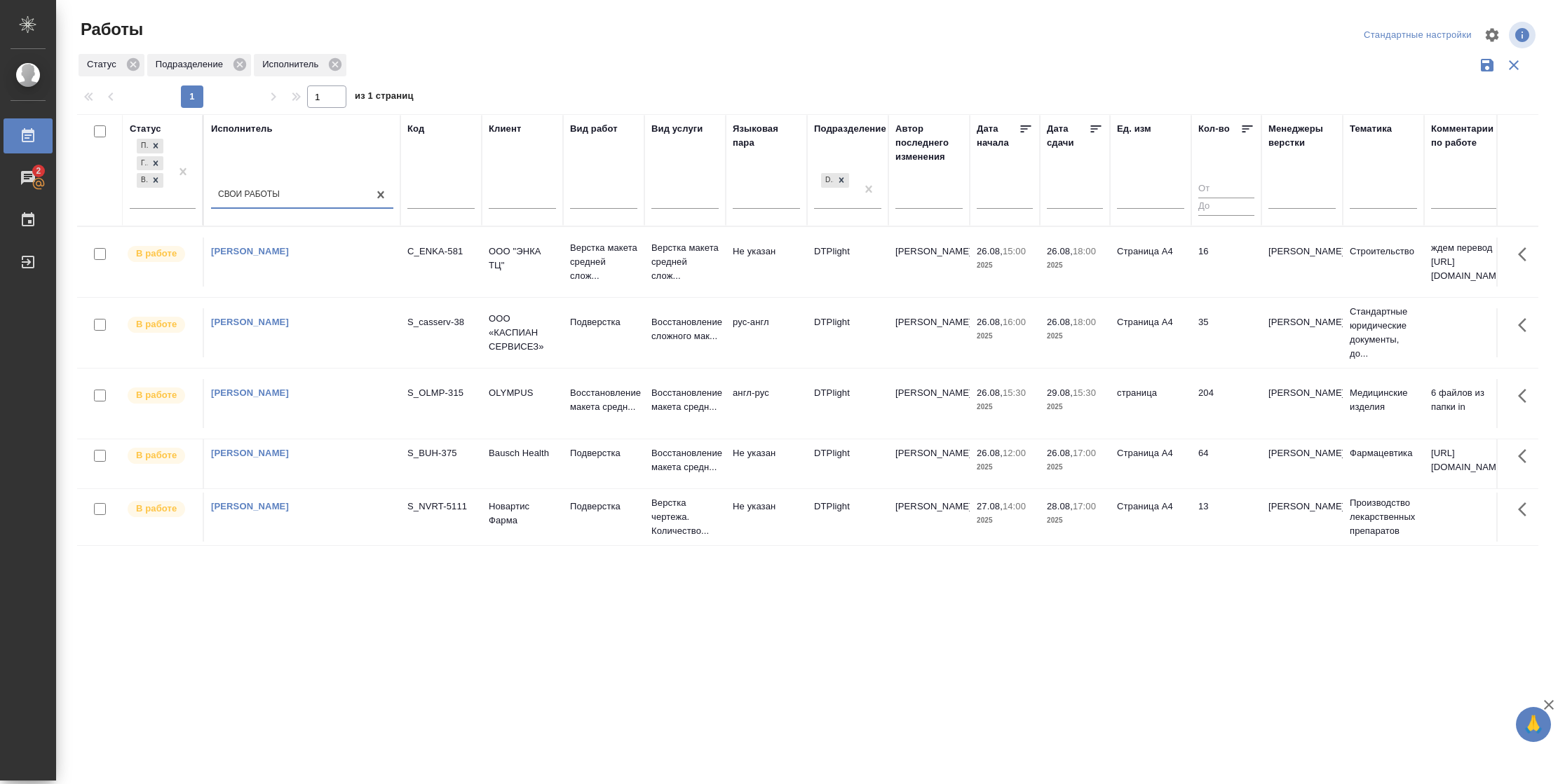
click at [1095, 127] on icon at bounding box center [1095, 129] width 14 height 14
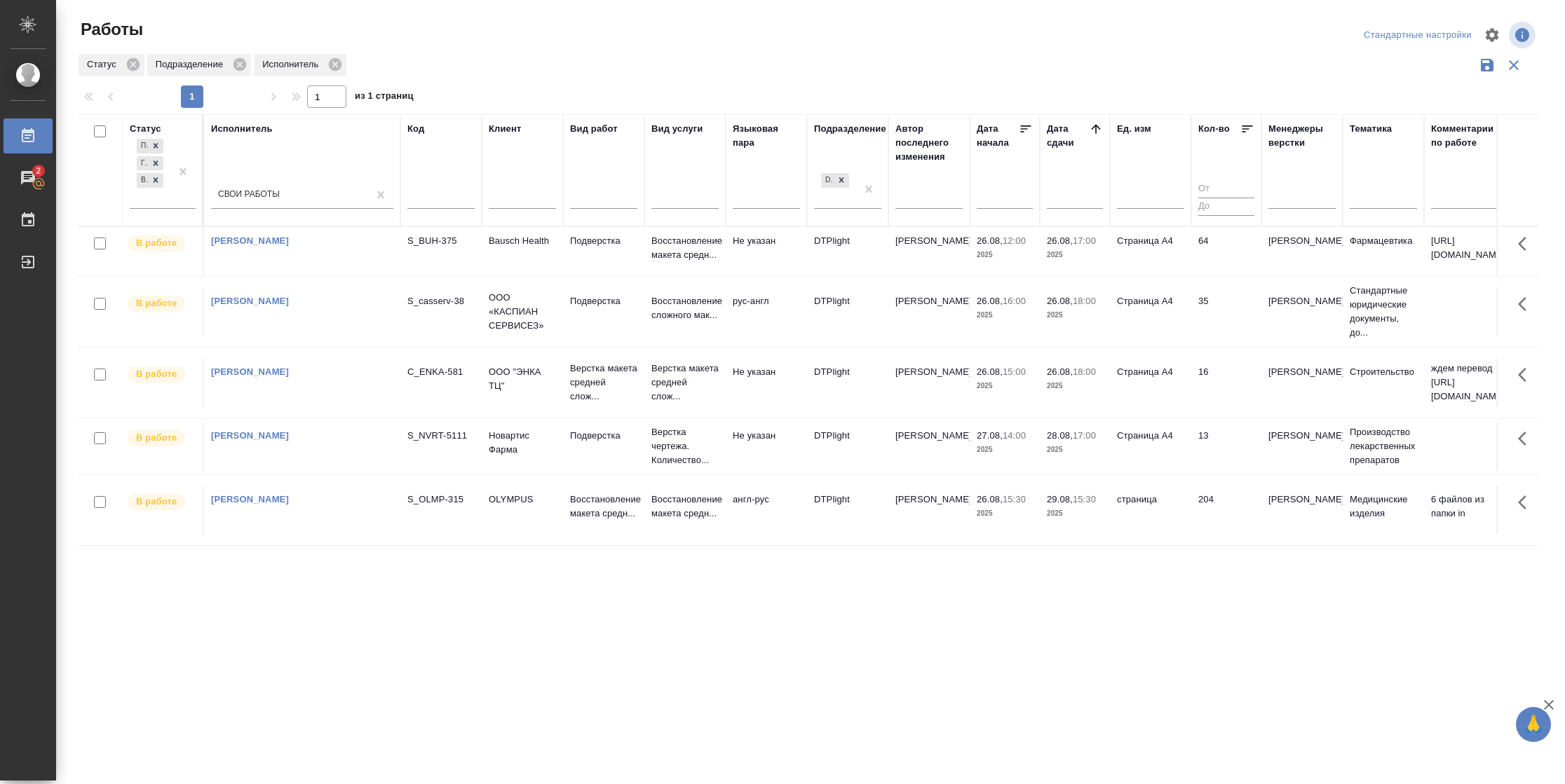
click at [1180, 256] on td "Страница А4" at bounding box center [1150, 252] width 81 height 49
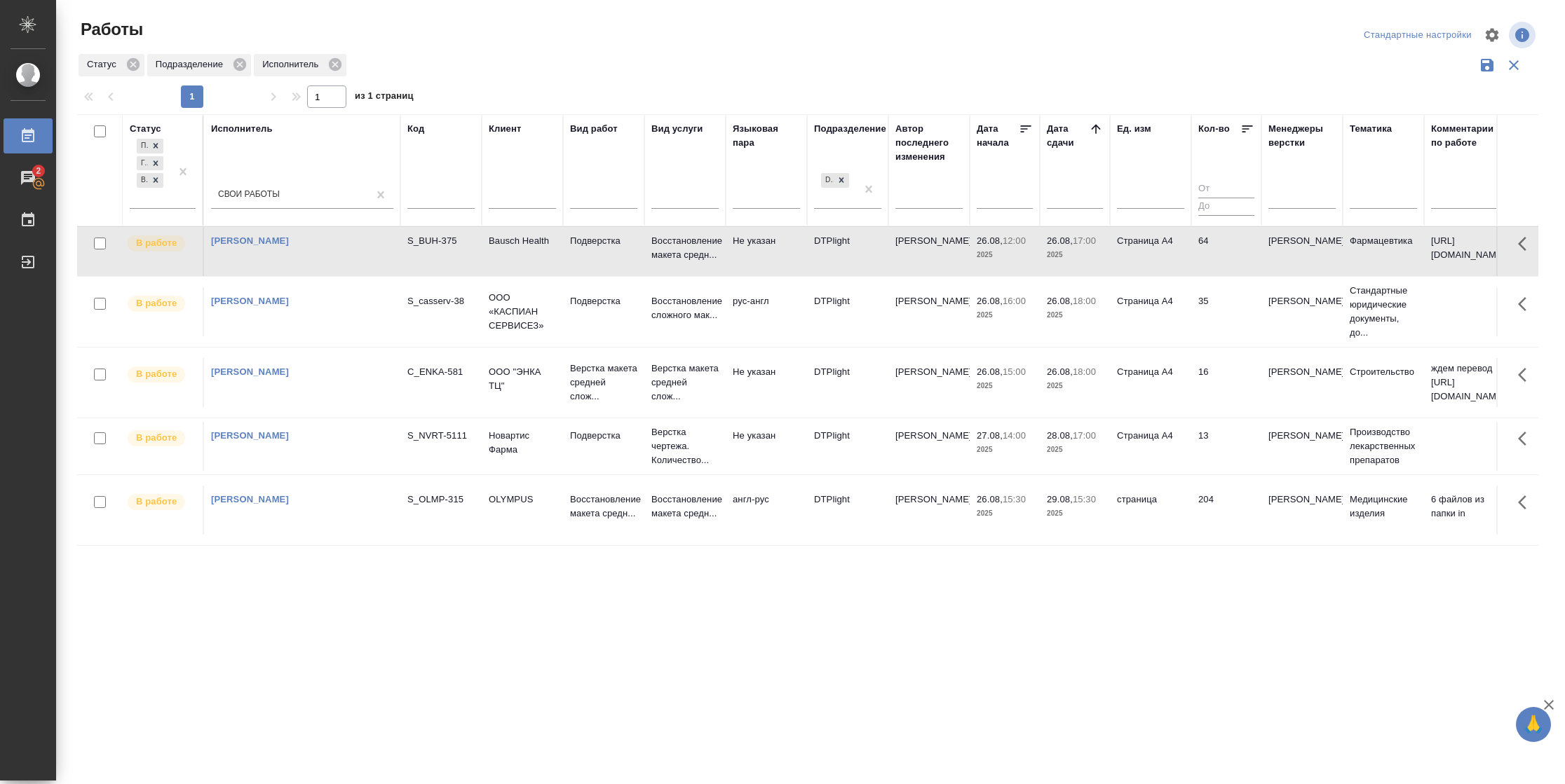
click at [1179, 256] on td "Страница А4" at bounding box center [1150, 252] width 81 height 49
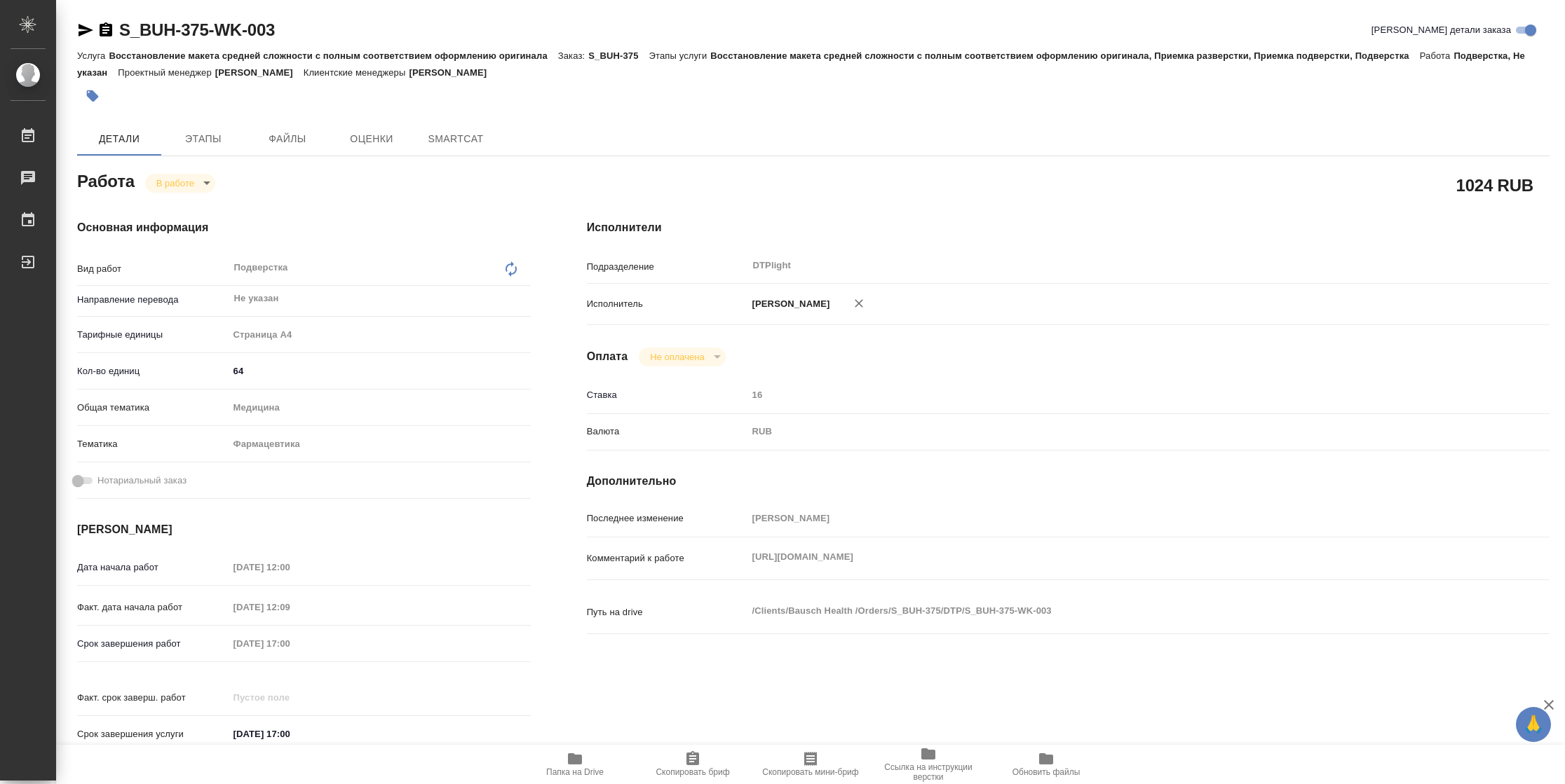
type textarea "x"
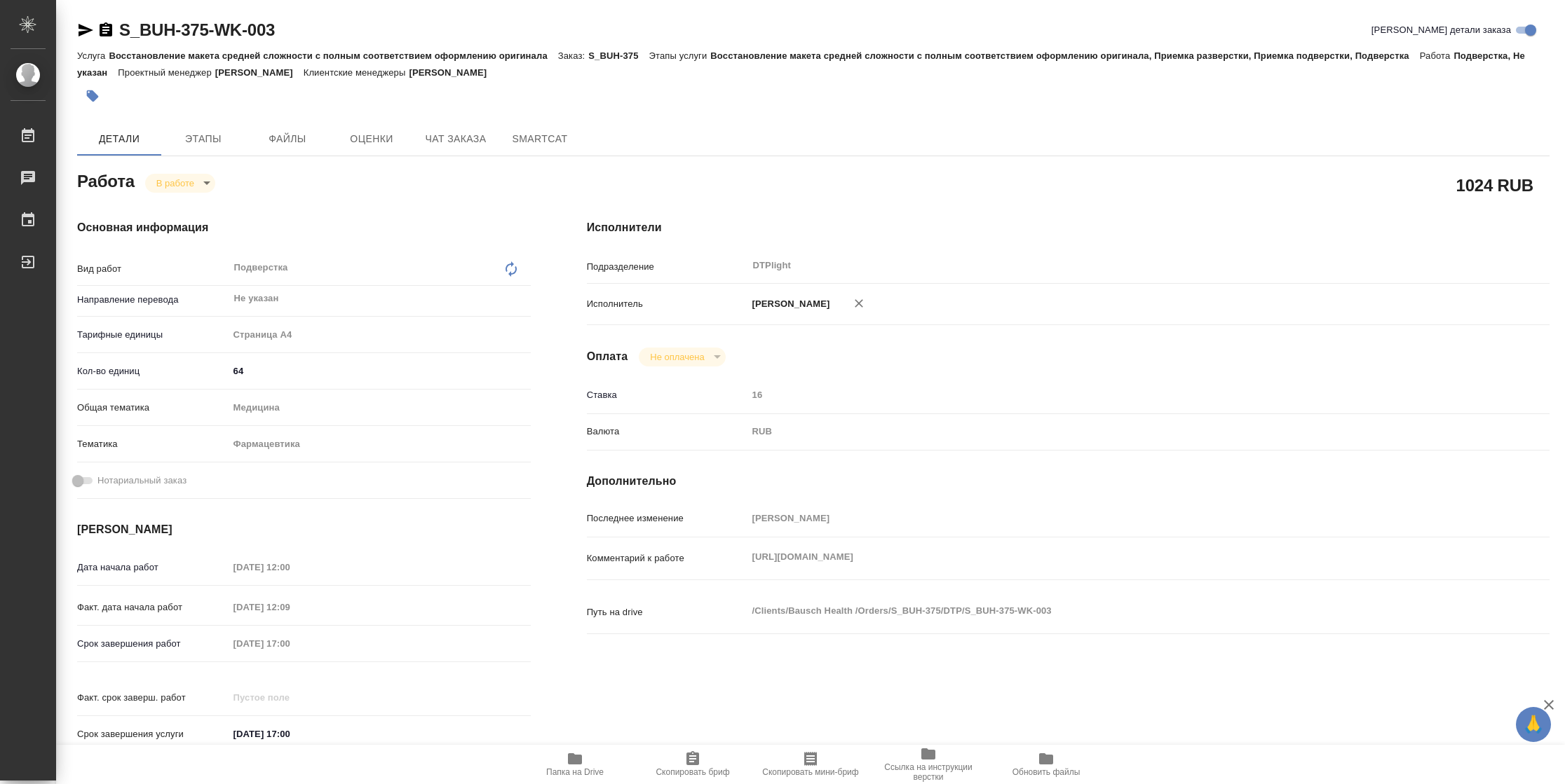
type textarea "x"
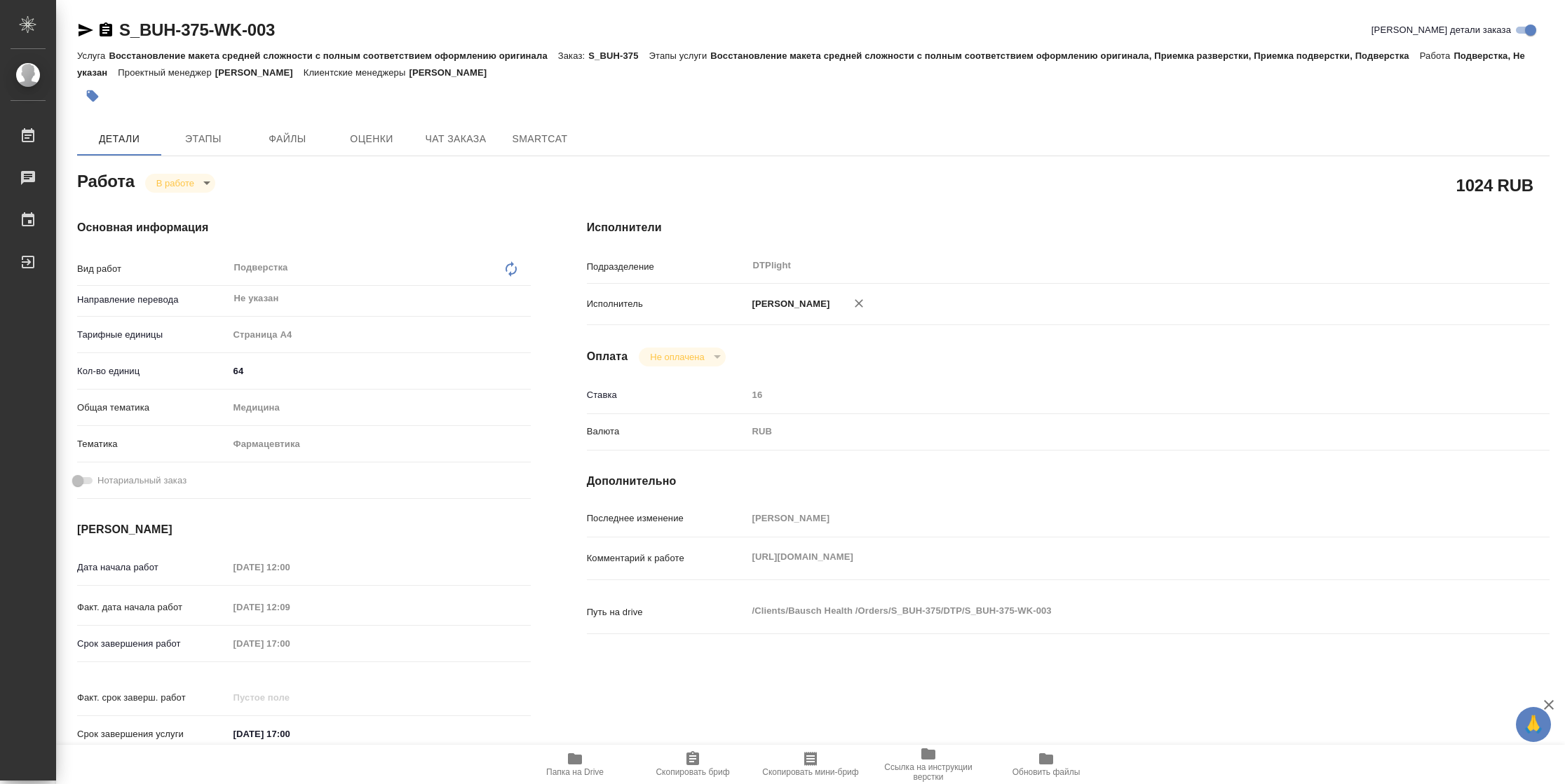
type textarea "x"
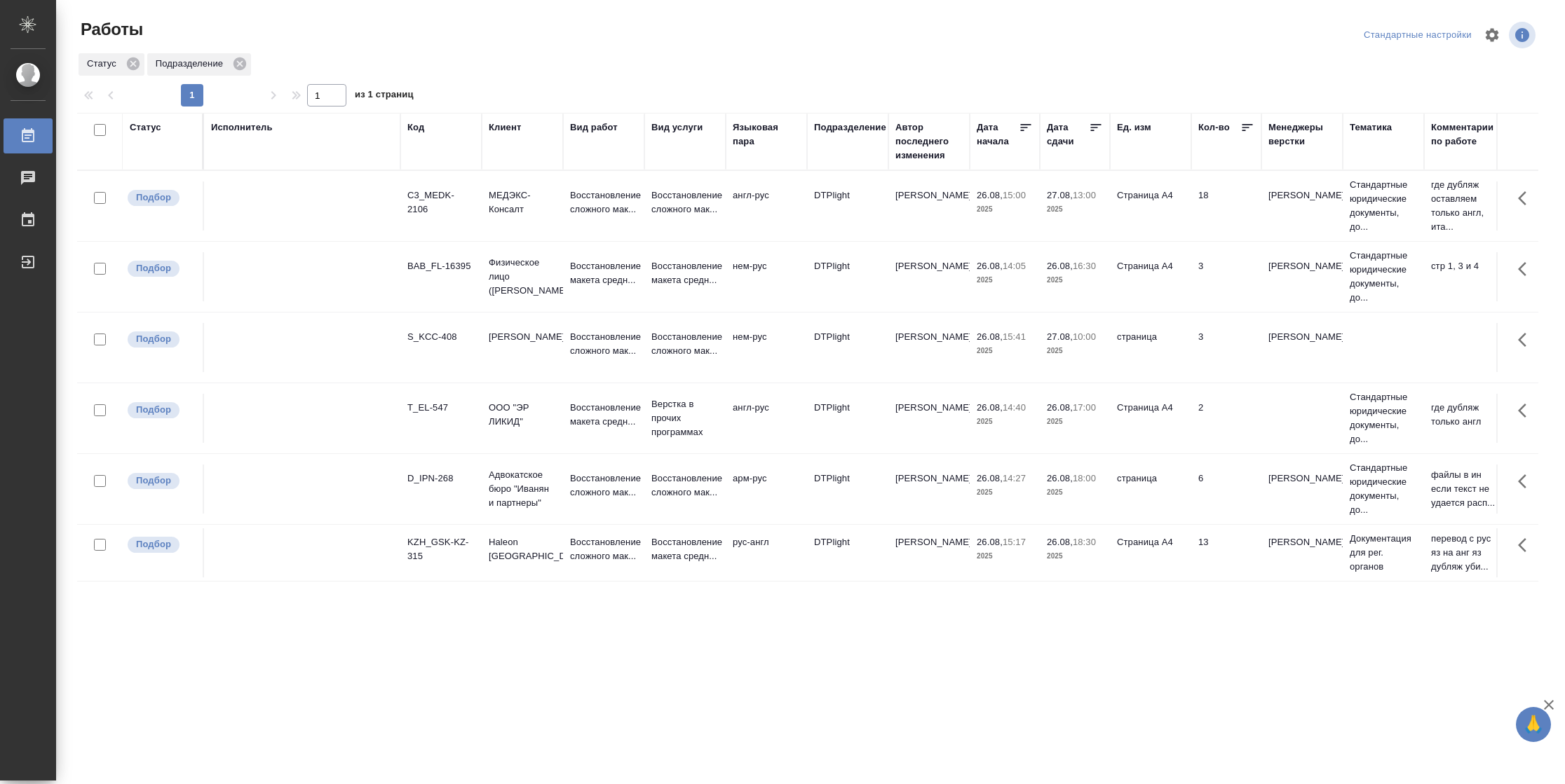
click at [1096, 127] on icon at bounding box center [1096, 127] width 10 height 7
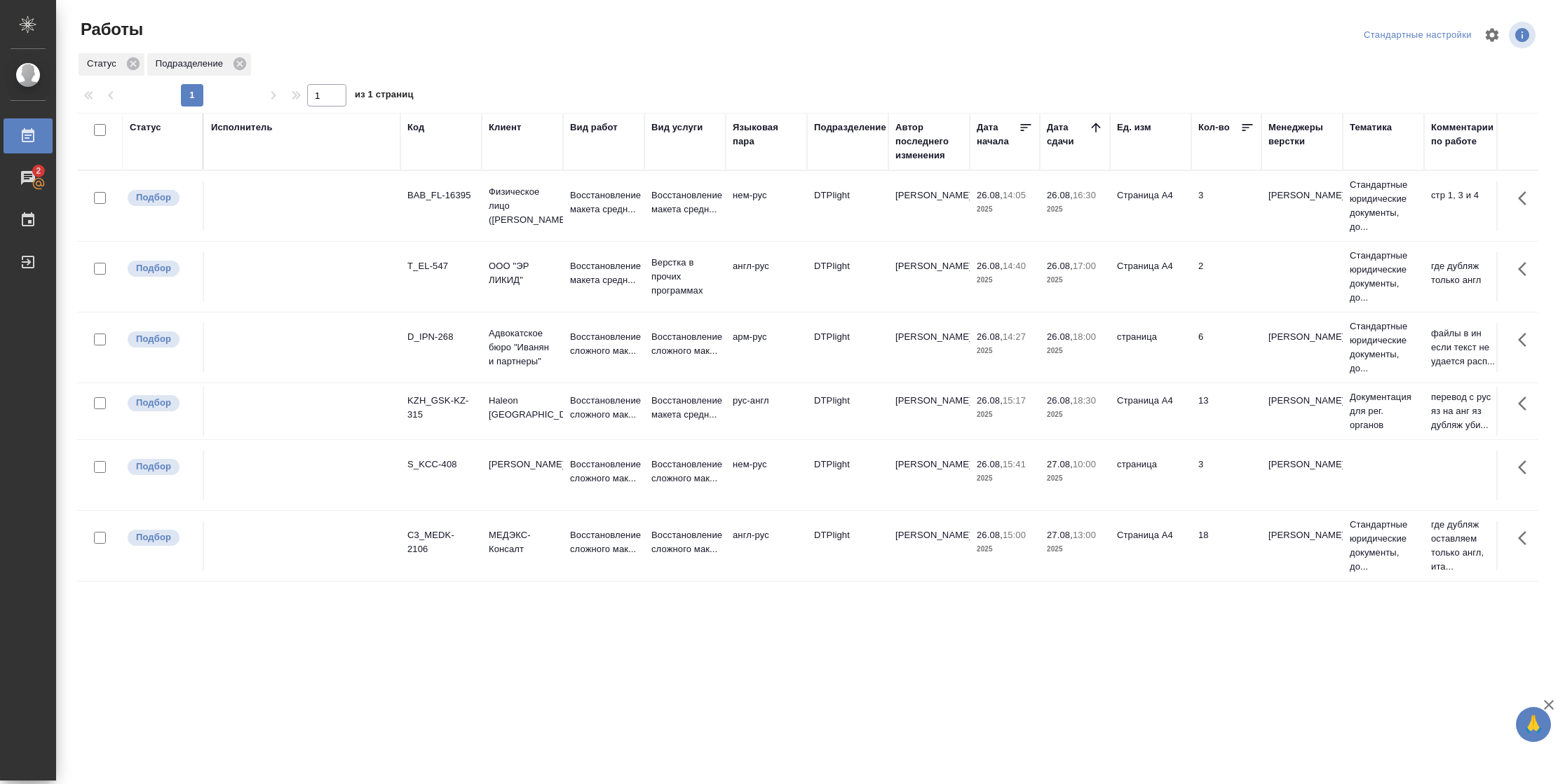
click at [1201, 286] on td "2" at bounding box center [1226, 276] width 70 height 49
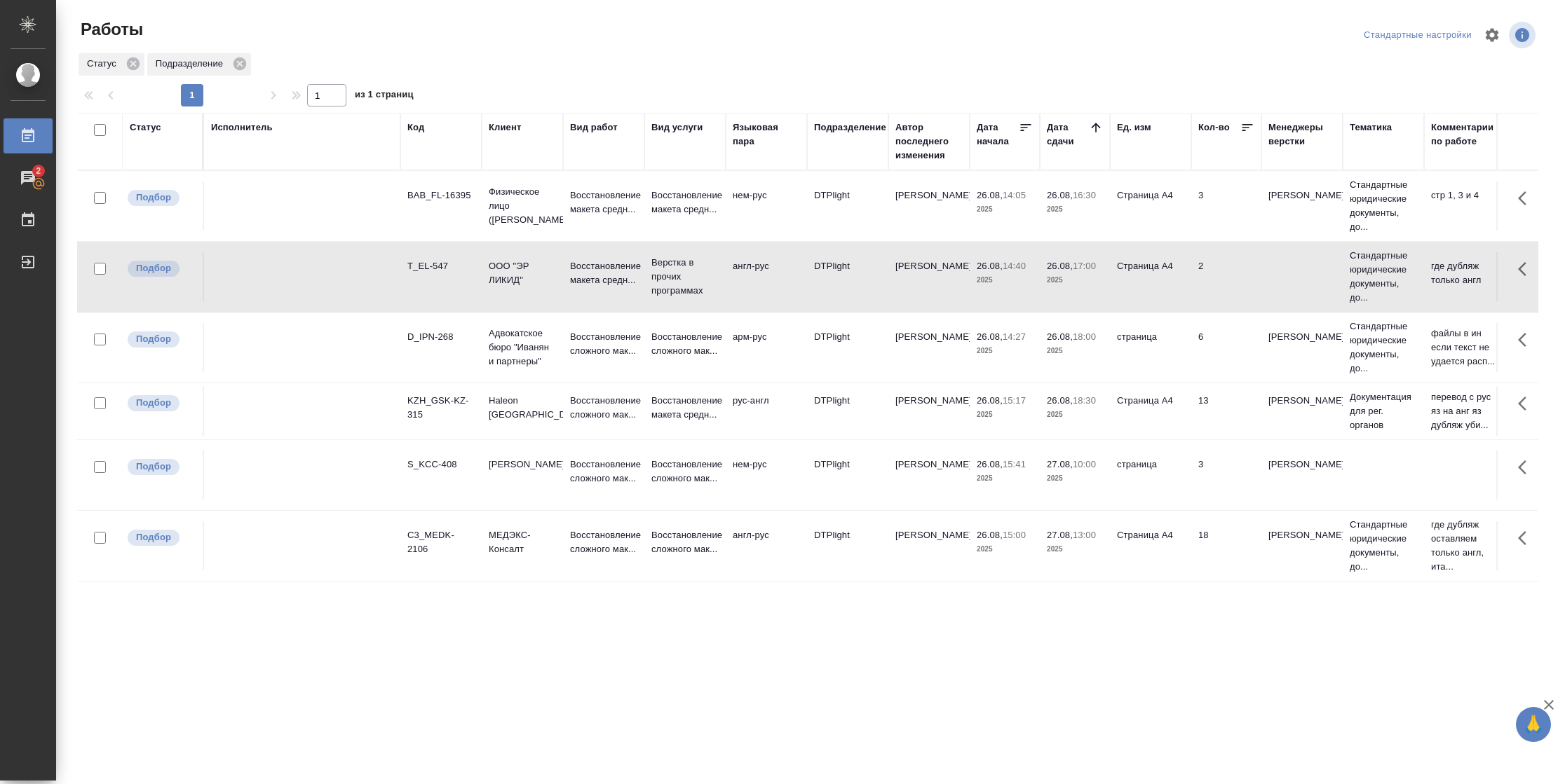
click at [1201, 353] on td "6" at bounding box center [1226, 347] width 70 height 49
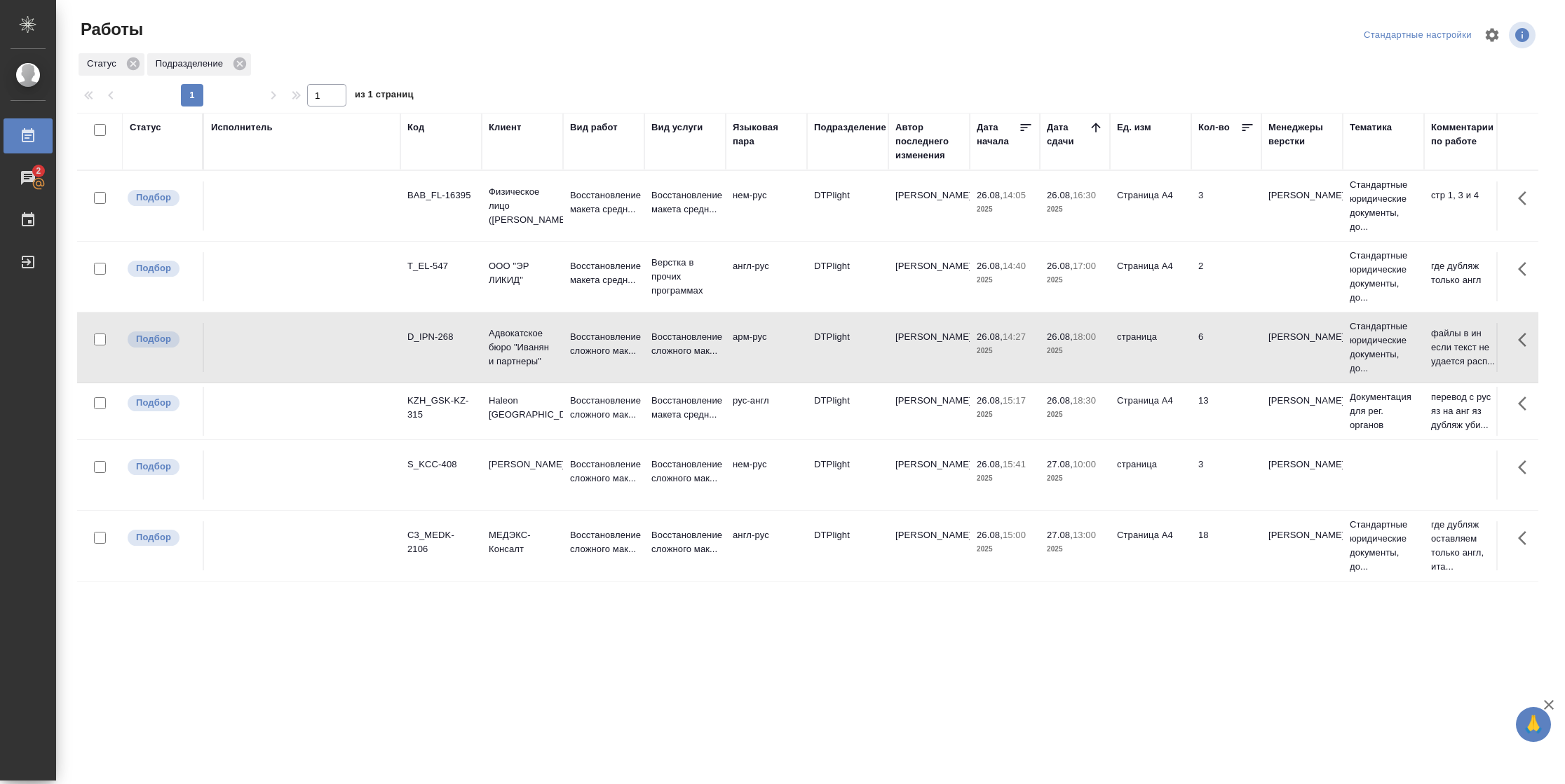
click at [1201, 353] on td "6" at bounding box center [1226, 347] width 70 height 49
click at [138, 126] on div "Статус" at bounding box center [145, 127] width 31 height 14
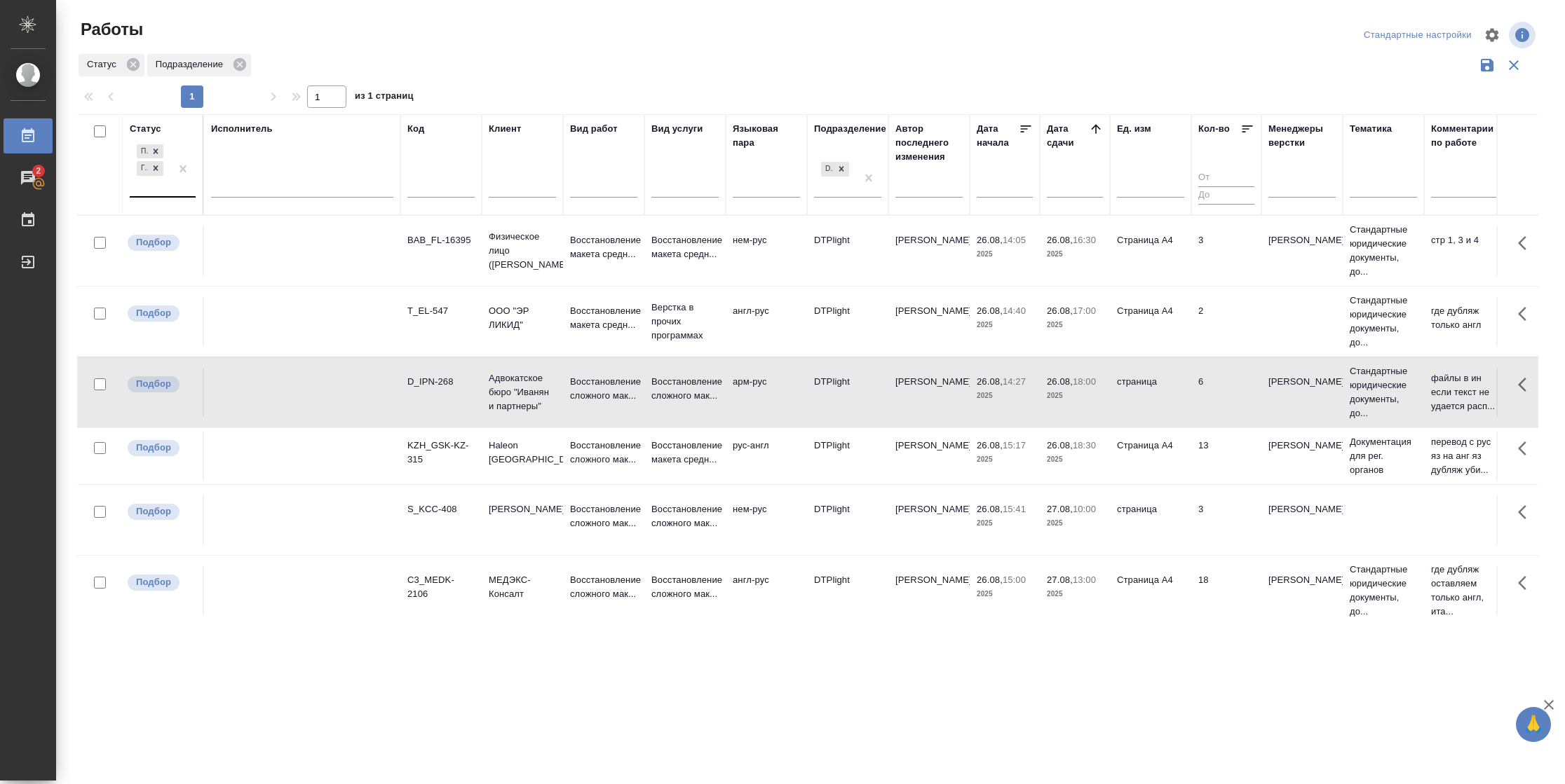
click at [169, 189] on div "Подбор Готов к работе" at bounding box center [150, 168] width 41 height 54
click at [255, 280] on div "В работе" at bounding box center [316, 279] width 210 height 25
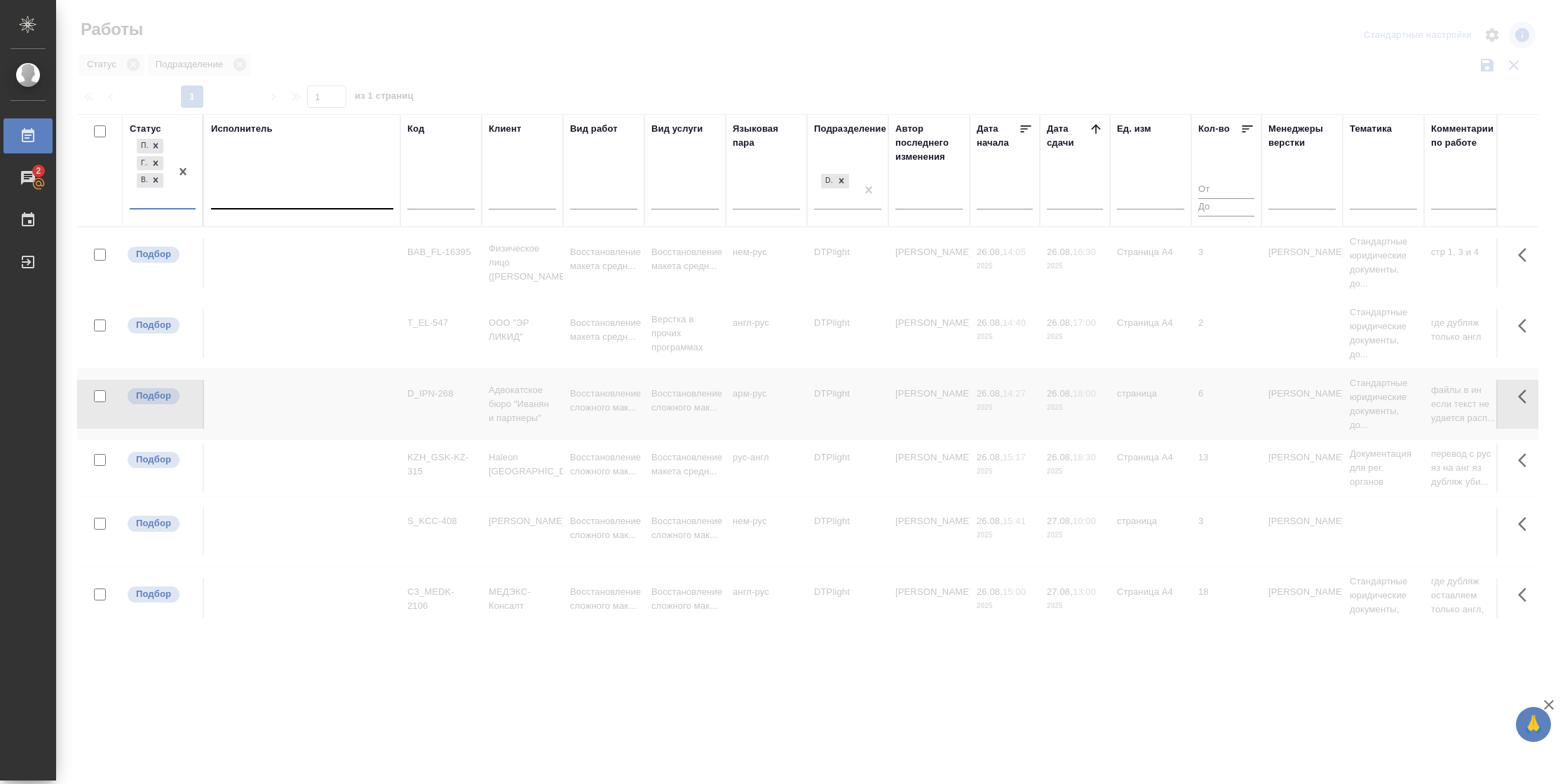
click at [260, 195] on div at bounding box center [302, 195] width 182 height 20
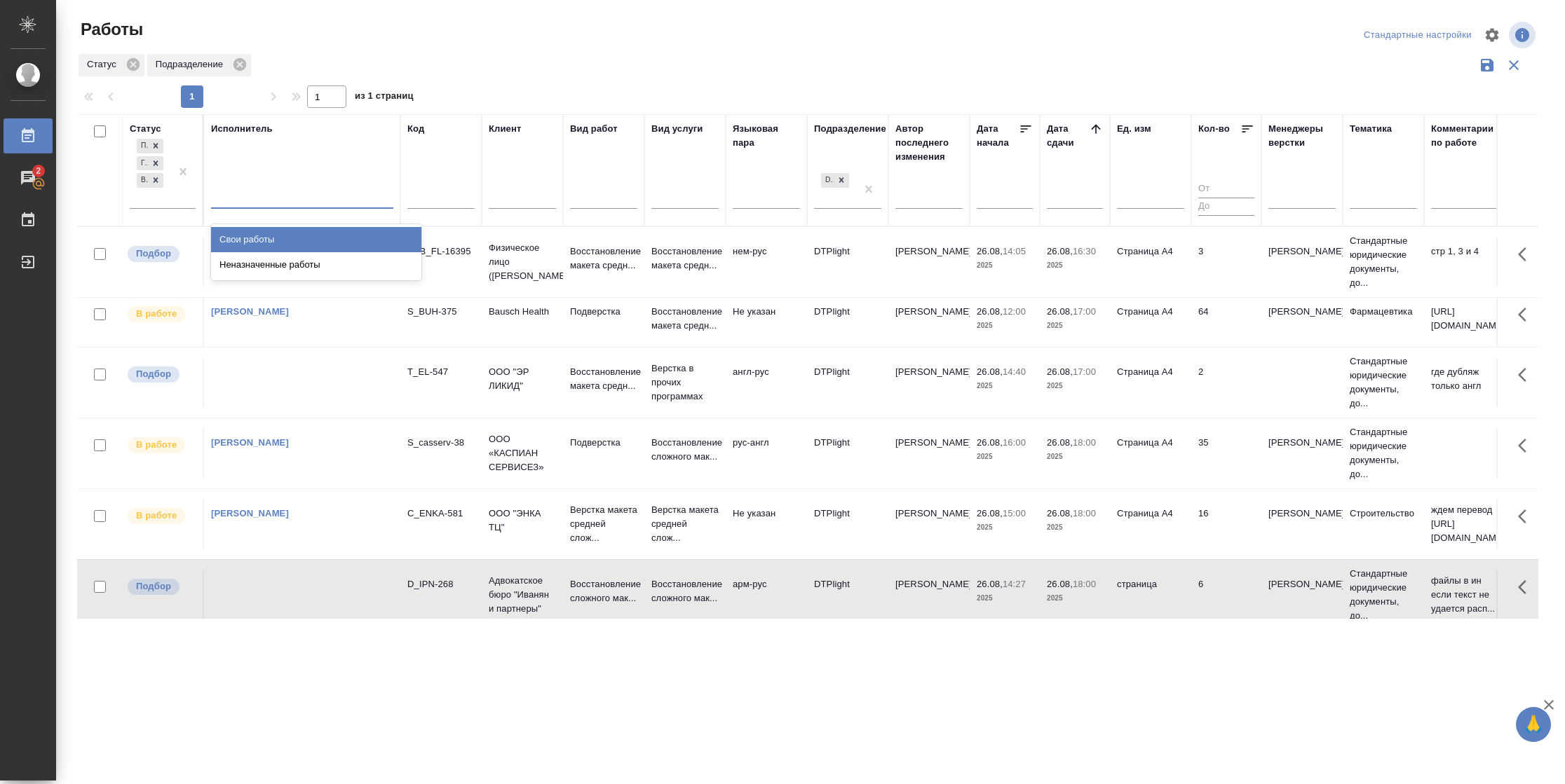
click at [268, 237] on div "Свои работы" at bounding box center [316, 240] width 210 height 25
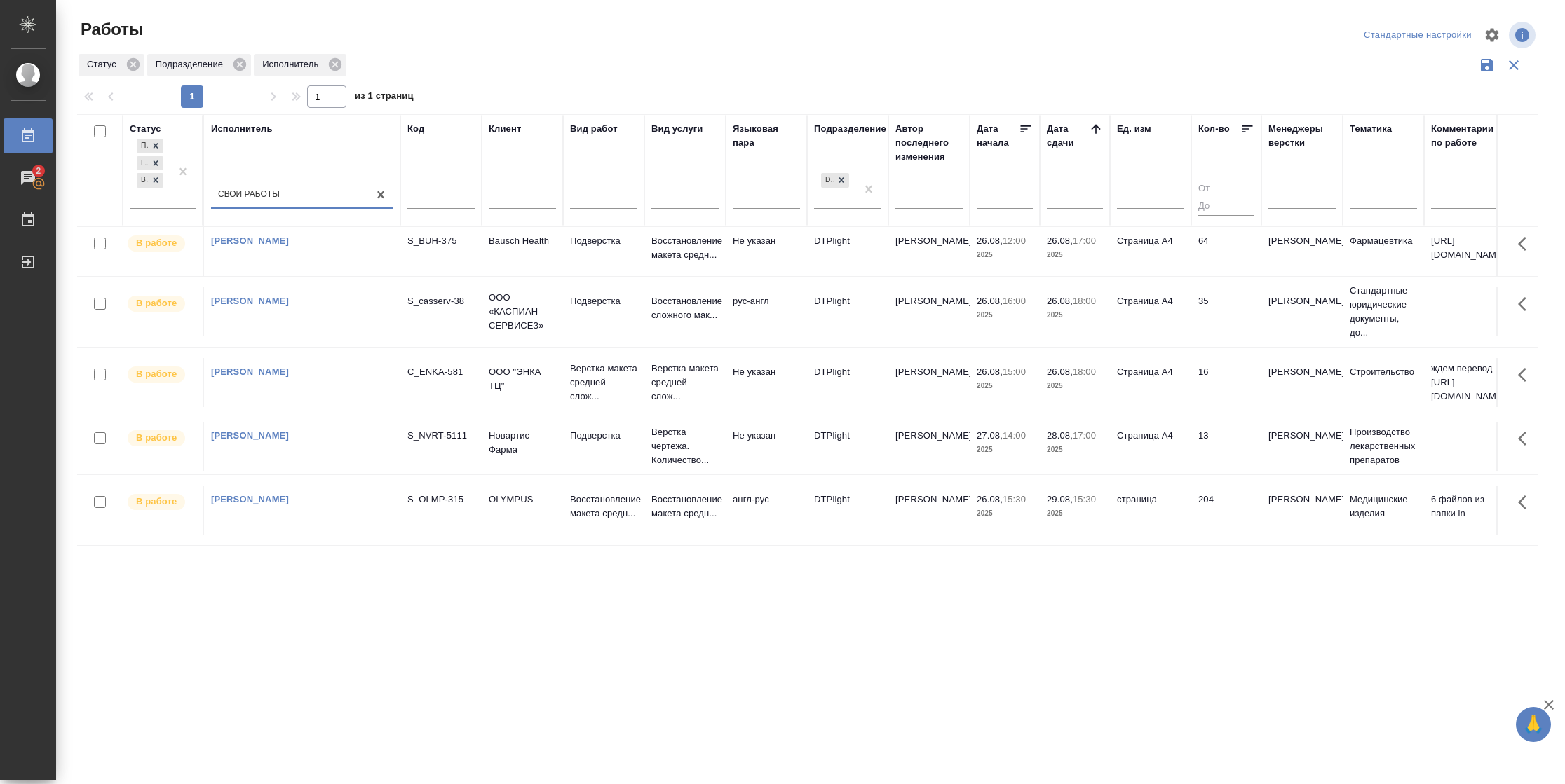
click at [1218, 308] on td "35" at bounding box center [1226, 312] width 70 height 49
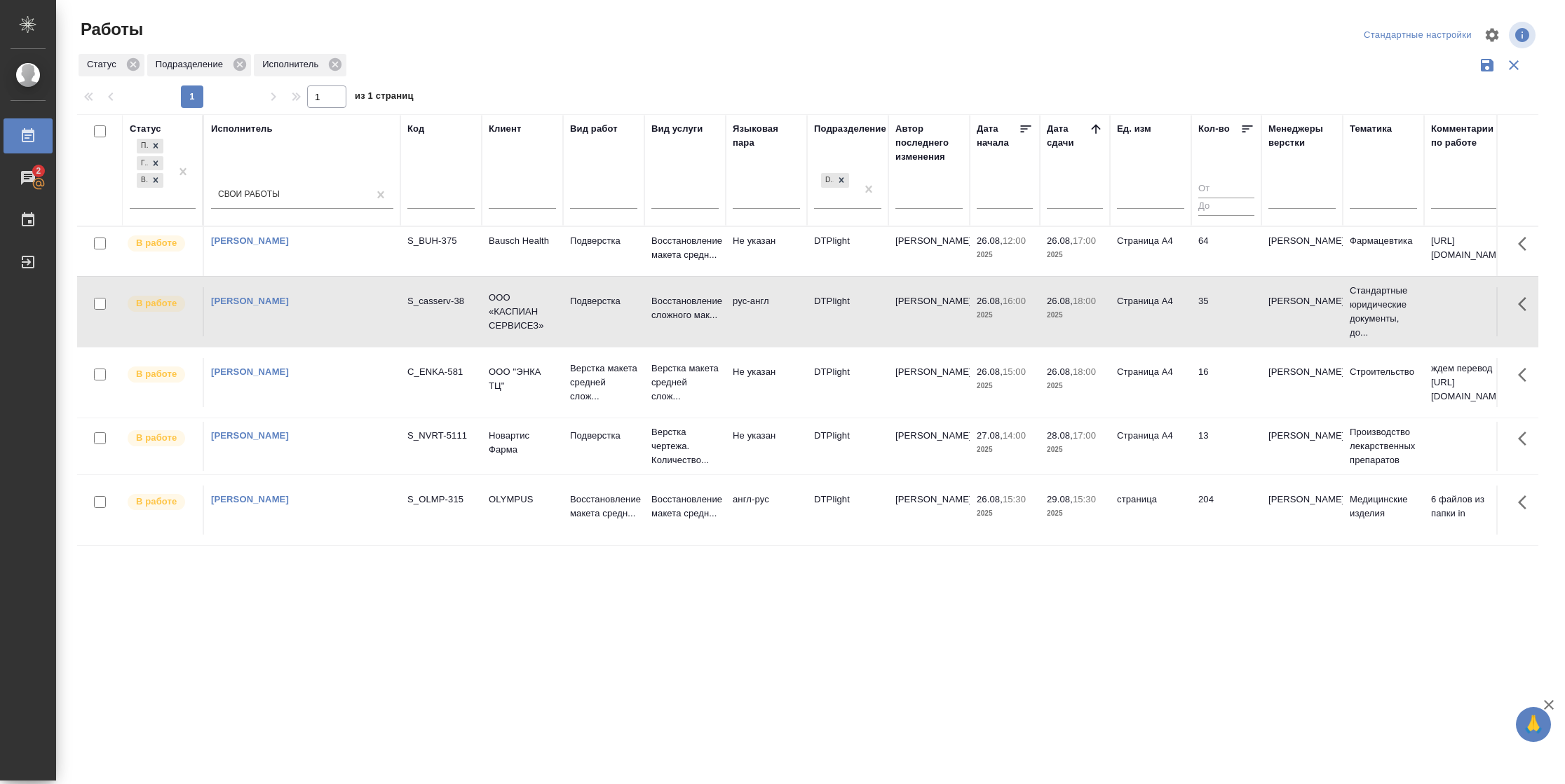
click at [1218, 308] on td "35" at bounding box center [1226, 312] width 70 height 49
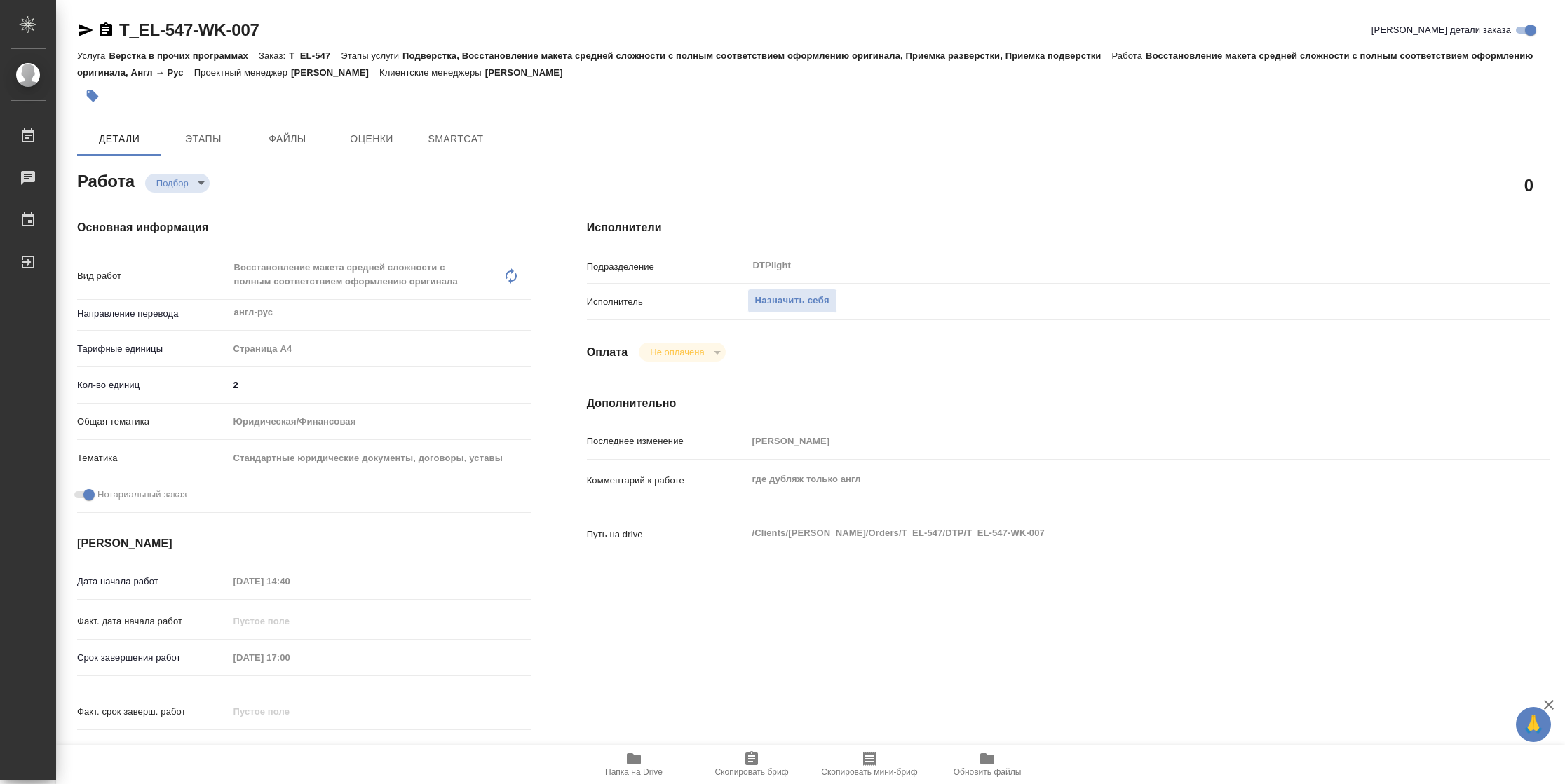
type textarea "x"
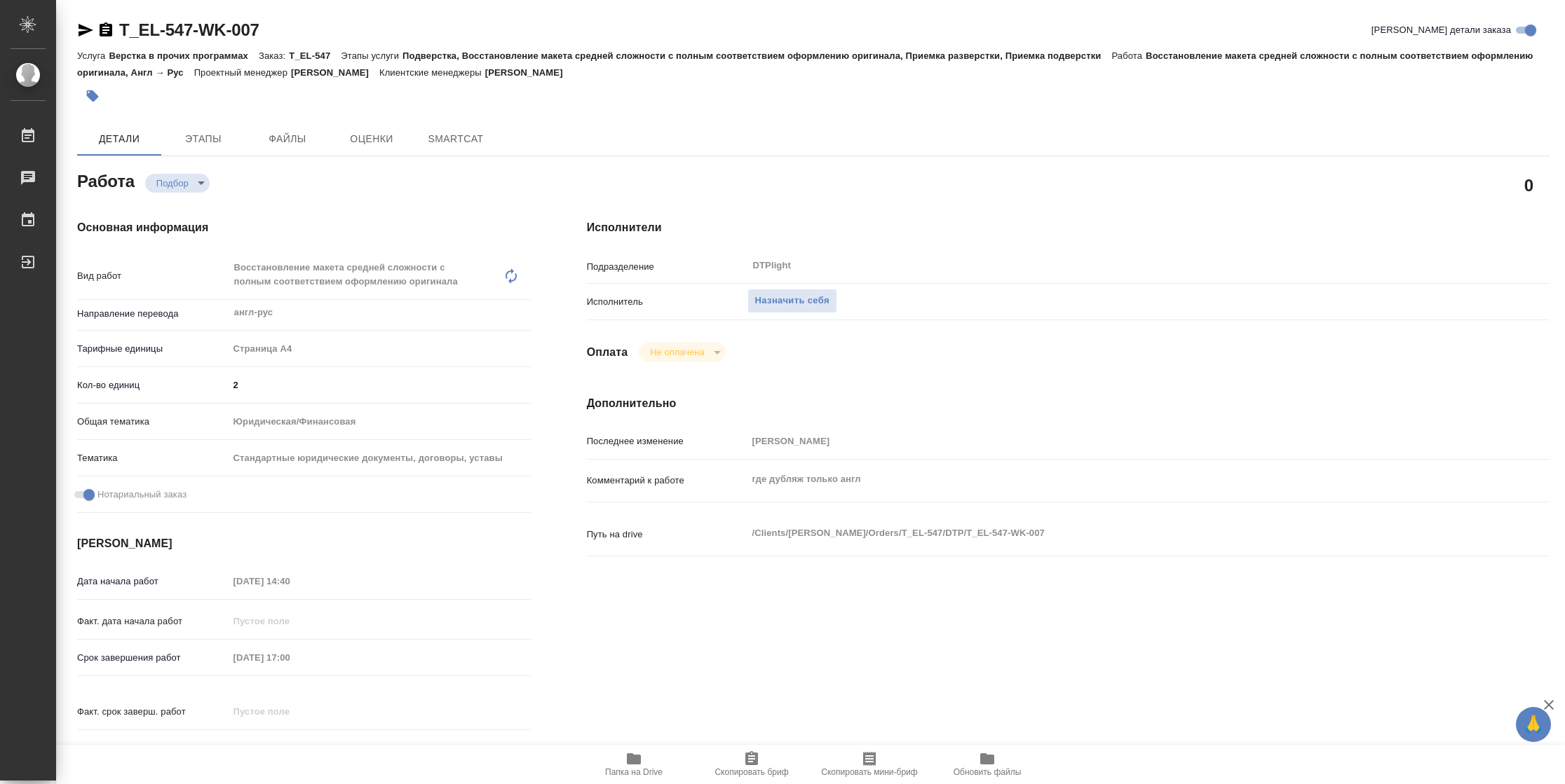
type textarea "x"
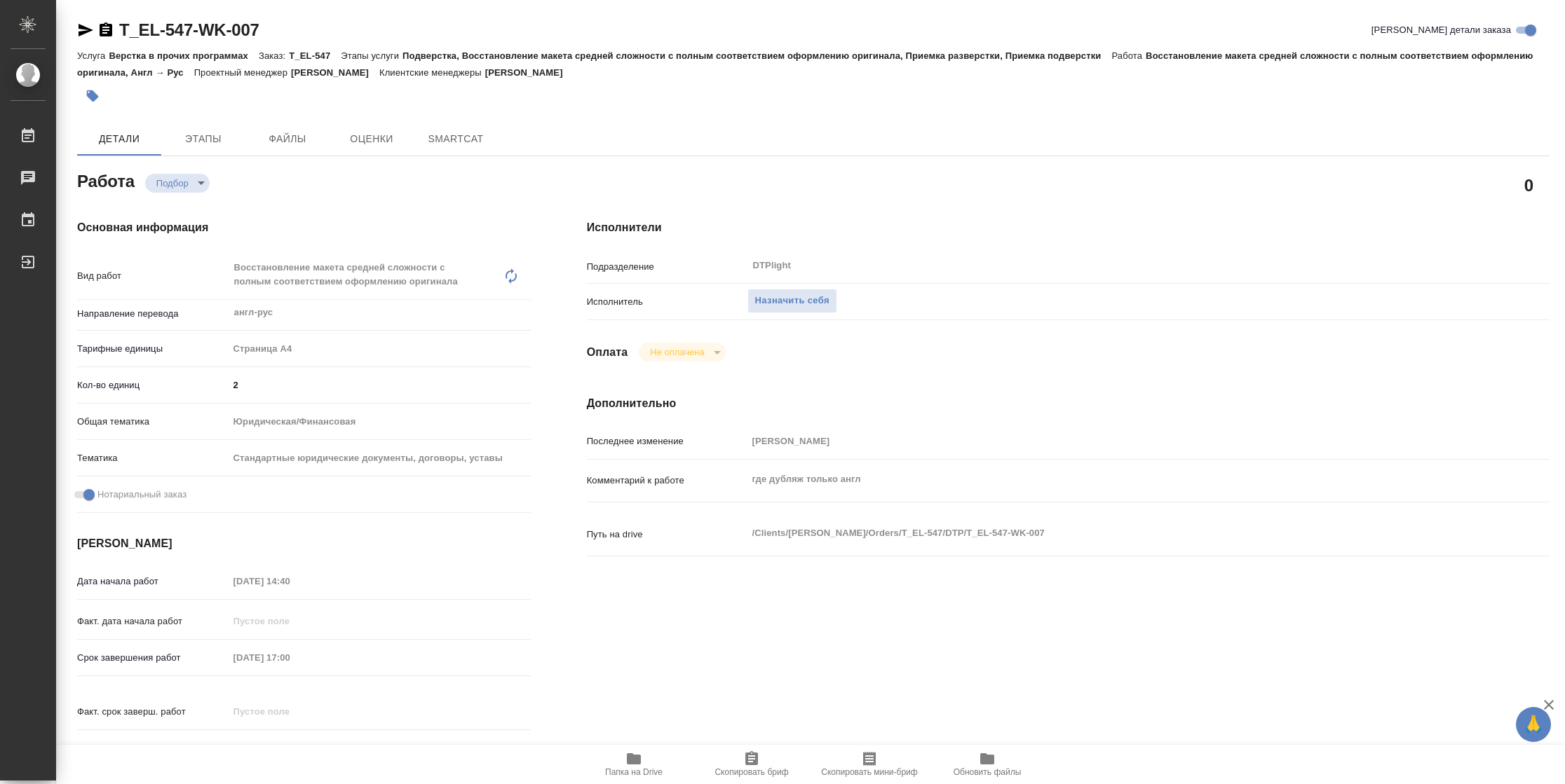
type textarea "x"
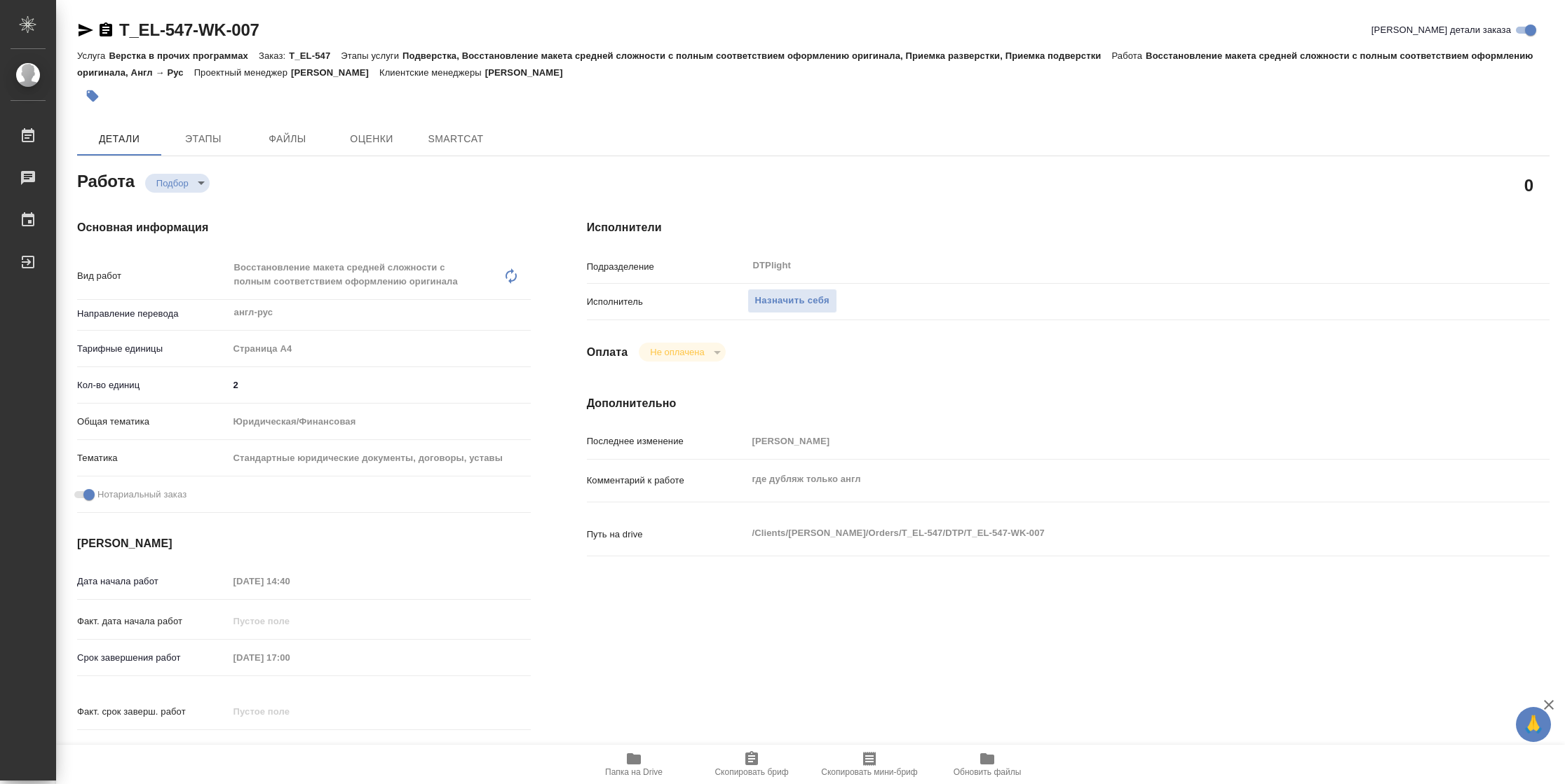
type textarea "x"
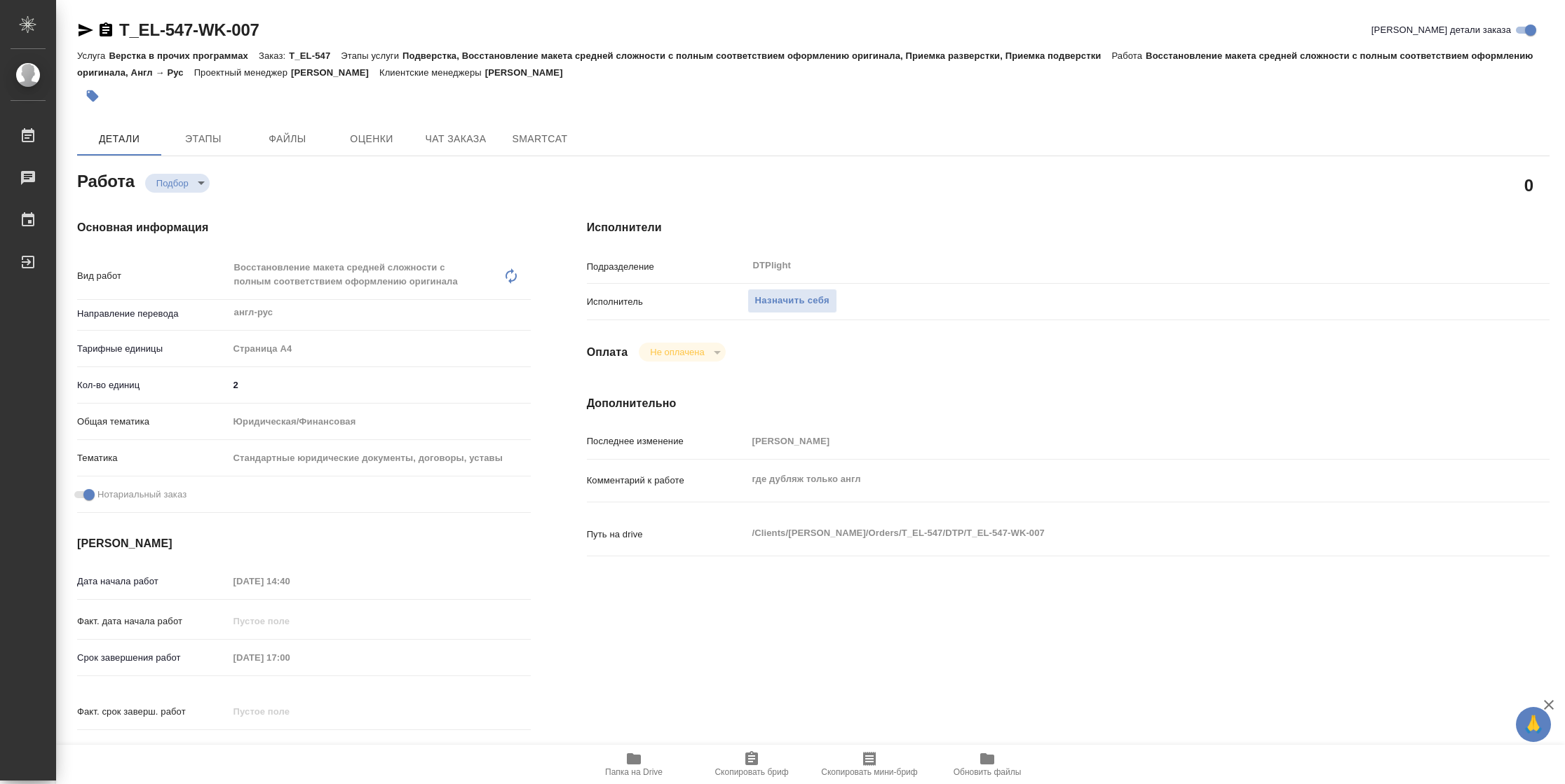
click at [647, 777] on span "Папка на Drive" at bounding box center [633, 772] width 57 height 10
type textarea "x"
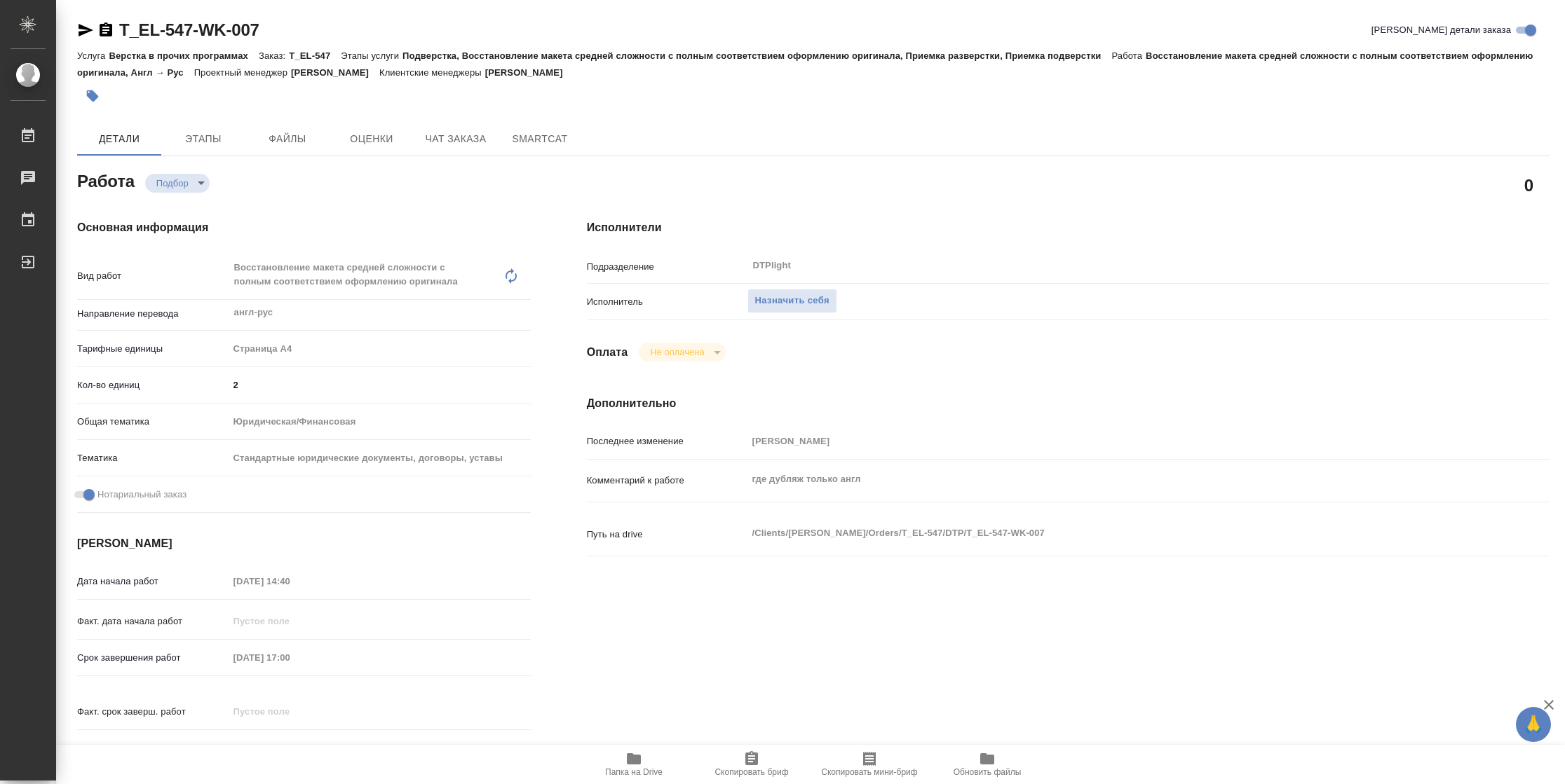
type textarea "x"
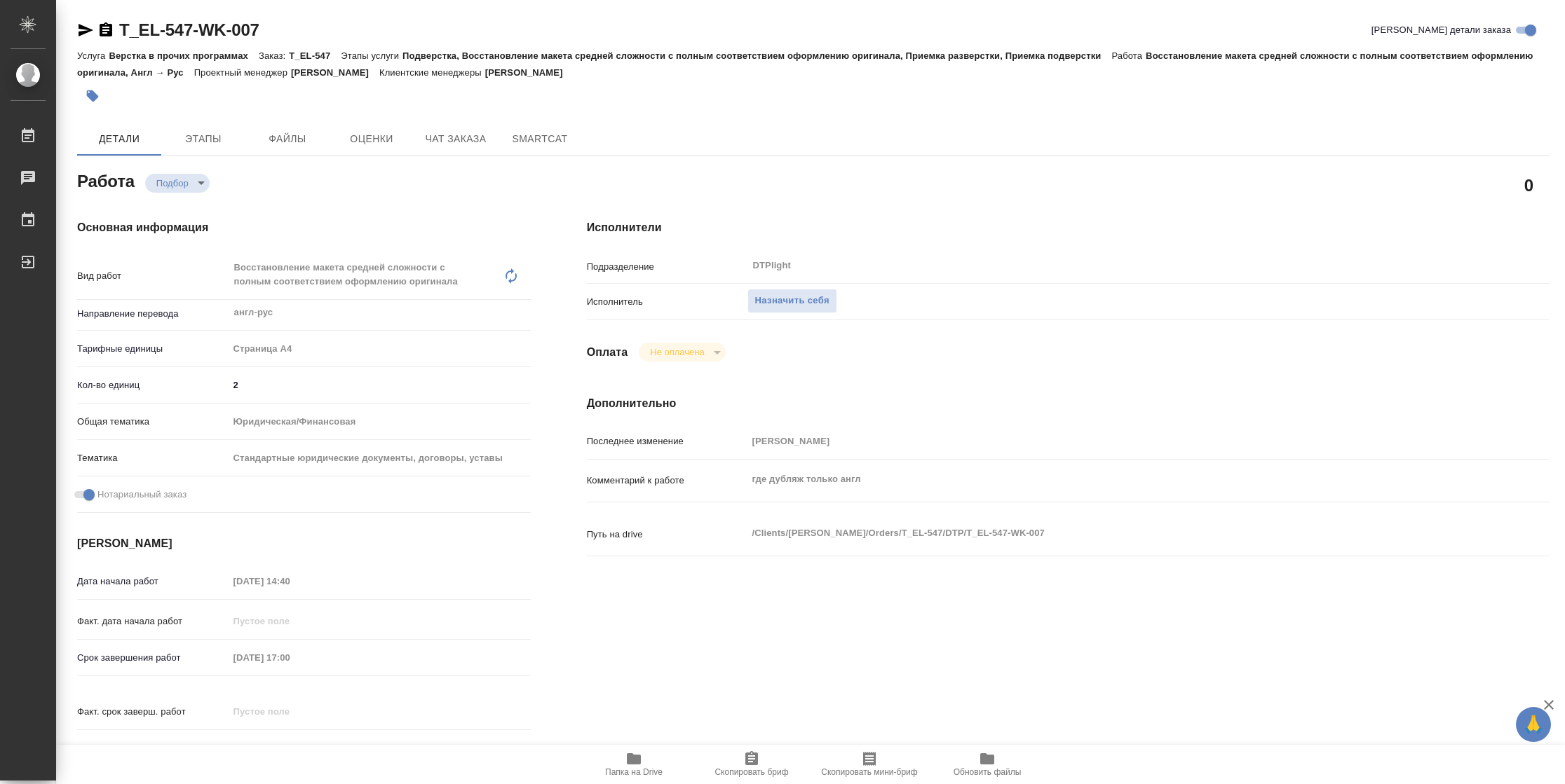
type textarea "x"
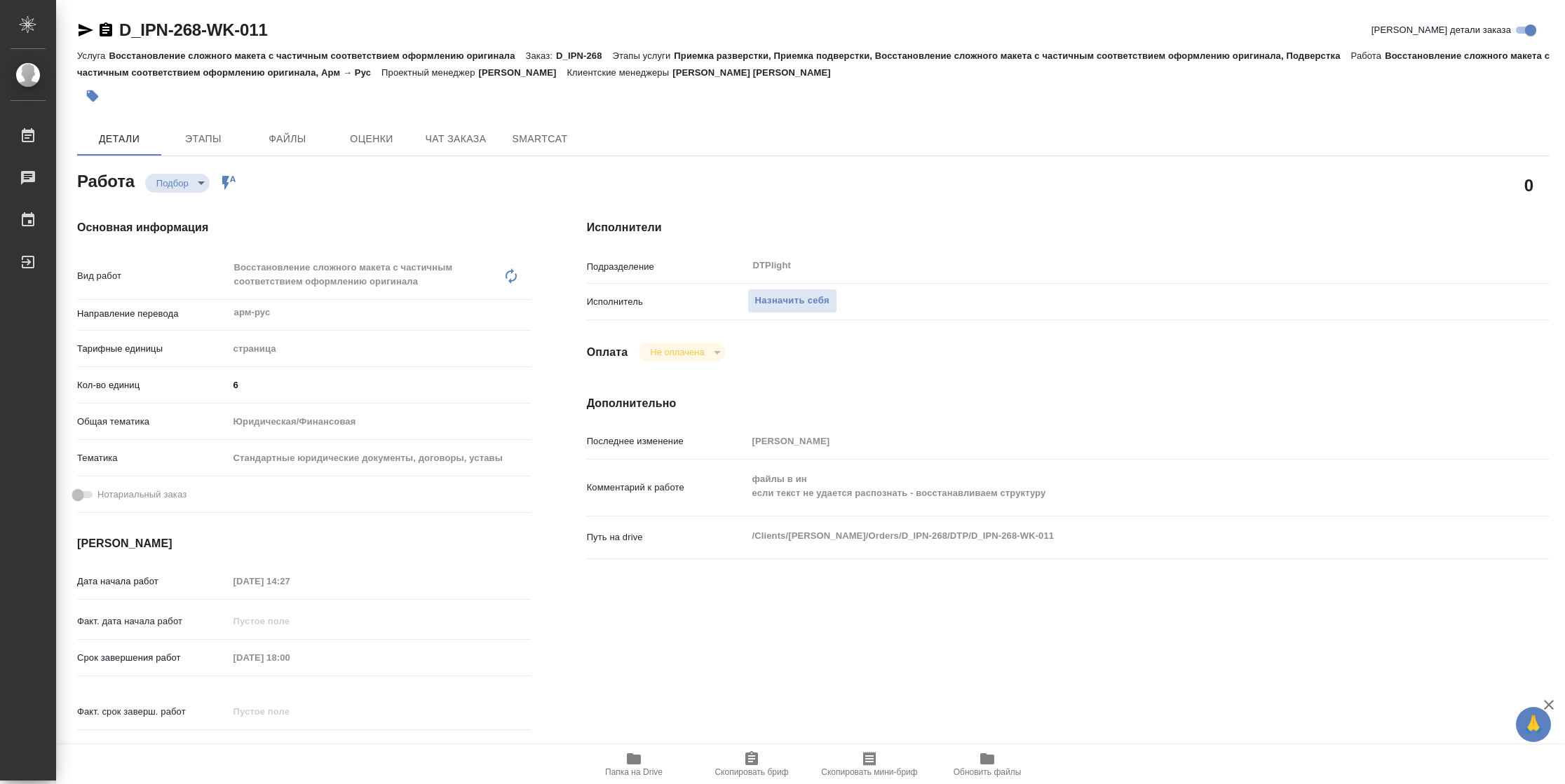
click at [626, 769] on span "Папка на Drive" at bounding box center [633, 772] width 57 height 10
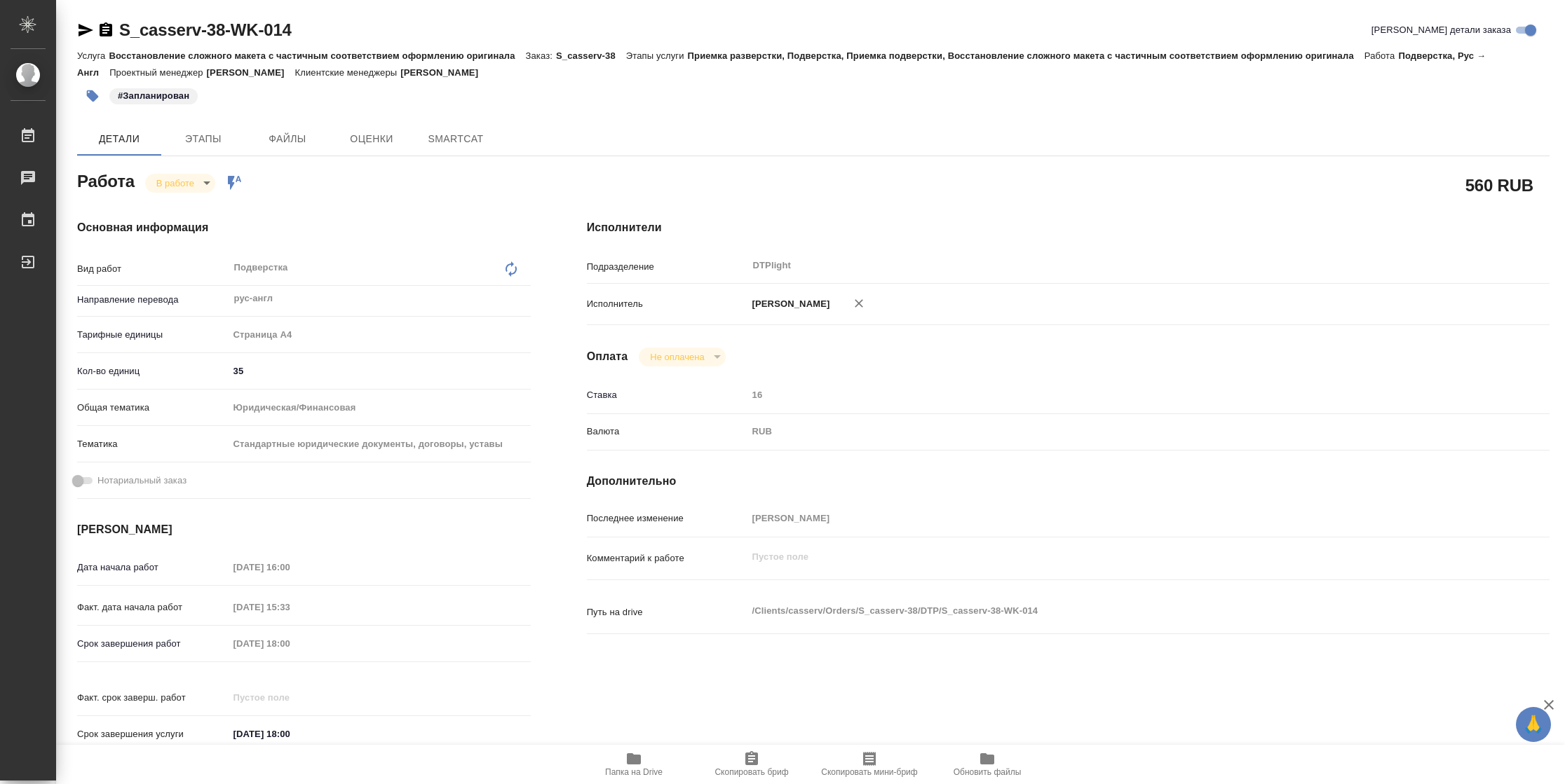
type textarea "x"
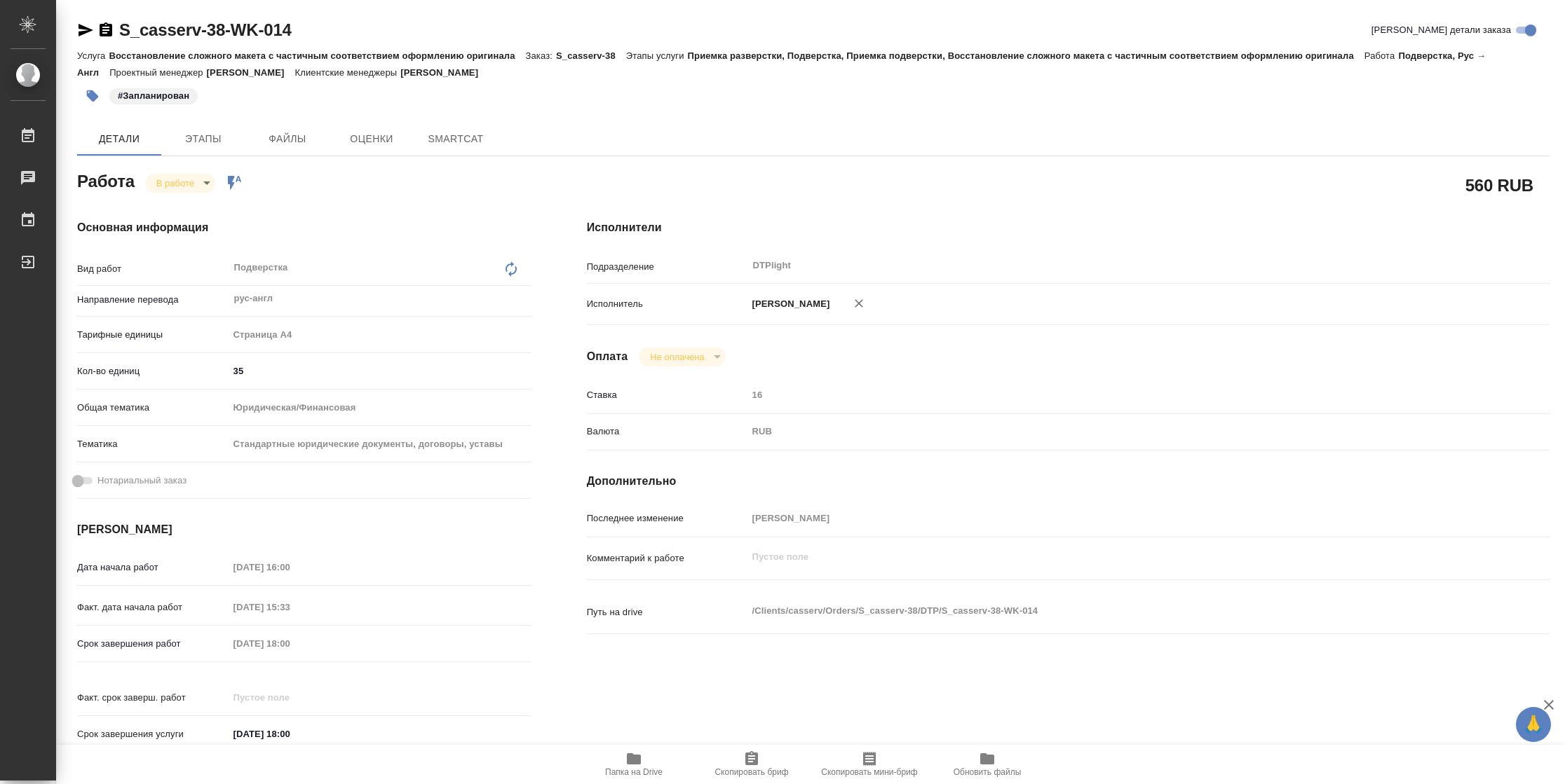
type textarea "x"
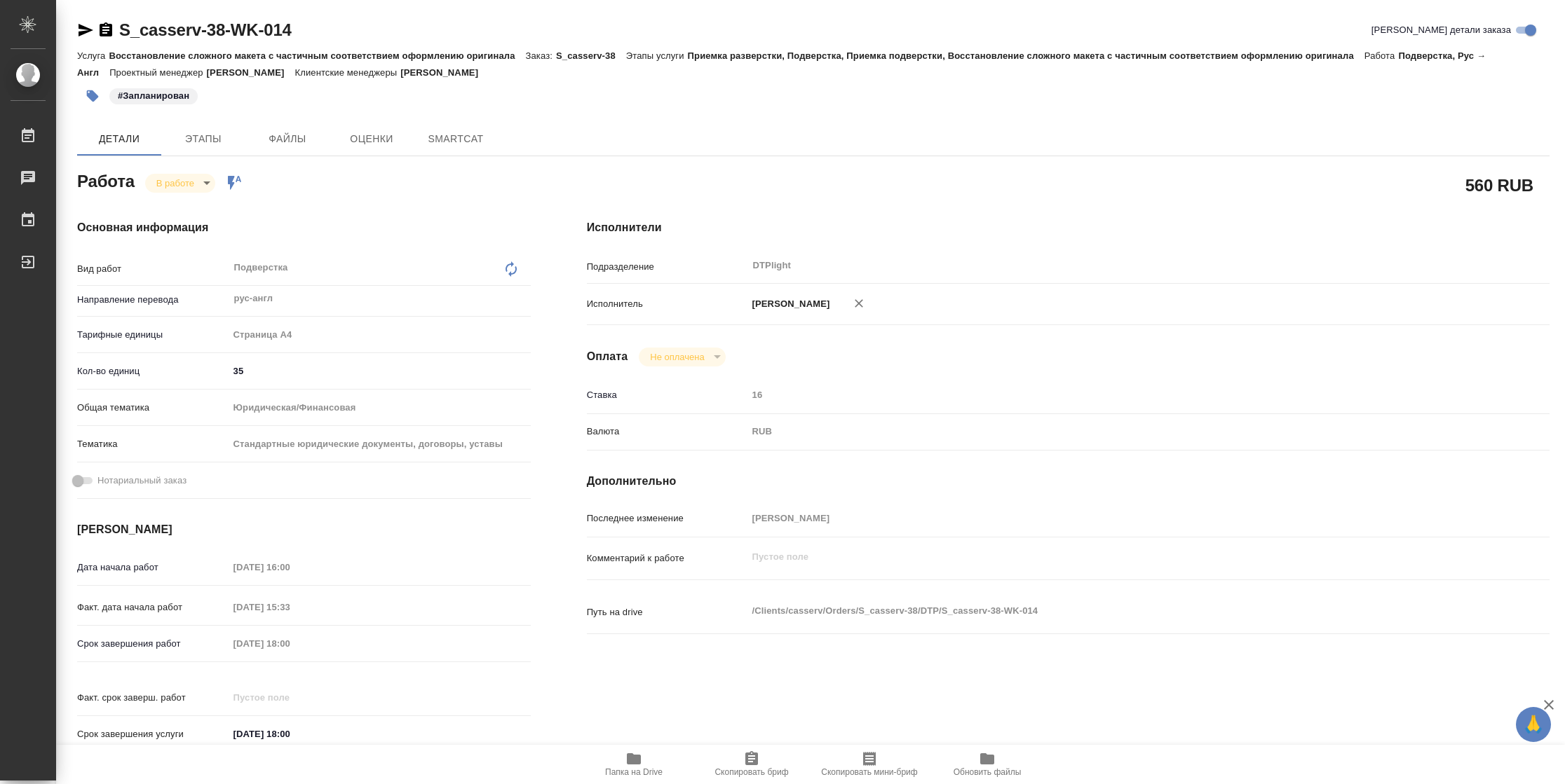
type textarea "x"
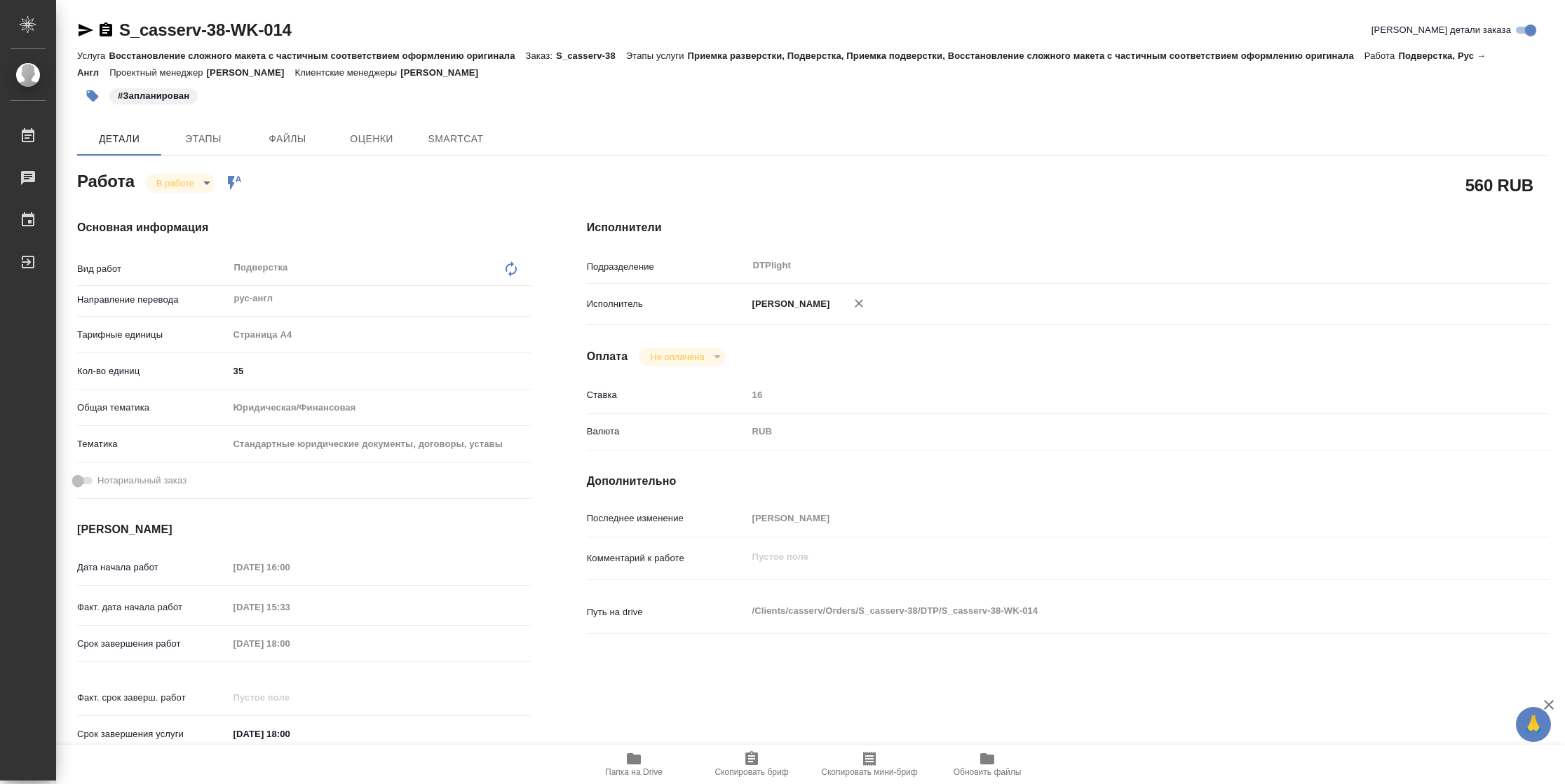
type textarea "x"
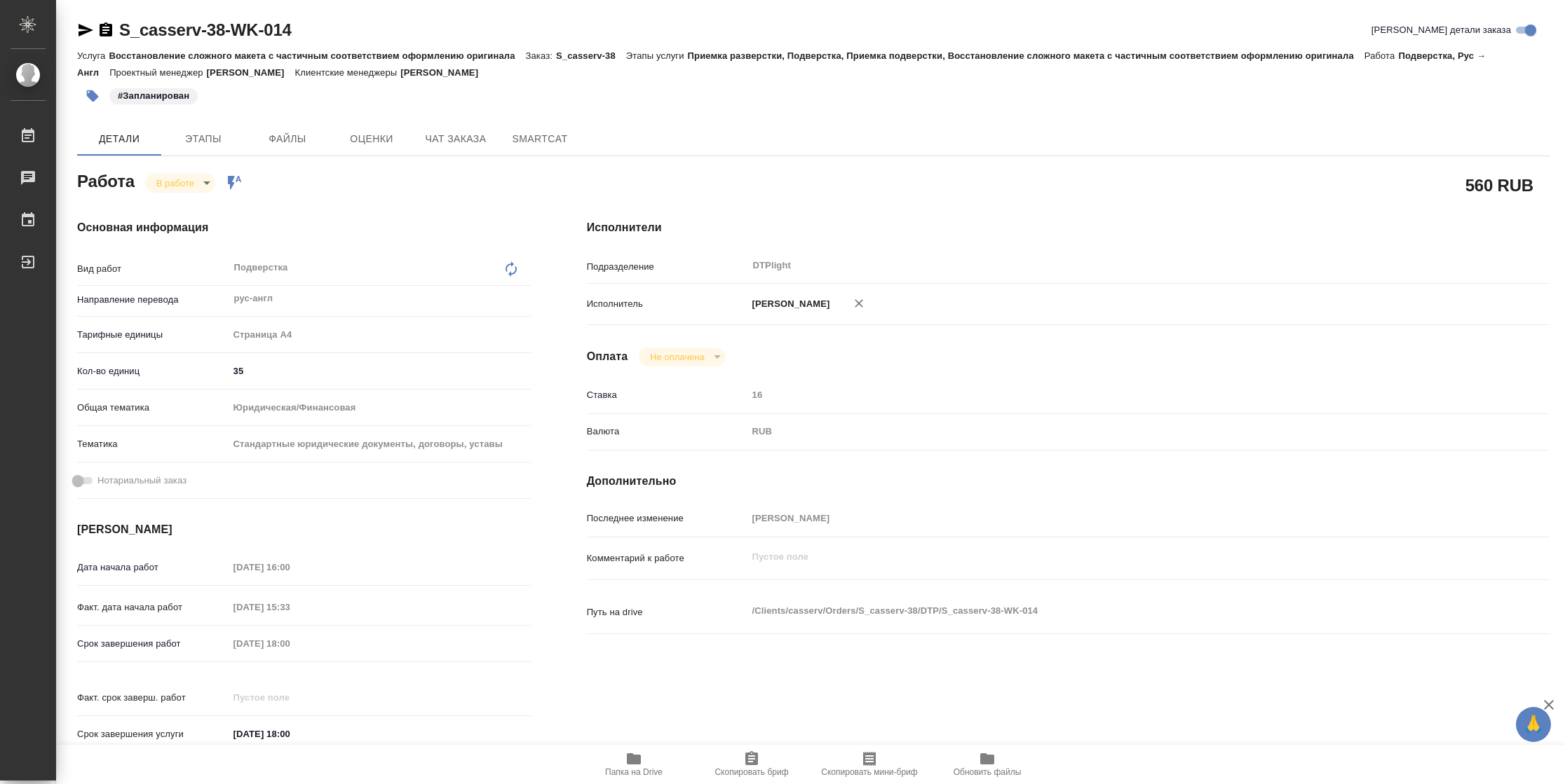
type textarea "x"
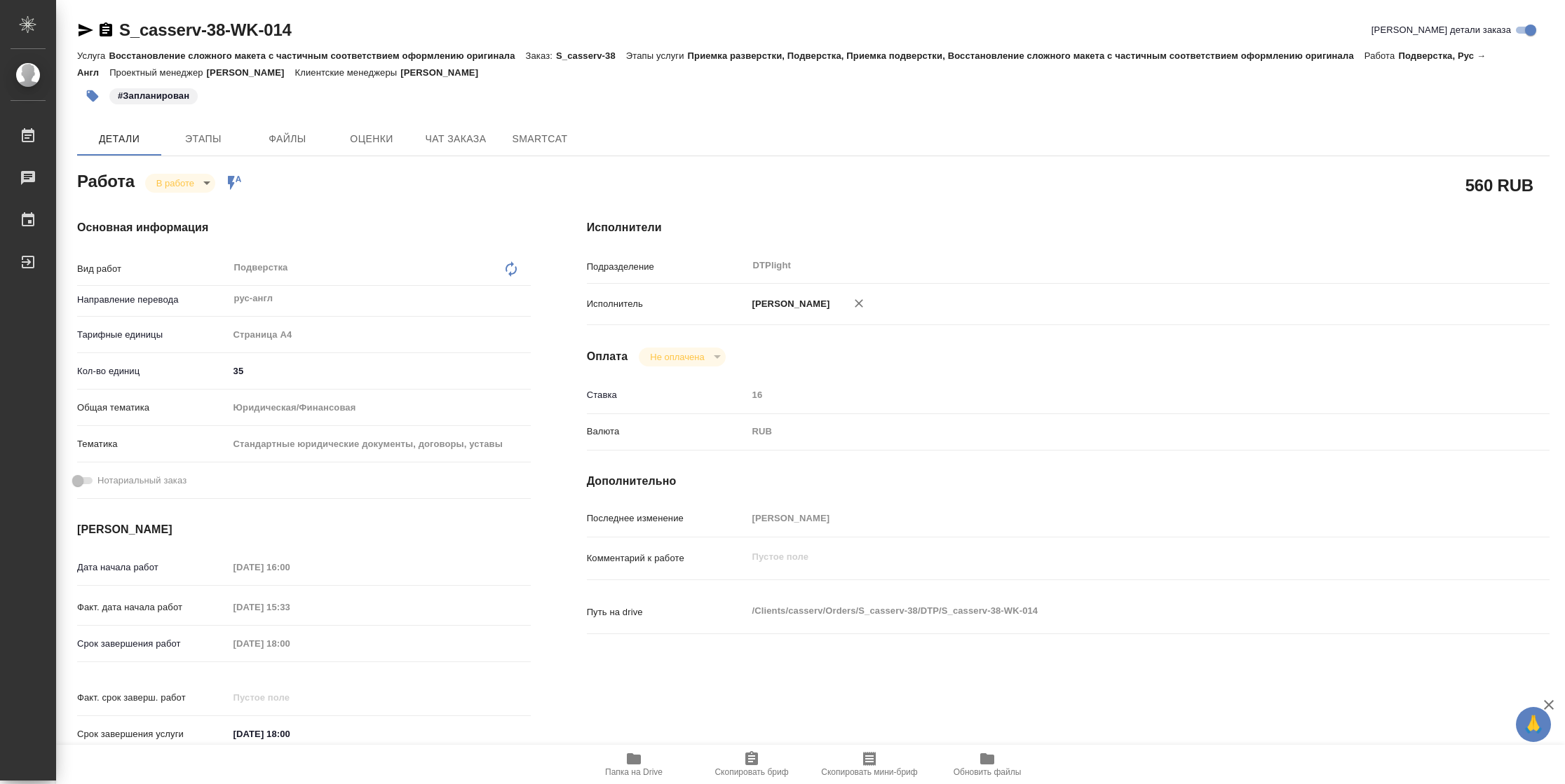
scroll to position [410, 0]
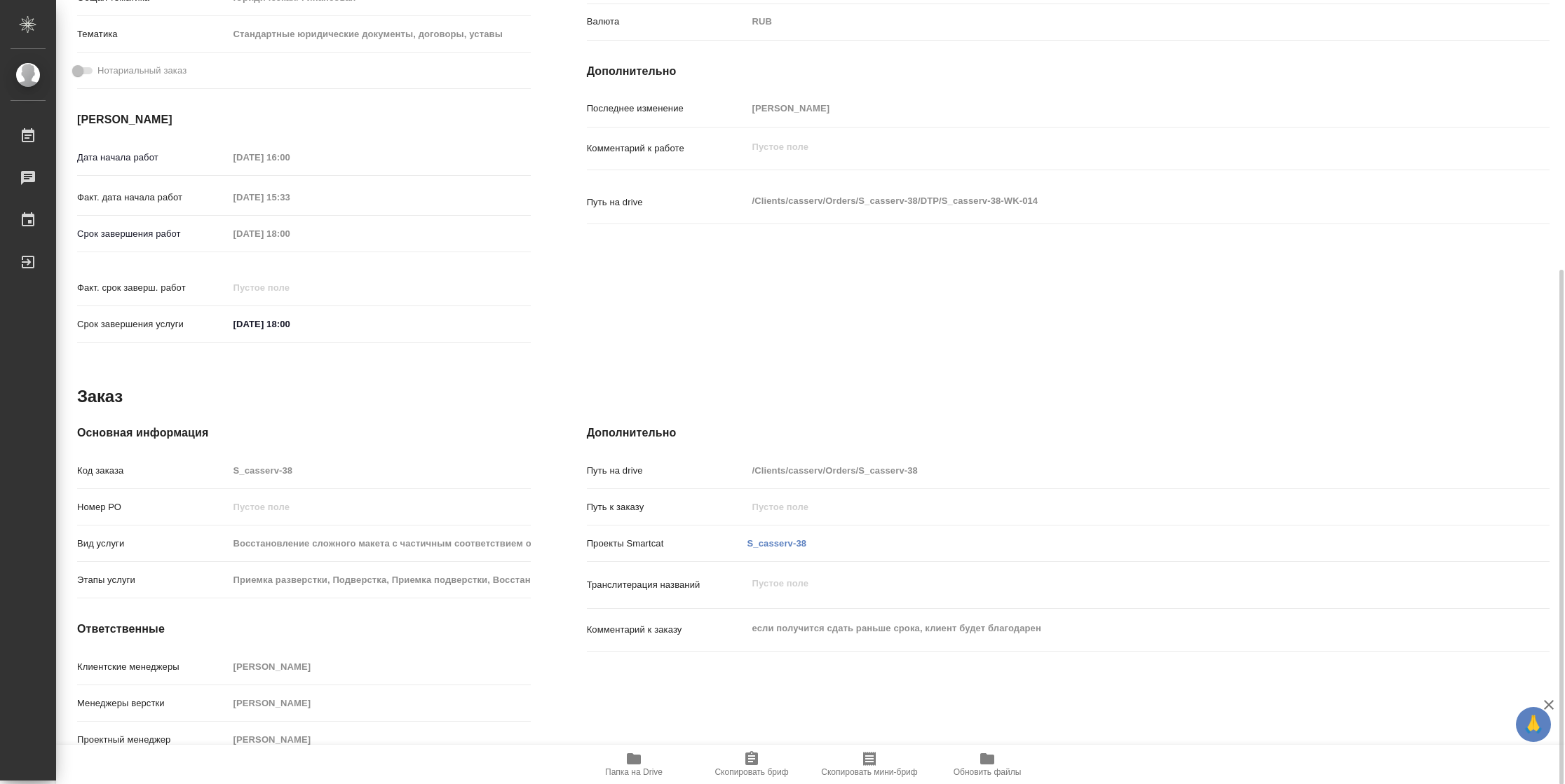
type textarea "x"
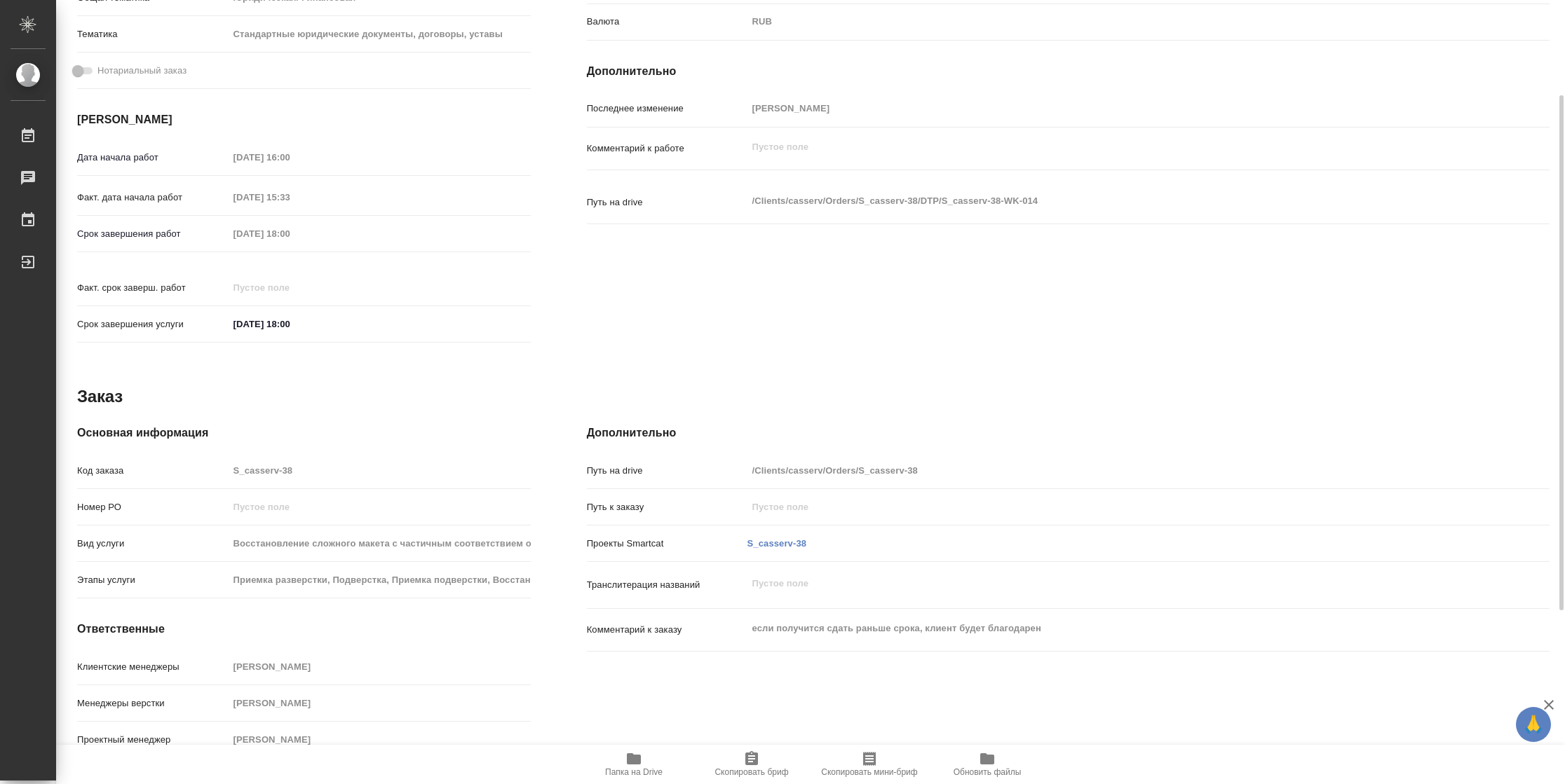
scroll to position [0, 0]
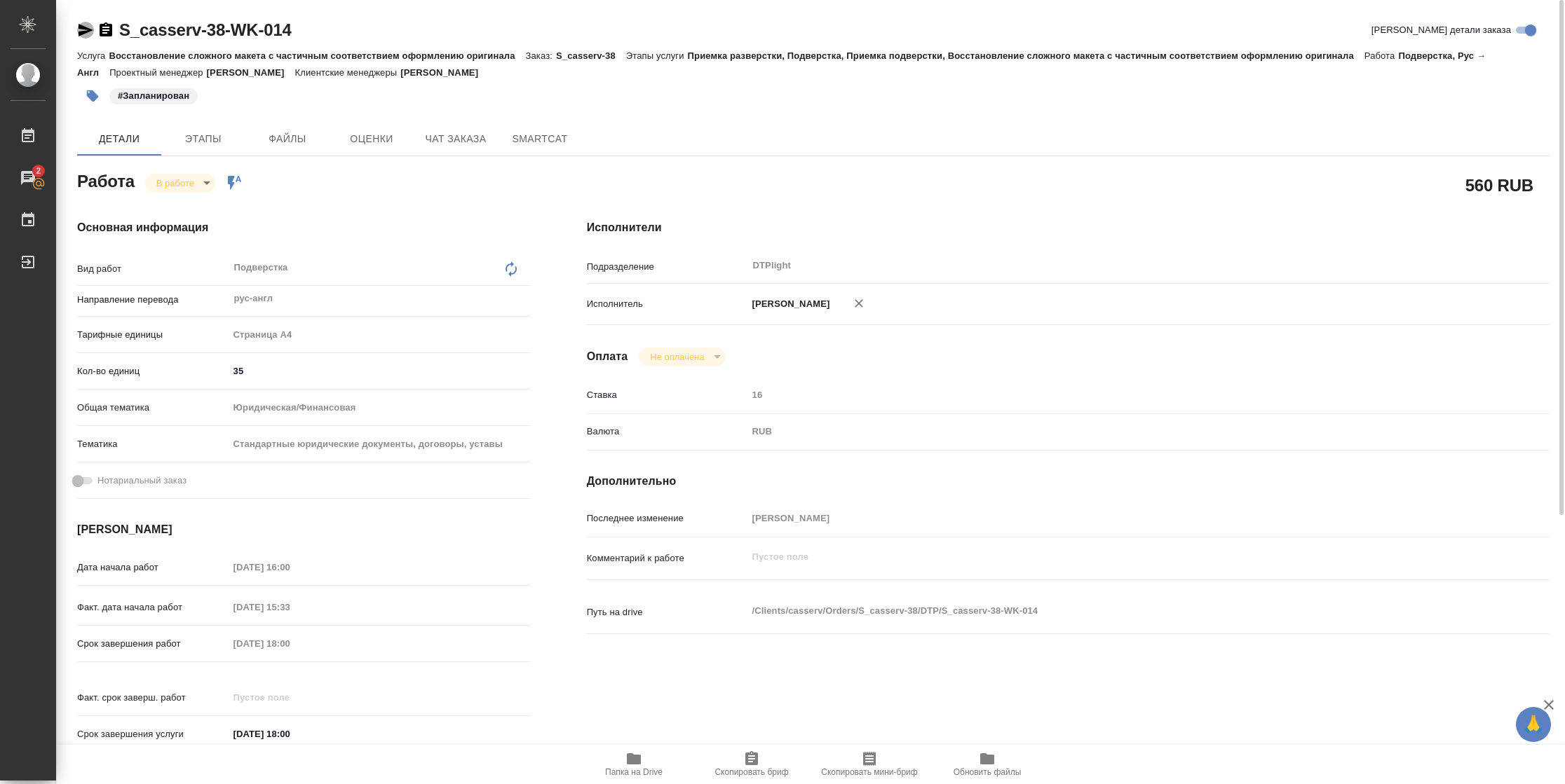
click at [81, 26] on icon "button" at bounding box center [86, 30] width 15 height 13
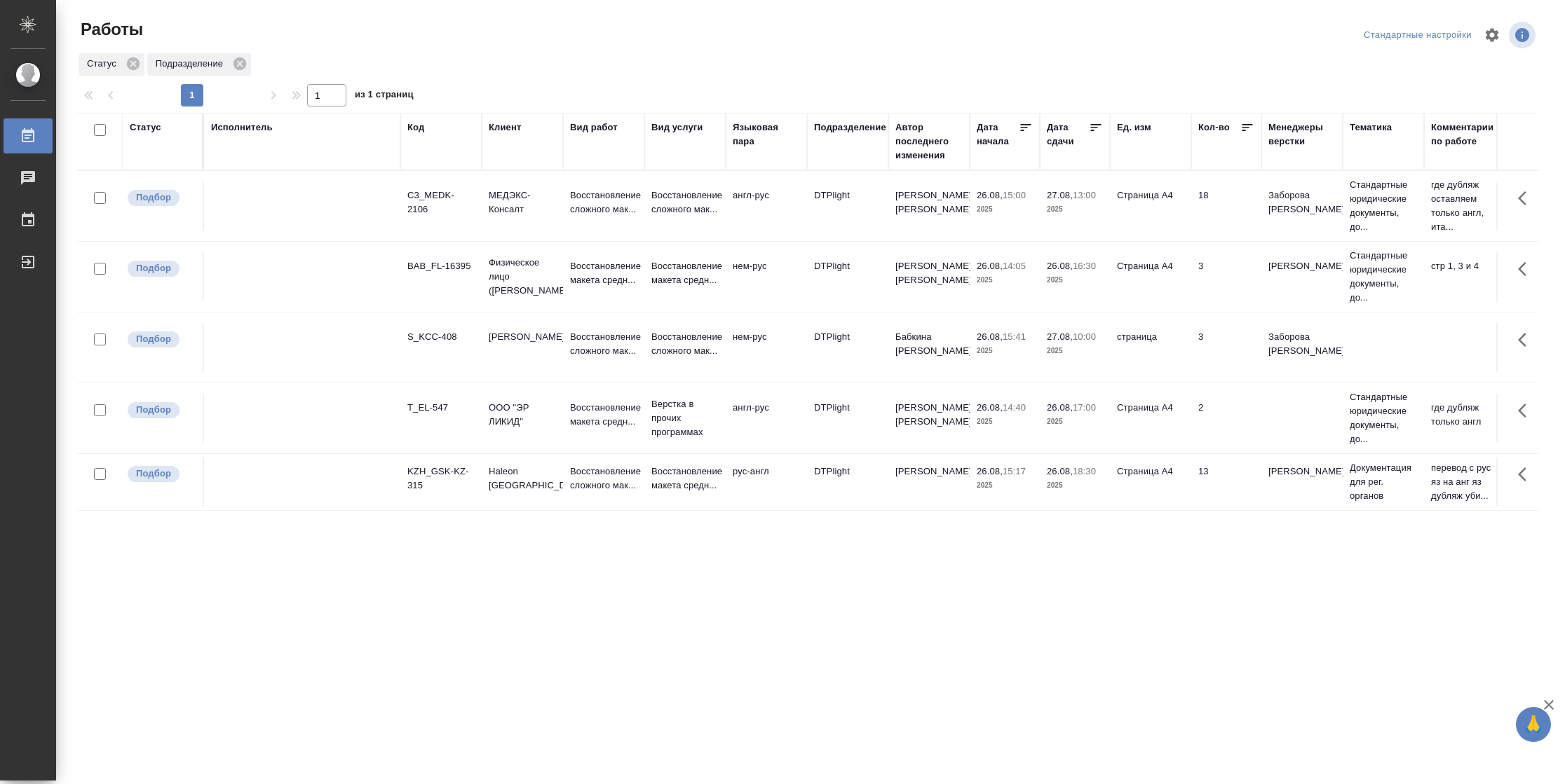
click at [419, 123] on div "Код" at bounding box center [415, 127] width 17 height 14
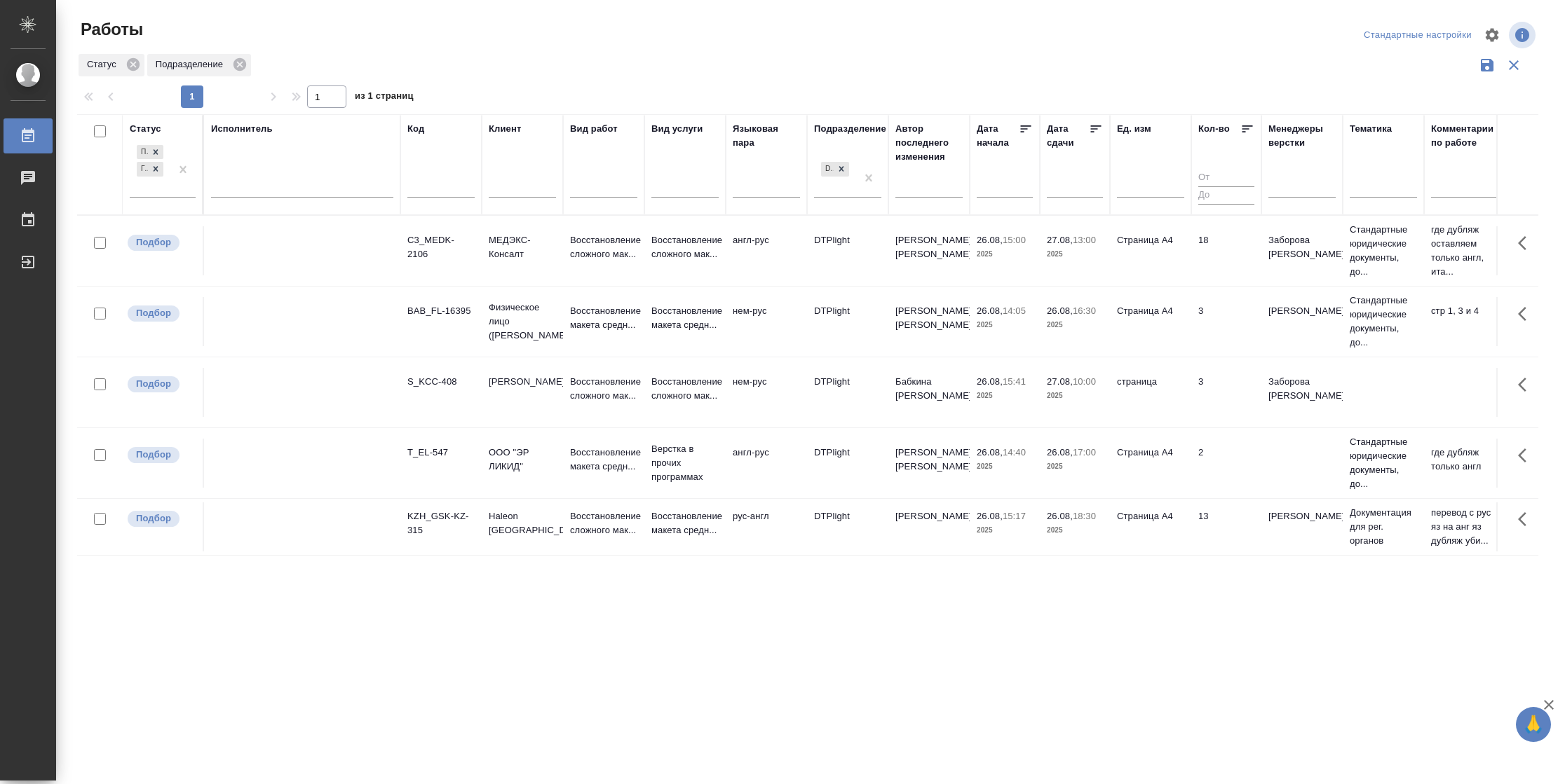
click at [423, 189] on input "text" at bounding box center [441, 189] width 67 height 18
paste input "**[S_casserv-38-WK-014](https://tera.awatera.com/Work/68a823e087c83507d3f0a213/…"
drag, startPoint x: 434, startPoint y: 182, endPoint x: 599, endPoint y: 182, distance: 165.0
click at [607, 189] on tr "Статус Подбор Готов к работе Исполнитель Код **[S_casserv-38-WK-014](https://te…" at bounding box center [1435, 164] width 2715 height 101
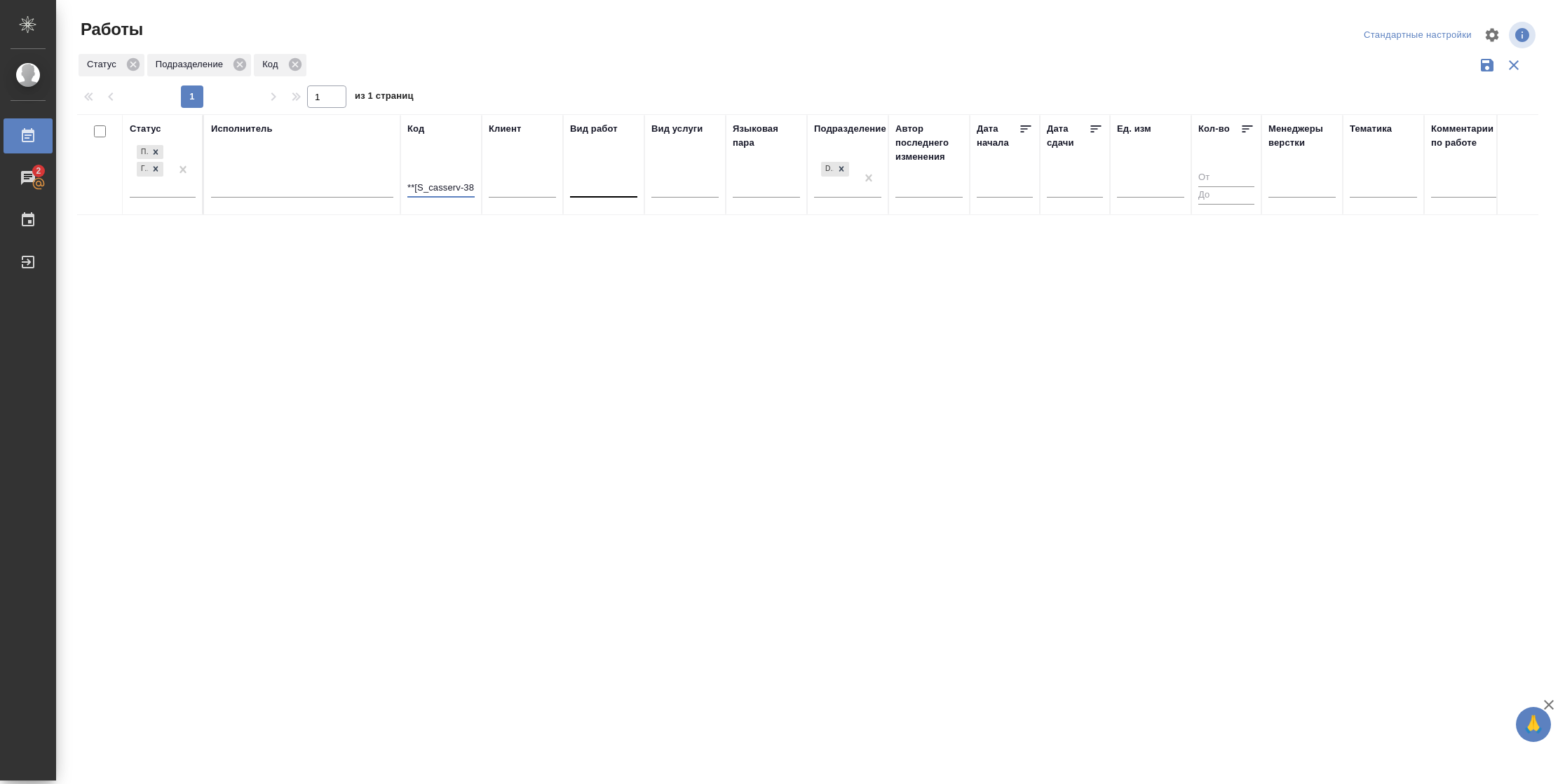
scroll to position [0, 0]
click at [418, 186] on input "**[S_casserv-38" at bounding box center [441, 189] width 67 height 18
type input "S_casserv-38"
click at [163, 198] on div "Подбор Готов к работе" at bounding box center [163, 174] width 66 height 65
click at [168, 193] on div "Подбор Готов к работе" at bounding box center [150, 168] width 41 height 54
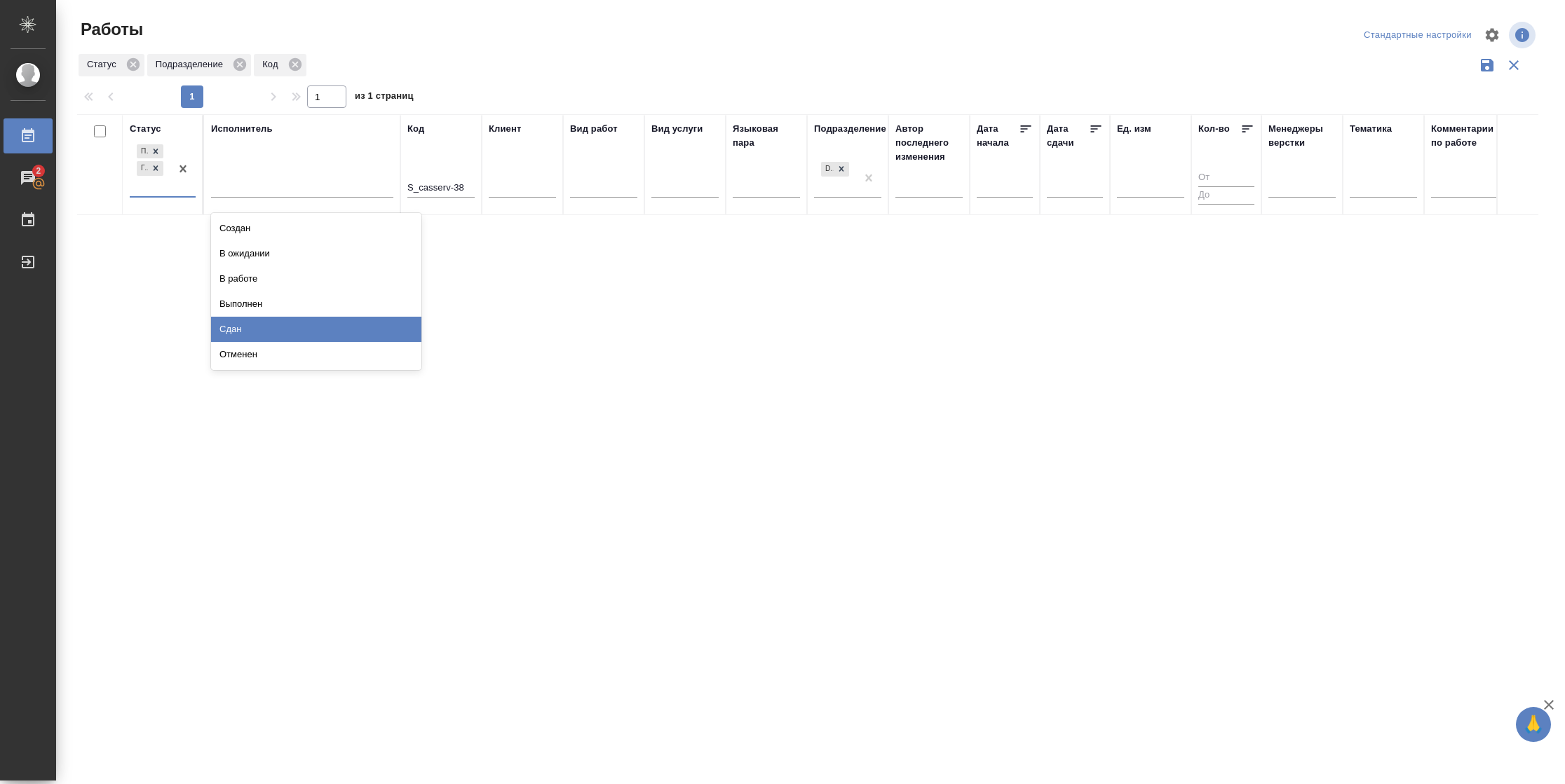
click at [236, 324] on div "Сдан" at bounding box center [316, 329] width 210 height 25
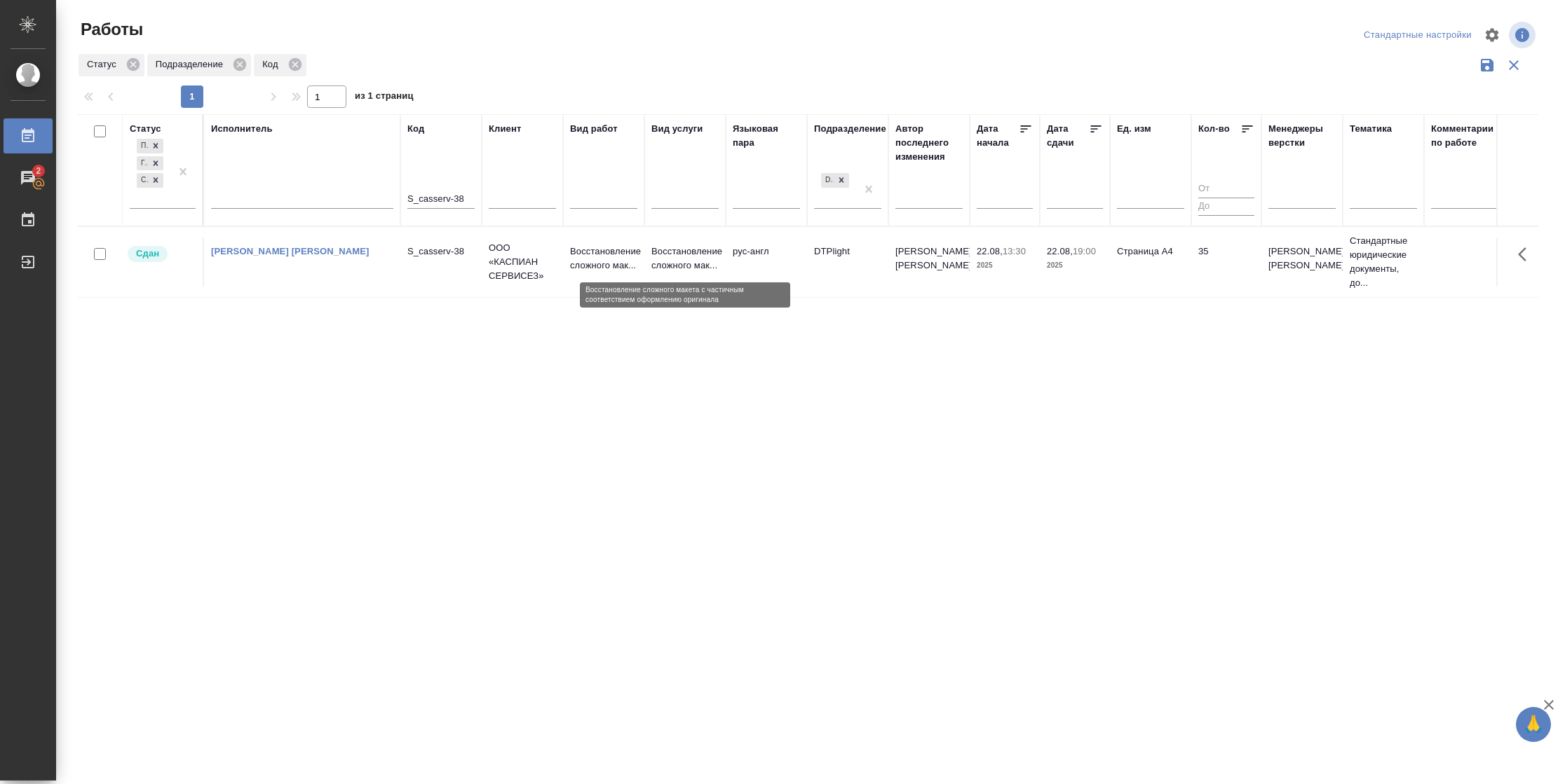
click at [708, 269] on p "Восстановление сложного мак..." at bounding box center [684, 259] width 67 height 28
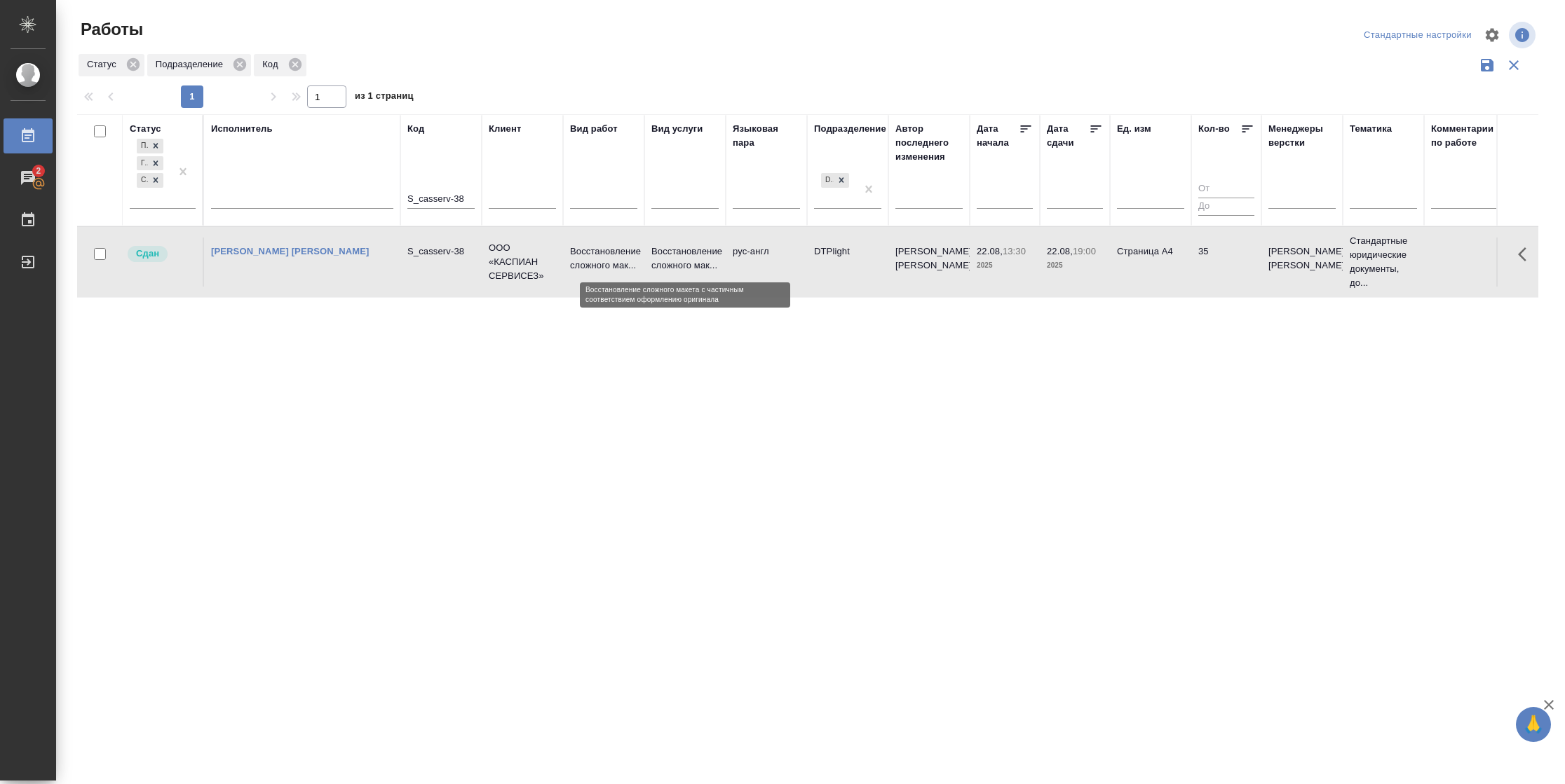
click at [708, 269] on p "Восстановление сложного мак..." at bounding box center [684, 259] width 67 height 28
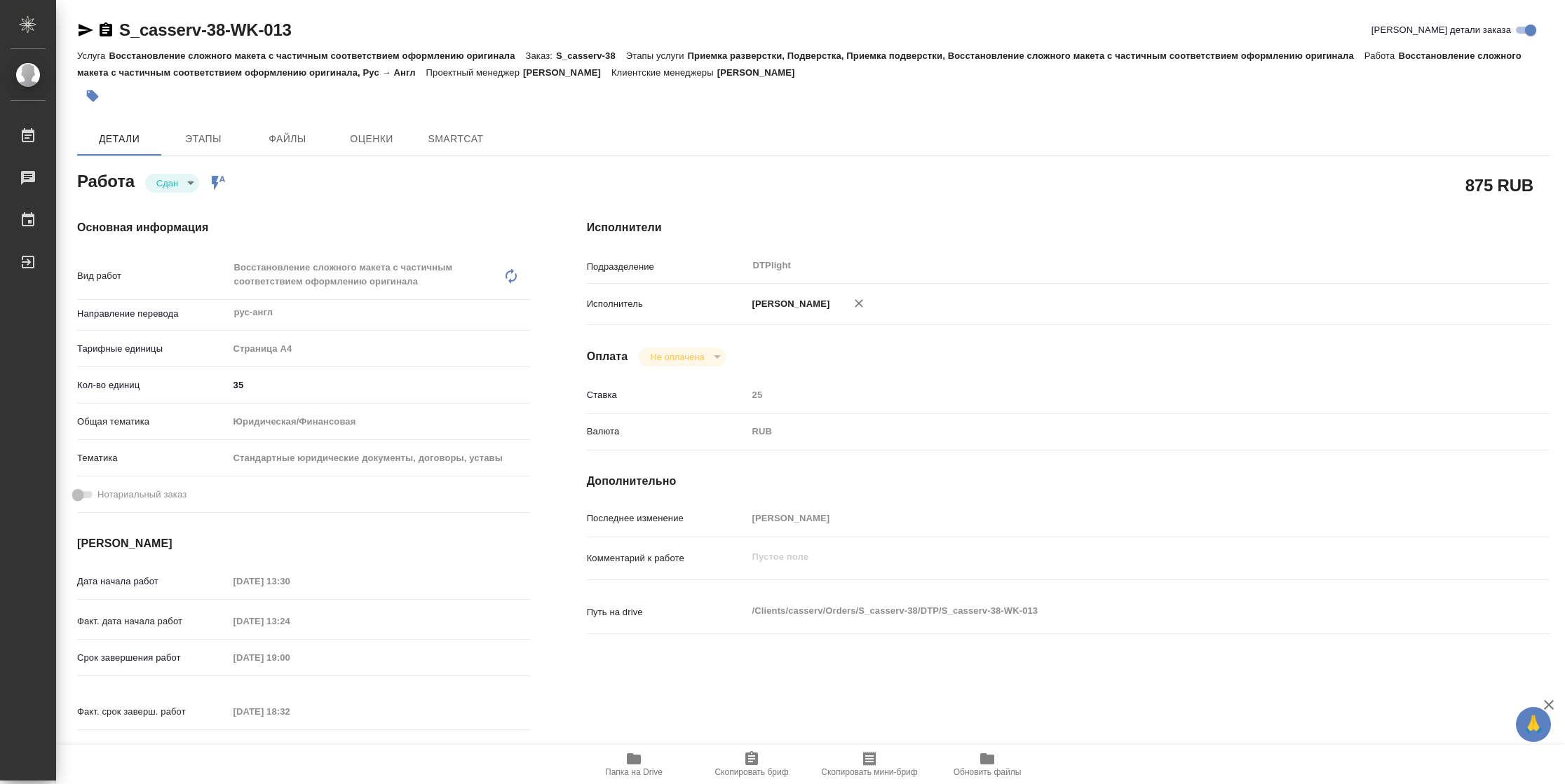
type textarea "x"
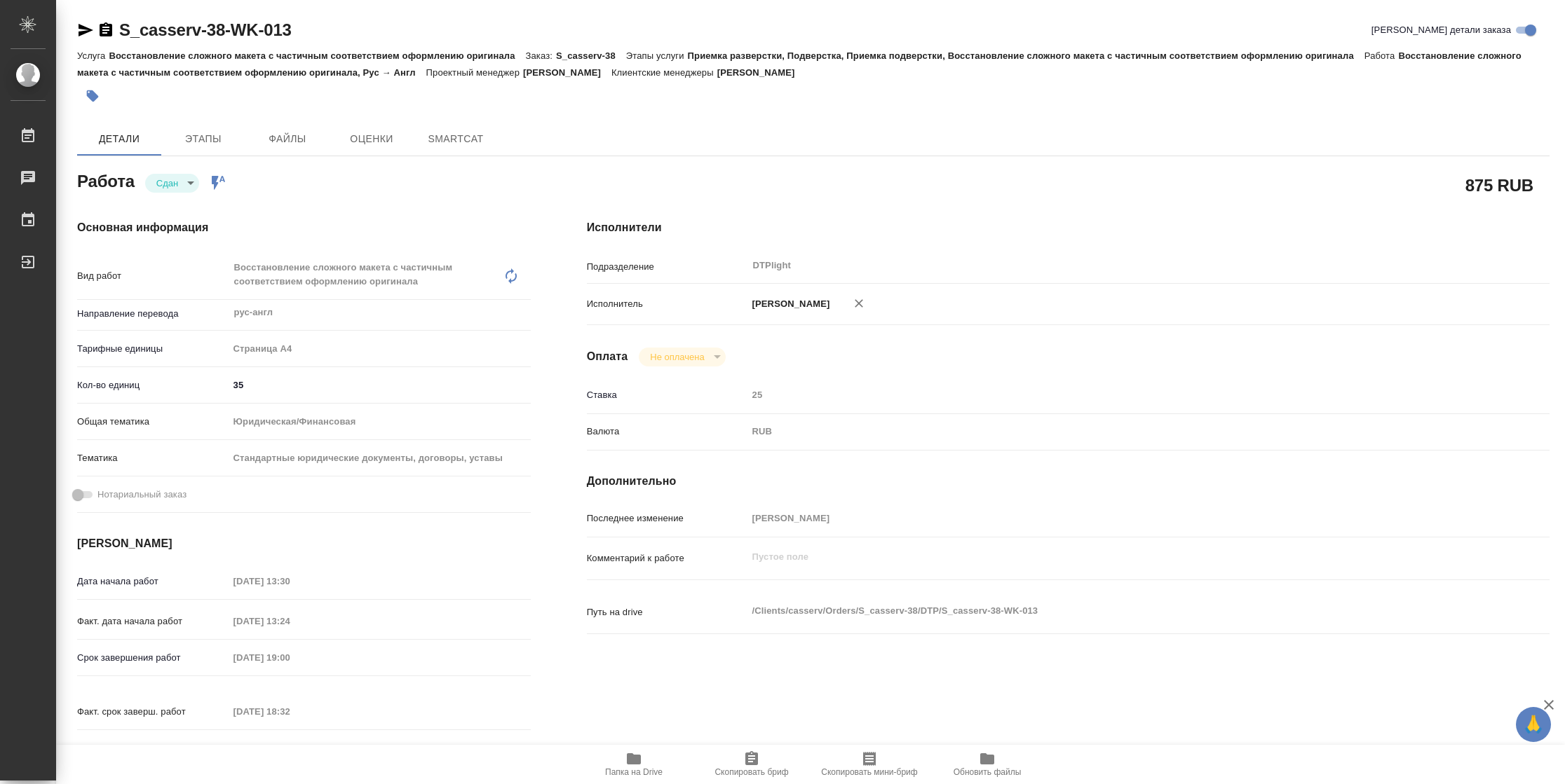
type textarea "x"
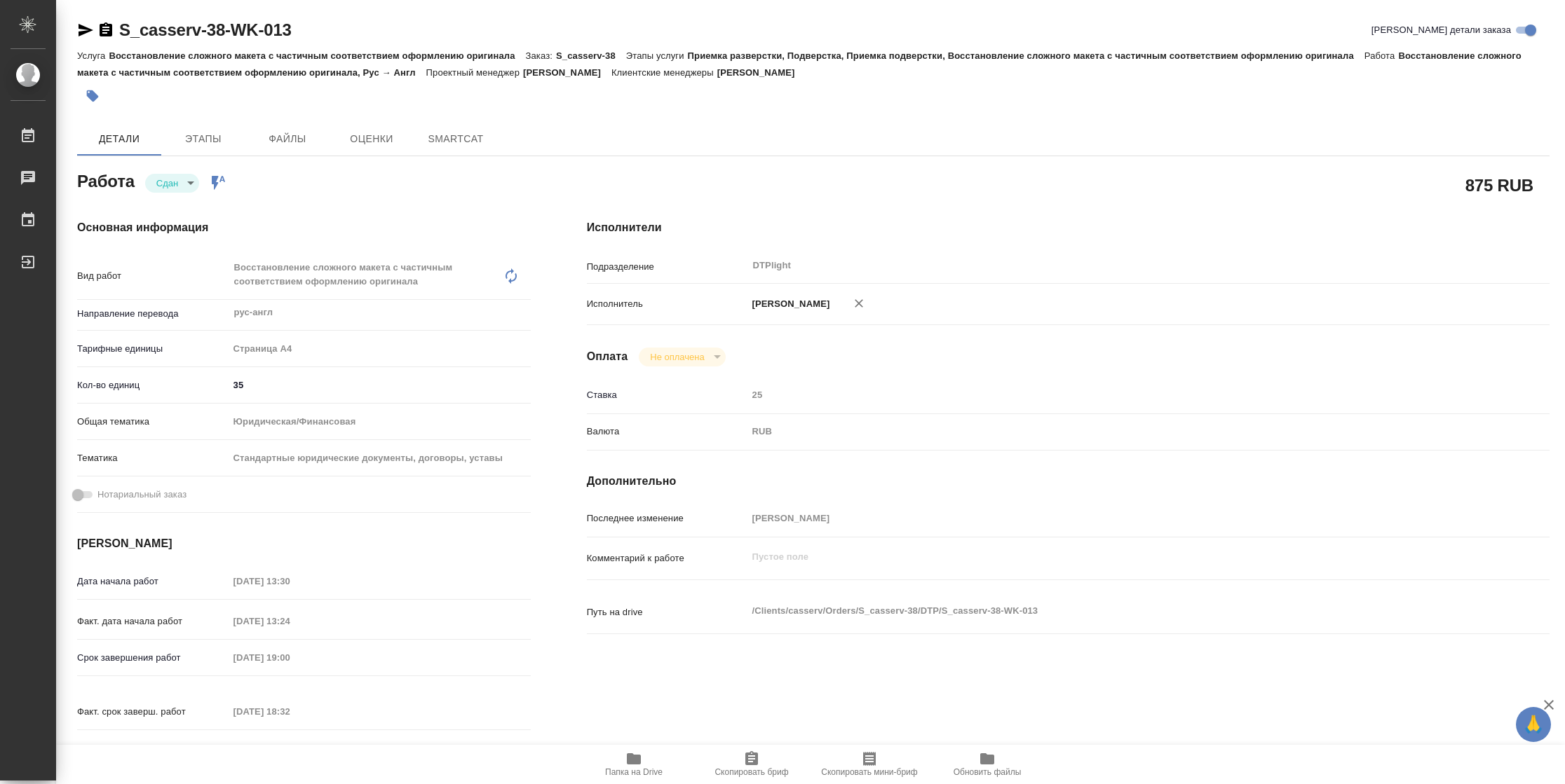
type textarea "x"
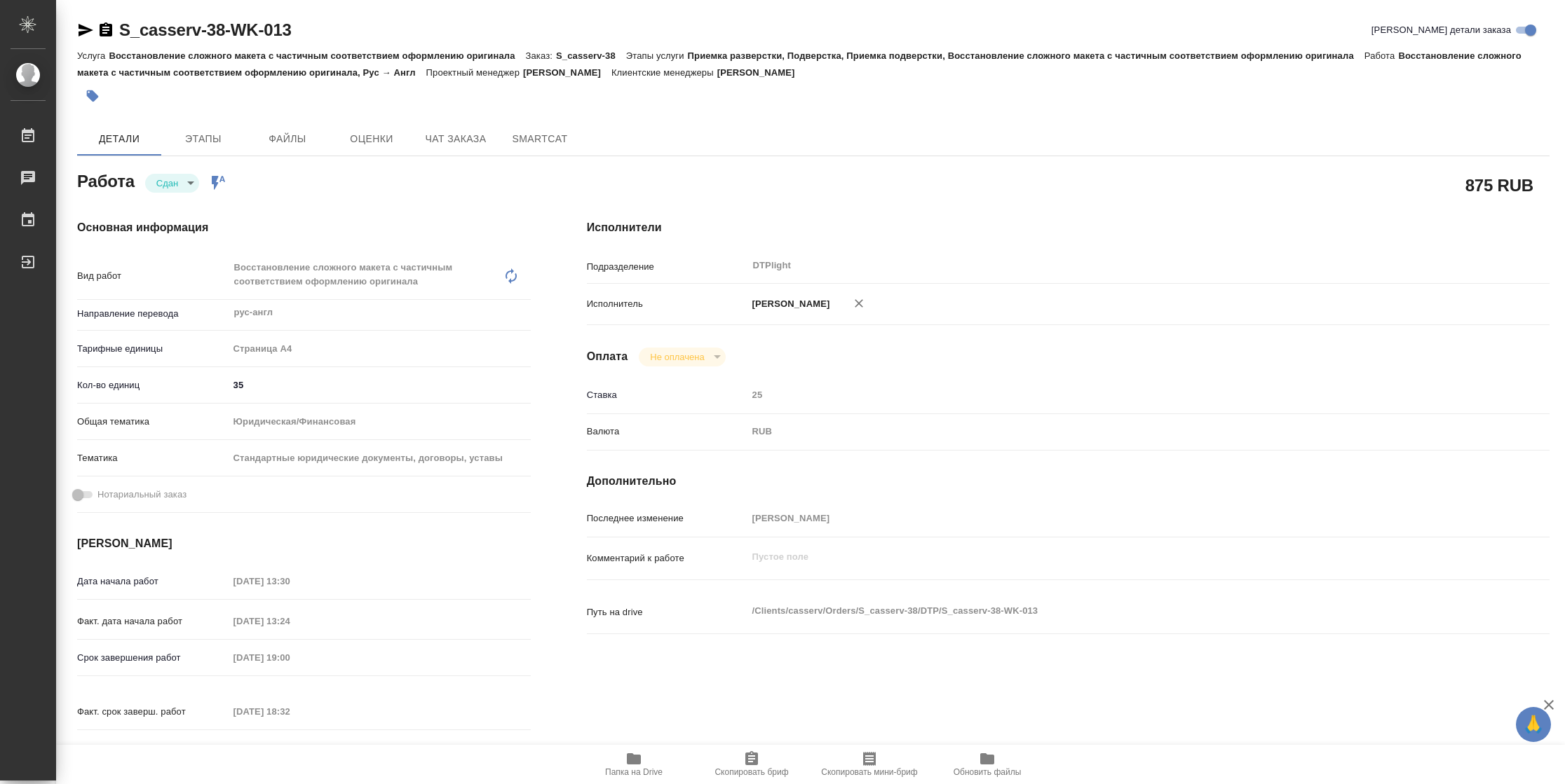
type textarea "x"
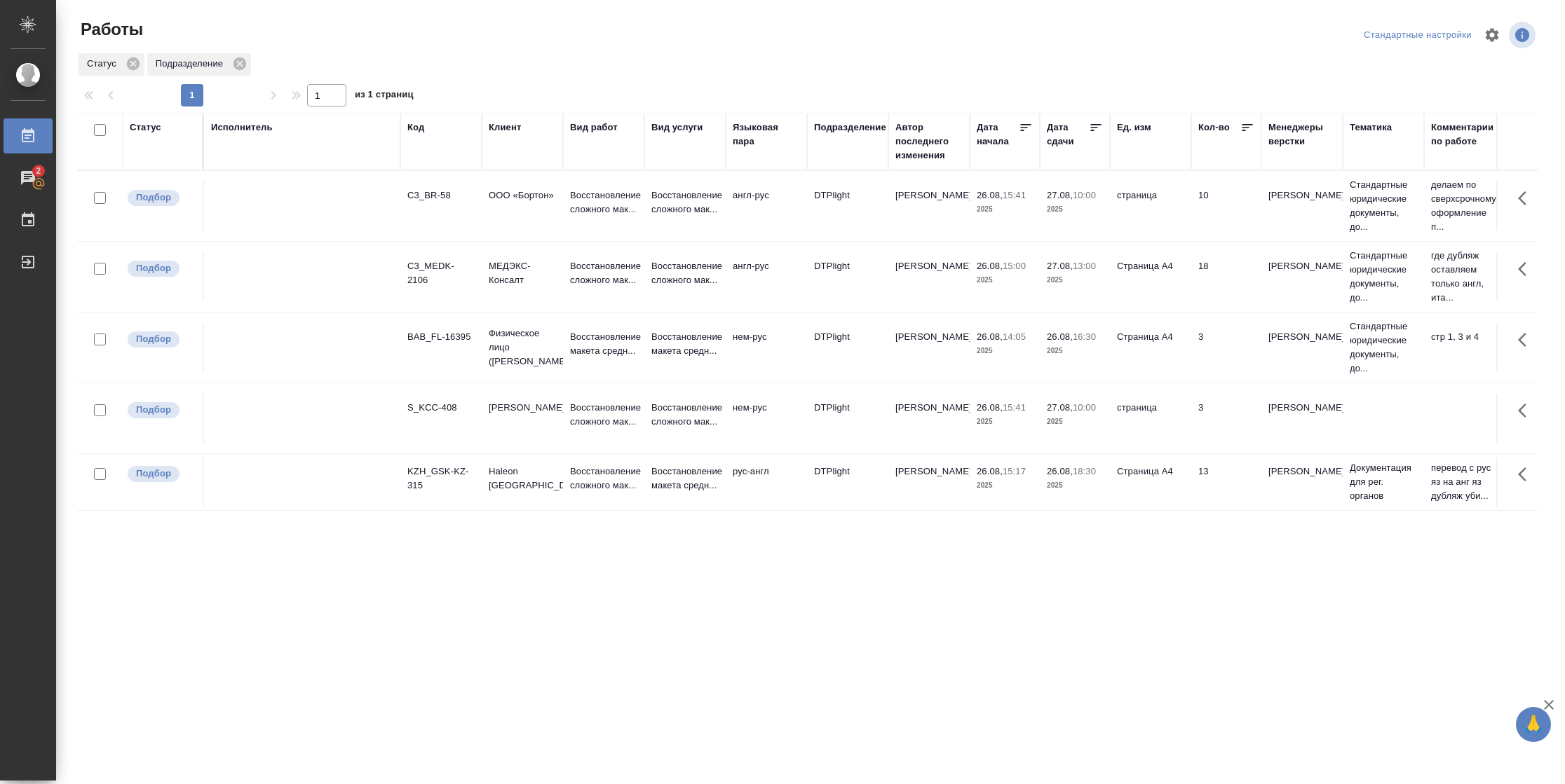
click at [136, 129] on div "Статус" at bounding box center [145, 127] width 31 height 14
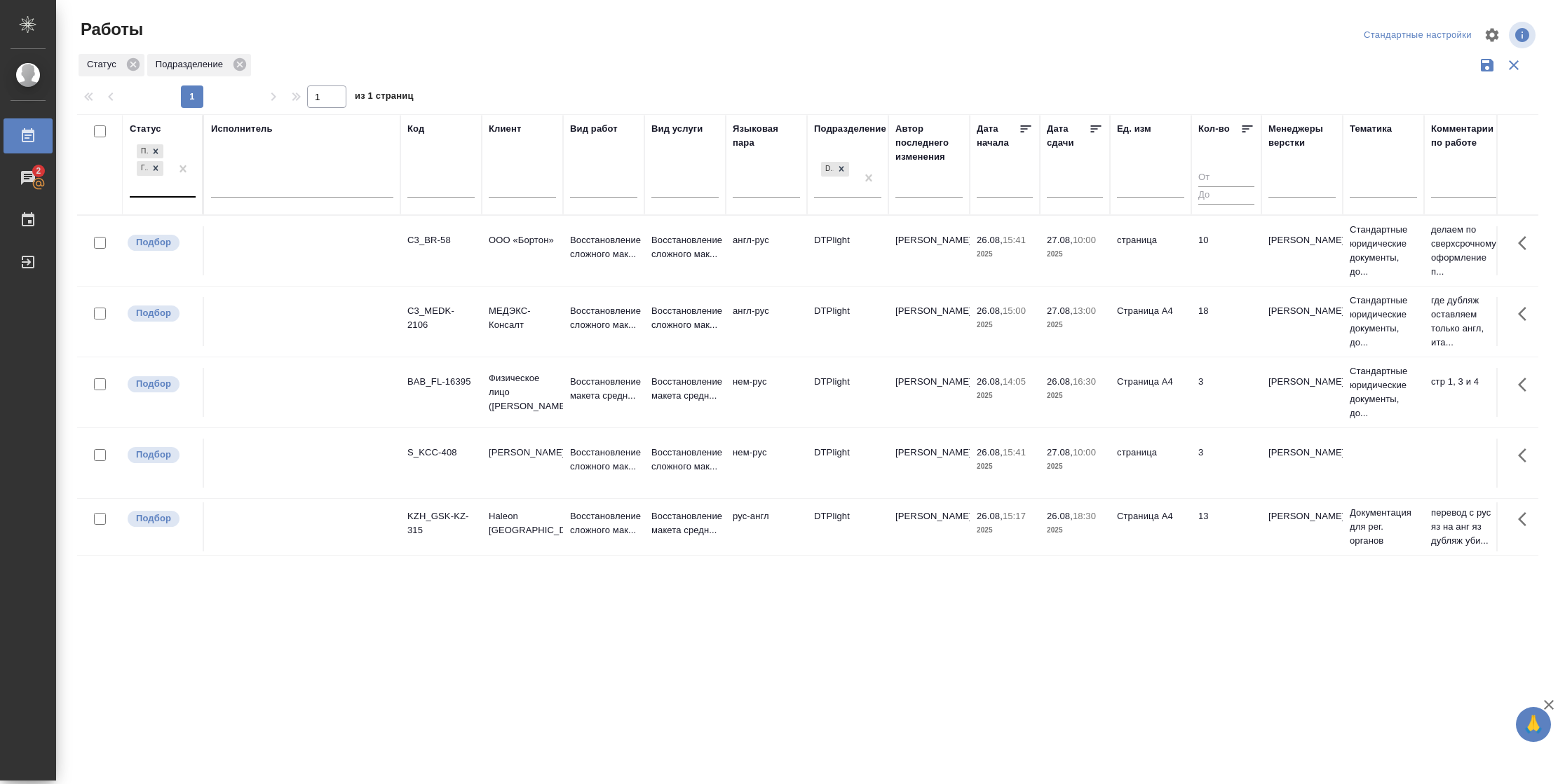
click at [174, 195] on div at bounding box center [183, 168] width 25 height 54
click at [268, 287] on div "В работе" at bounding box center [316, 279] width 210 height 25
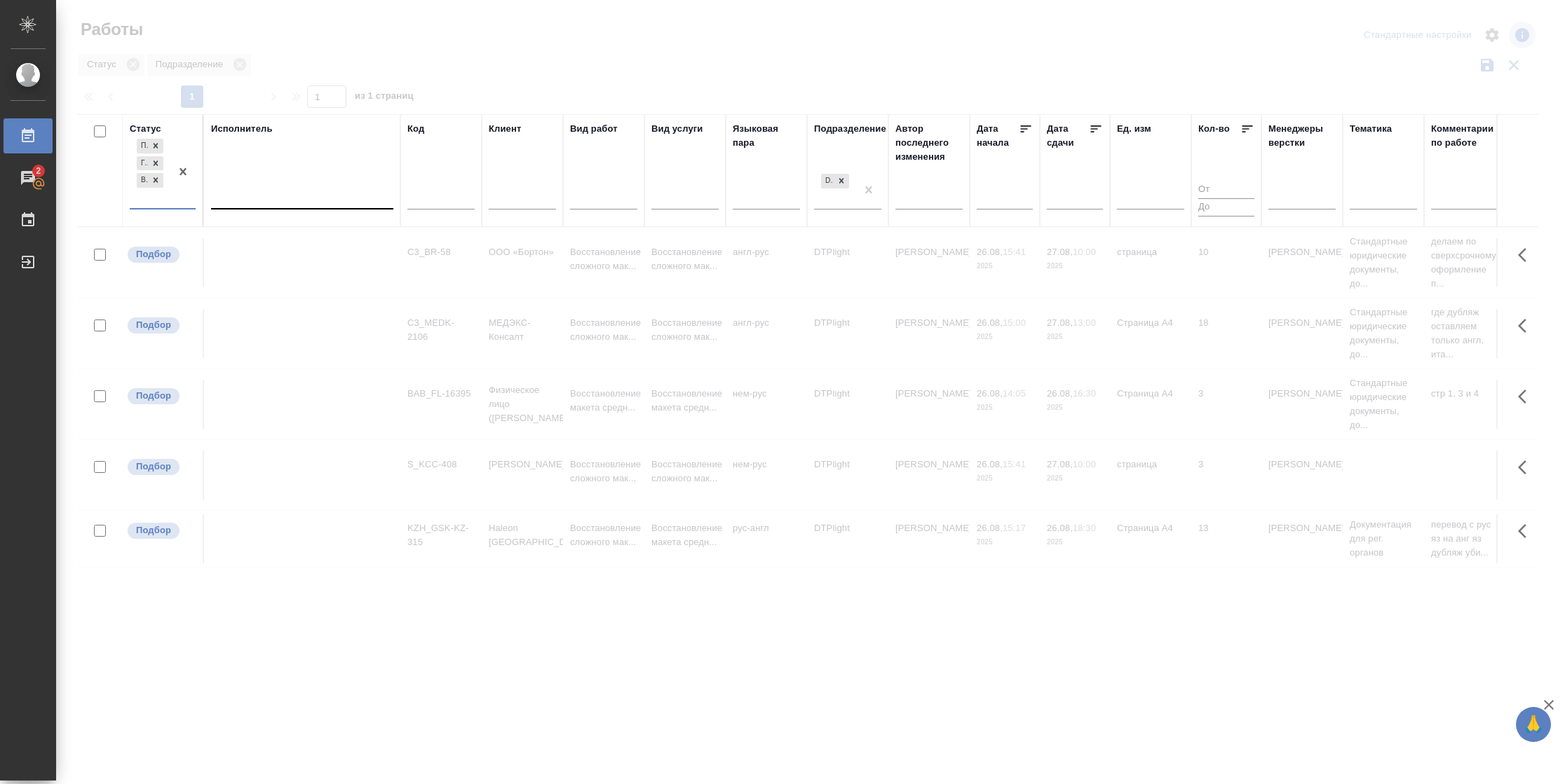
click at [270, 190] on div at bounding box center [302, 195] width 182 height 20
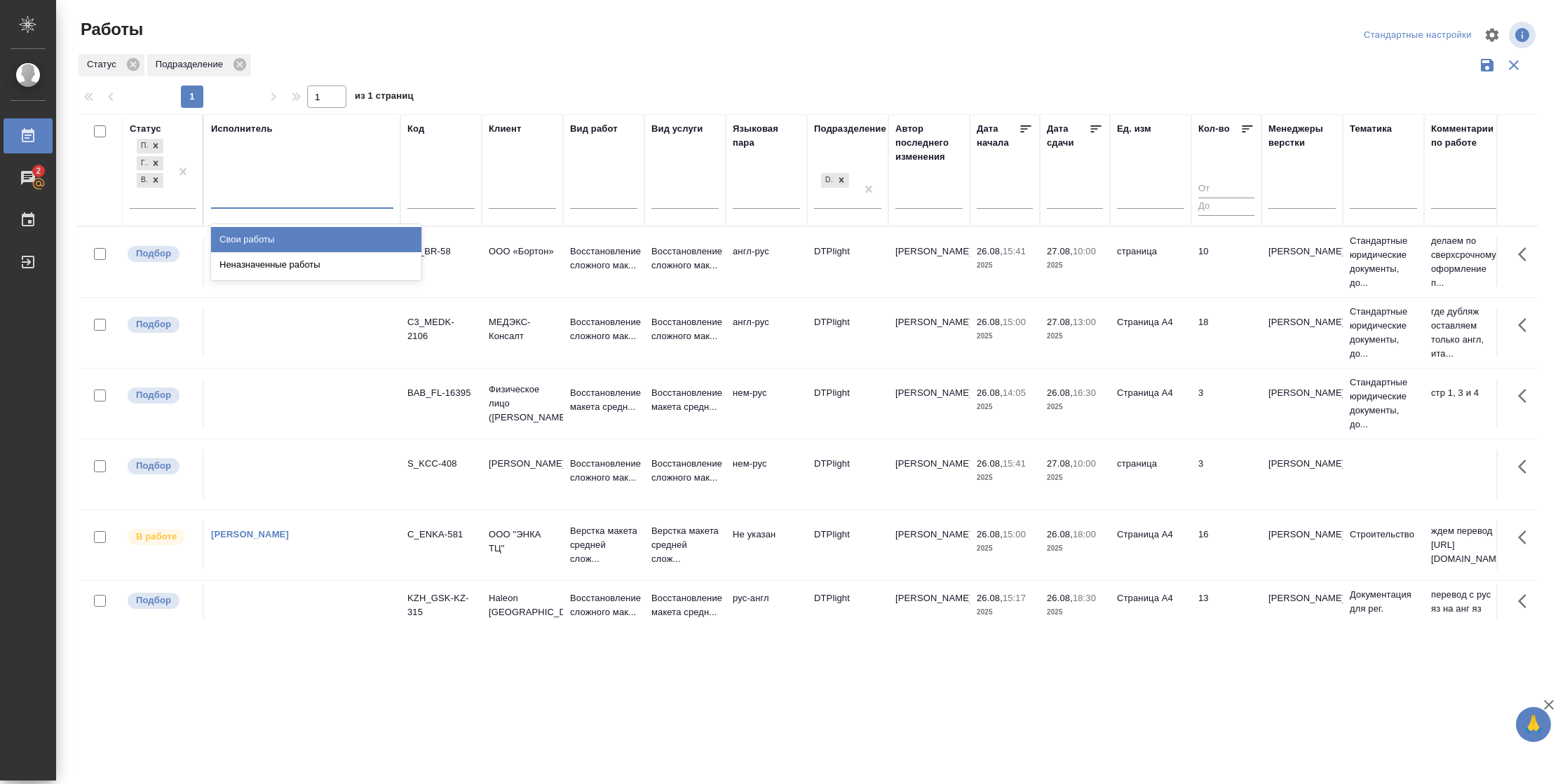
click at [271, 233] on div "Свои работы" at bounding box center [316, 240] width 210 height 25
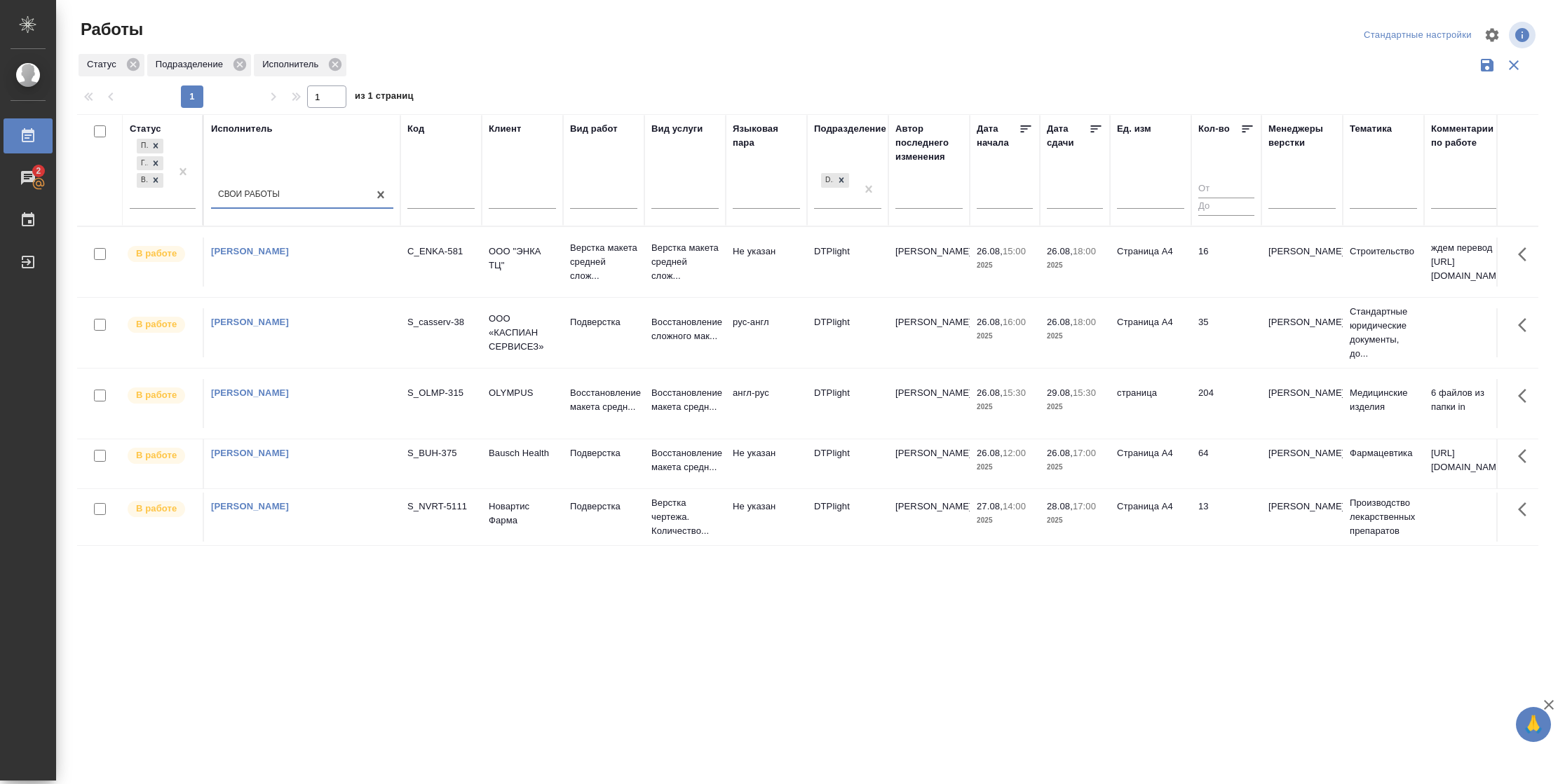
click at [1221, 358] on td "35" at bounding box center [1226, 333] width 70 height 49
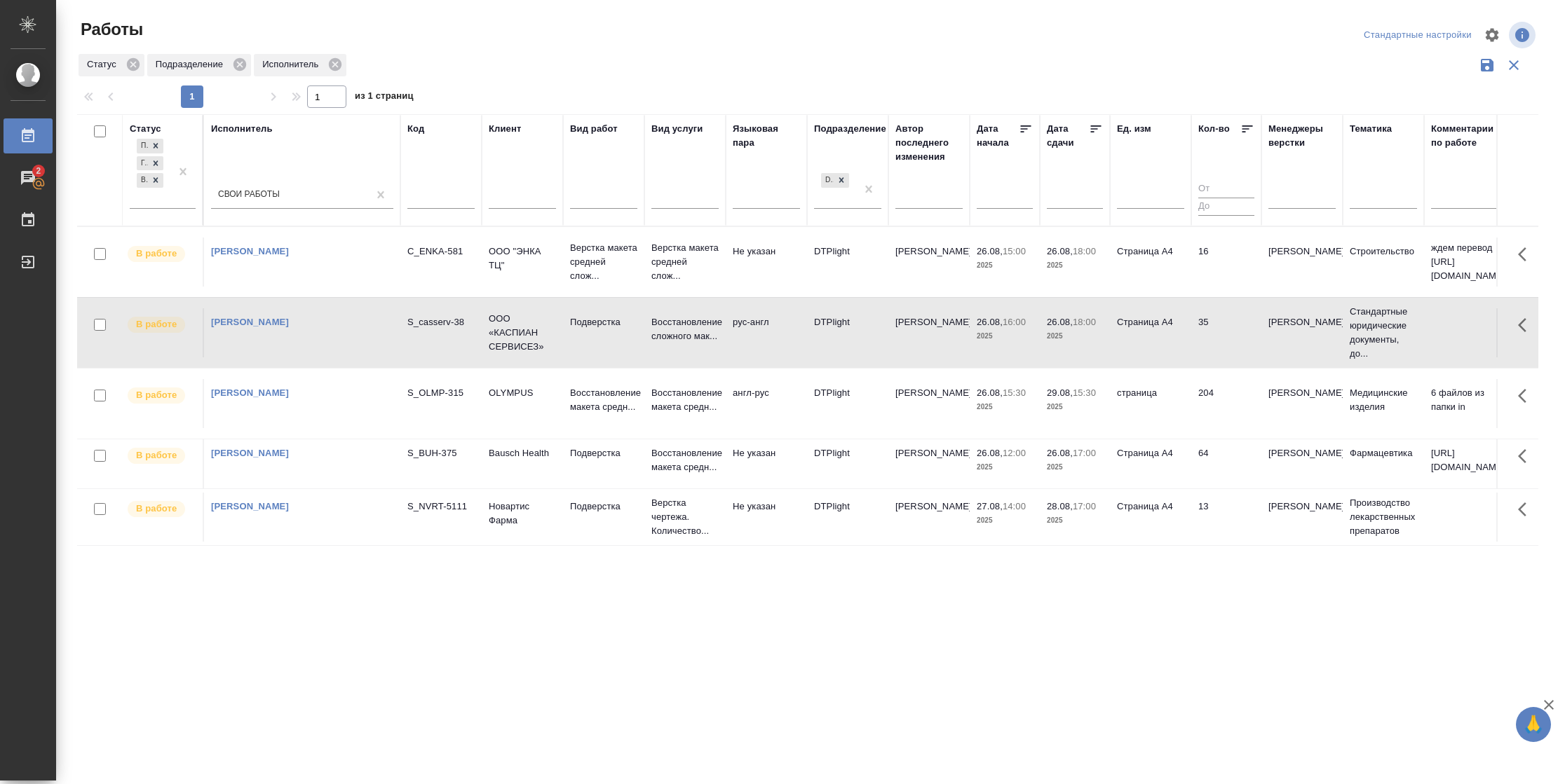
click at [1221, 358] on td "35" at bounding box center [1226, 333] width 70 height 49
click at [1092, 131] on icon at bounding box center [1096, 128] width 10 height 7
click at [1098, 131] on icon at bounding box center [1095, 129] width 14 height 14
click at [1095, 131] on icon at bounding box center [1095, 128] width 9 height 9
click at [1095, 131] on icon at bounding box center [1095, 129] width 14 height 14
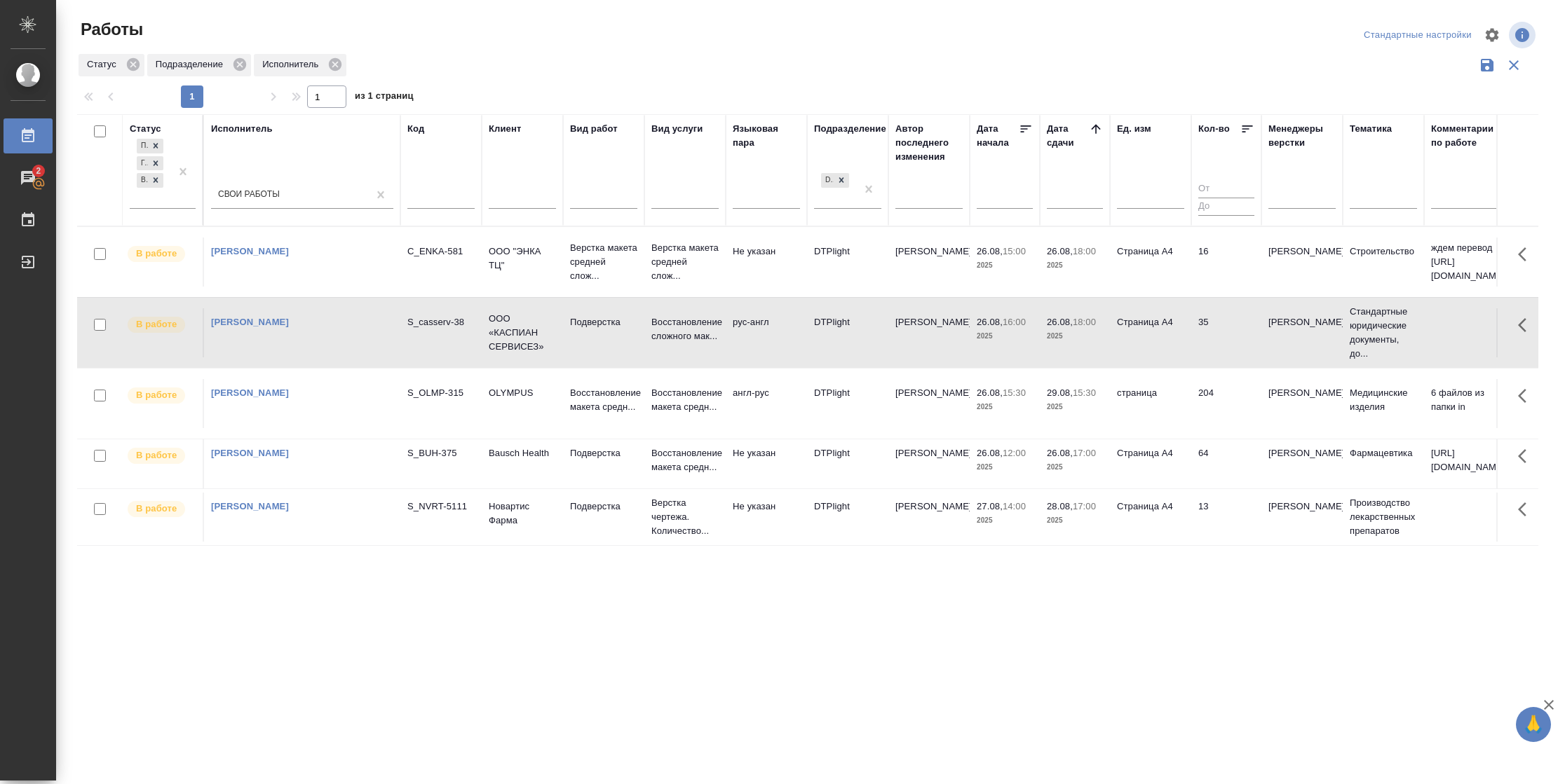
click at [1224, 353] on td "35" at bounding box center [1226, 333] width 70 height 49
click at [1206, 470] on td "64" at bounding box center [1226, 464] width 70 height 49
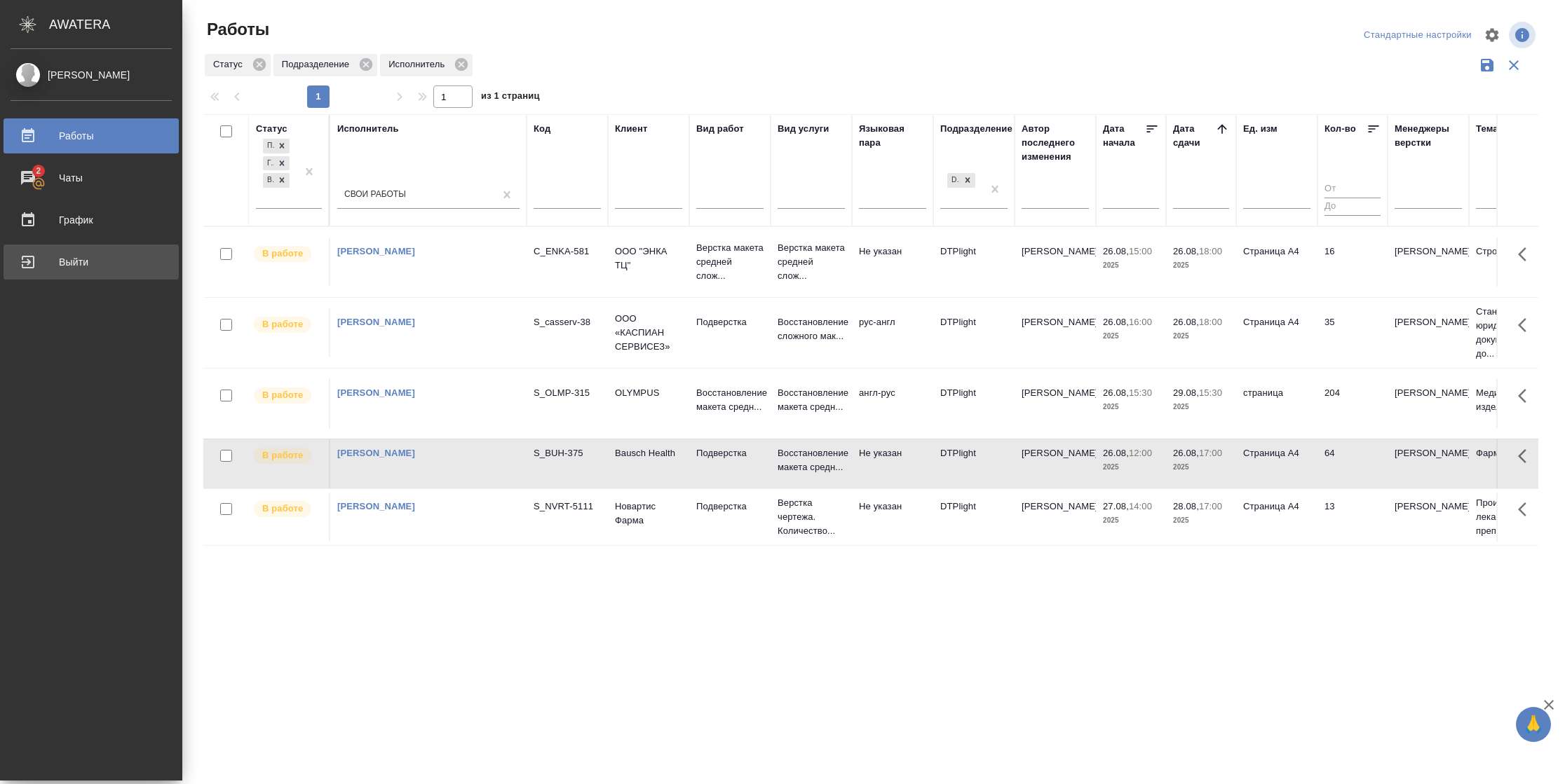
click at [37, 262] on div "Выйти" at bounding box center [91, 262] width 161 height 21
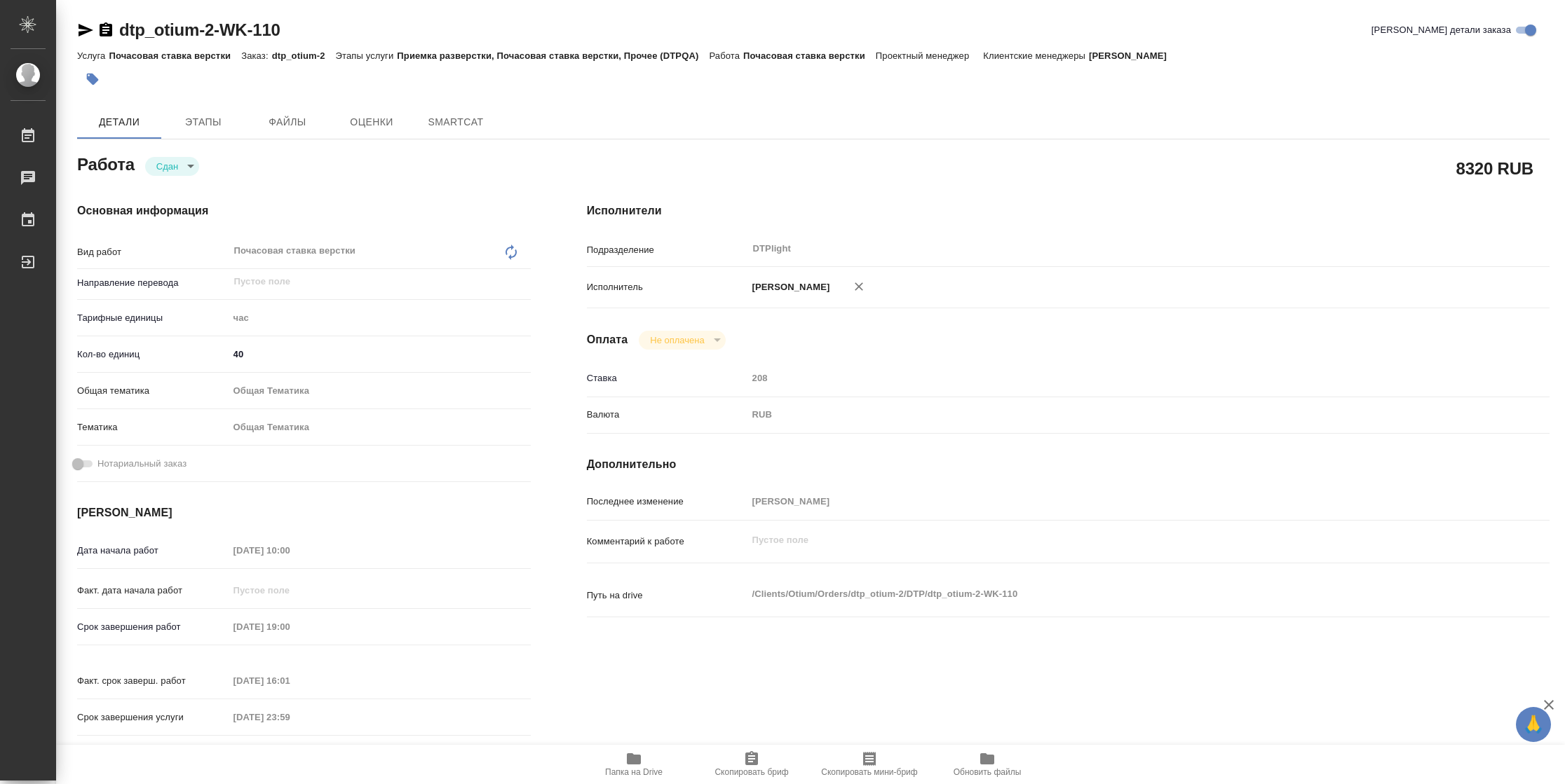
type textarea "x"
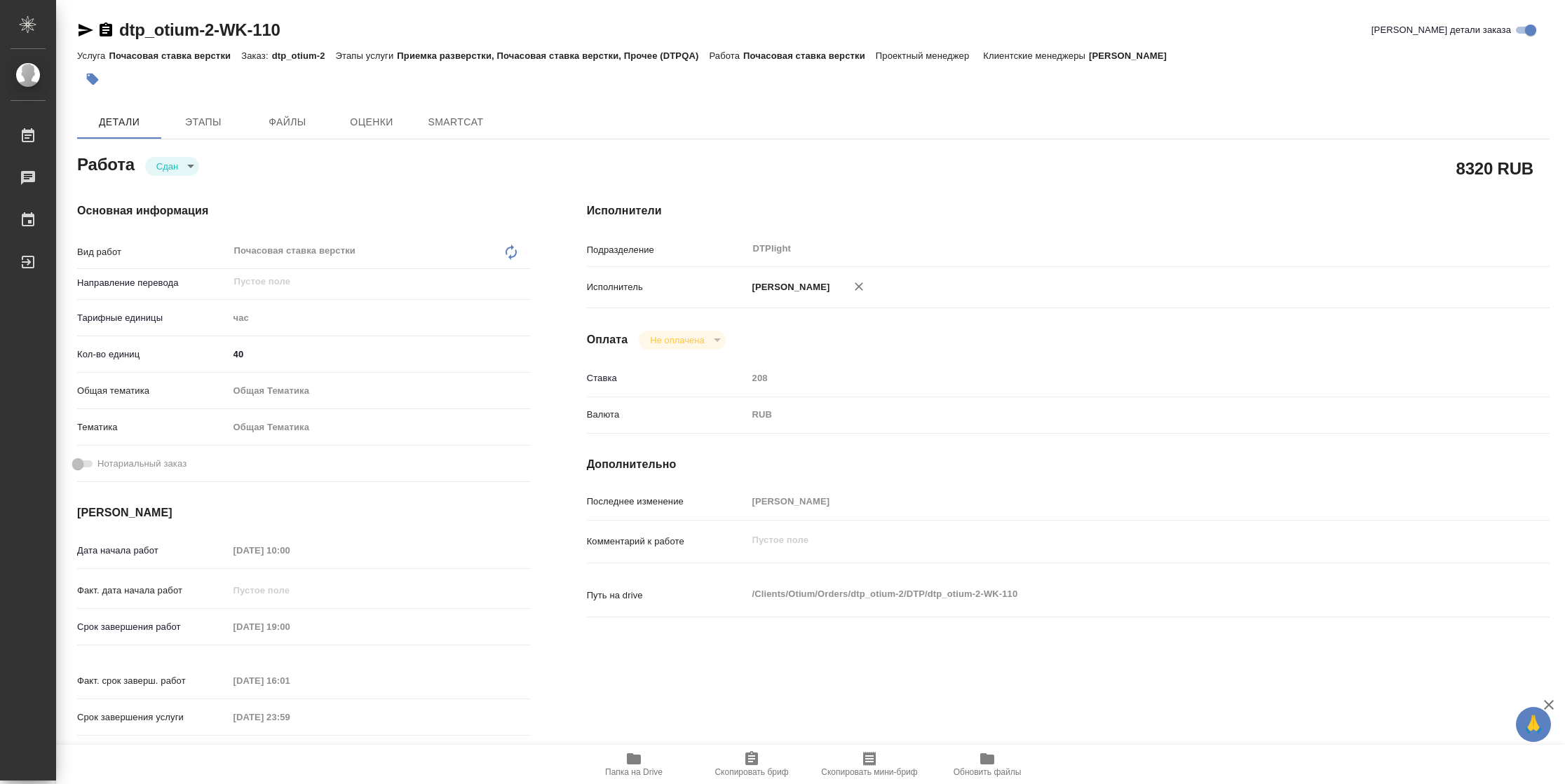
type textarea "x"
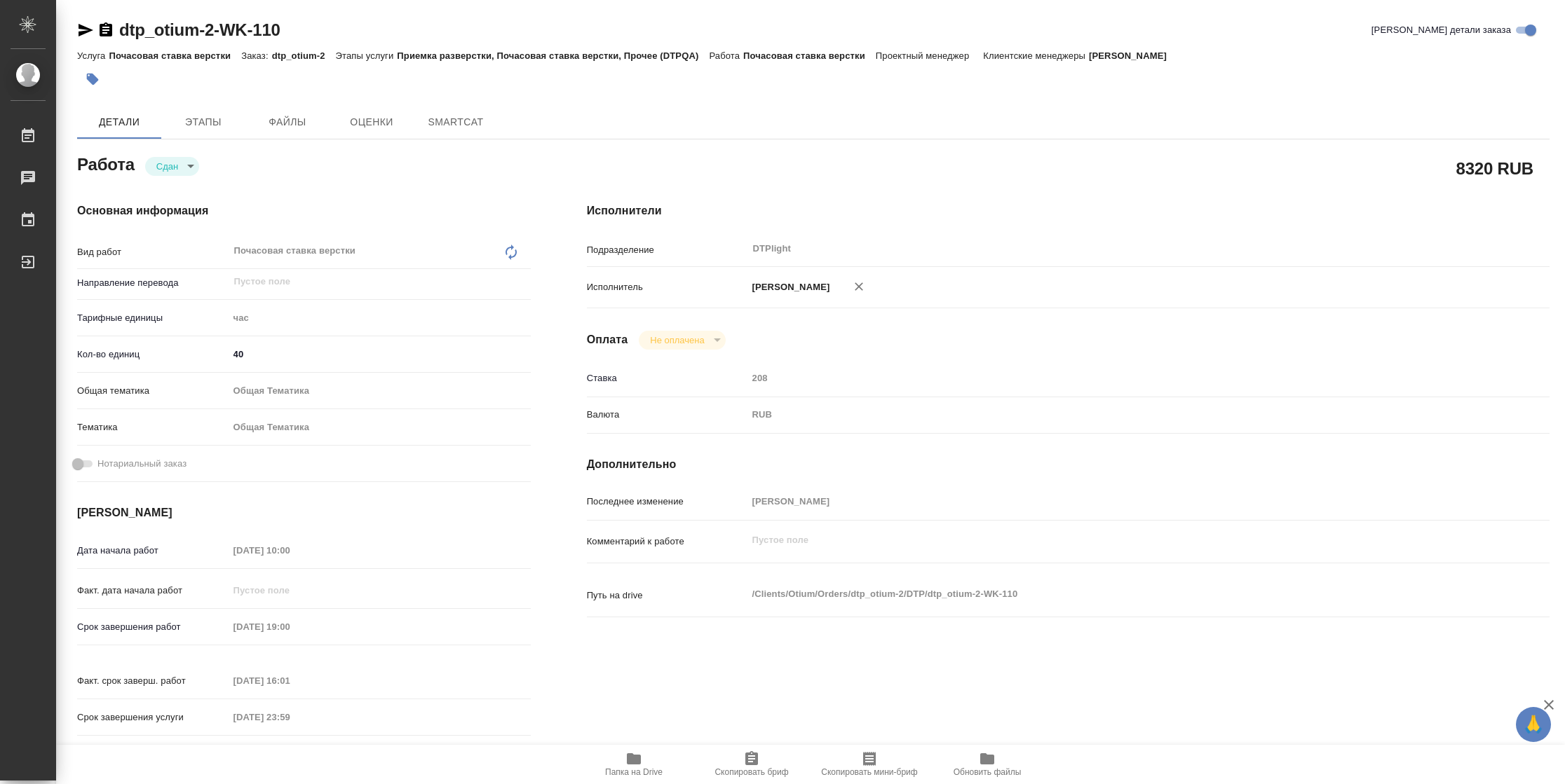
type textarea "x"
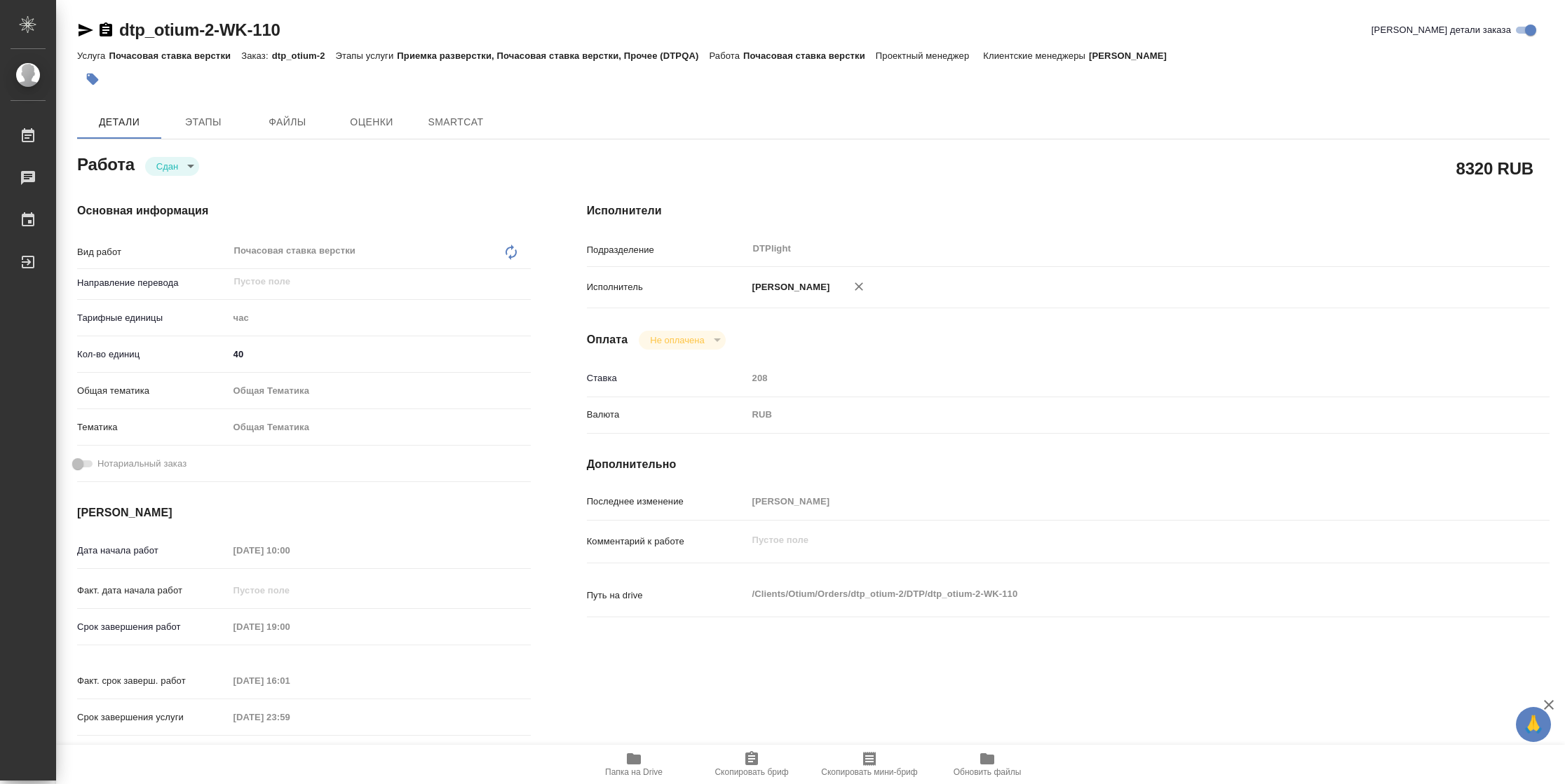
type textarea "x"
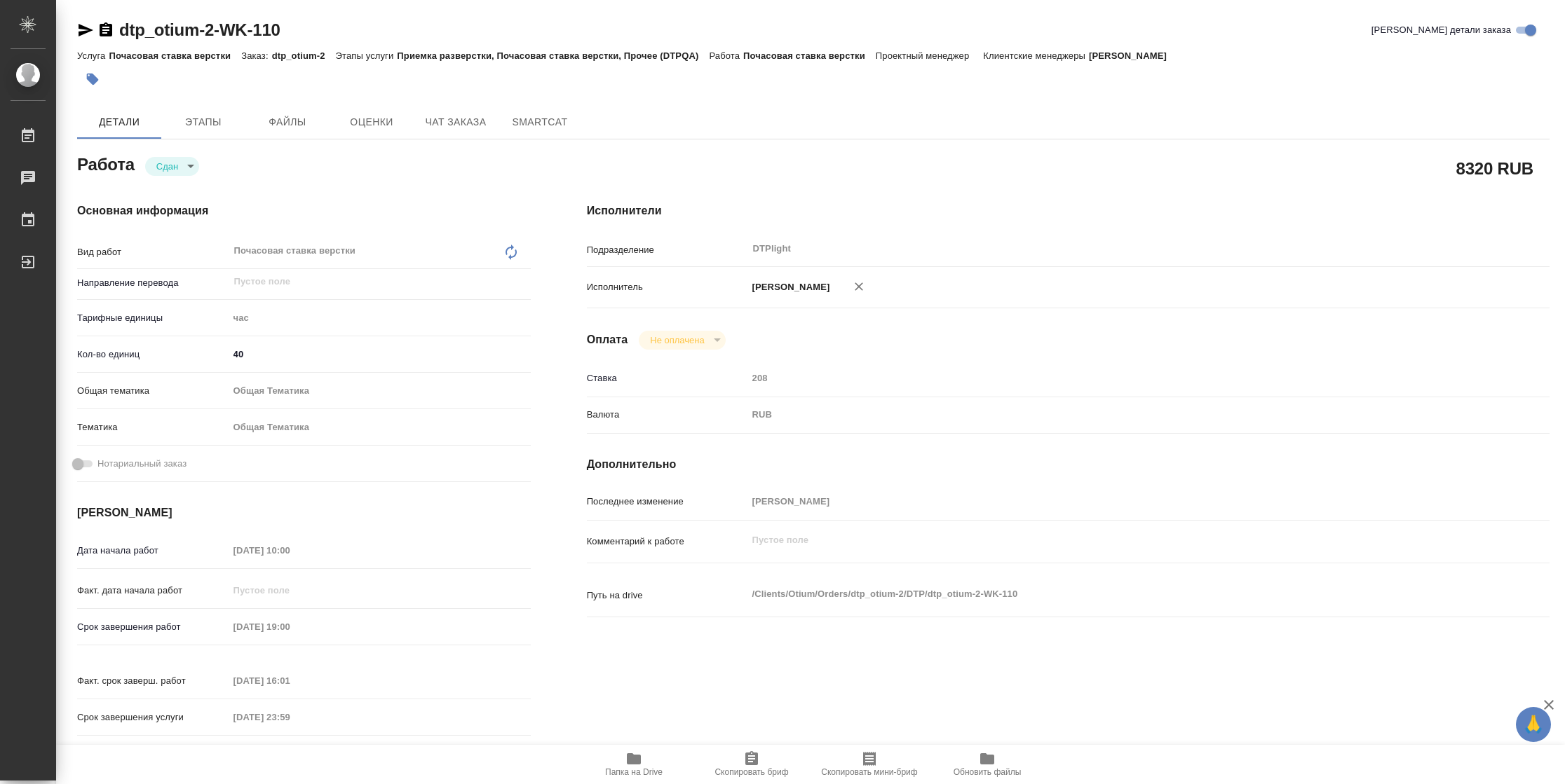
type textarea "x"
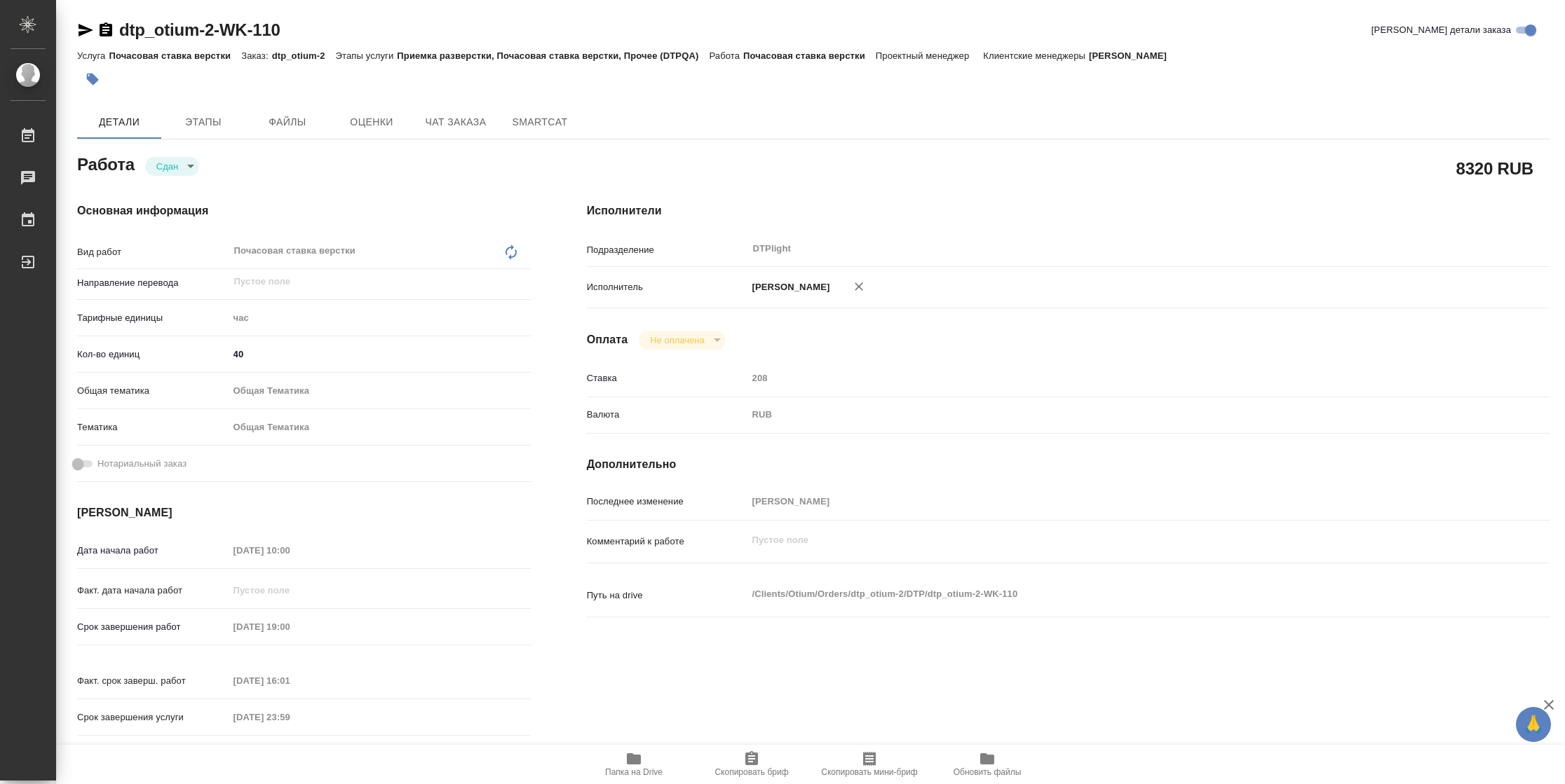
type textarea "x"
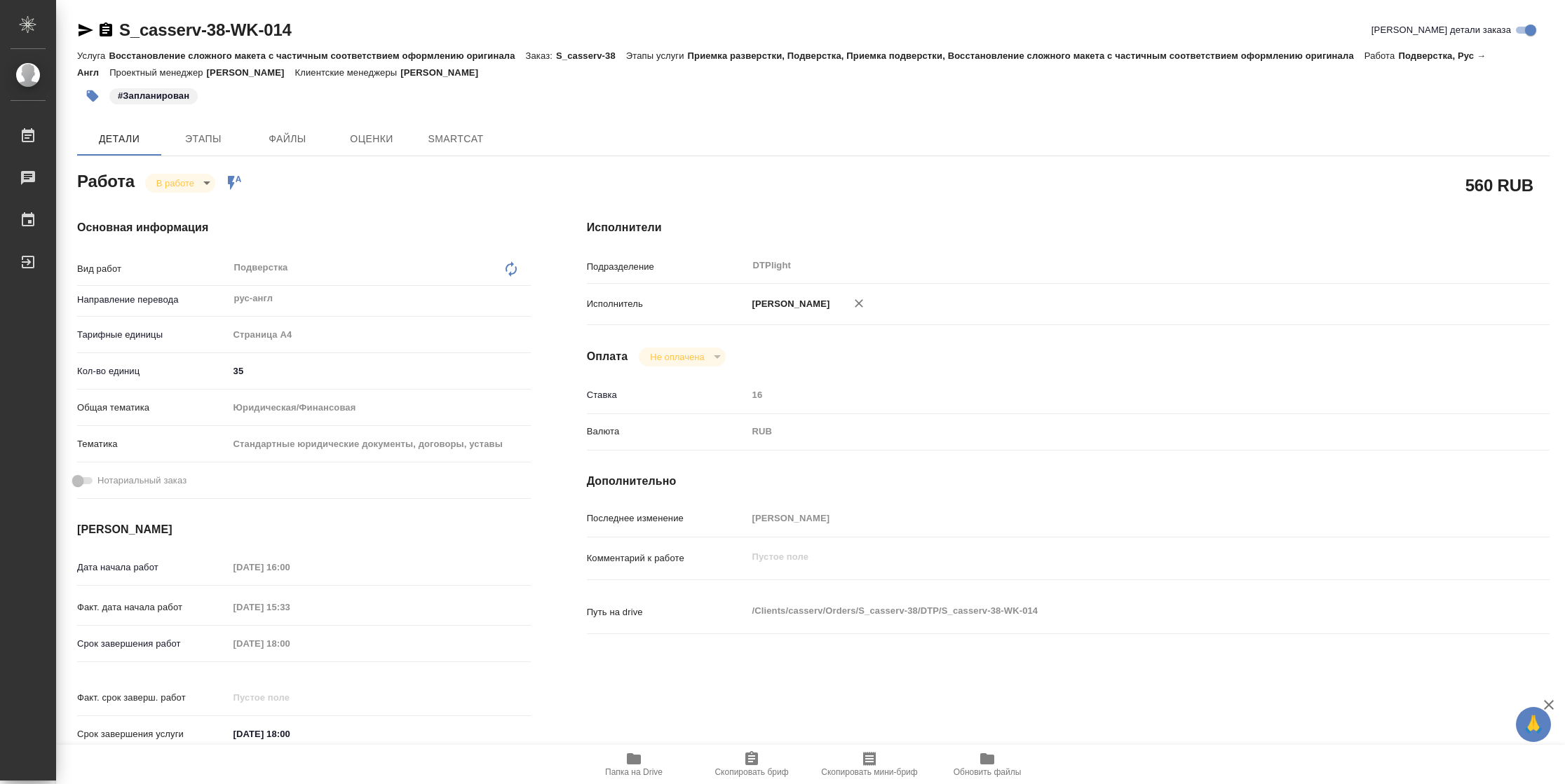
type textarea "x"
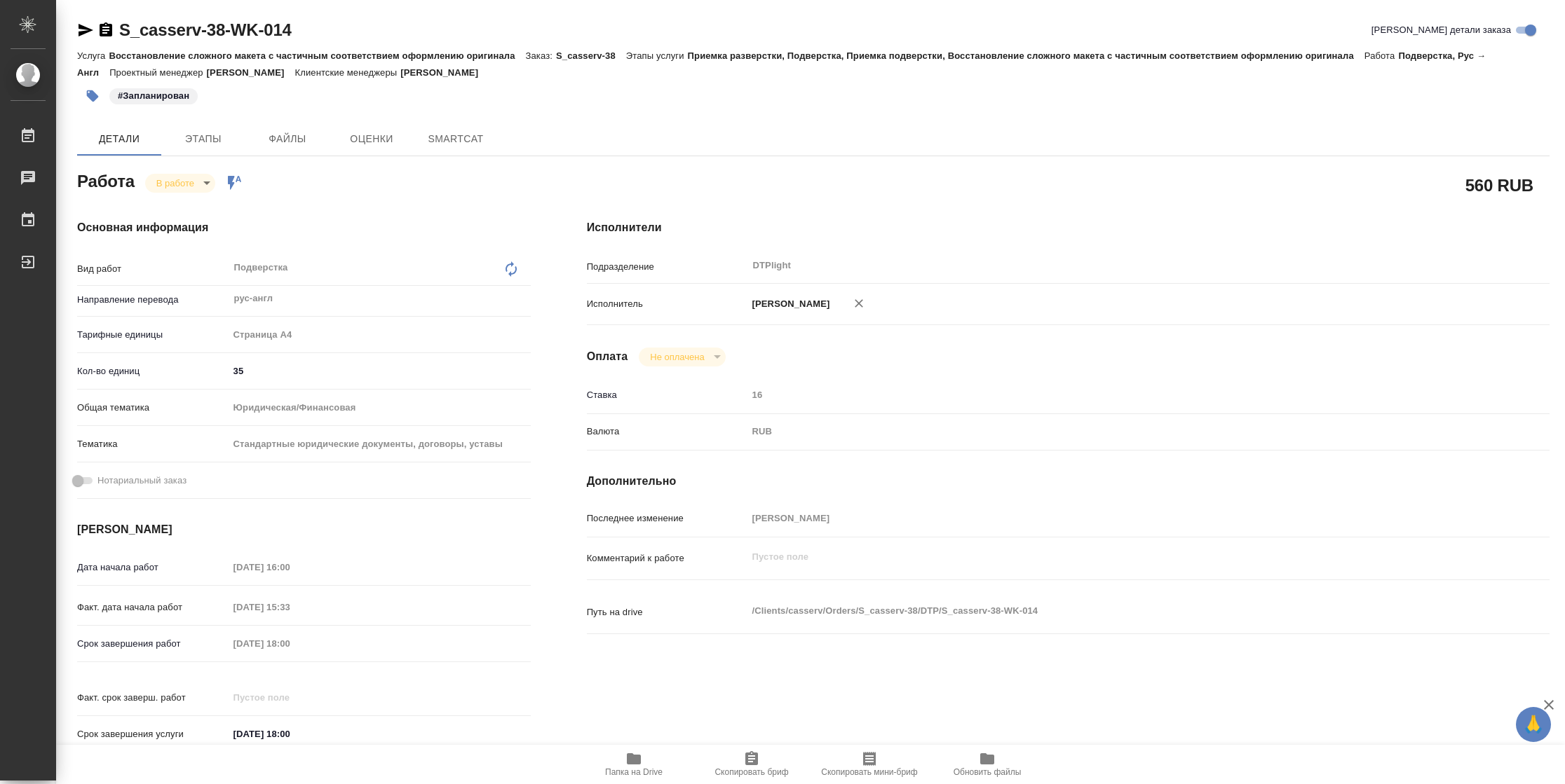
type textarea "x"
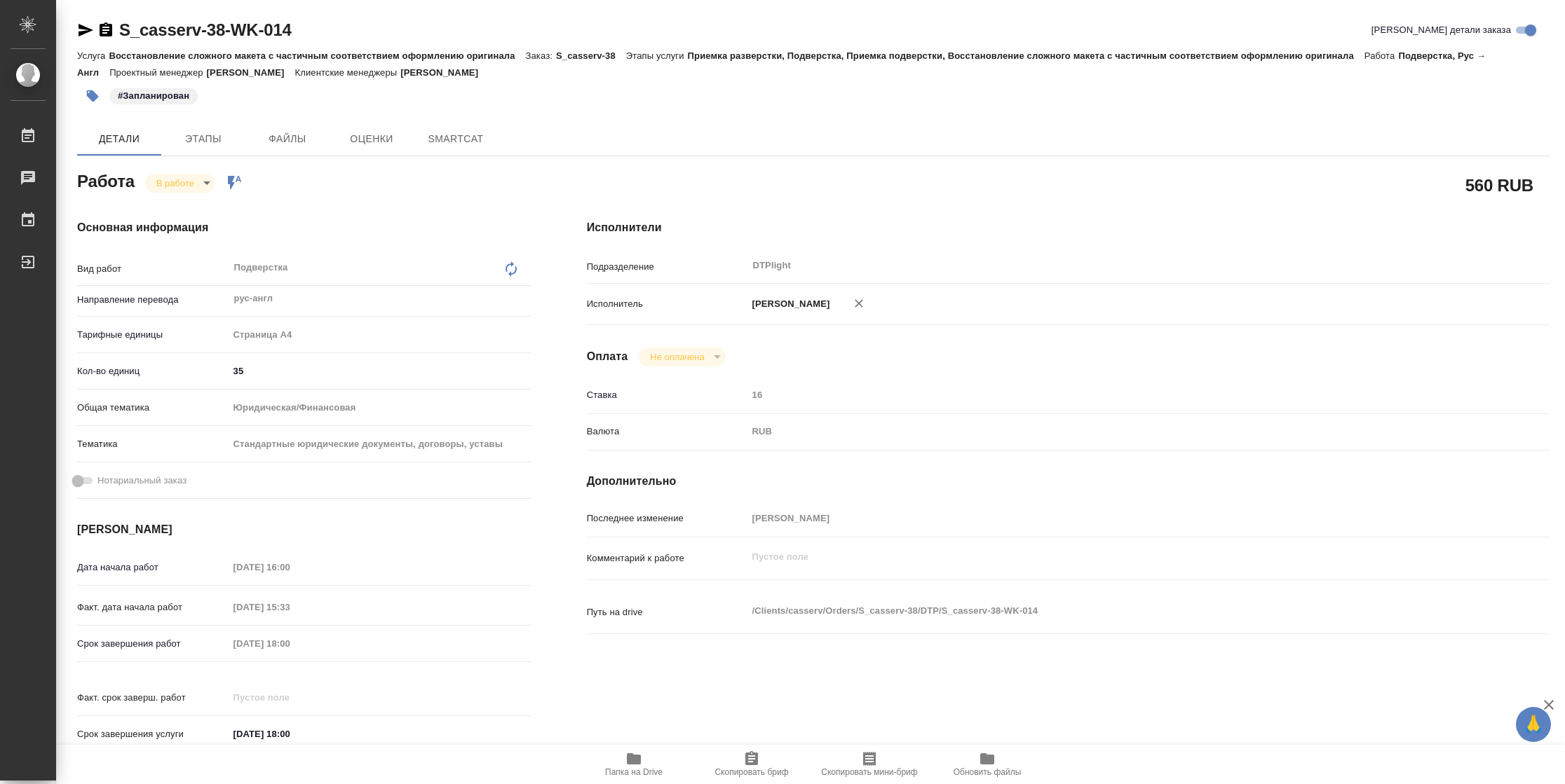
type textarea "x"
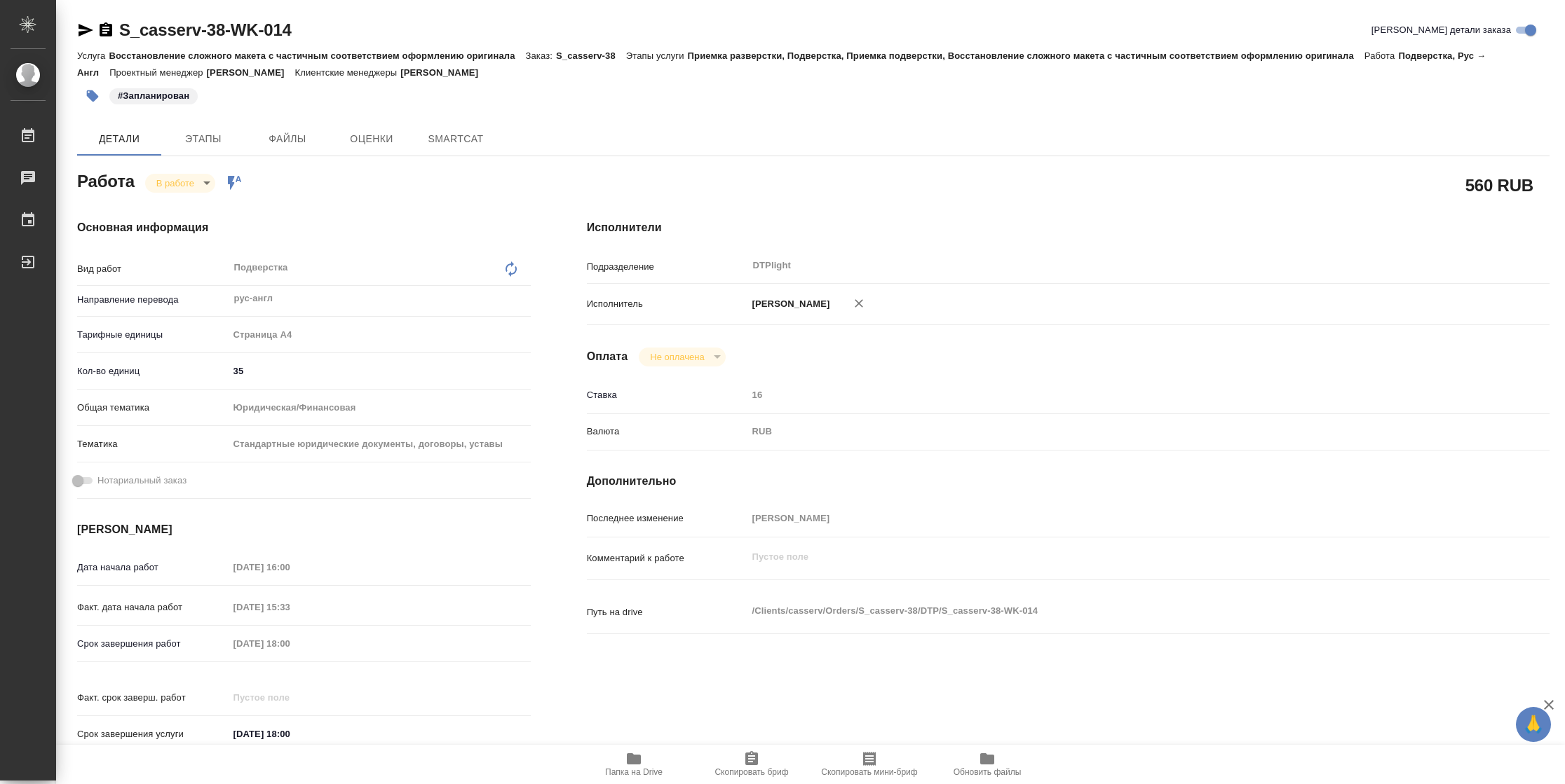
type textarea "x"
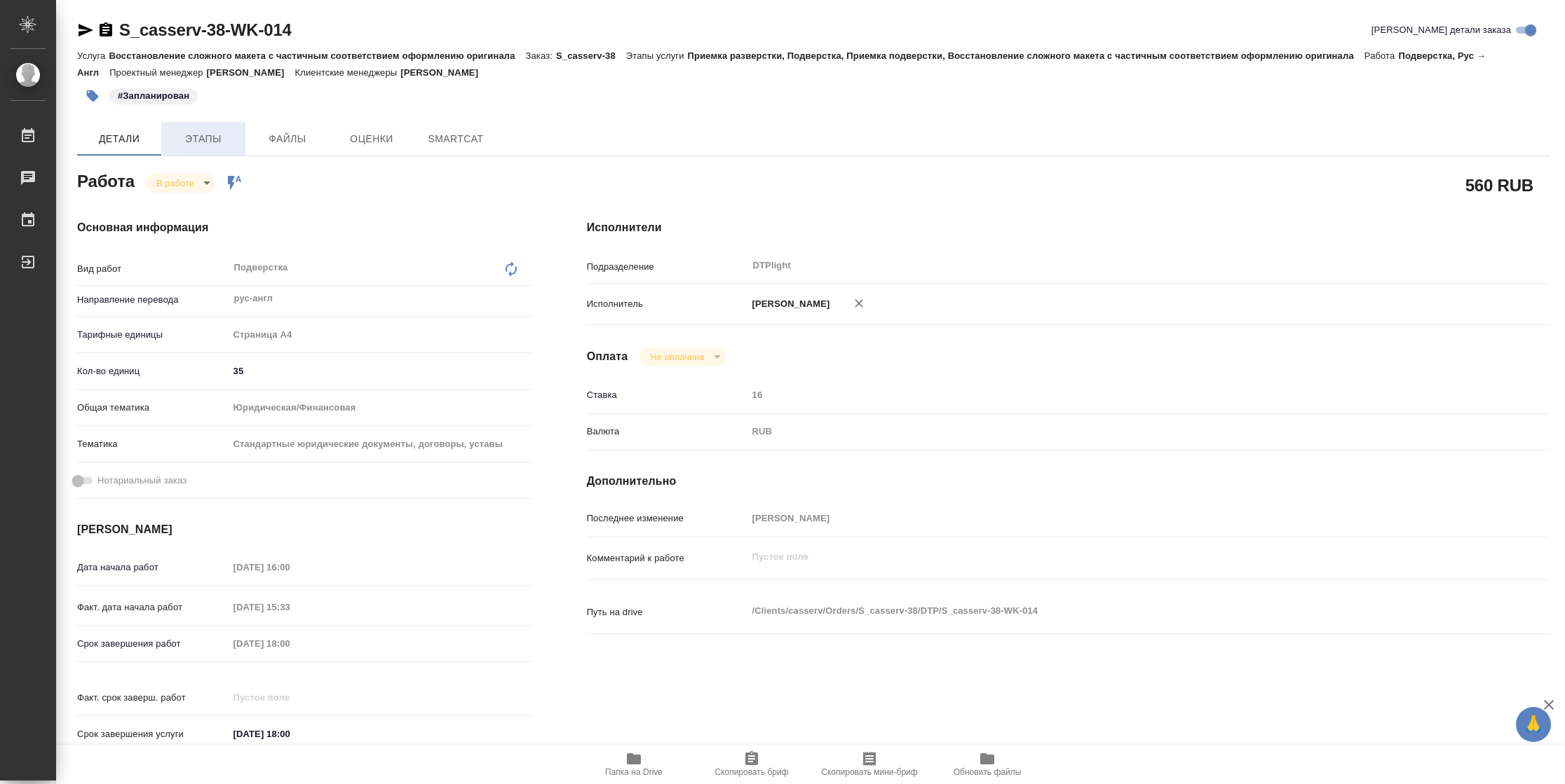
drag, startPoint x: 82, startPoint y: 27, endPoint x: 198, endPoint y: 150, distance: 169.1
click at [86, 29] on icon "button" at bounding box center [85, 30] width 17 height 17
type textarea "x"
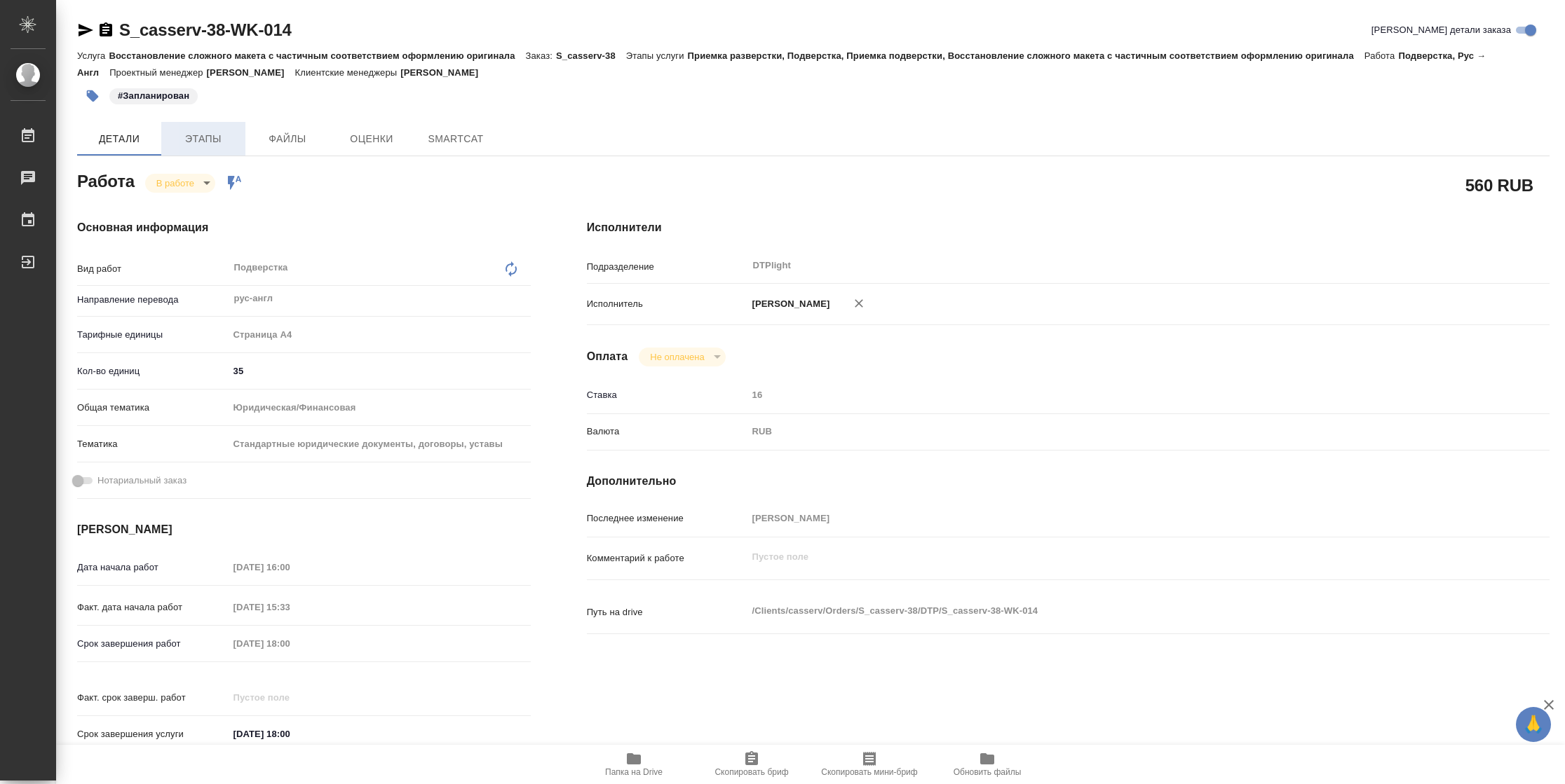
type textarea "x"
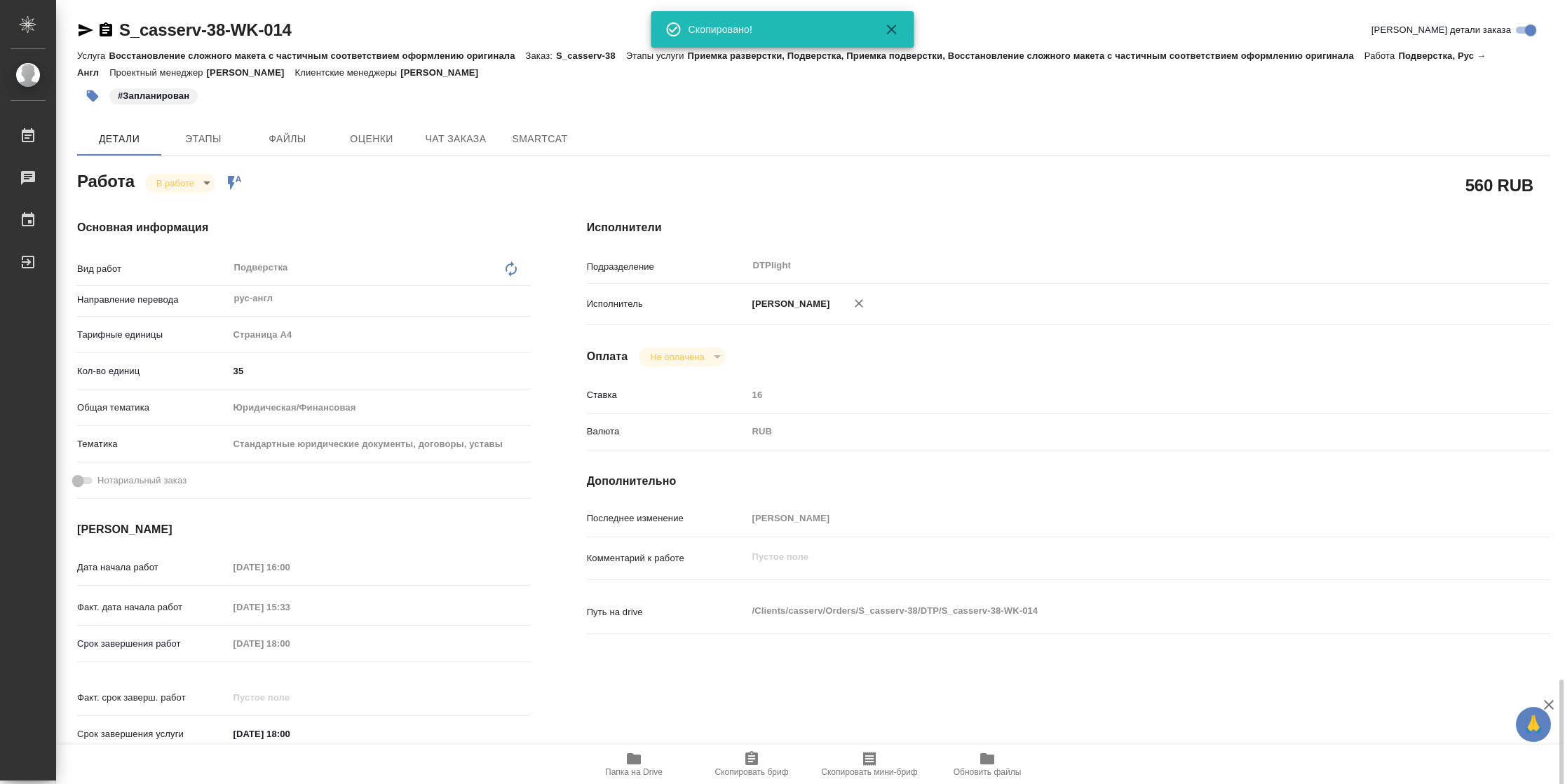
scroll to position [410, 0]
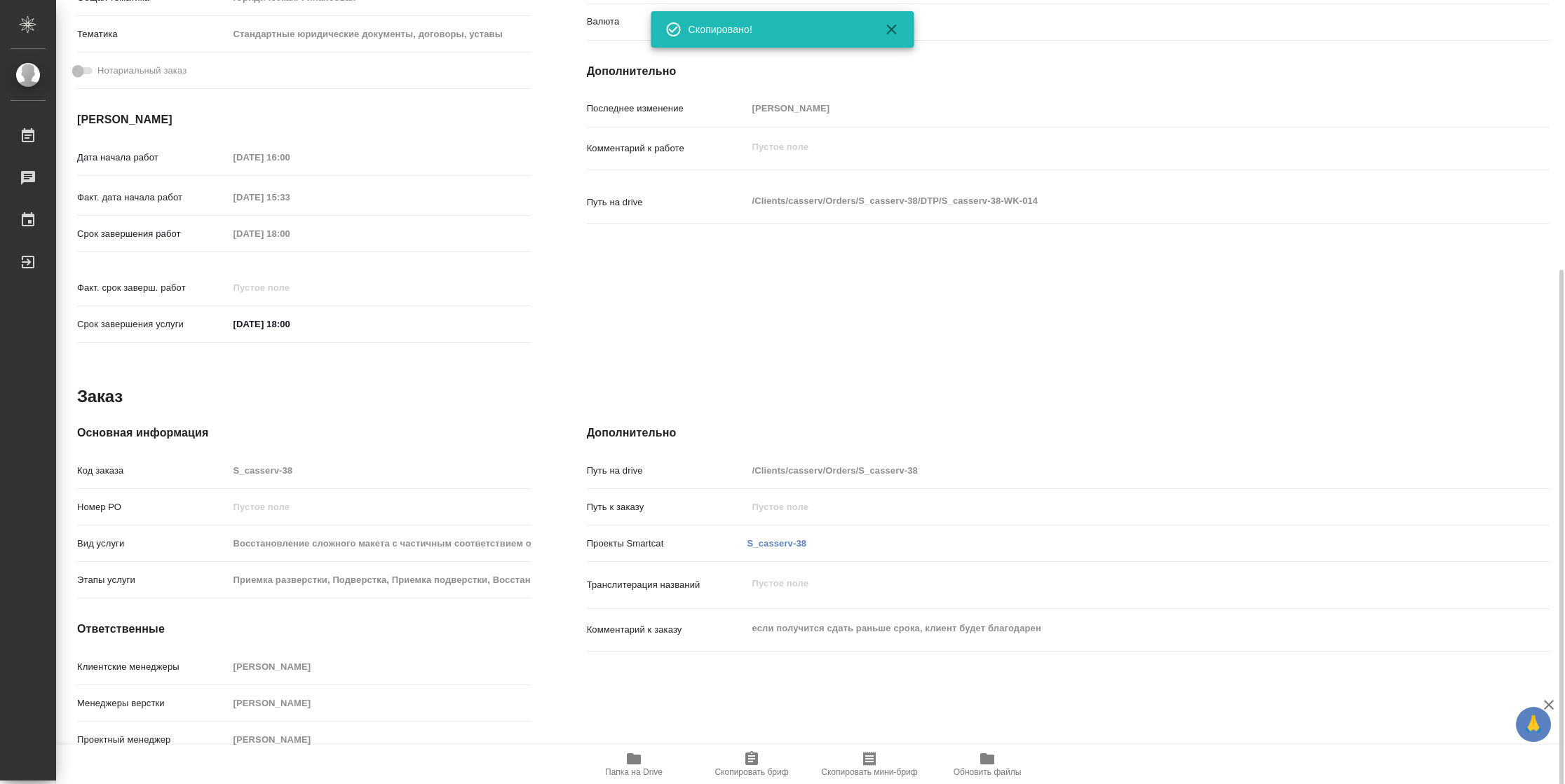
type textarea "x"
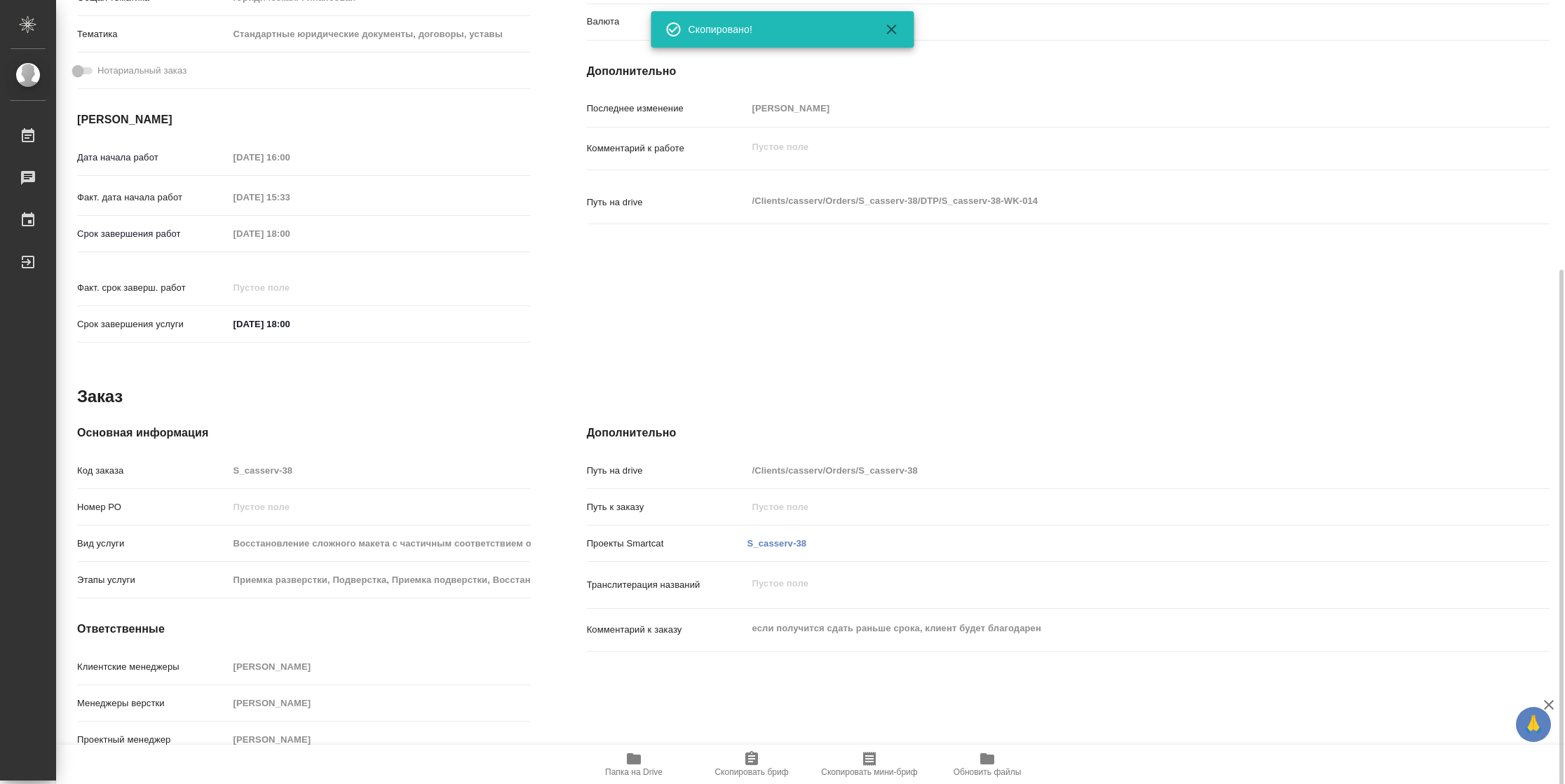
type textarea "x"
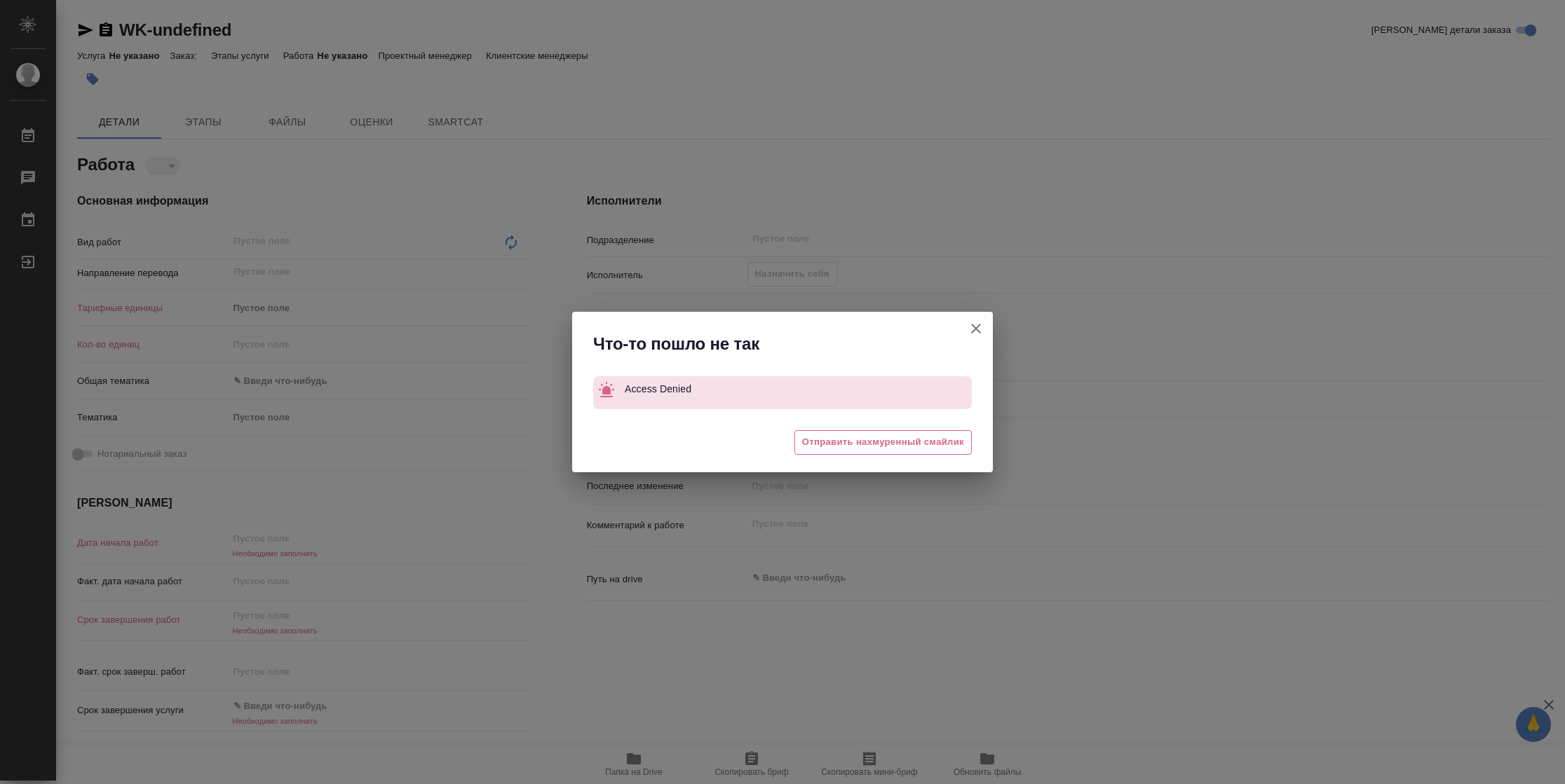
type textarea "x"
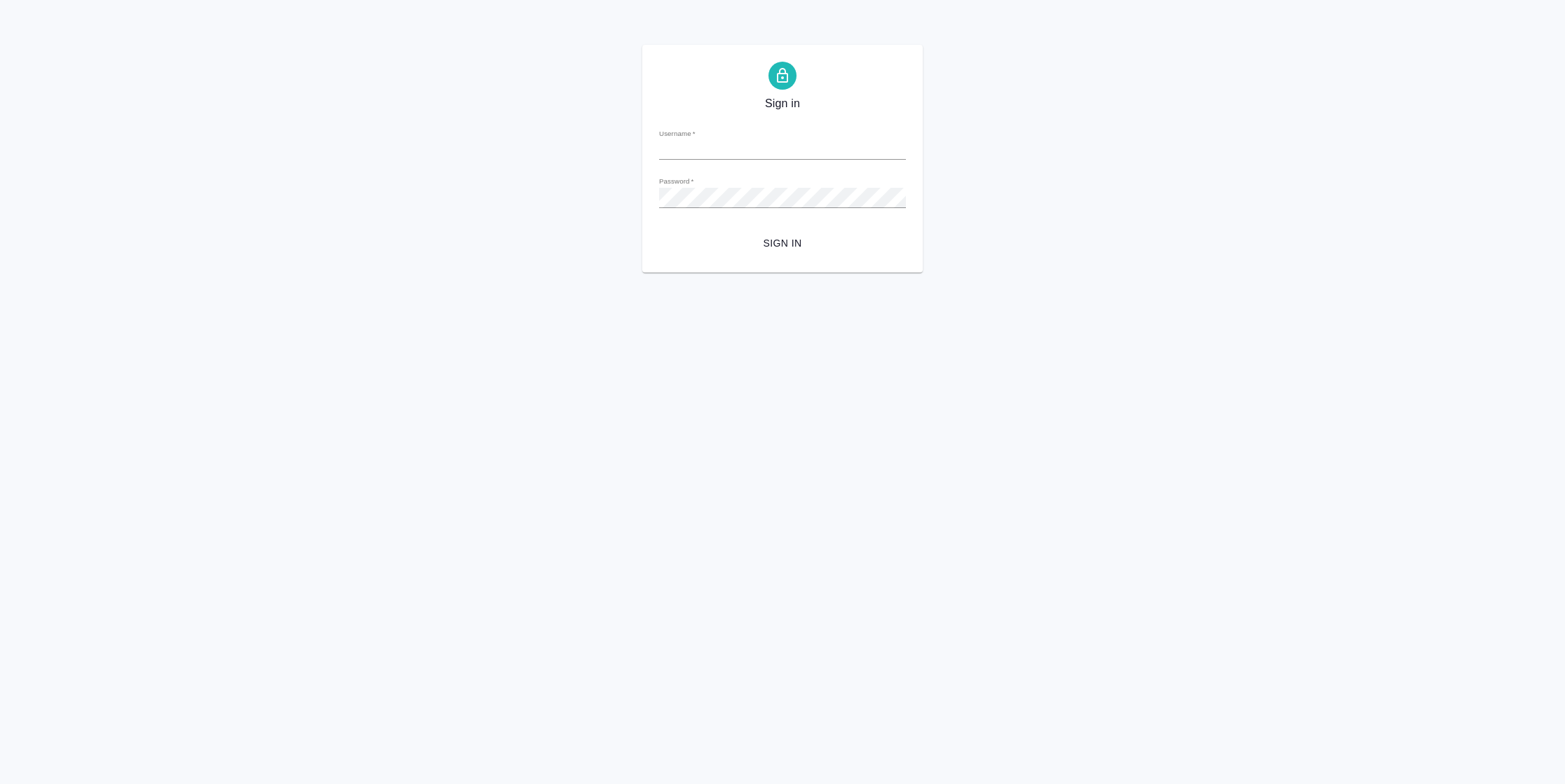
type input "[PERSON_NAME][EMAIL_ADDRESS][DOMAIN_NAME]"
click at [784, 249] on span "Sign in" at bounding box center [782, 244] width 224 height 18
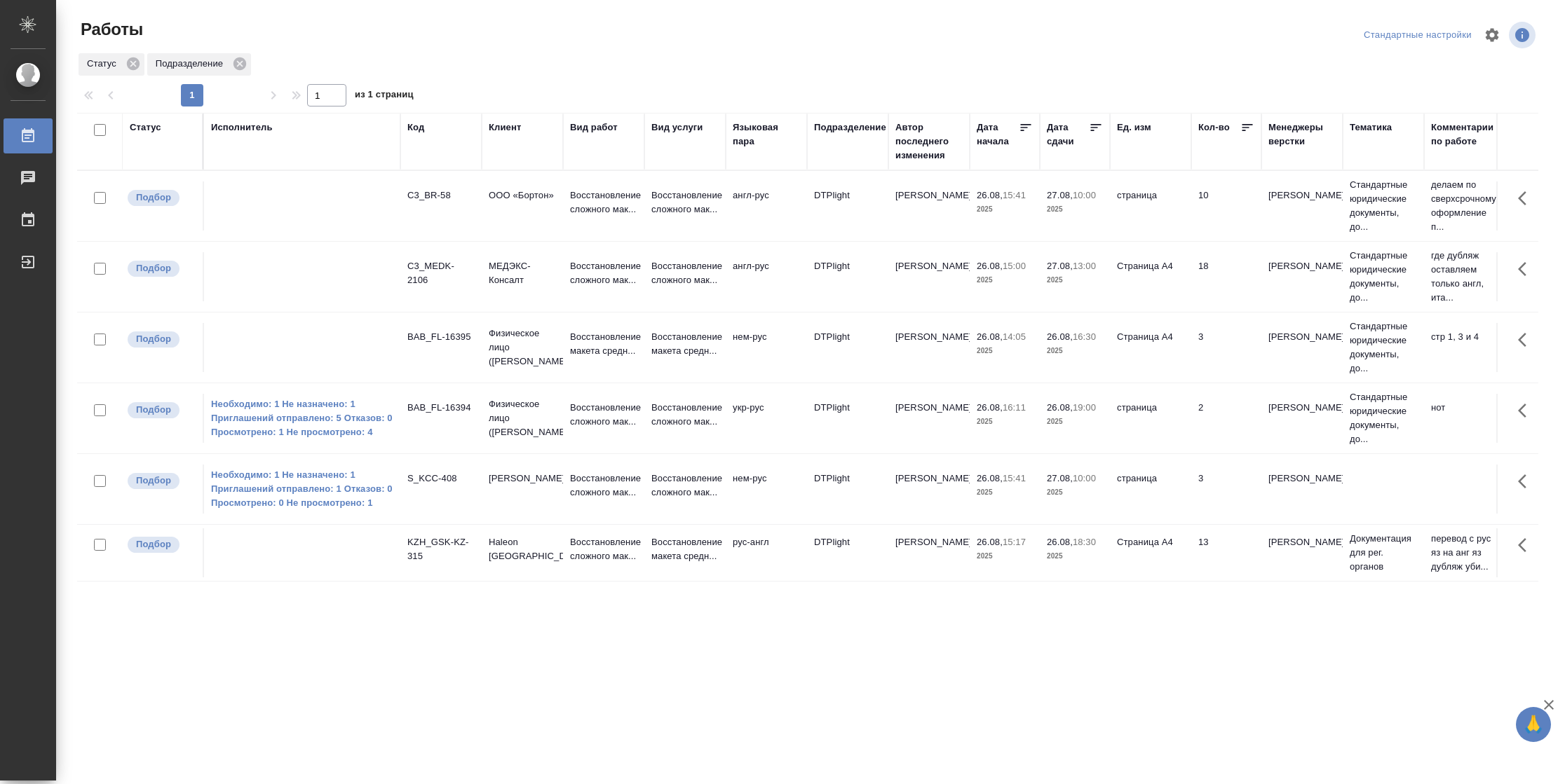
click at [150, 123] on div "Статус" at bounding box center [145, 127] width 31 height 14
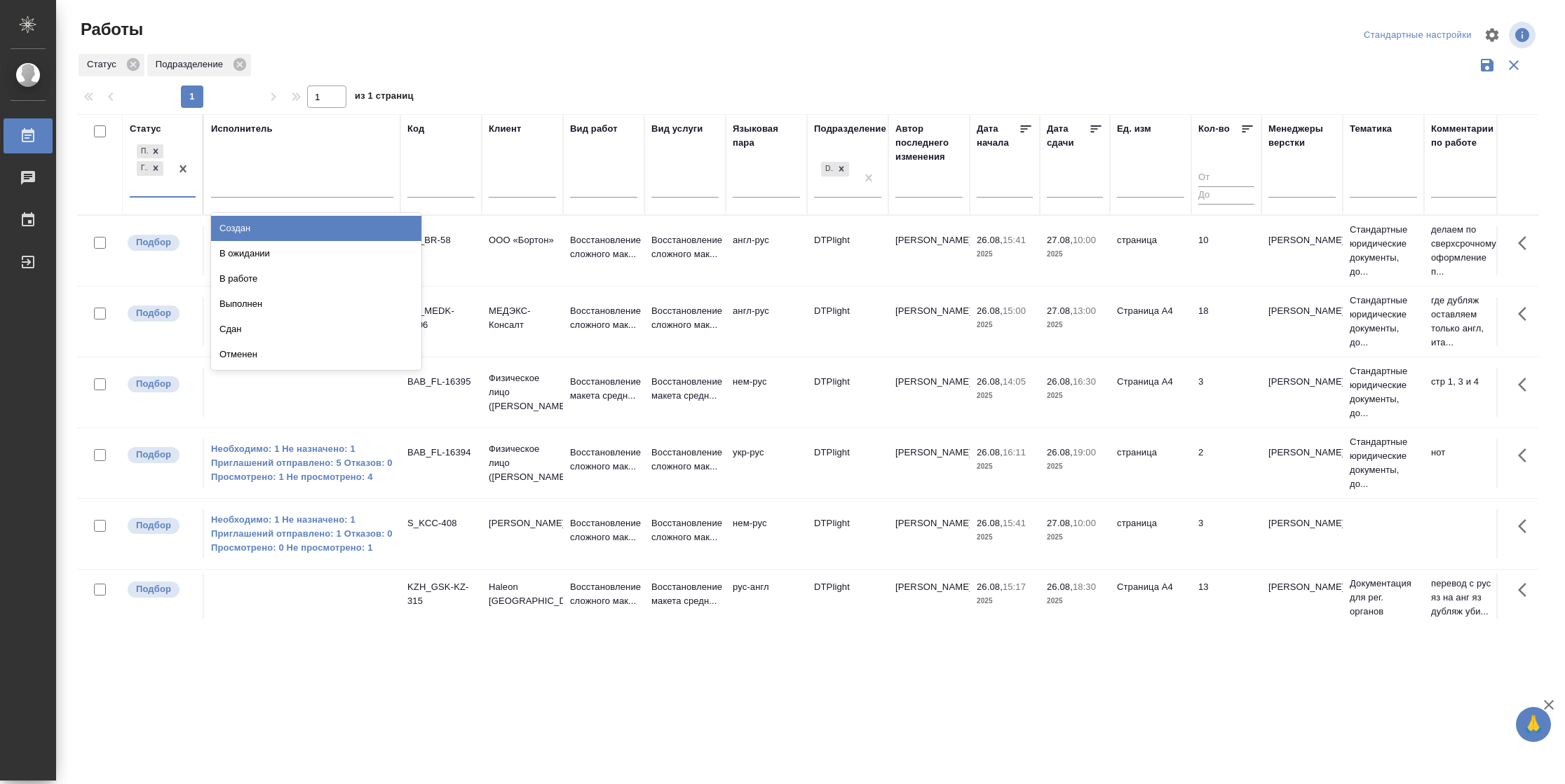
click at [167, 186] on div "Подбор Готов к работе" at bounding box center [150, 168] width 41 height 54
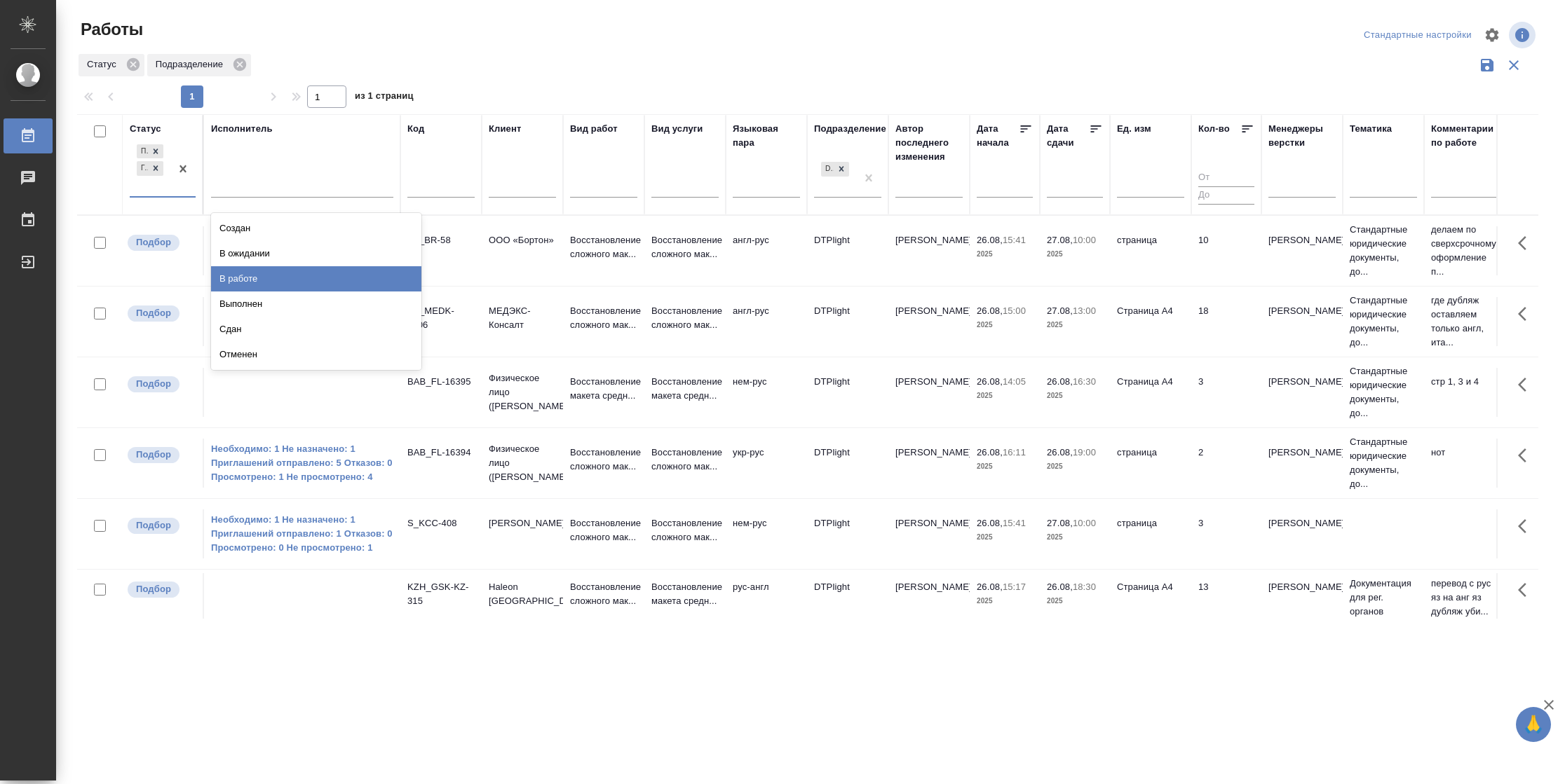
click at [250, 276] on div "В работе" at bounding box center [316, 279] width 210 height 25
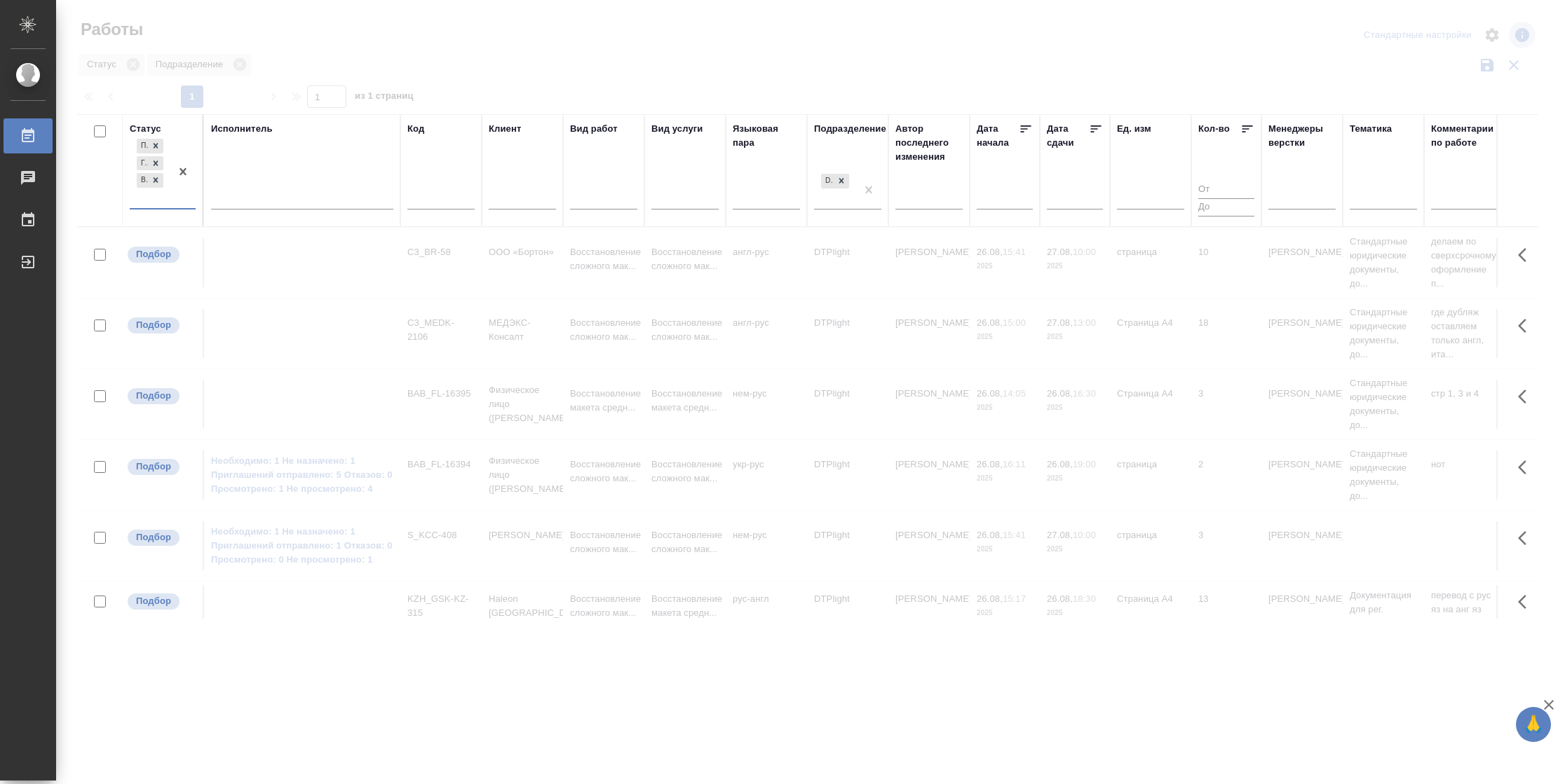
click at [316, 201] on div at bounding box center [302, 195] width 182 height 20
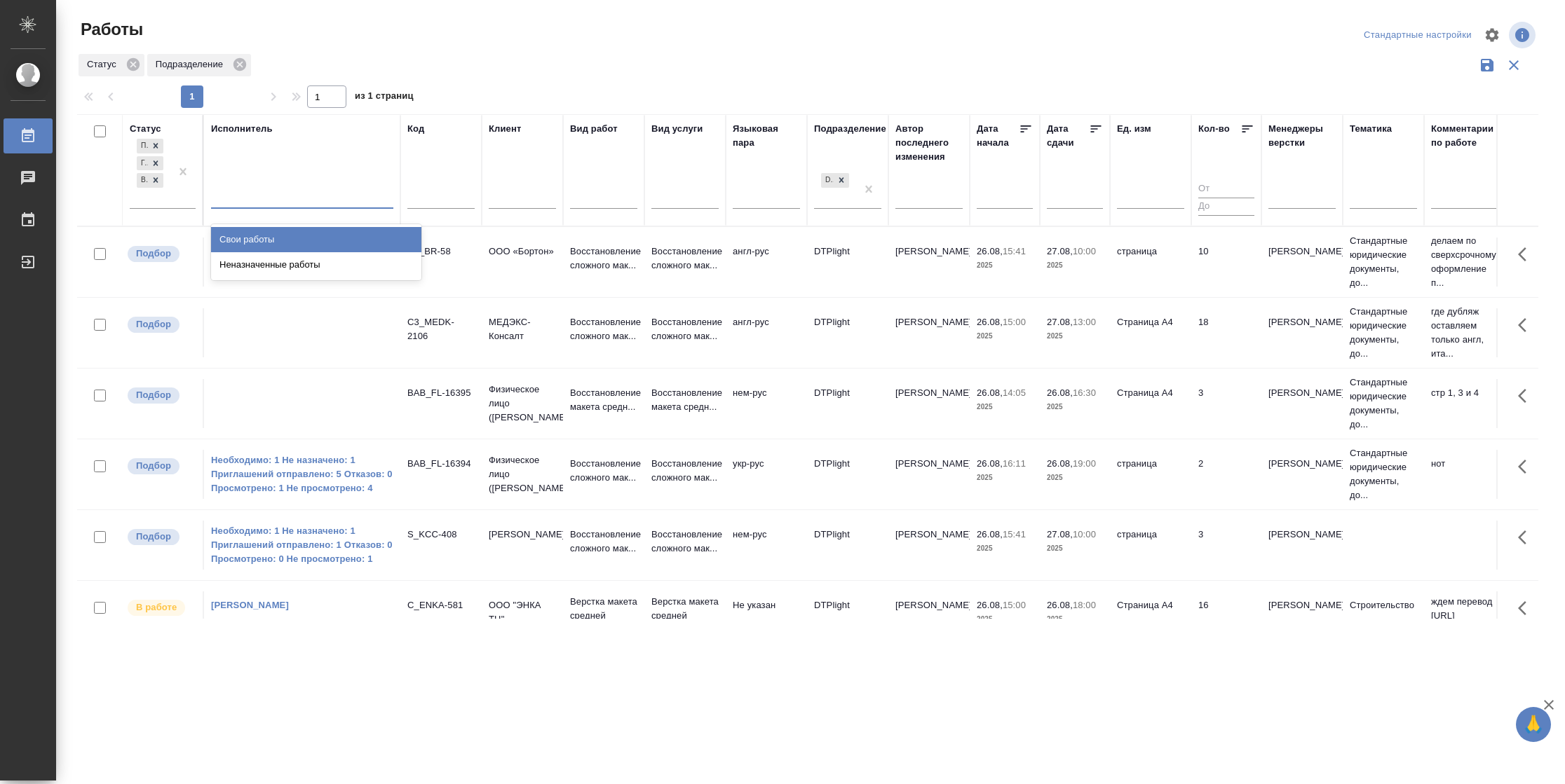
click at [300, 241] on div "Свои работы" at bounding box center [316, 240] width 210 height 25
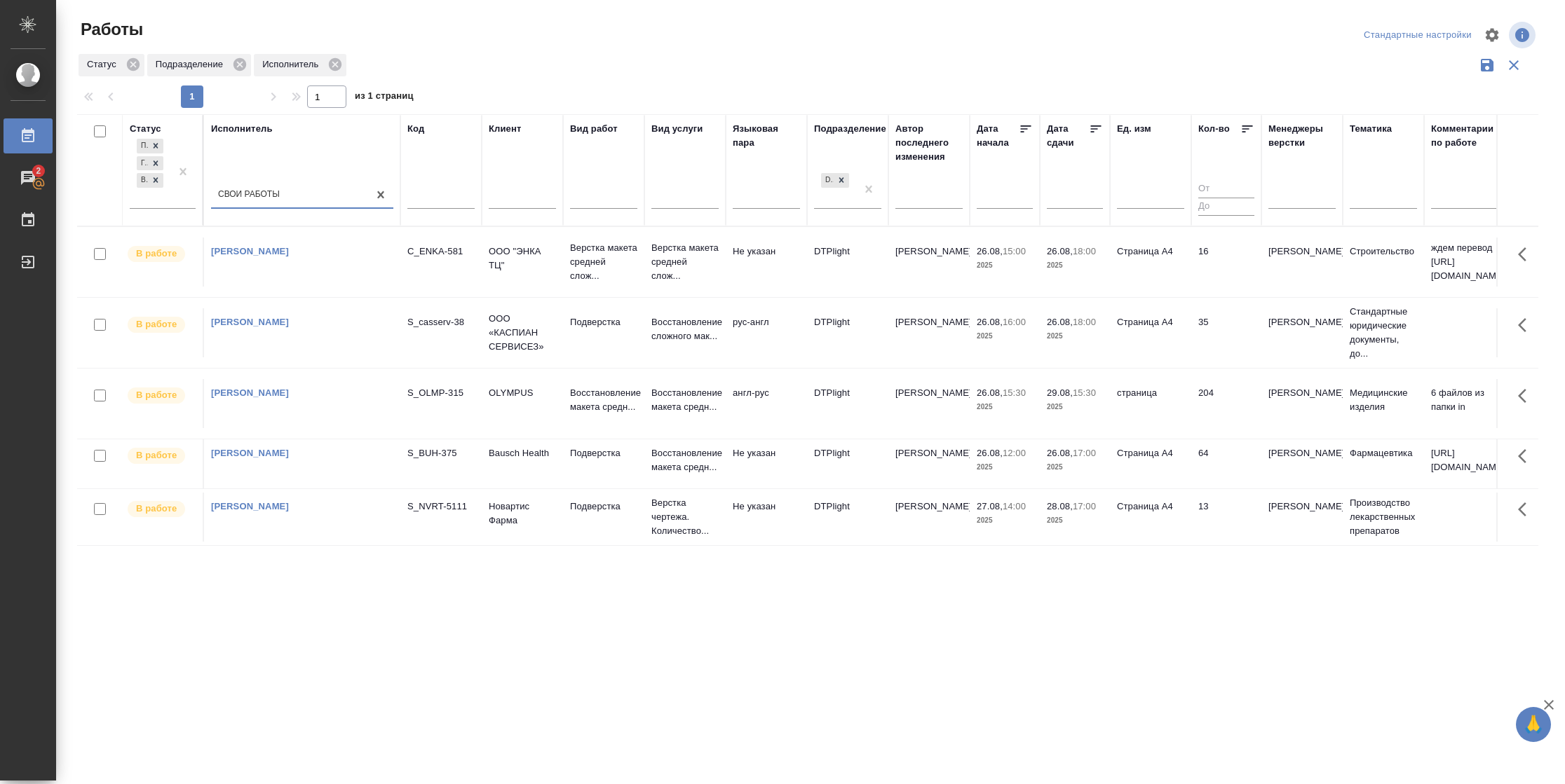
click at [1099, 127] on icon at bounding box center [1095, 129] width 14 height 14
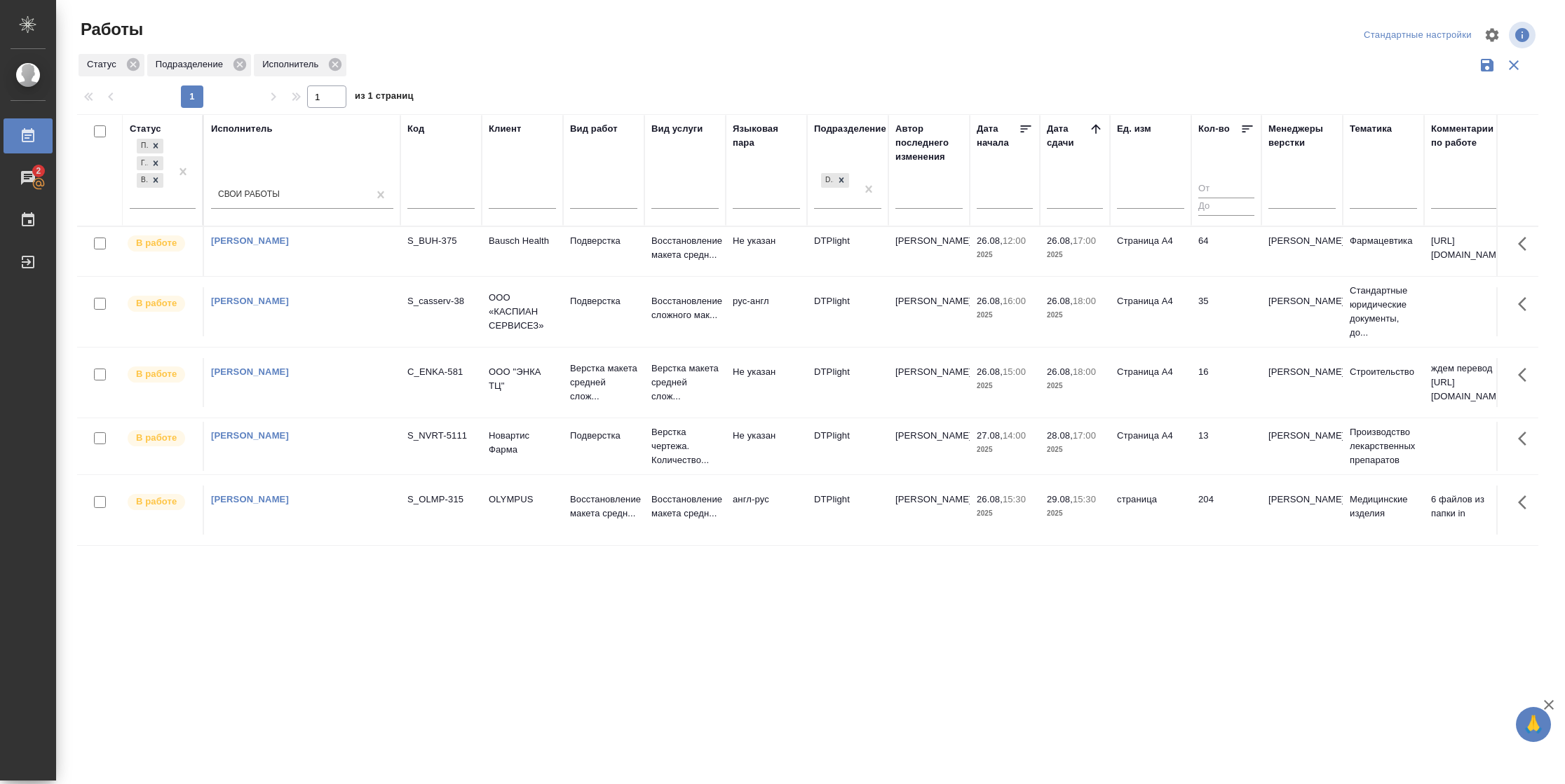
click at [1202, 265] on td "64" at bounding box center [1226, 252] width 70 height 49
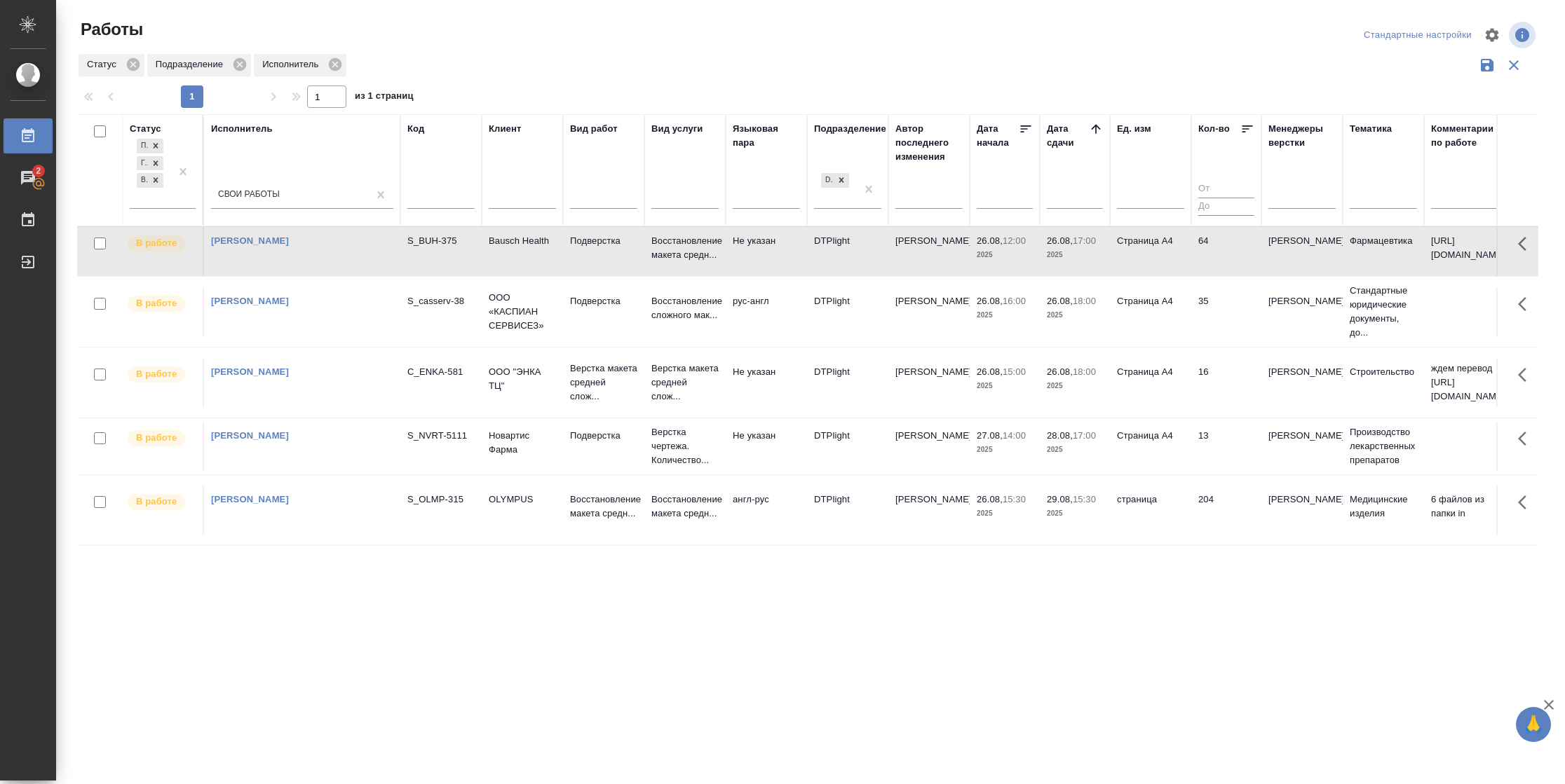
click at [1202, 265] on td "64" at bounding box center [1226, 252] width 70 height 49
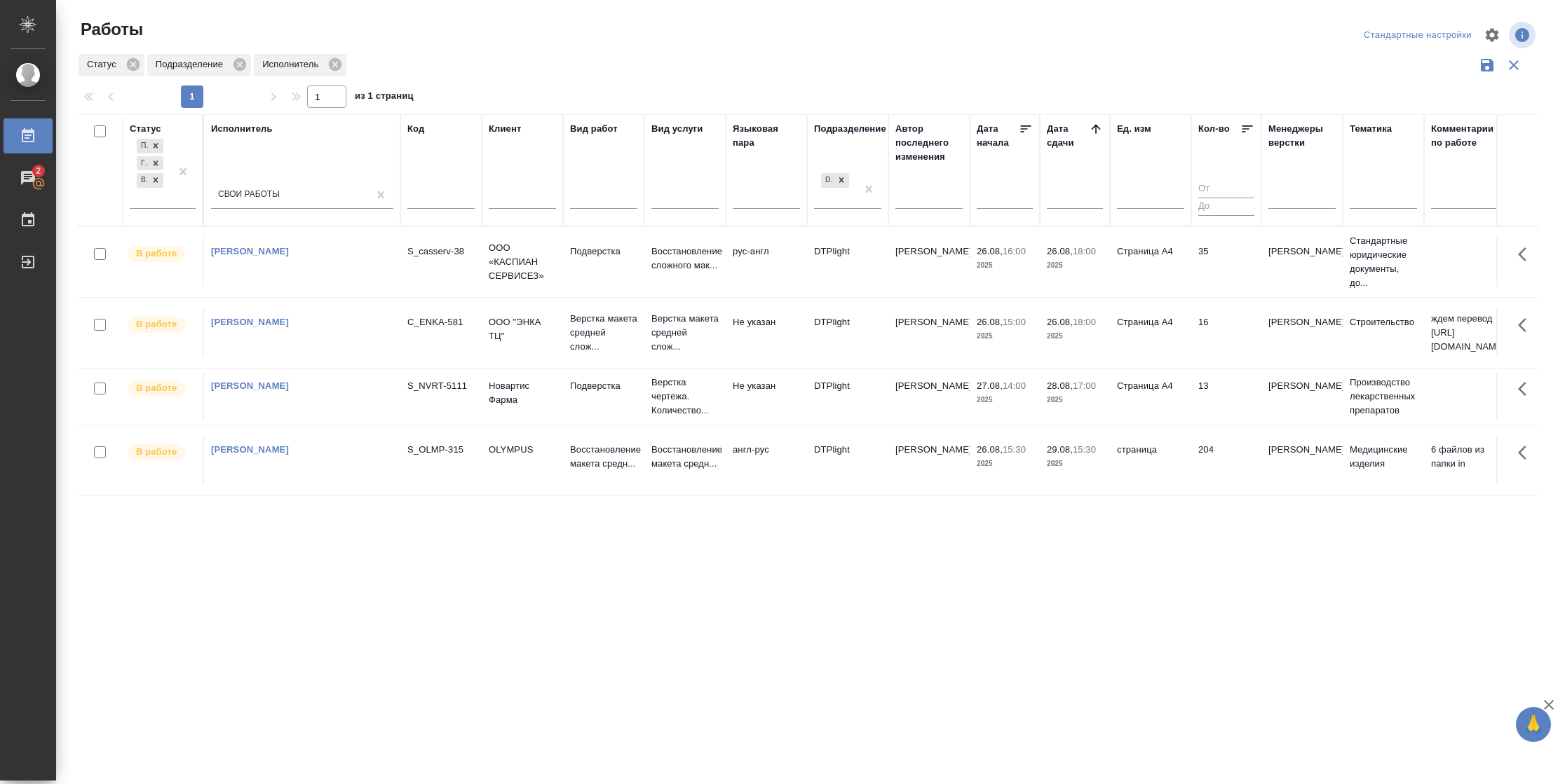
click at [1209, 276] on td "35" at bounding box center [1226, 262] width 70 height 49
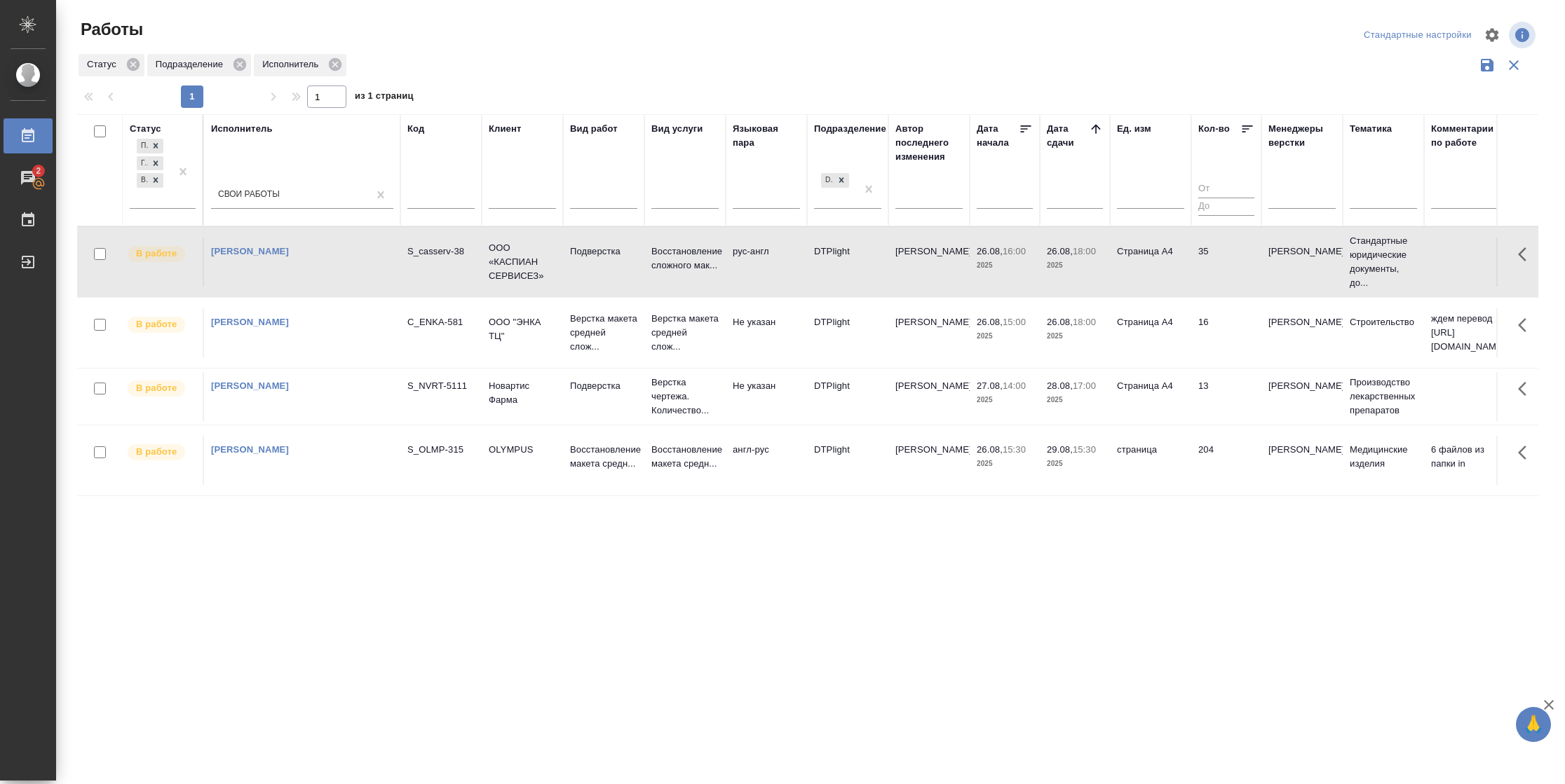
click at [1209, 276] on td "35" at bounding box center [1226, 262] width 70 height 49
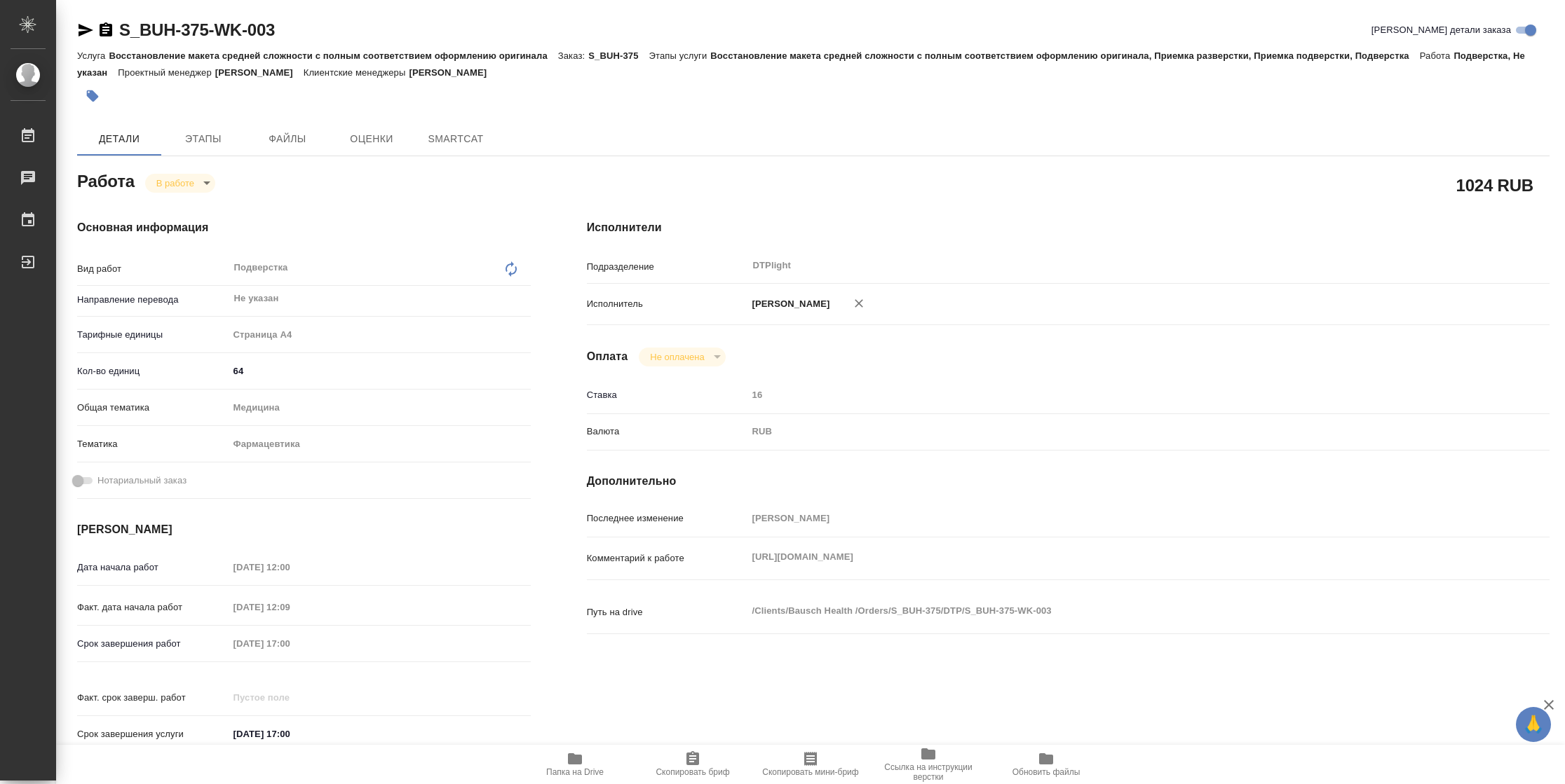
type textarea "x"
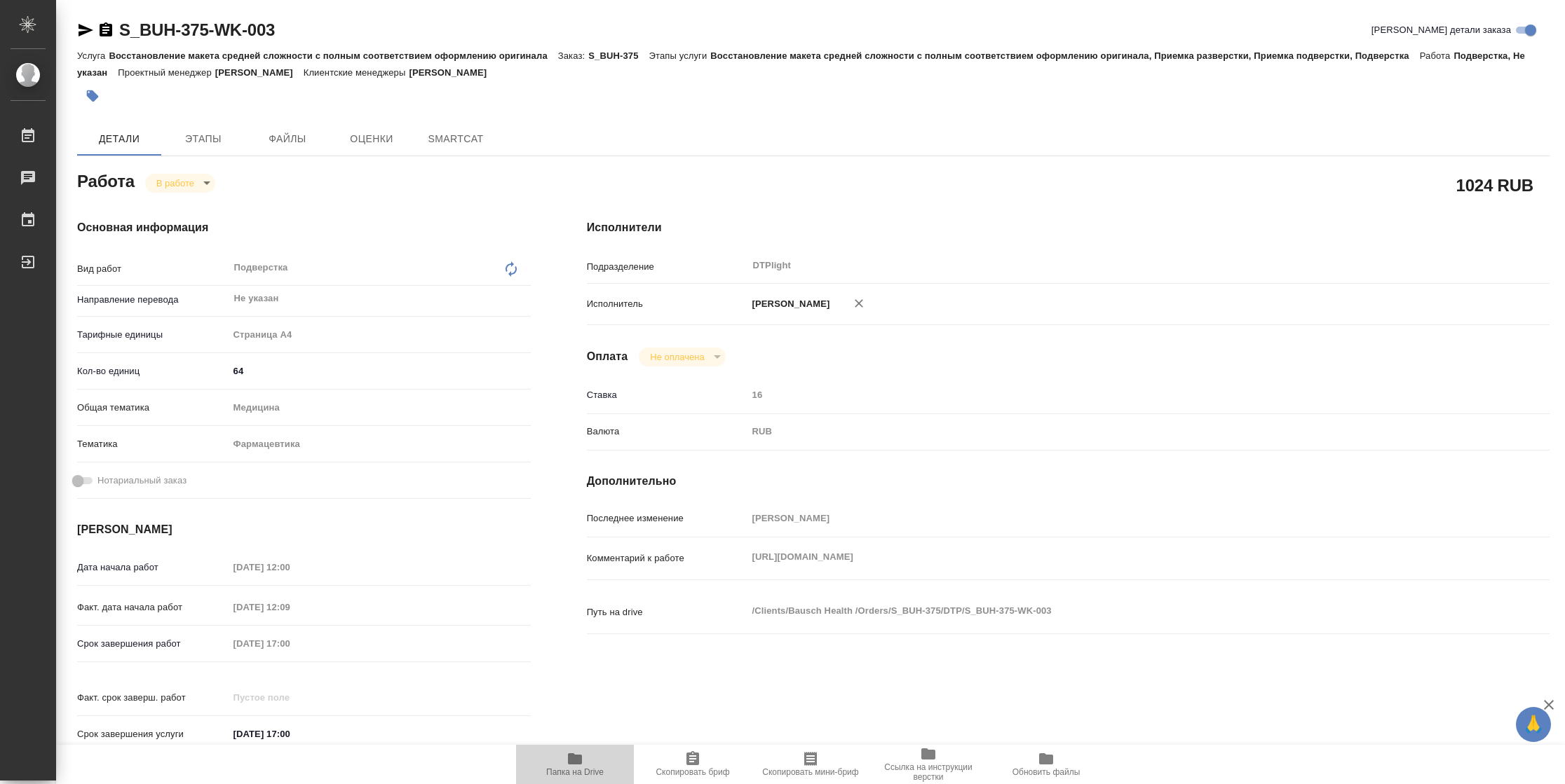
type textarea "x"
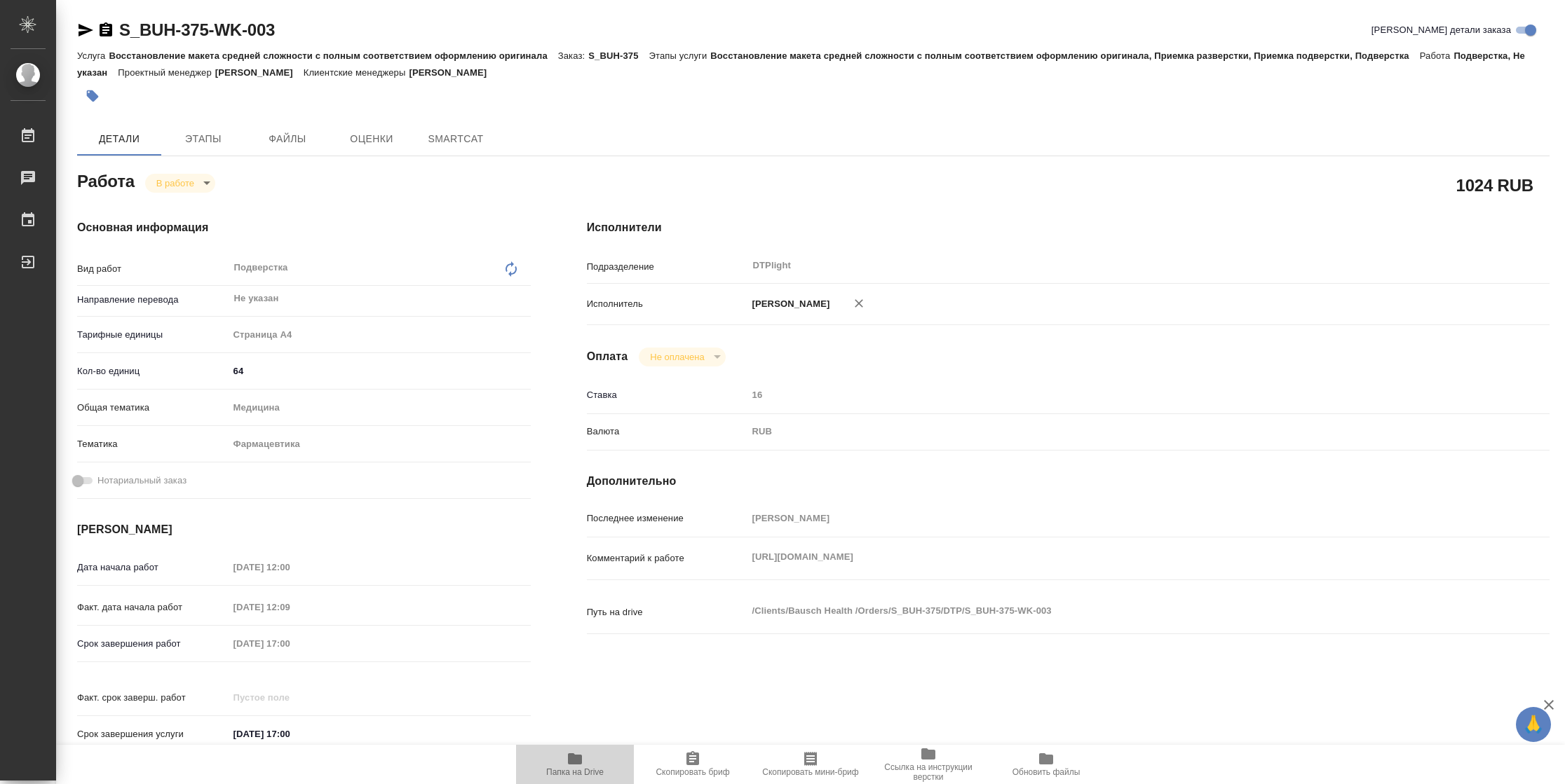
click at [592, 756] on span "Папка на Drive" at bounding box center [574, 764] width 101 height 27
type textarea "x"
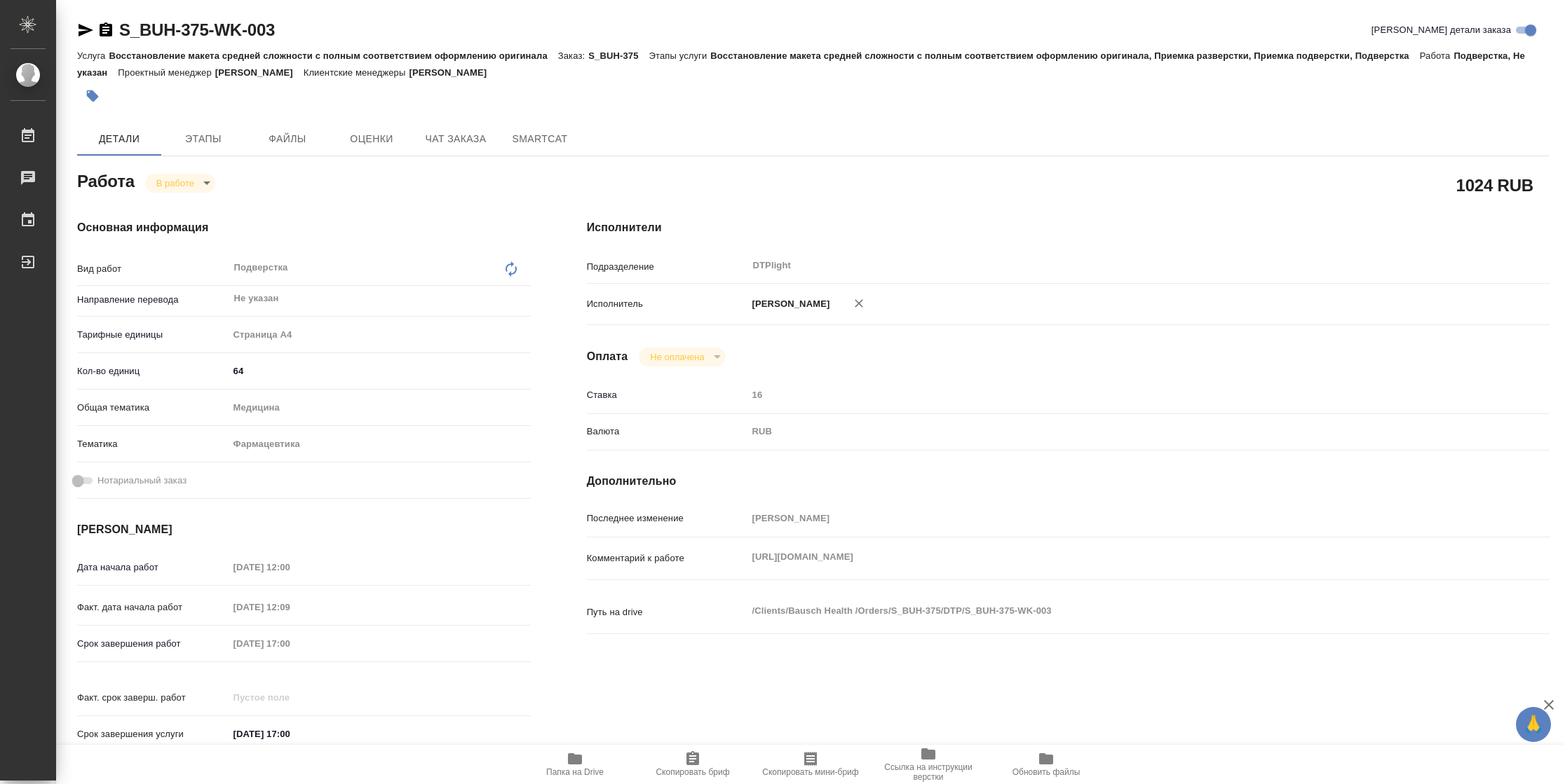
type textarea "x"
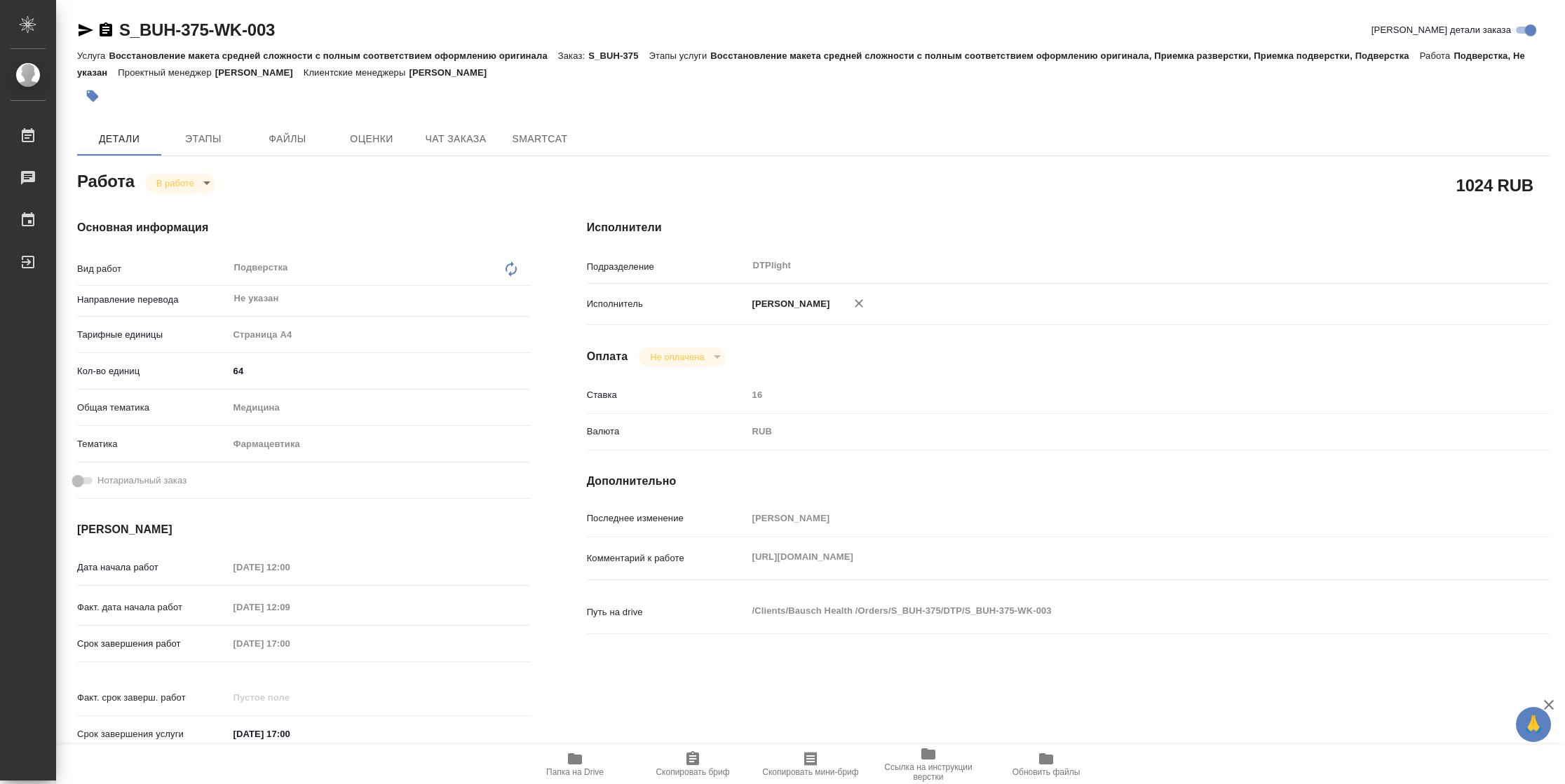
type textarea "x"
click at [179, 181] on body "🙏 .cls-1 fill:#fff; AWATERA Vasilyeva Natalia Работы 2 Чаты График Выйти S_BUH-…" at bounding box center [782, 392] width 1565 height 784
click at [179, 203] on button "Выполнен" at bounding box center [182, 206] width 51 height 16
type textarea "x"
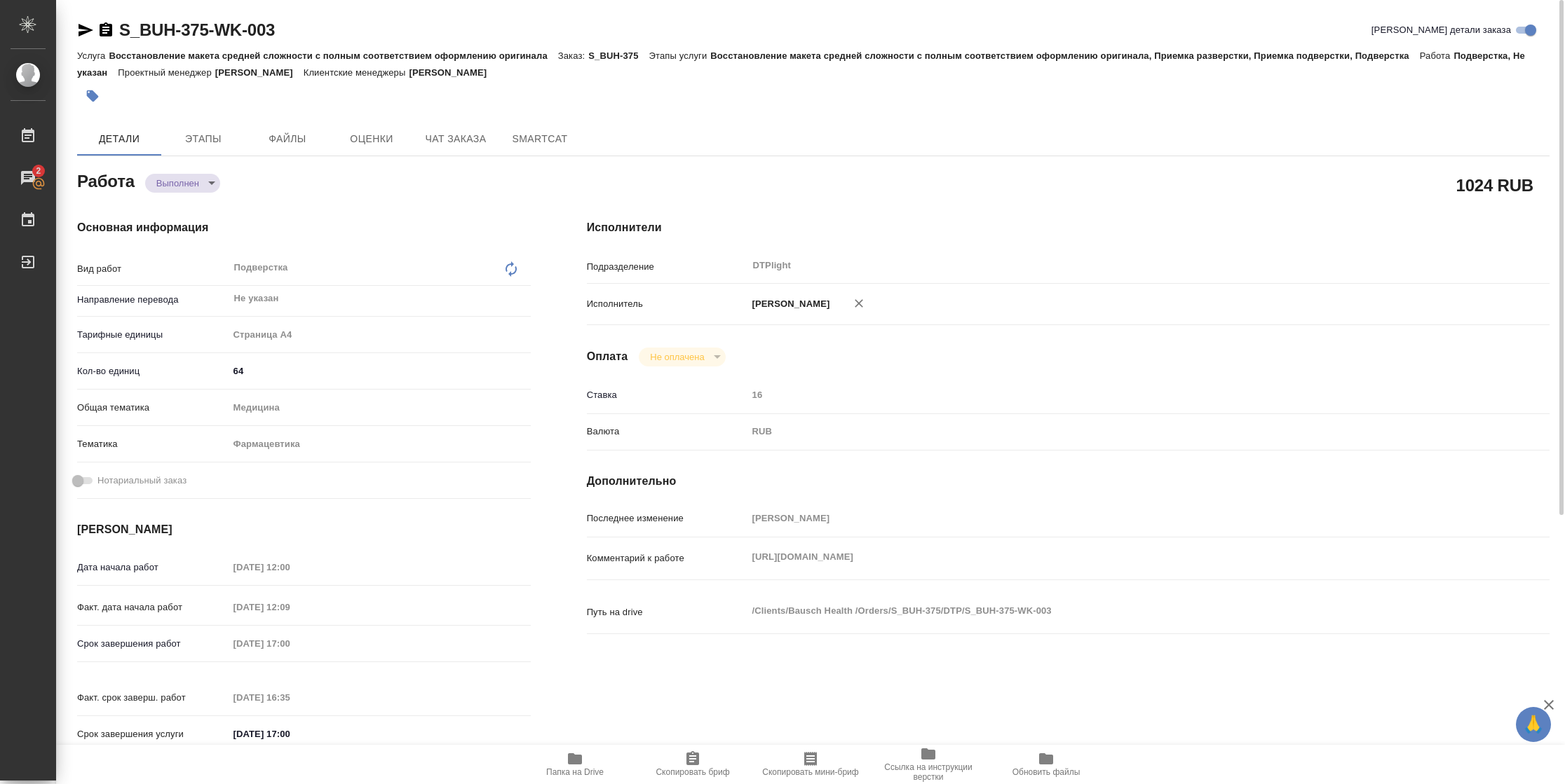
type textarea "x"
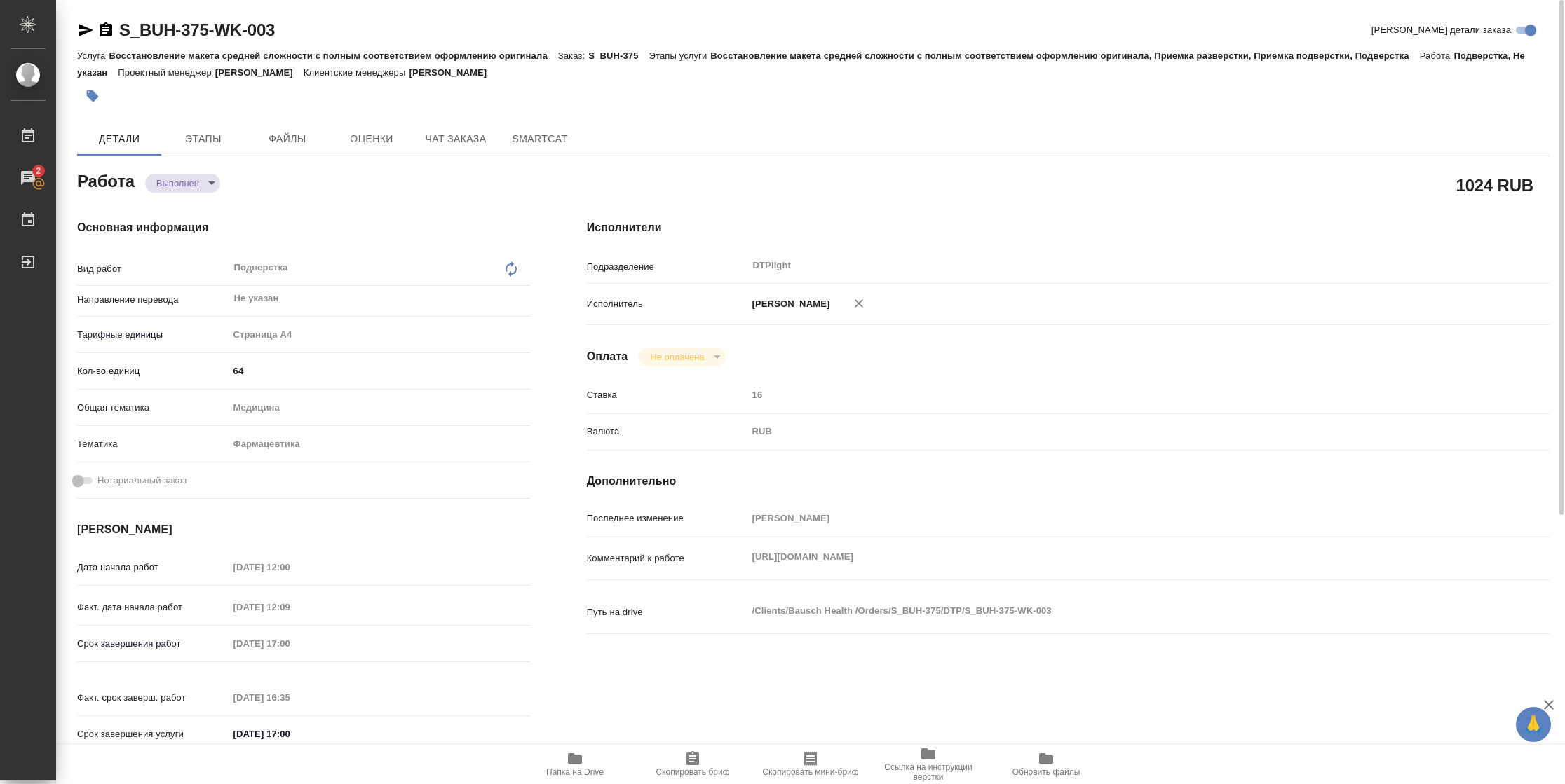
type textarea "x"
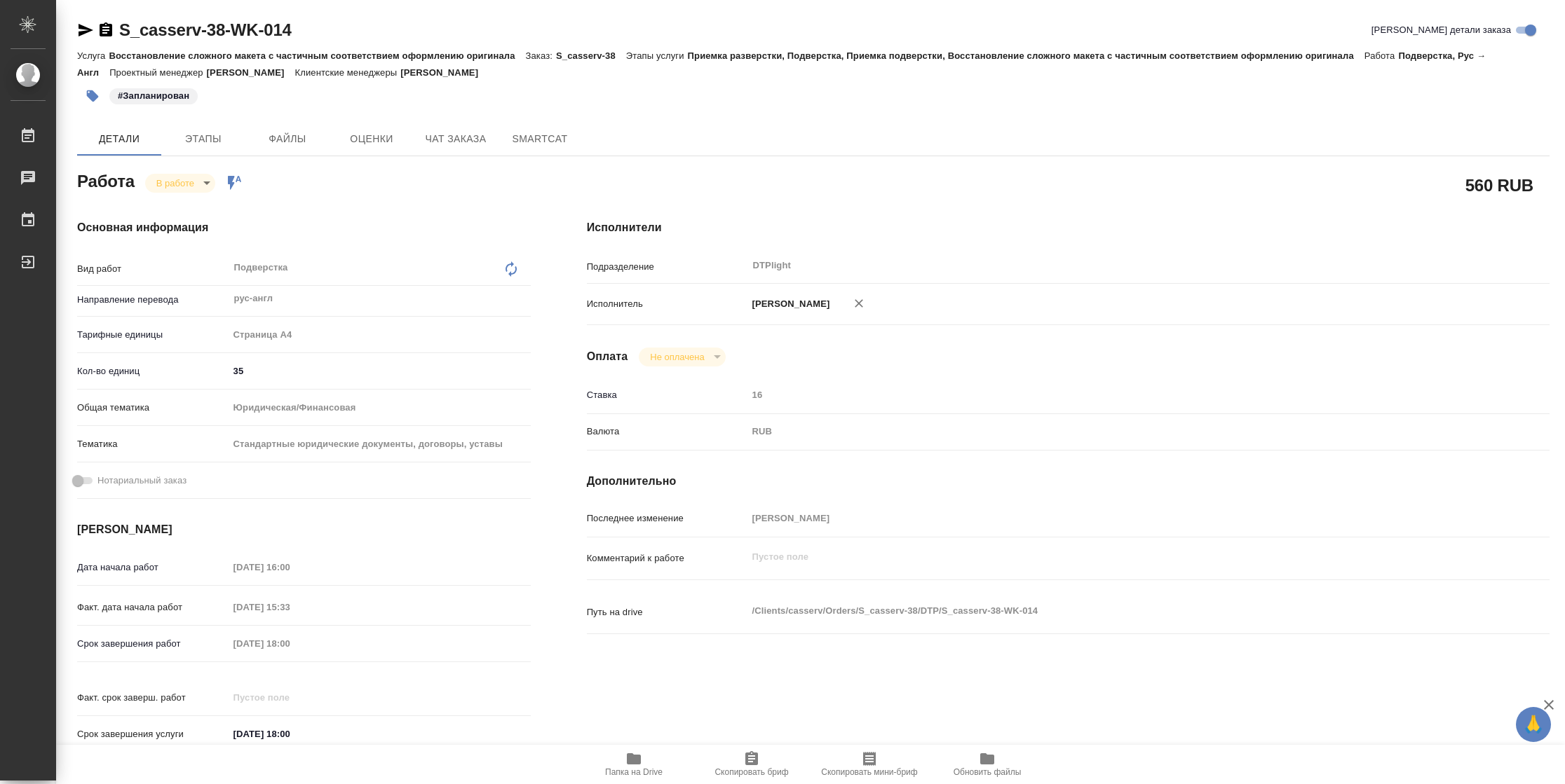
type textarea "x"
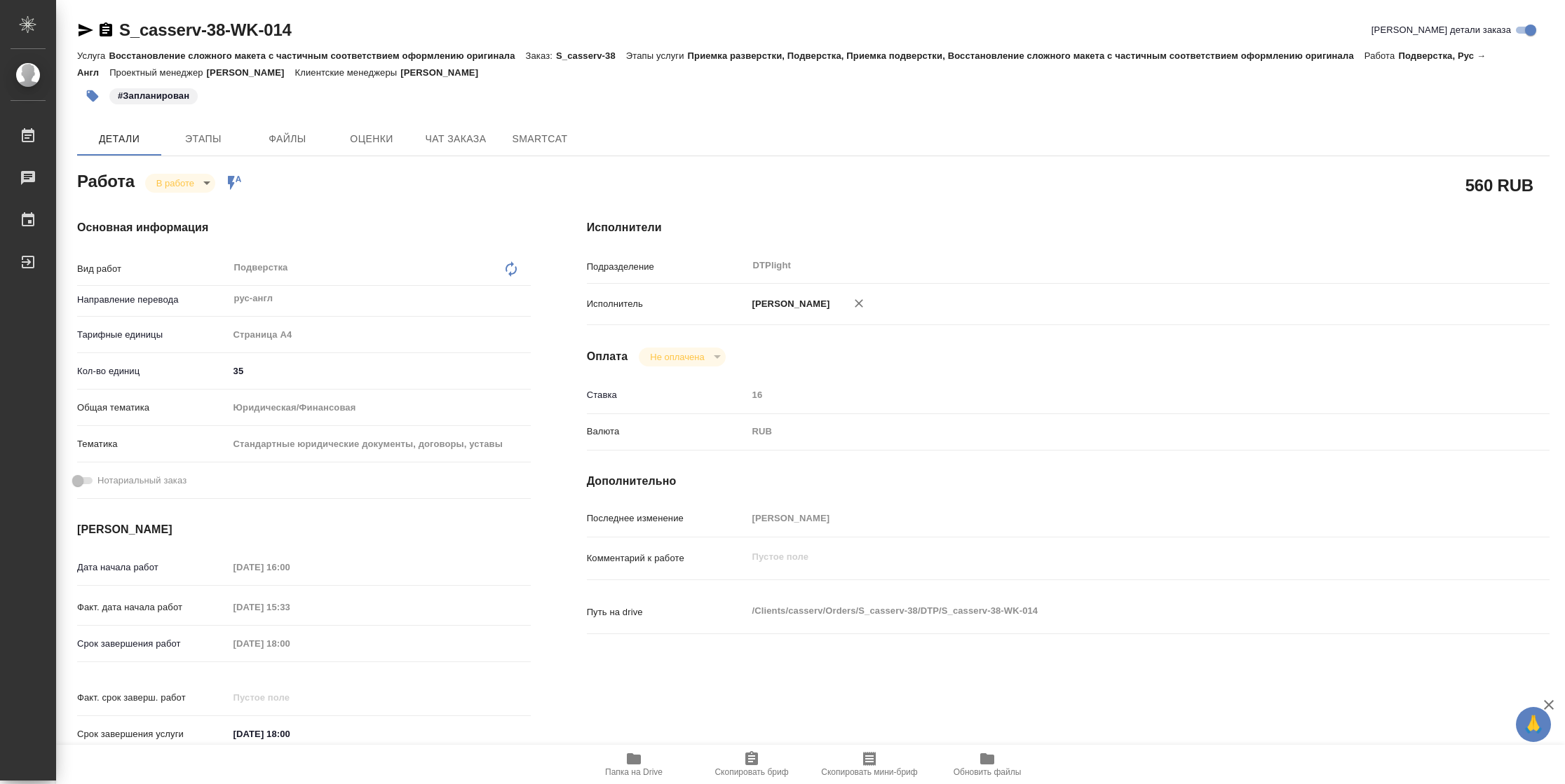
type textarea "x"
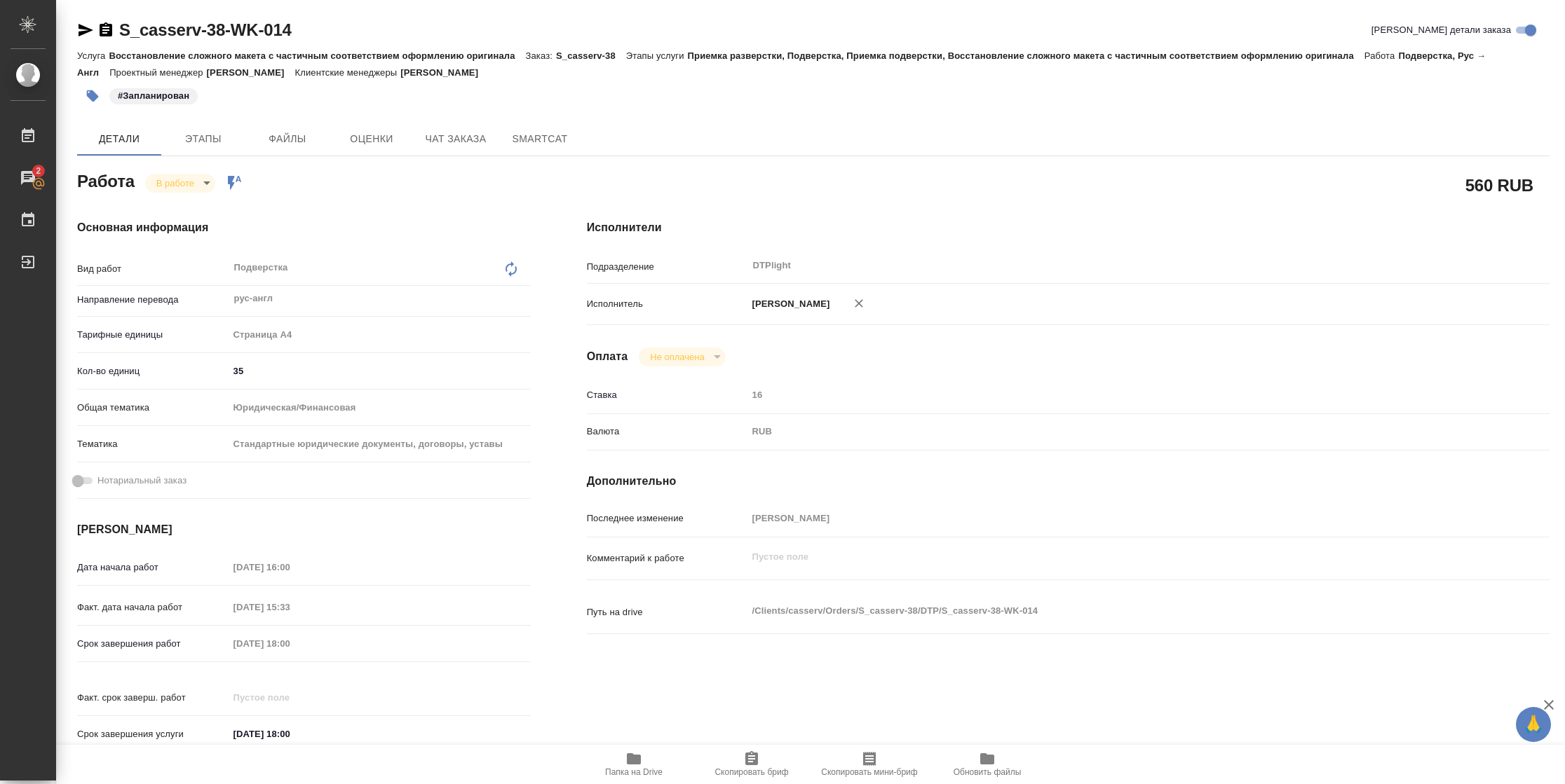
click at [638, 774] on span "Папка на Drive" at bounding box center [633, 772] width 57 height 10
click at [197, 185] on body "🙏 .cls-1 fill:#fff; AWATERA [PERSON_NAME] 2 Чаты График Выйти S_casserv-38-WK-0…" at bounding box center [782, 392] width 1565 height 784
click at [195, 207] on button "Выполнен" at bounding box center [182, 206] width 51 height 16
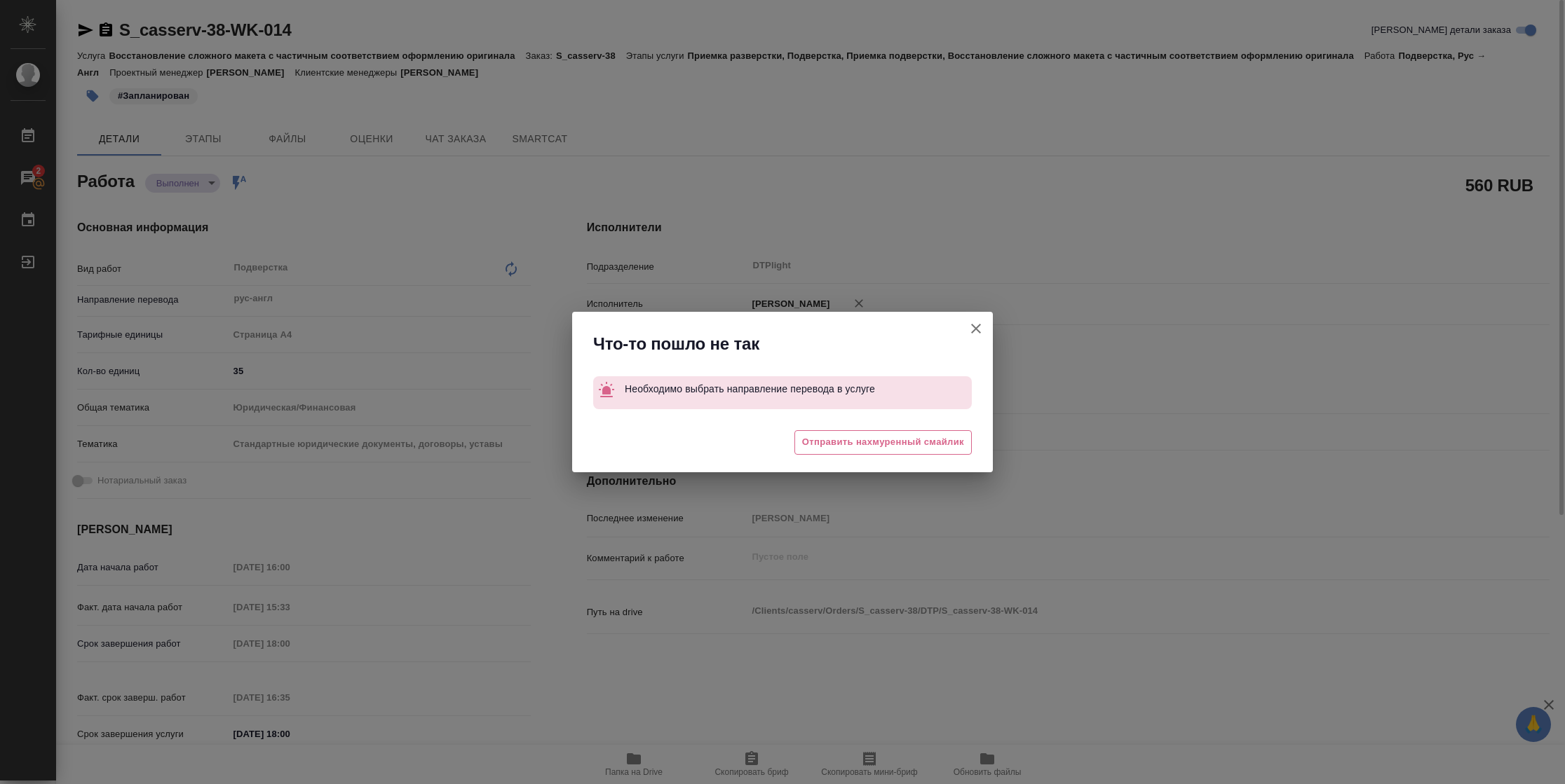
type textarea "x"
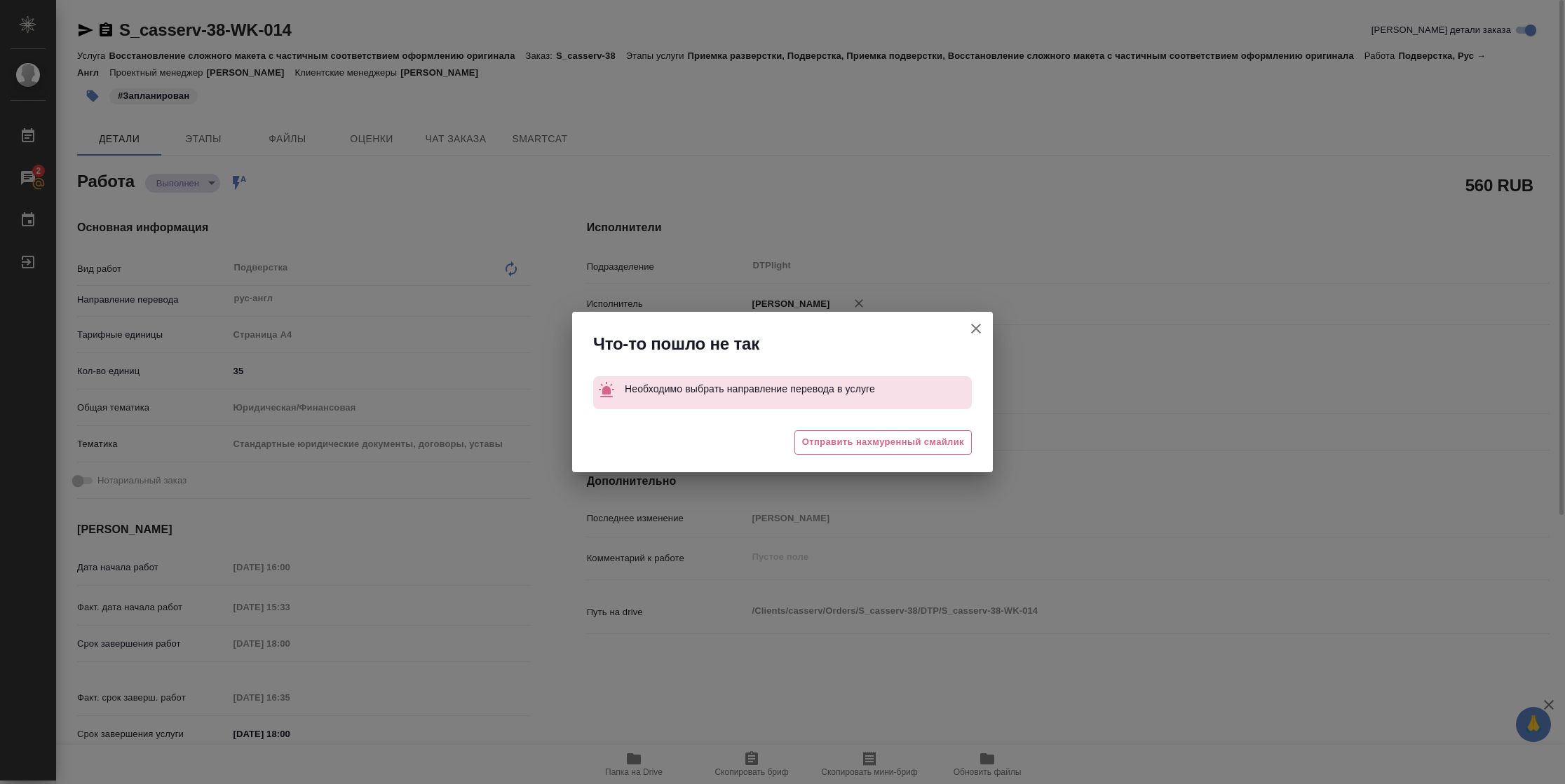
type textarea "x"
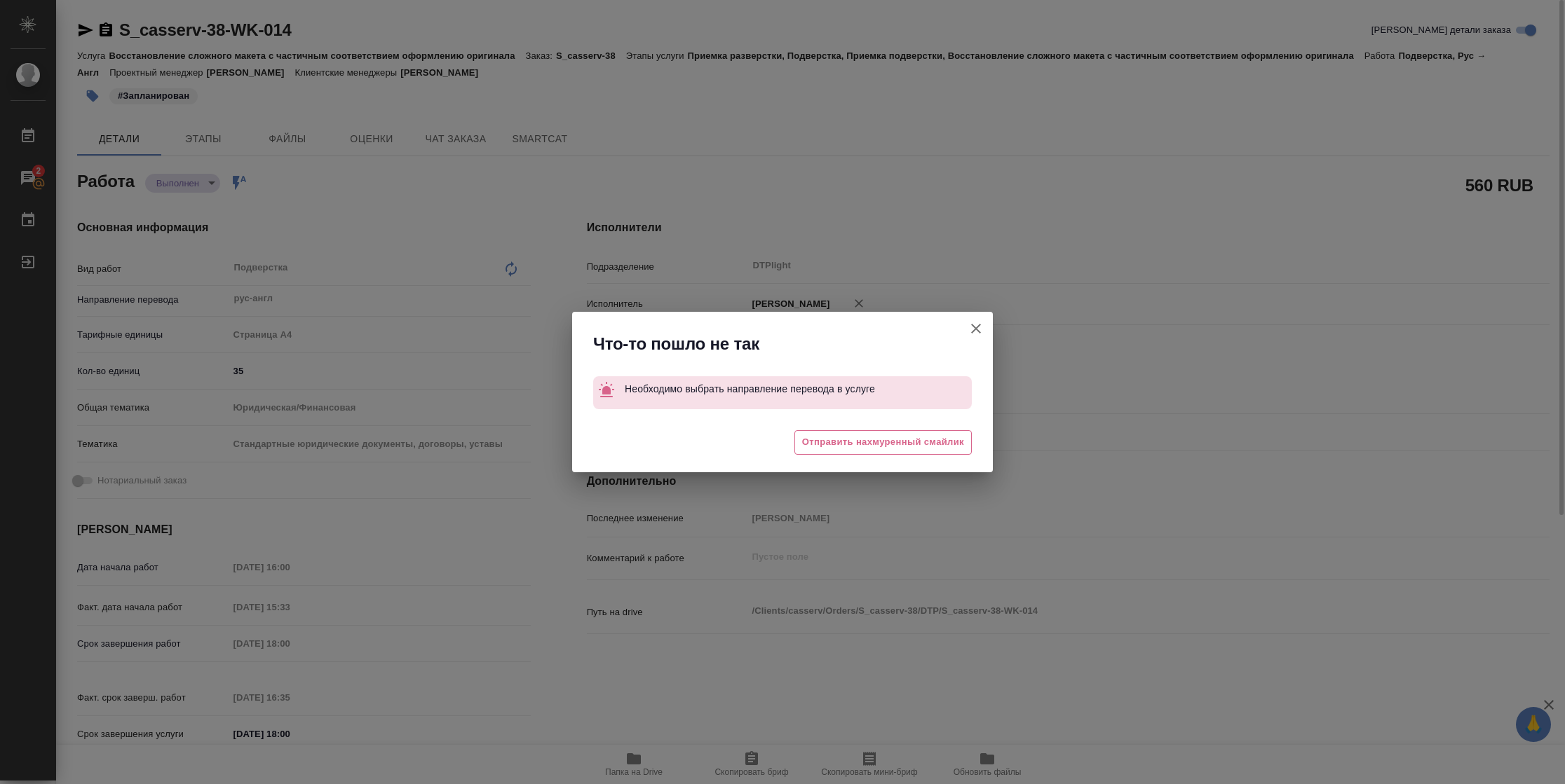
type textarea "x"
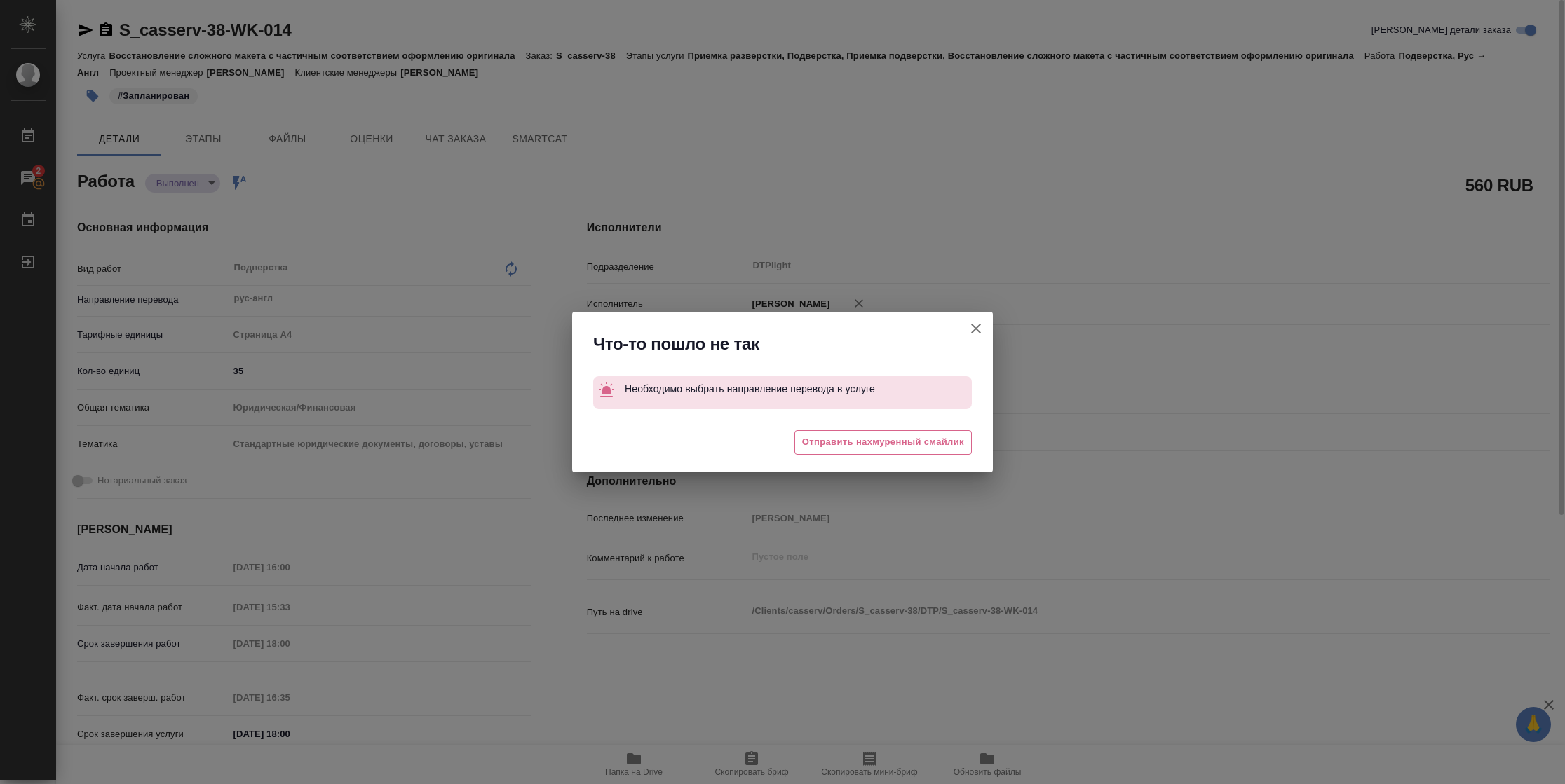
type textarea "x"
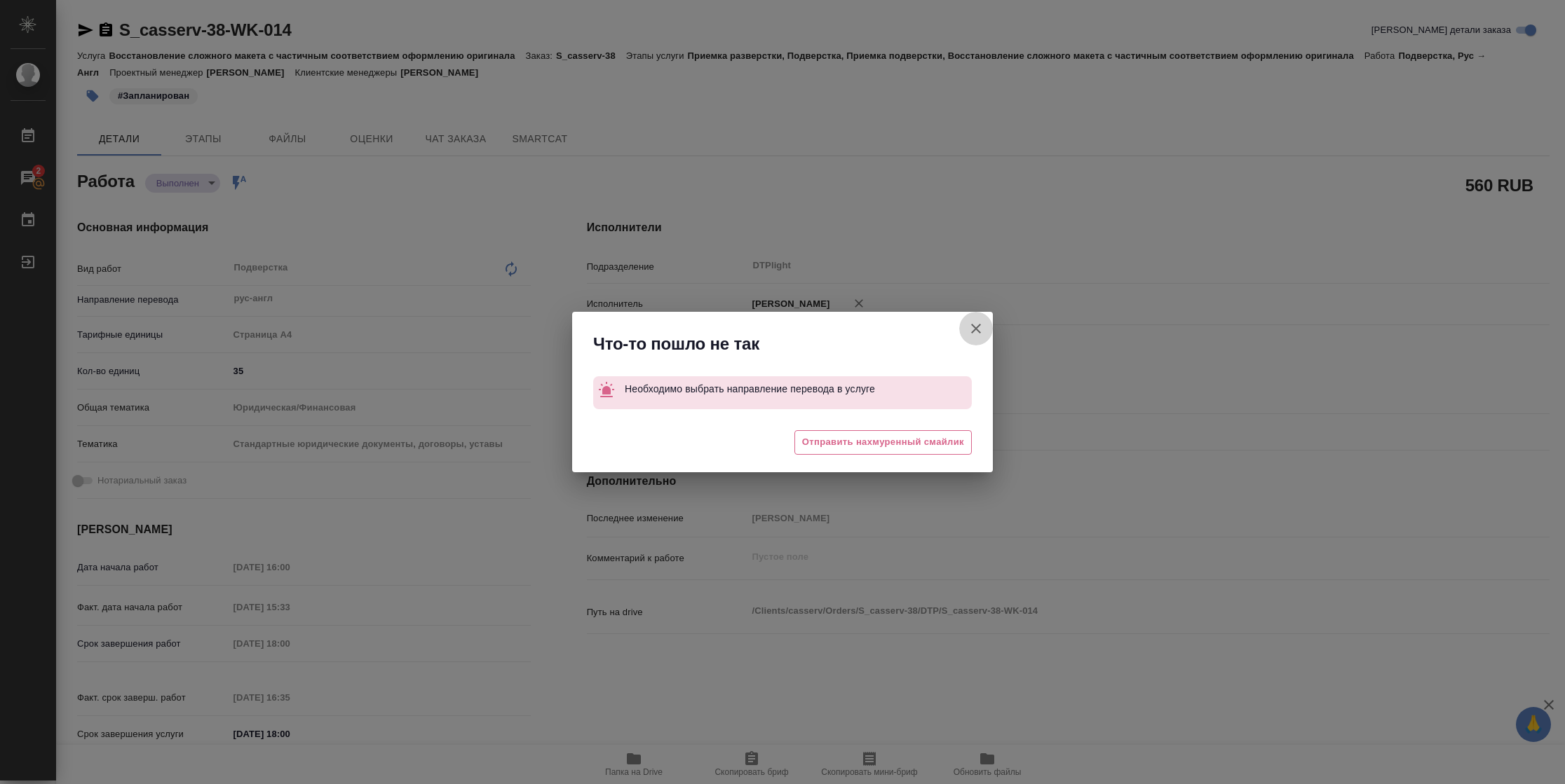
drag, startPoint x: 977, startPoint y: 324, endPoint x: 409, endPoint y: 45, distance: 632.8
click at [977, 325] on icon "button" at bounding box center [975, 329] width 17 height 17
type textarea "x"
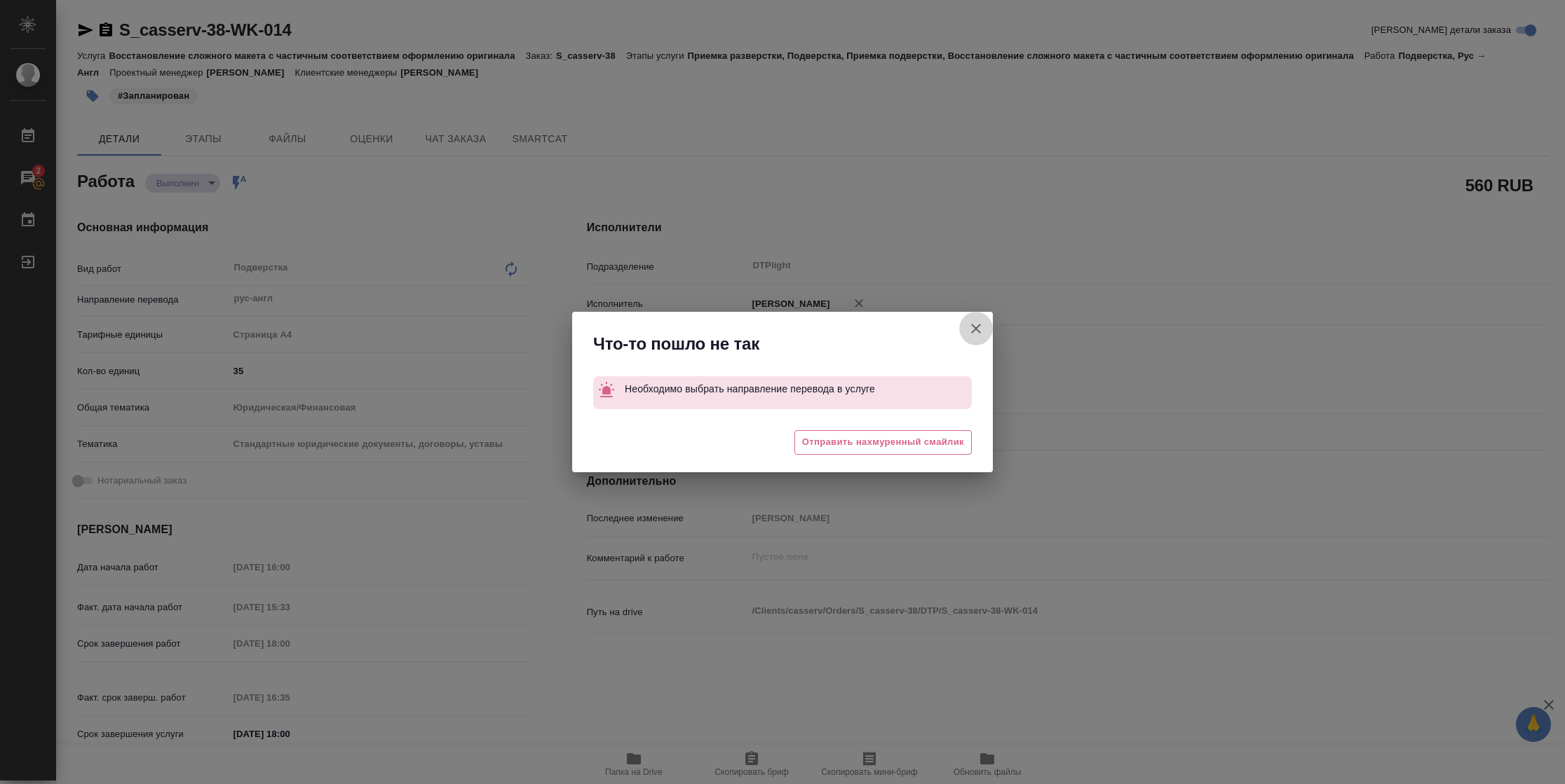
type textarea "x"
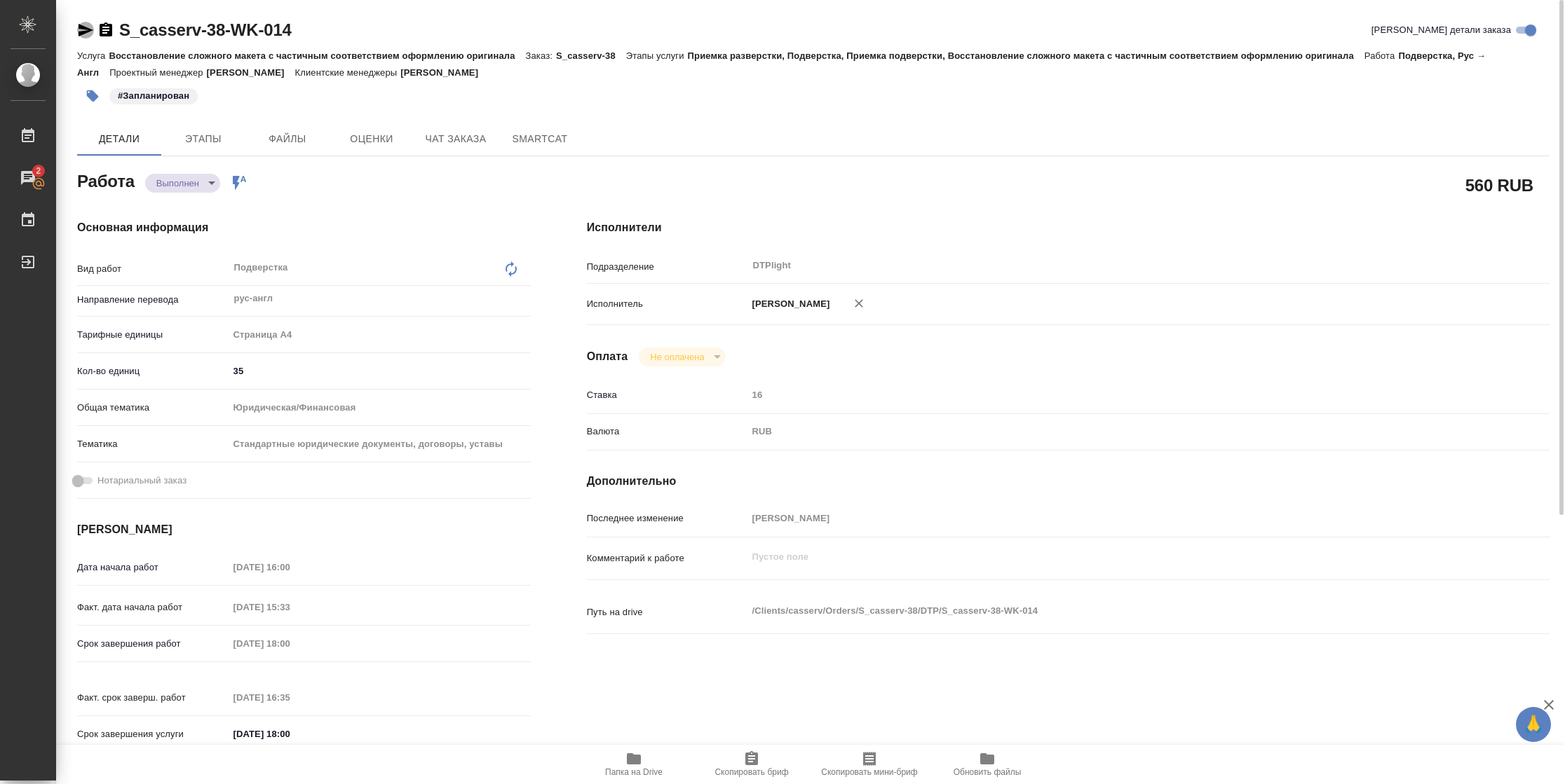
click at [78, 32] on icon "button" at bounding box center [86, 30] width 15 height 13
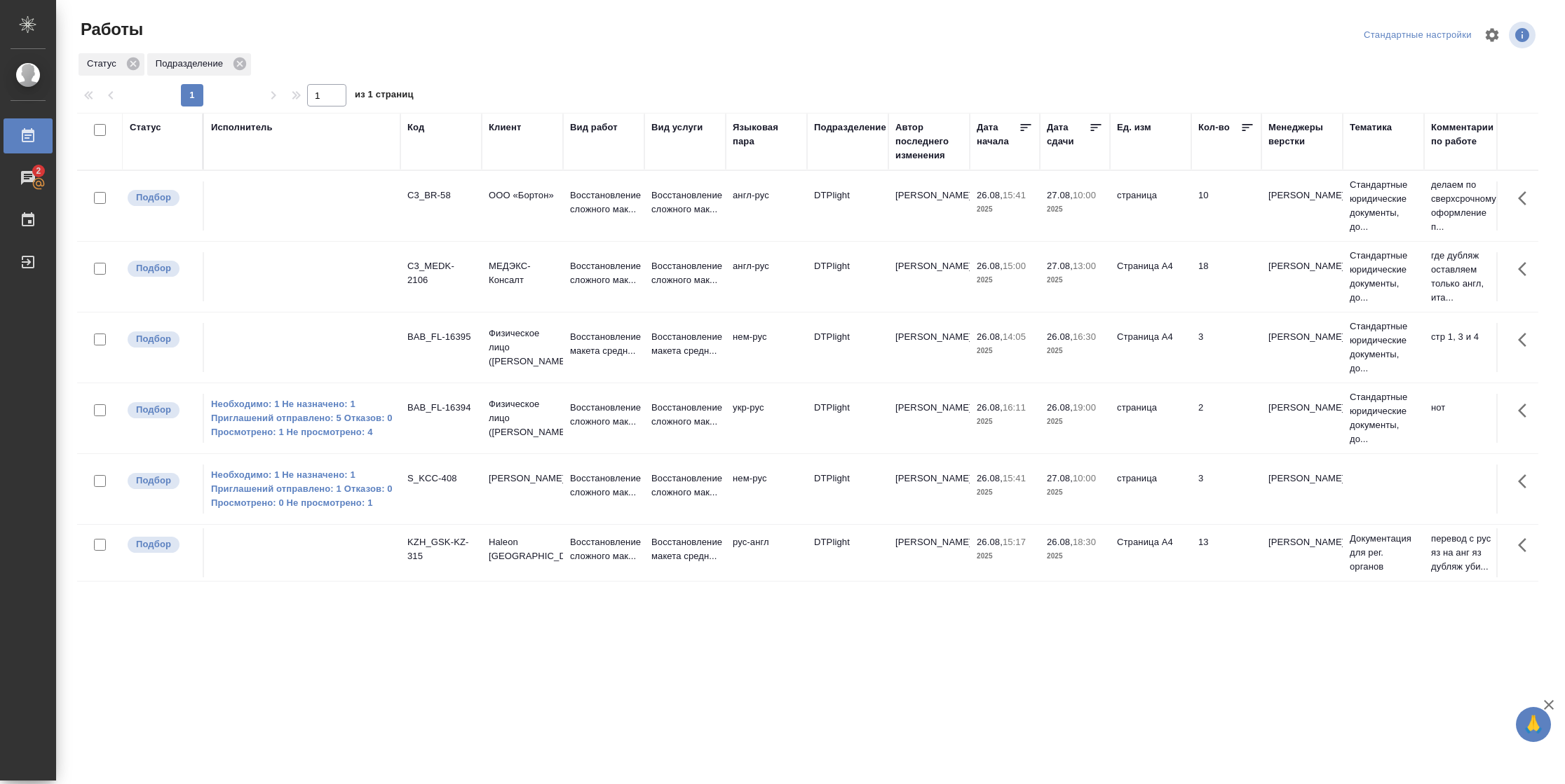
click at [1093, 127] on icon at bounding box center [1095, 127] width 14 height 14
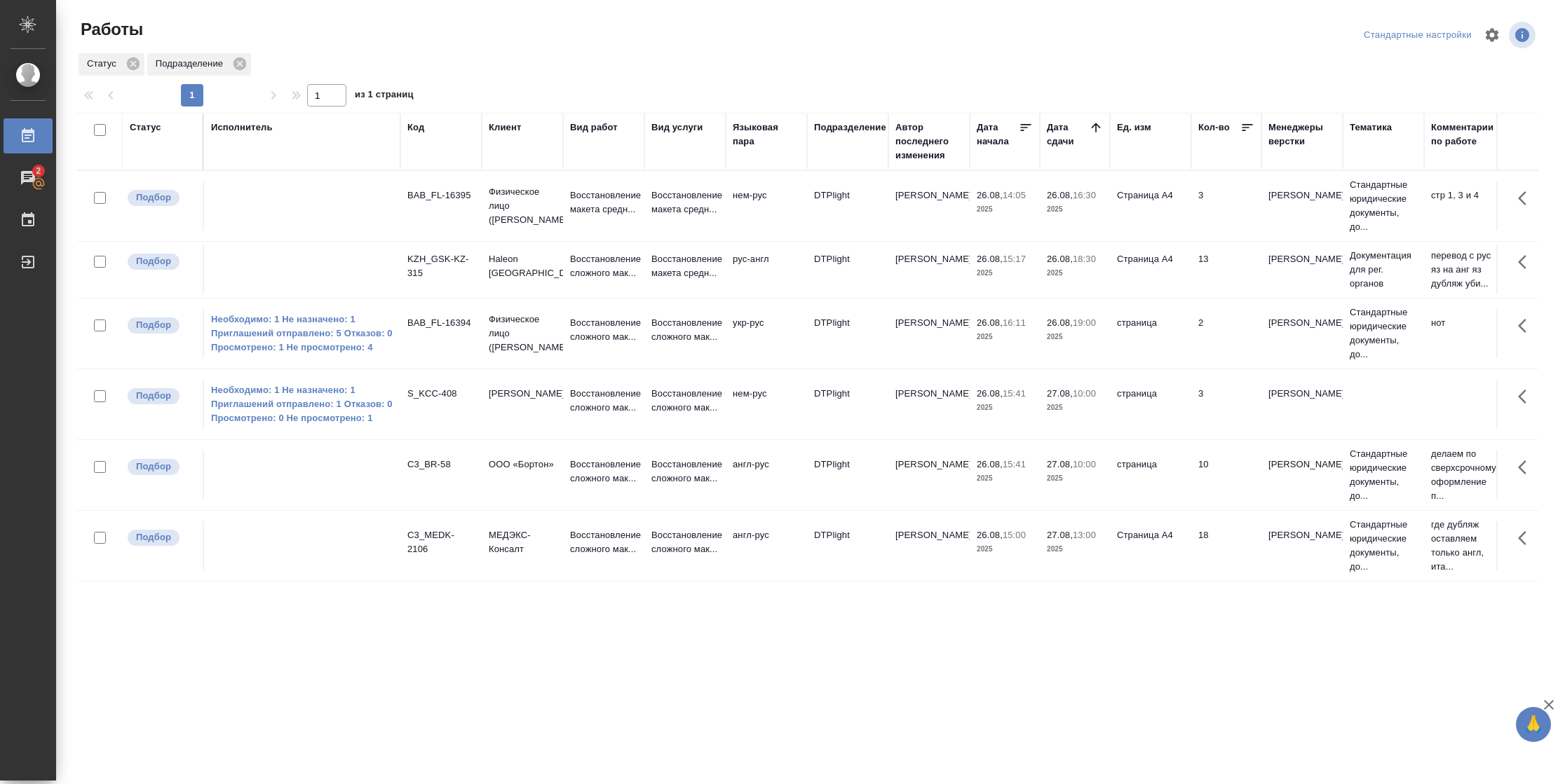
click at [155, 127] on div "Статус" at bounding box center [145, 127] width 31 height 14
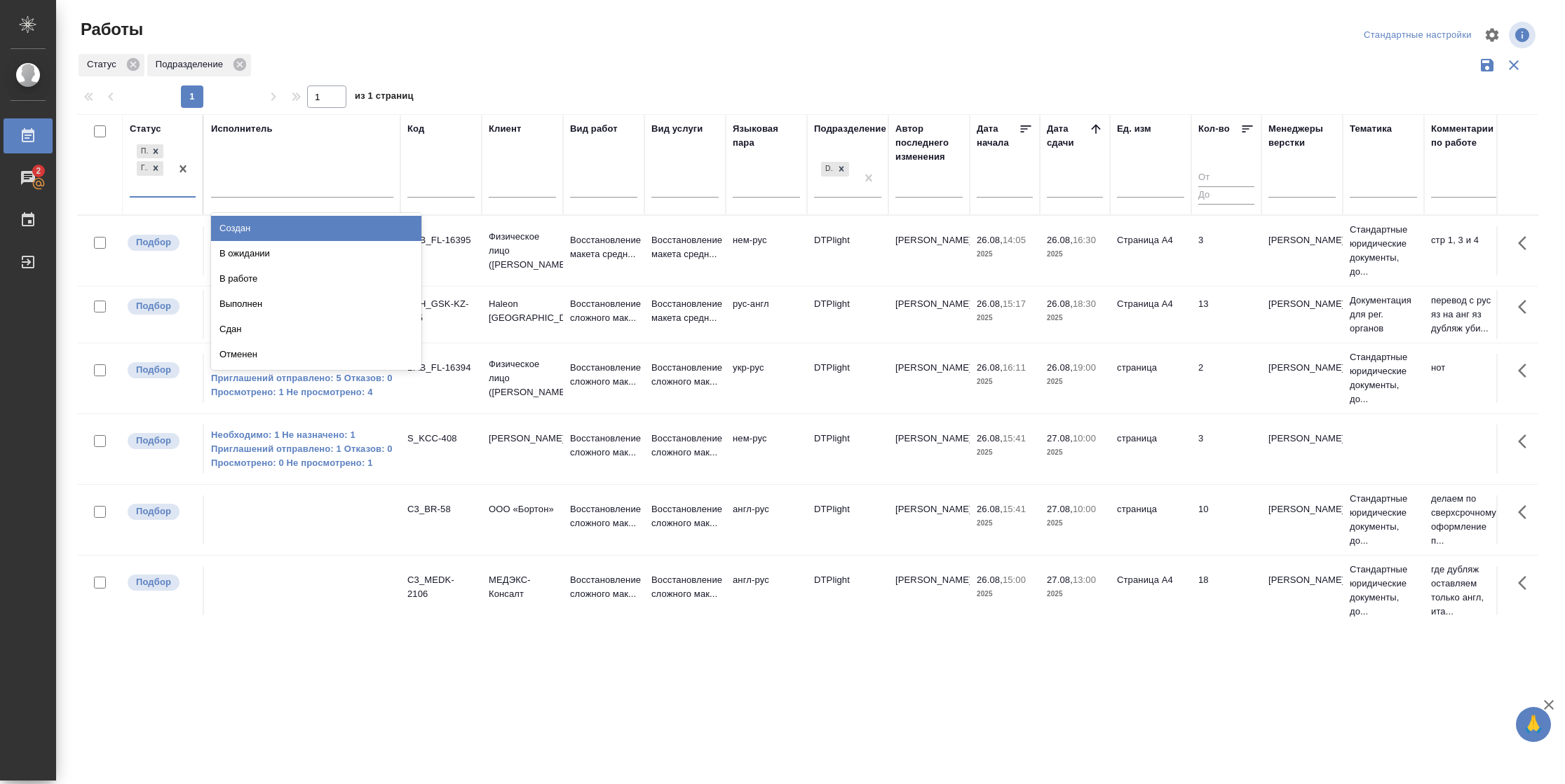
click at [153, 191] on div "Подбор Готов к работе" at bounding box center [150, 168] width 41 height 54
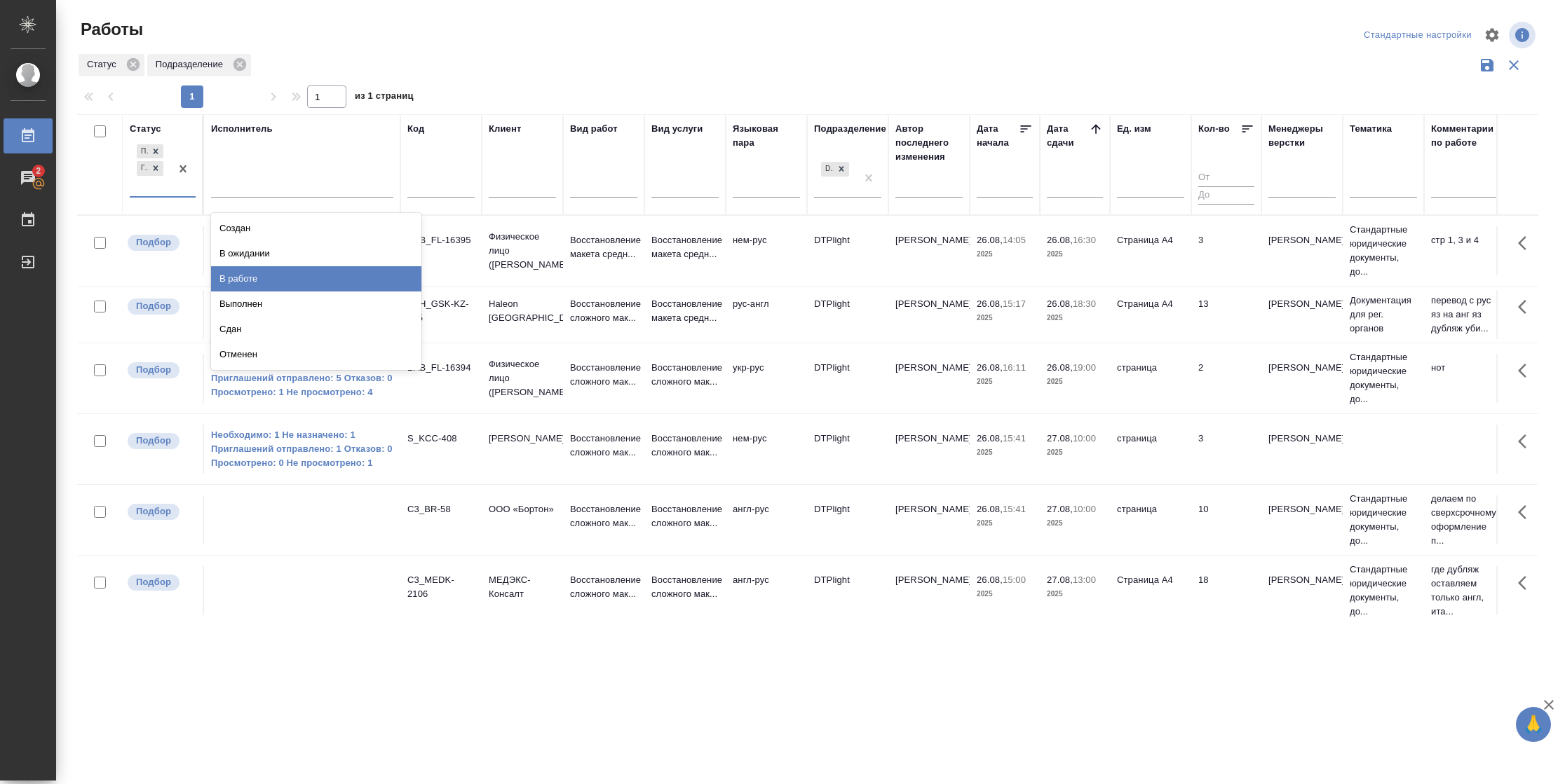
click at [241, 278] on div "В работе" at bounding box center [316, 279] width 210 height 25
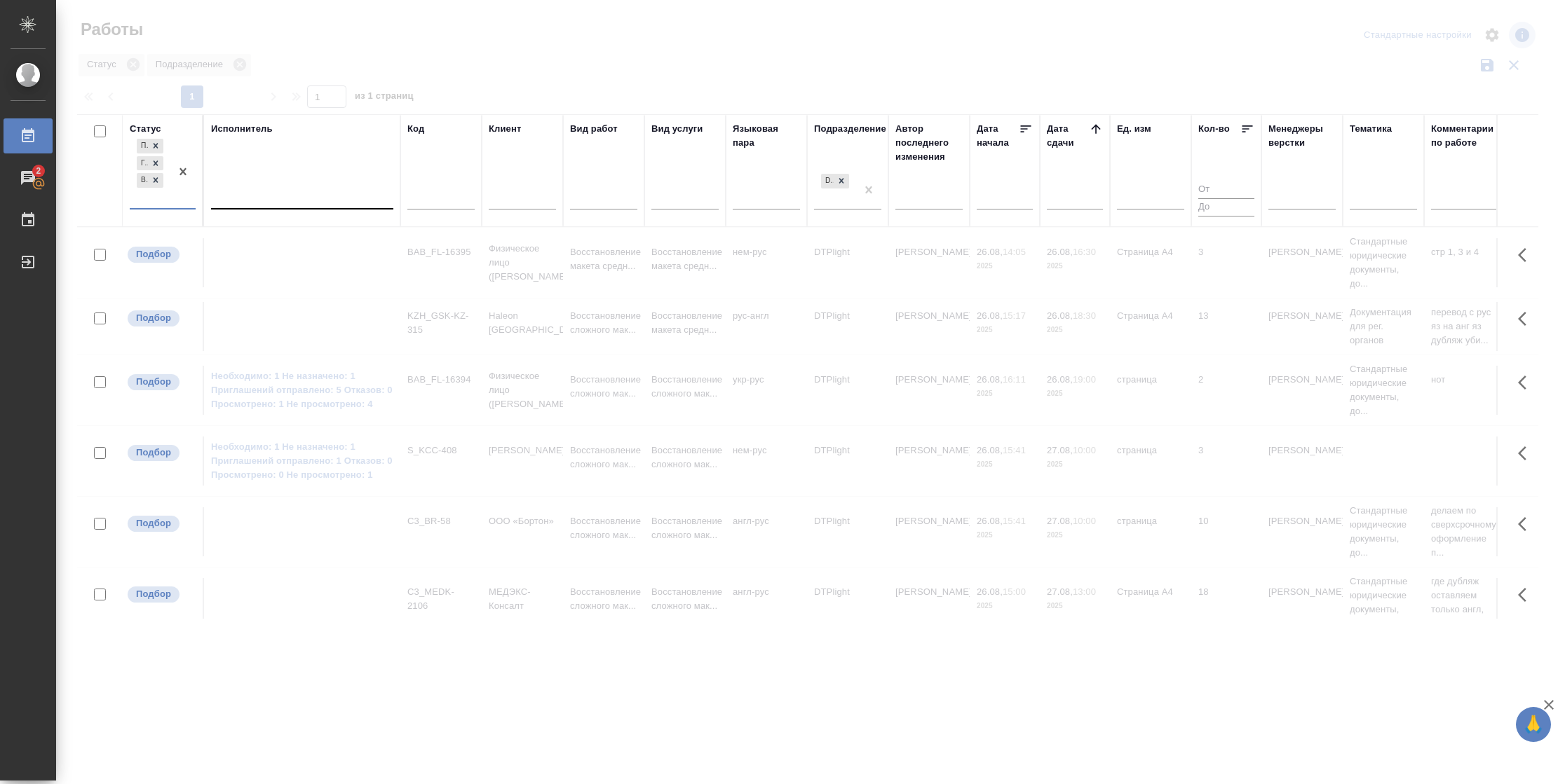
click at [270, 207] on div at bounding box center [302, 196] width 182 height 27
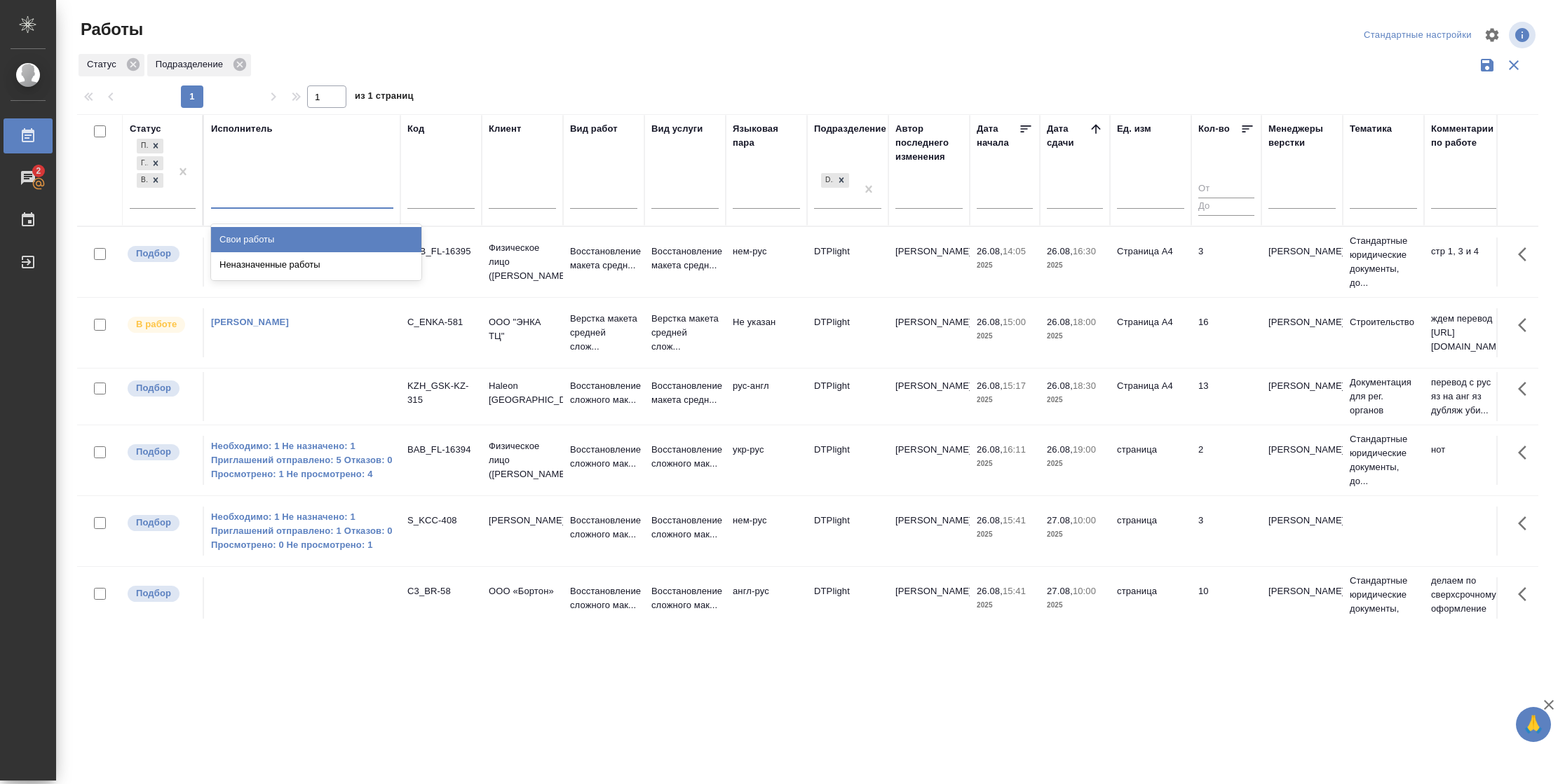
click at [273, 231] on div "Свои работы" at bounding box center [316, 240] width 210 height 25
